Goal: Task Accomplishment & Management: Complete application form

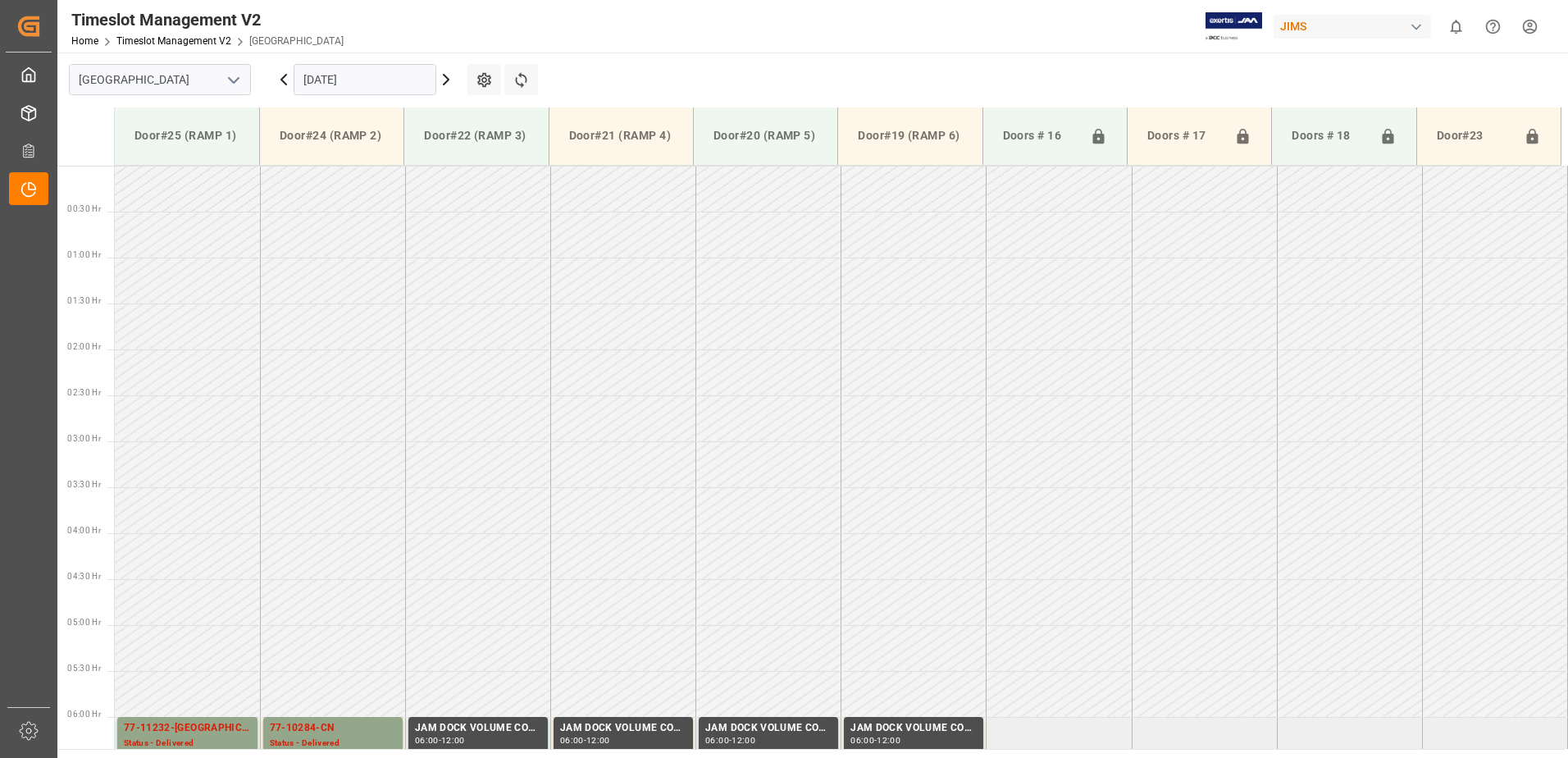
scroll to position [450, 0]
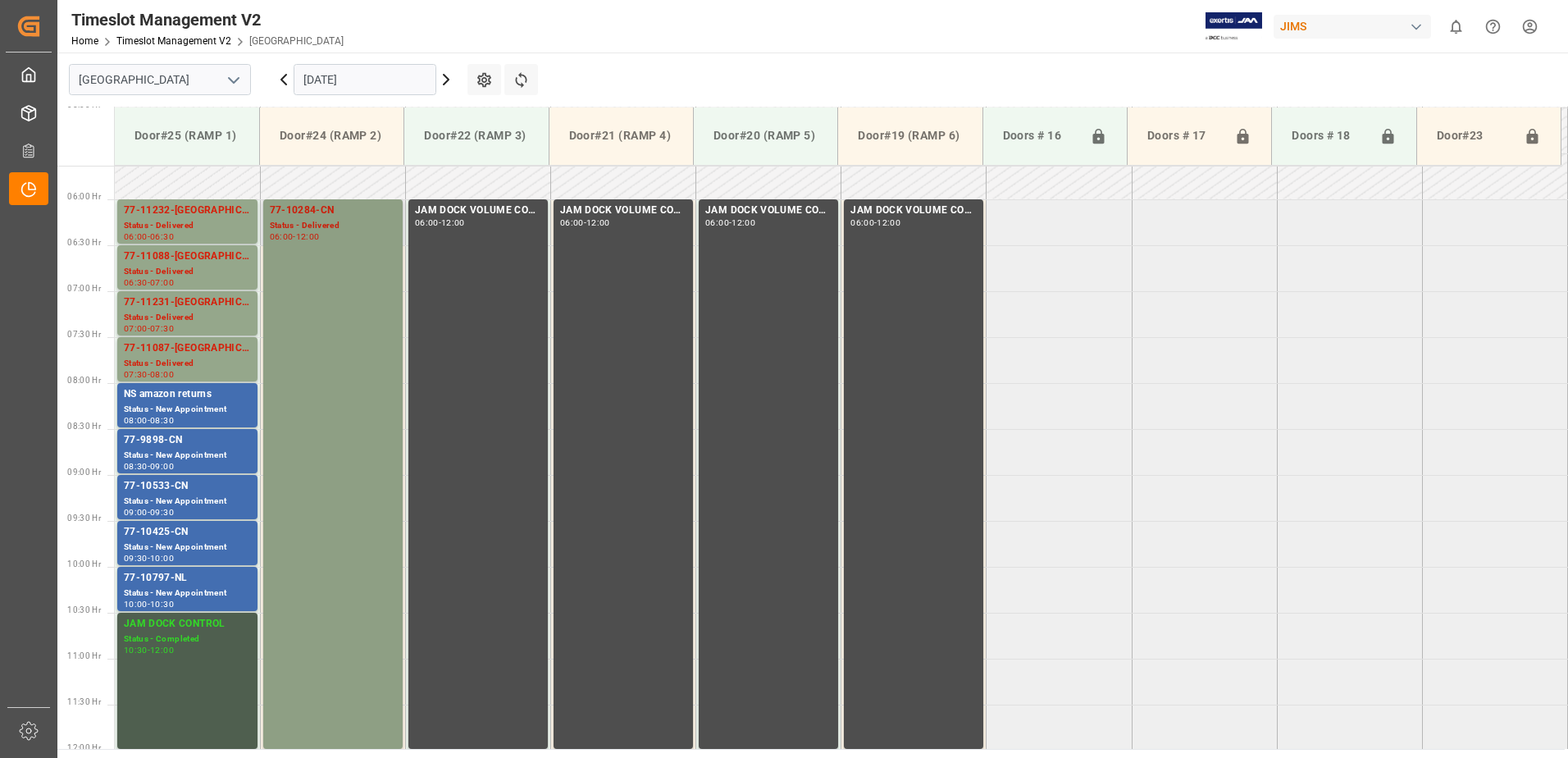
scroll to position [479, 0]
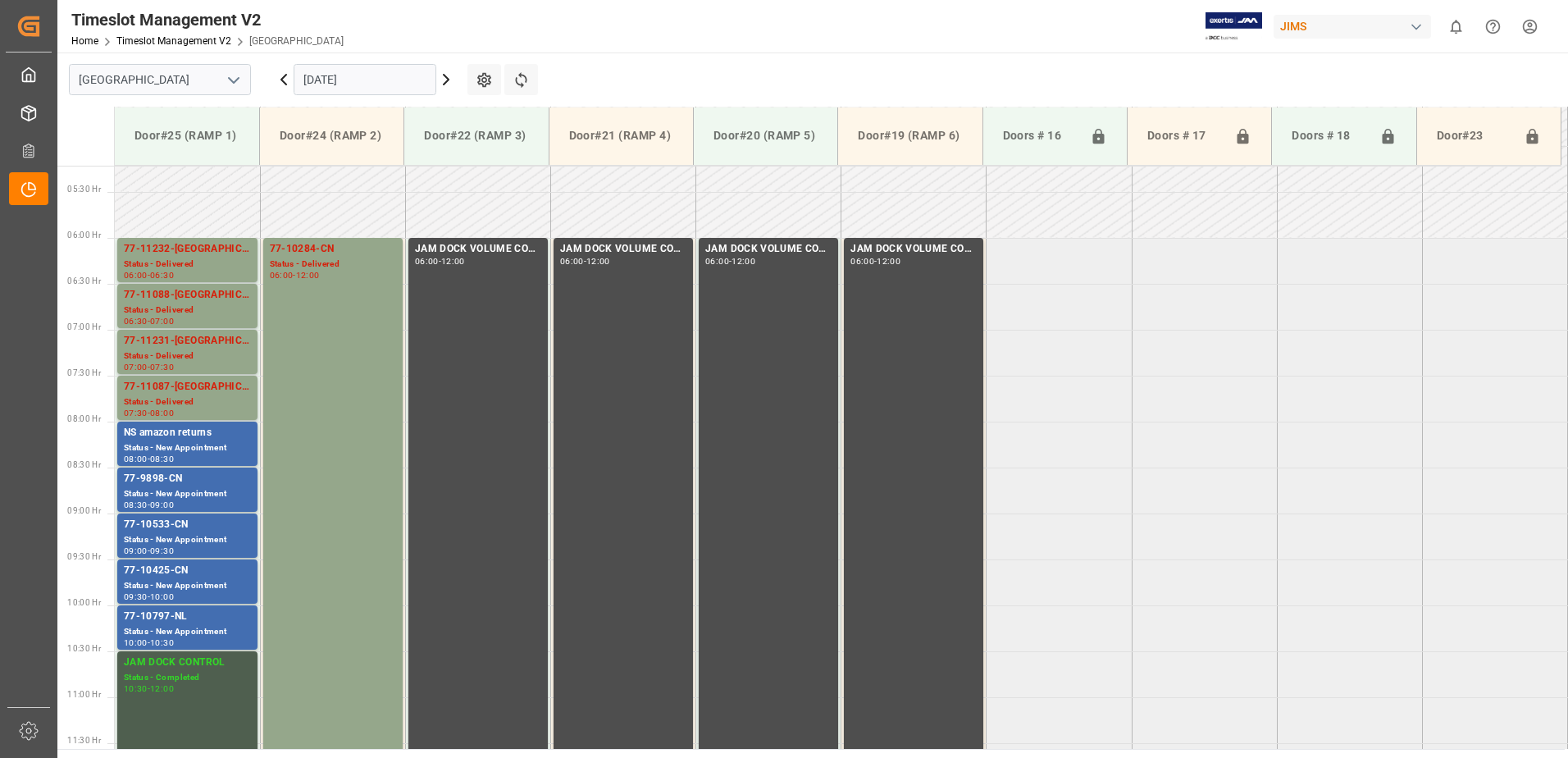
click at [384, 77] on input "[DATE]" at bounding box center [364, 80] width 143 height 31
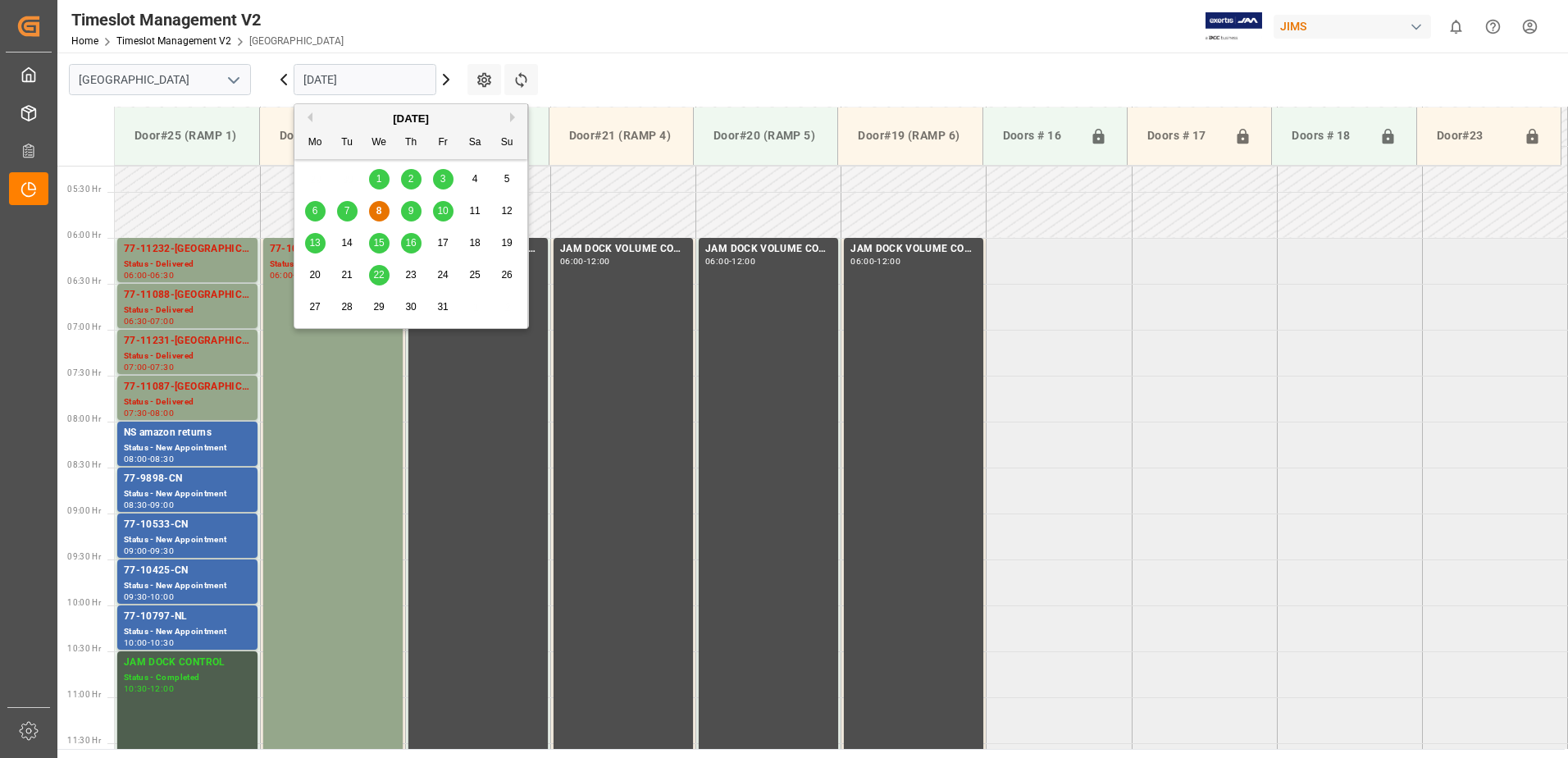
click at [411, 210] on span "9" at bounding box center [411, 211] width 6 height 12
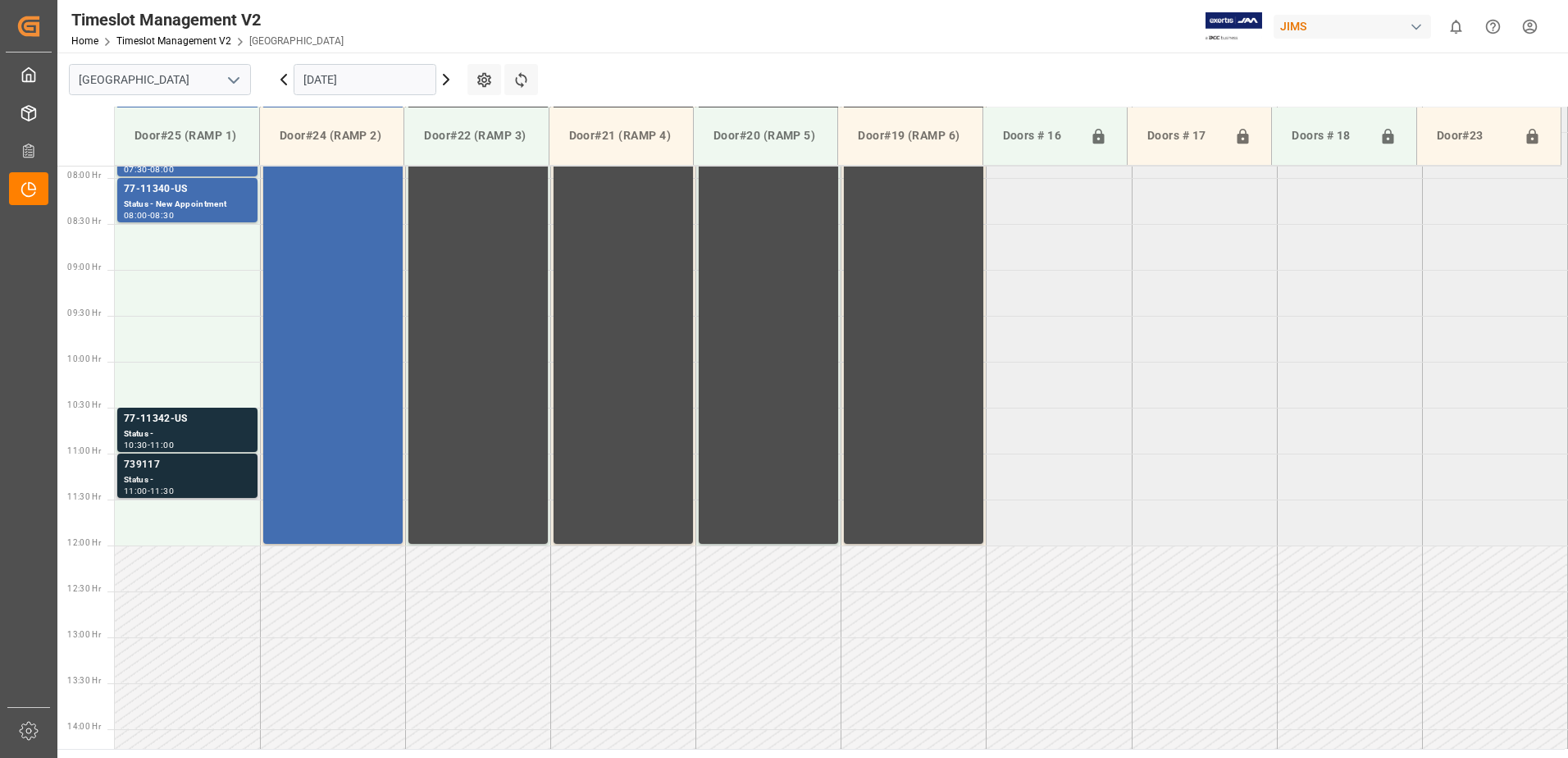
scroll to position [725, 0]
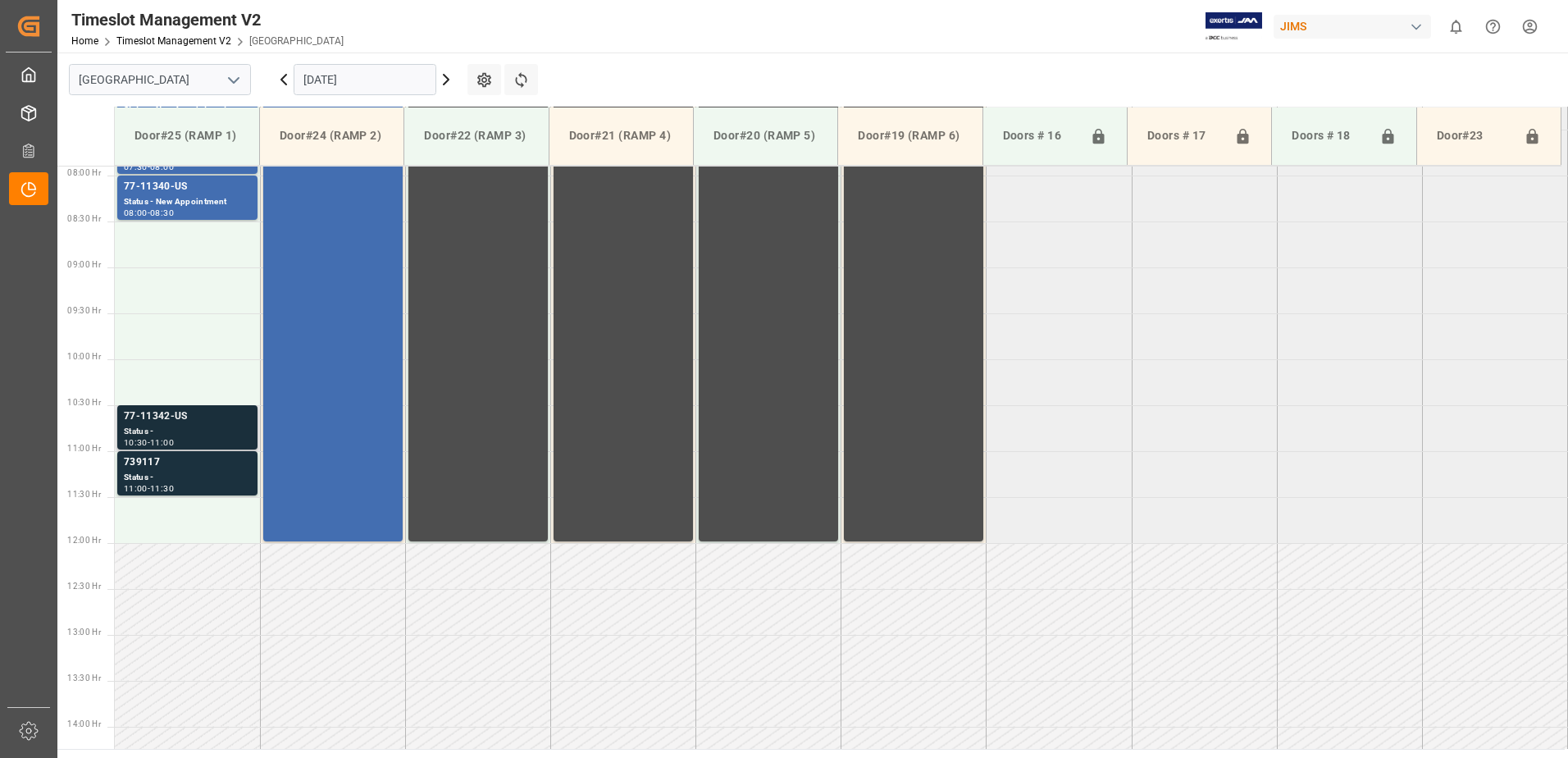
click at [170, 423] on div "77-11342-US" at bounding box center [187, 417] width 127 height 16
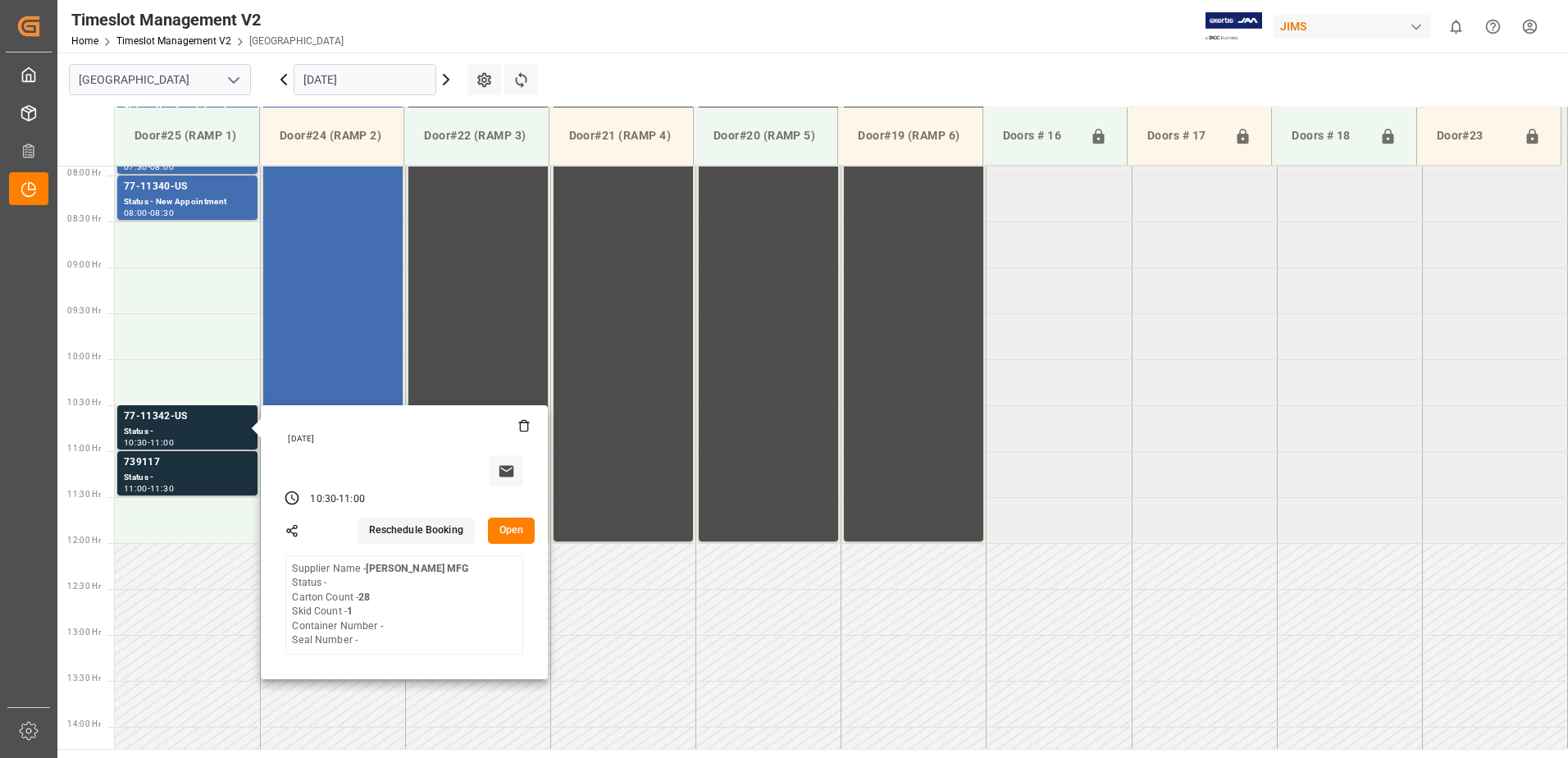
click at [513, 528] on button "Open" at bounding box center [512, 531] width 48 height 26
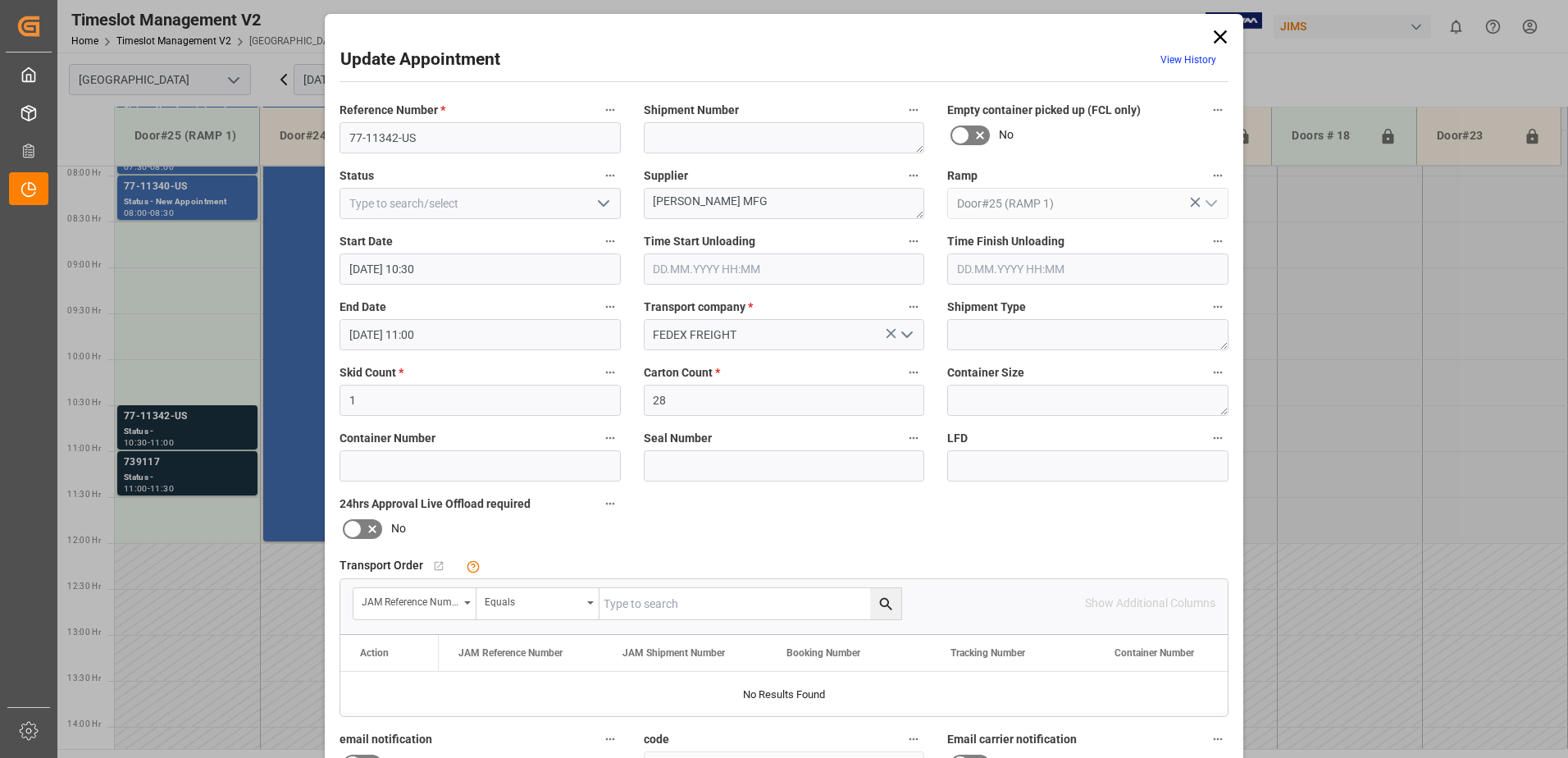
click at [465, 274] on input "09.10.2025 10:30" at bounding box center [480, 269] width 281 height 31
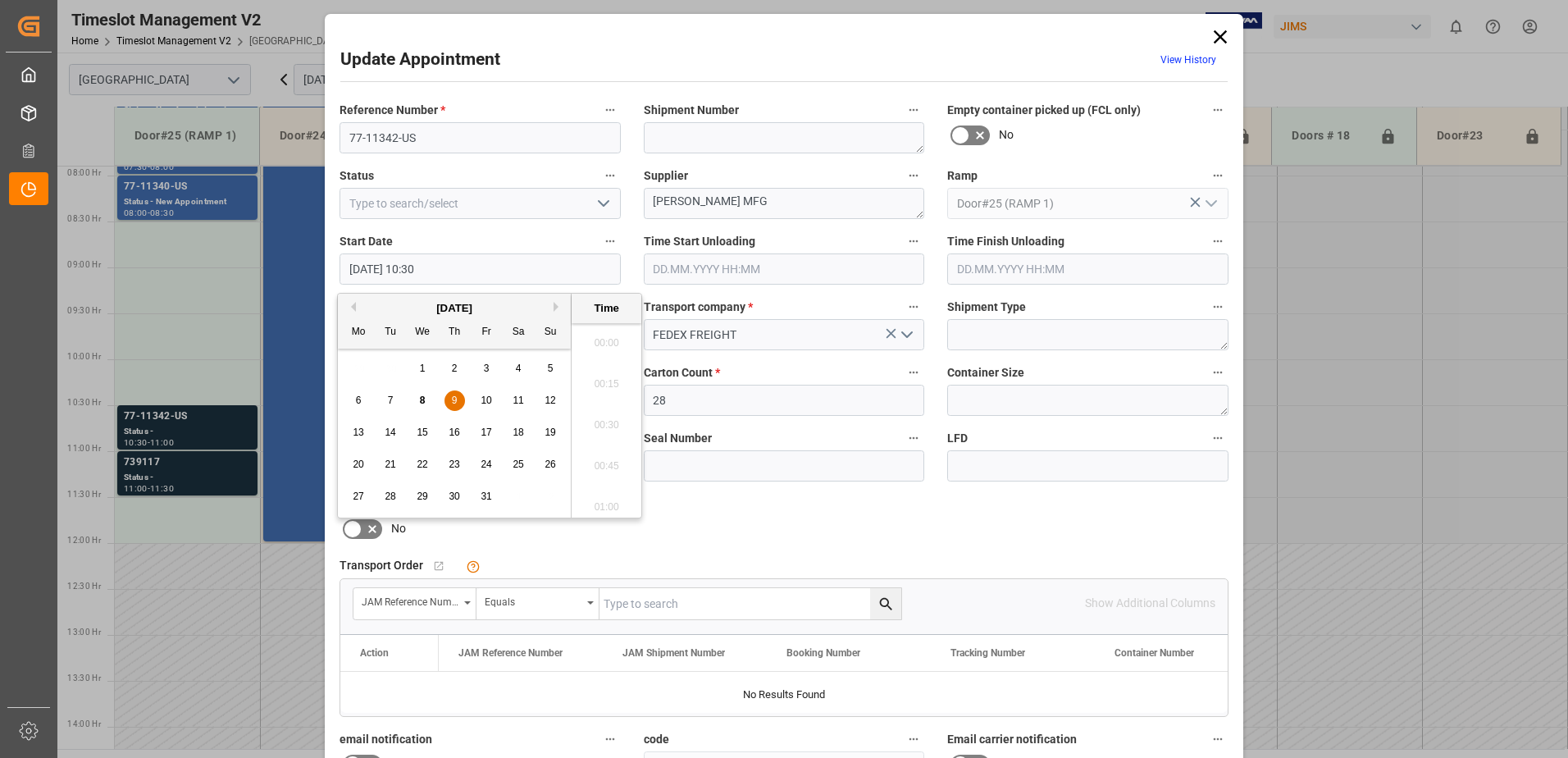
scroll to position [1646, 0]
drag, startPoint x: 451, startPoint y: 397, endPoint x: 528, endPoint y: 415, distance: 79.1
click at [451, 398] on div "9" at bounding box center [455, 401] width 21 height 20
click at [604, 339] on li "08:30" at bounding box center [606, 338] width 70 height 41
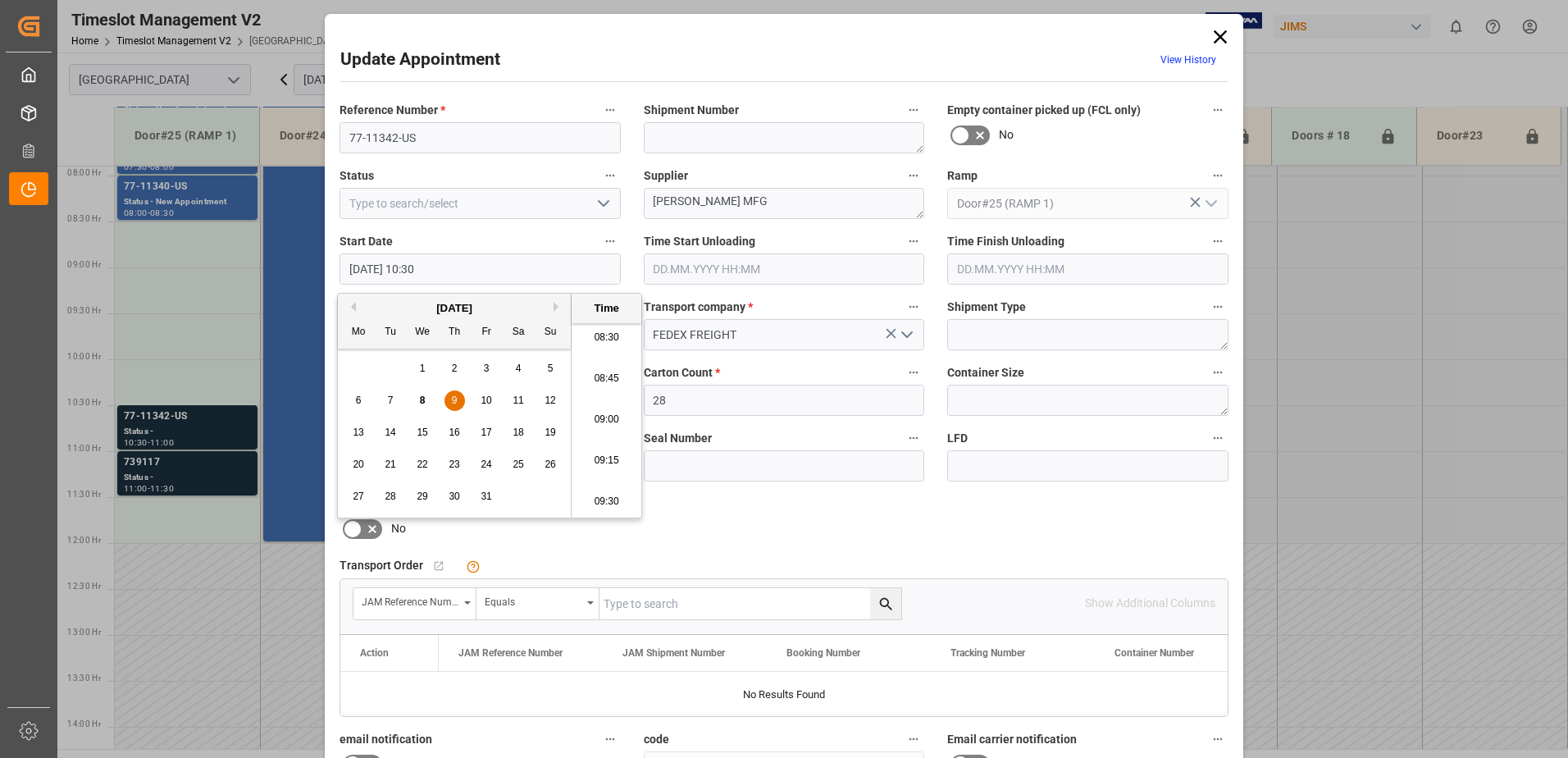
type input "09.10.2025 08:30"
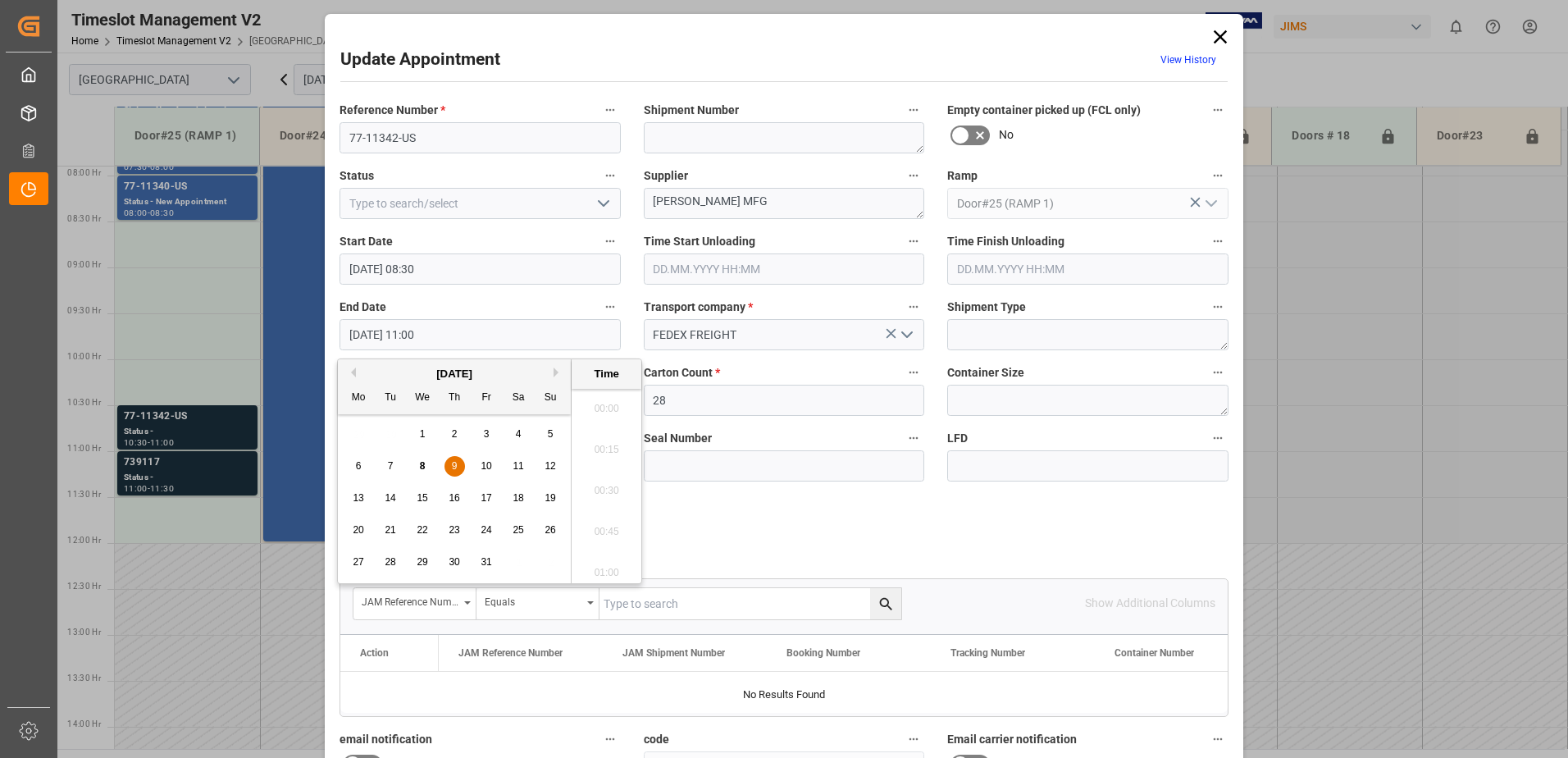
click at [465, 339] on input "09.10.2025 11:00" at bounding box center [480, 335] width 281 height 31
click at [452, 463] on span "9" at bounding box center [455, 466] width 6 height 12
click at [599, 403] on li "09:00" at bounding box center [606, 404] width 70 height 41
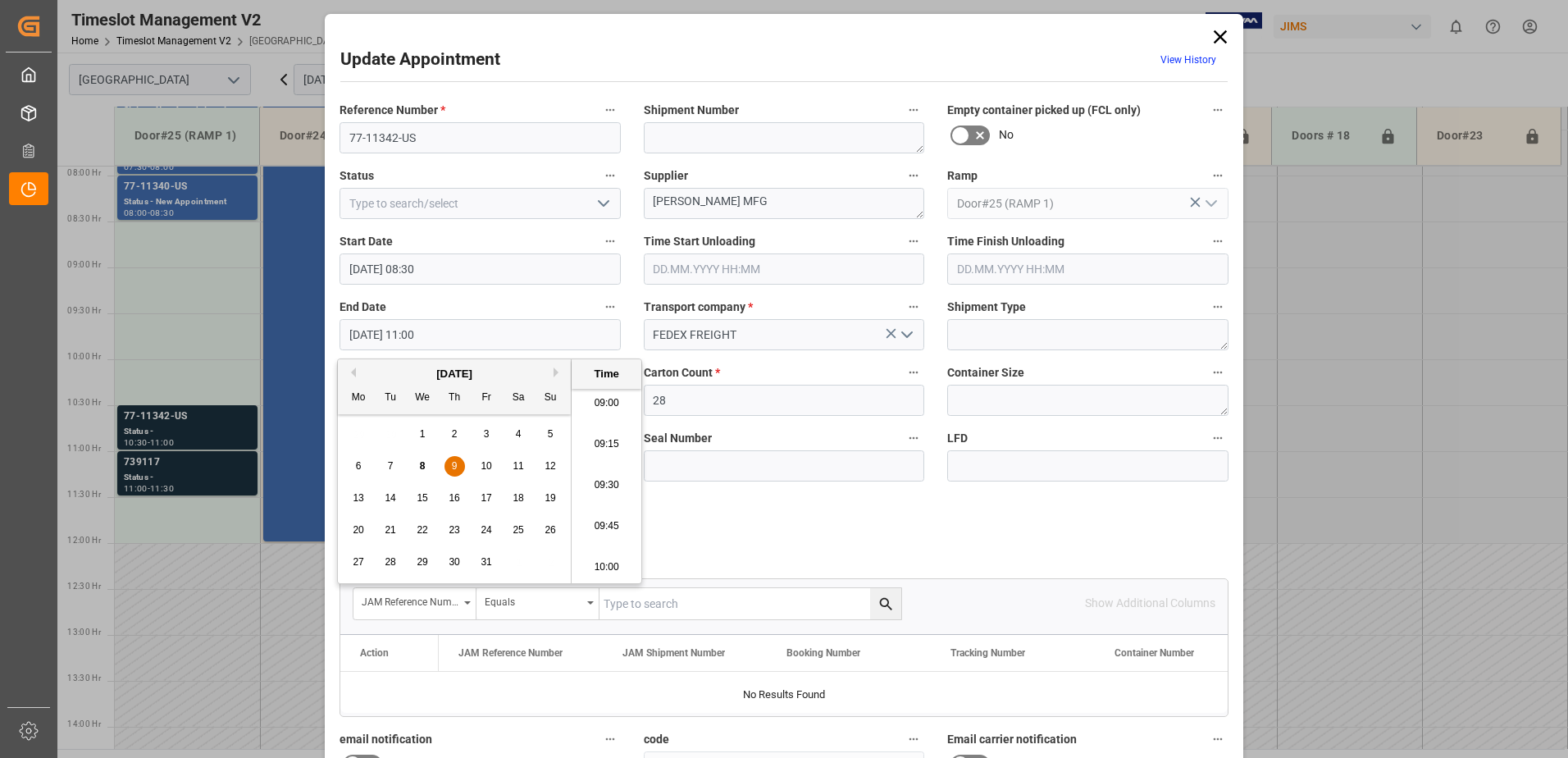
type input "09.10.2025 09:00"
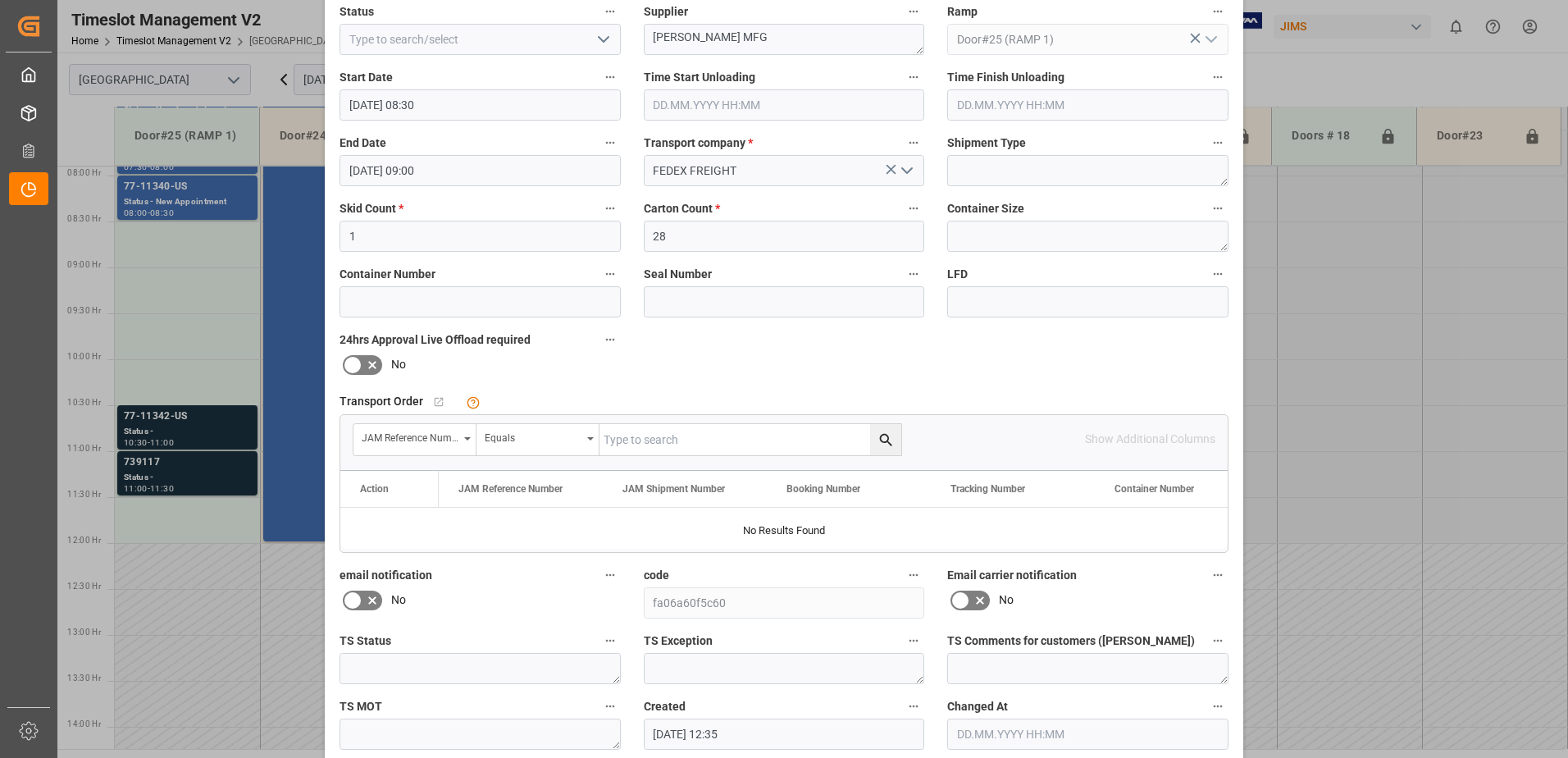
scroll to position [240, 0]
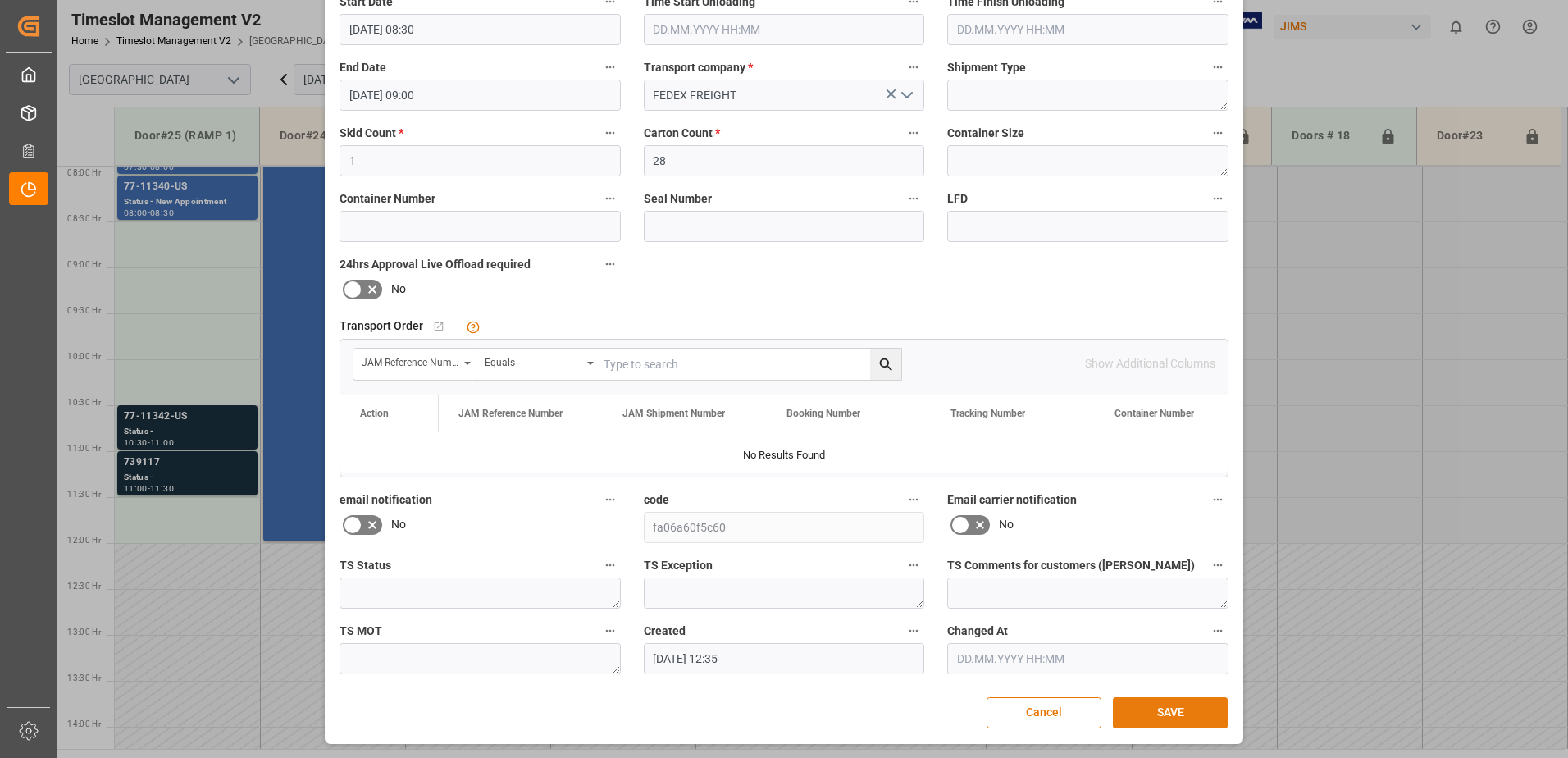
click at [1168, 715] on button "SAVE" at bounding box center [1170, 713] width 115 height 31
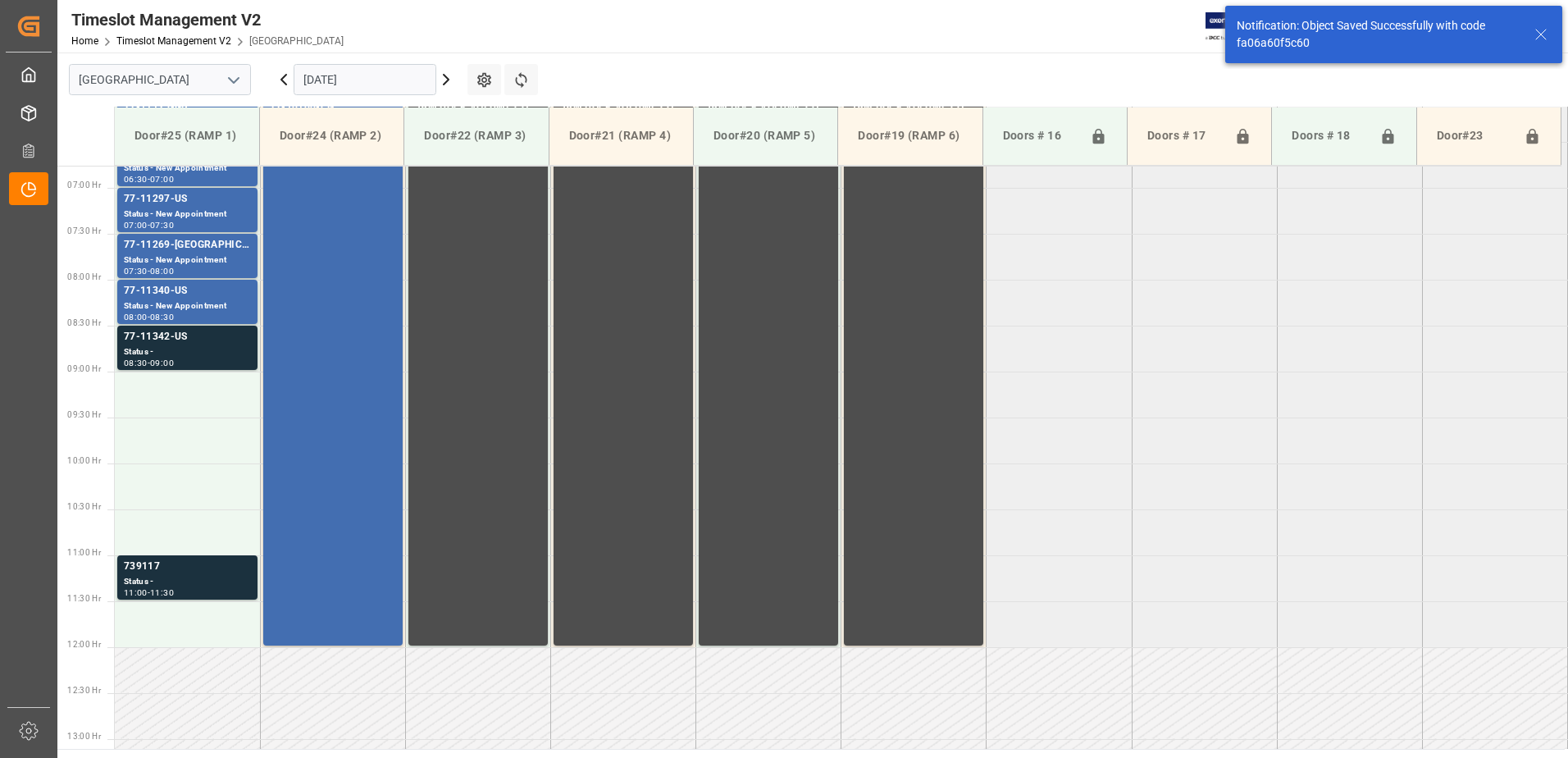
scroll to position [634, 0]
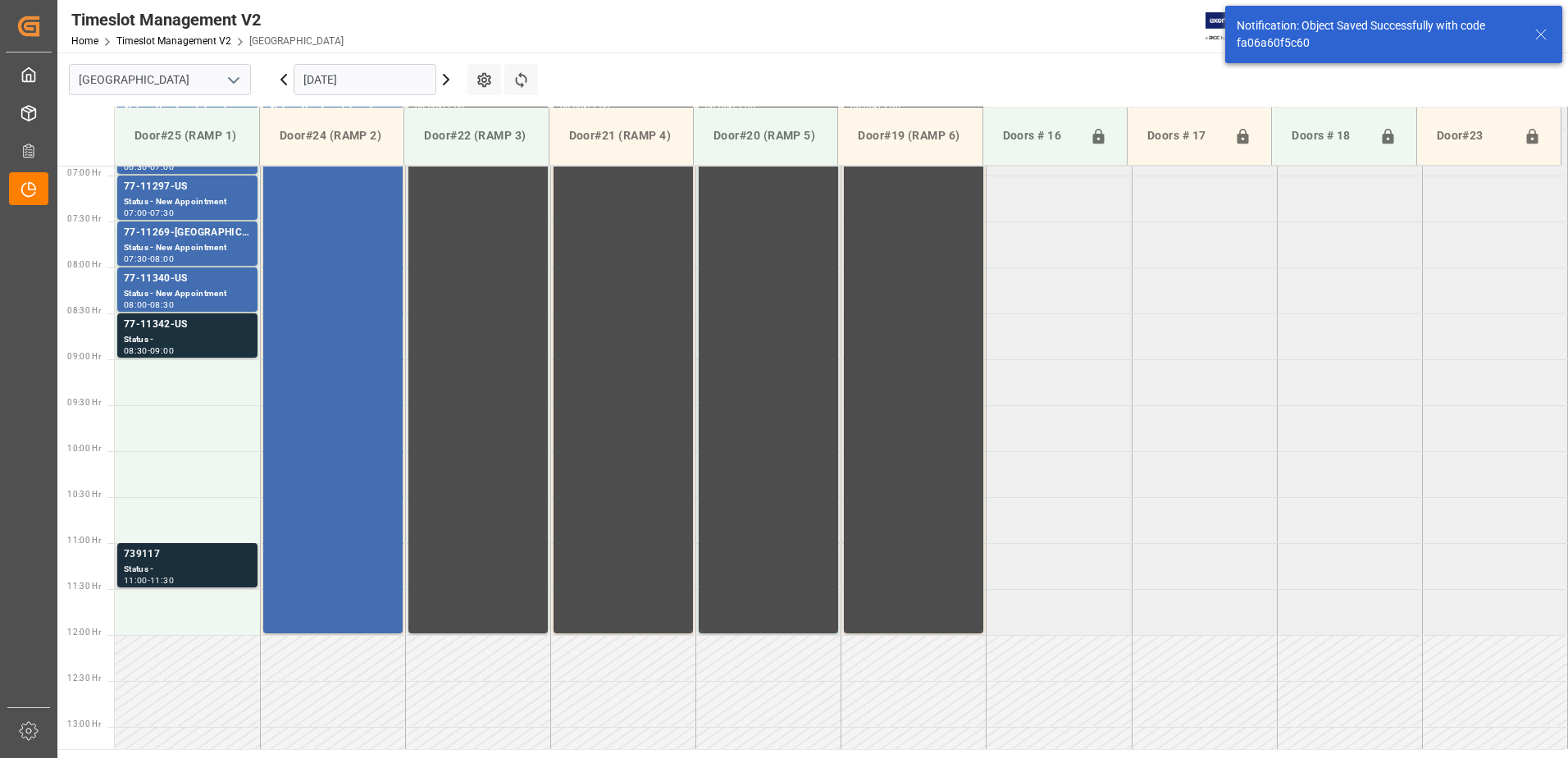
click at [189, 562] on div "739117" at bounding box center [187, 554] width 127 height 16
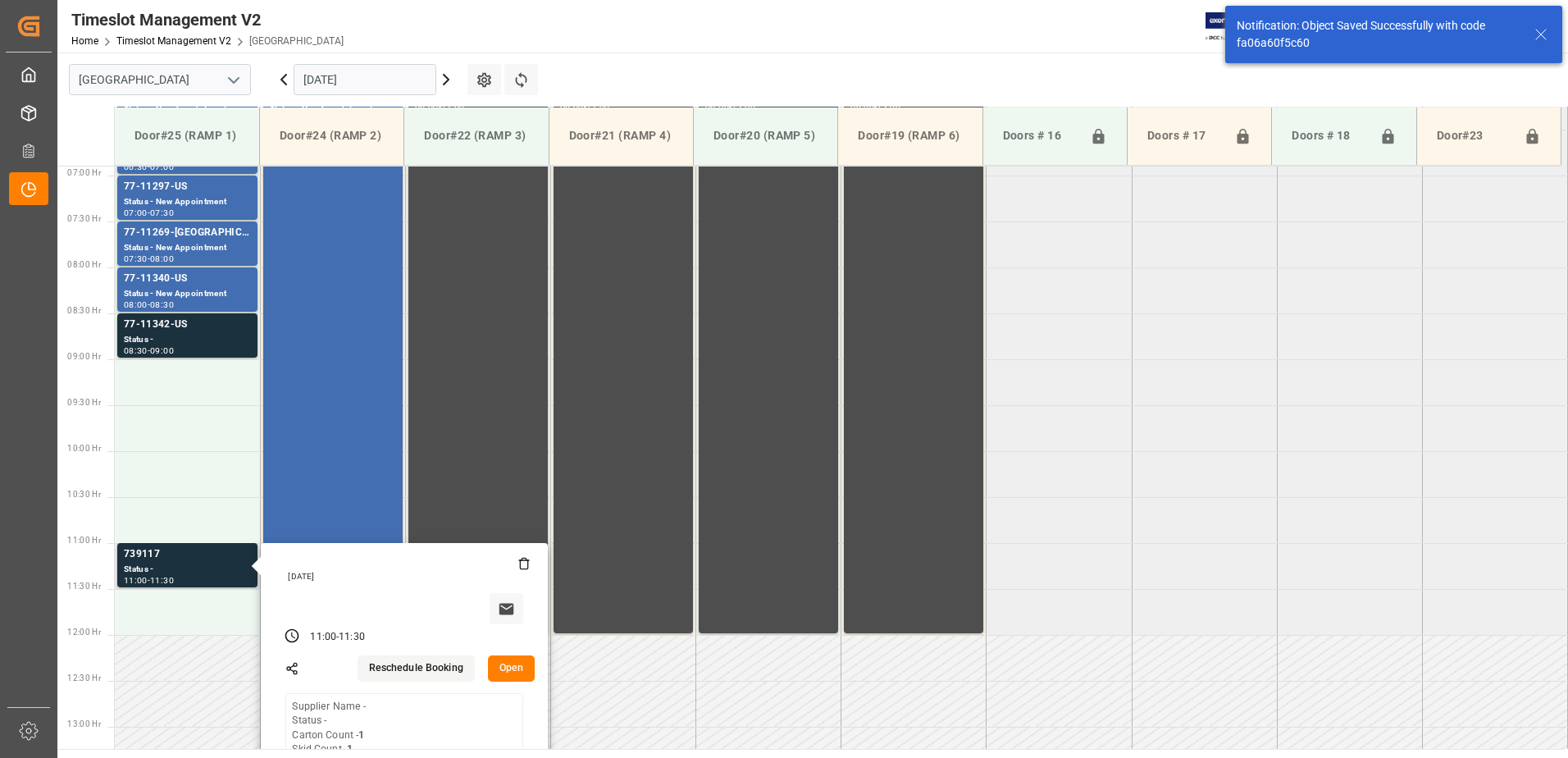
click at [510, 671] on button "Open" at bounding box center [512, 668] width 48 height 26
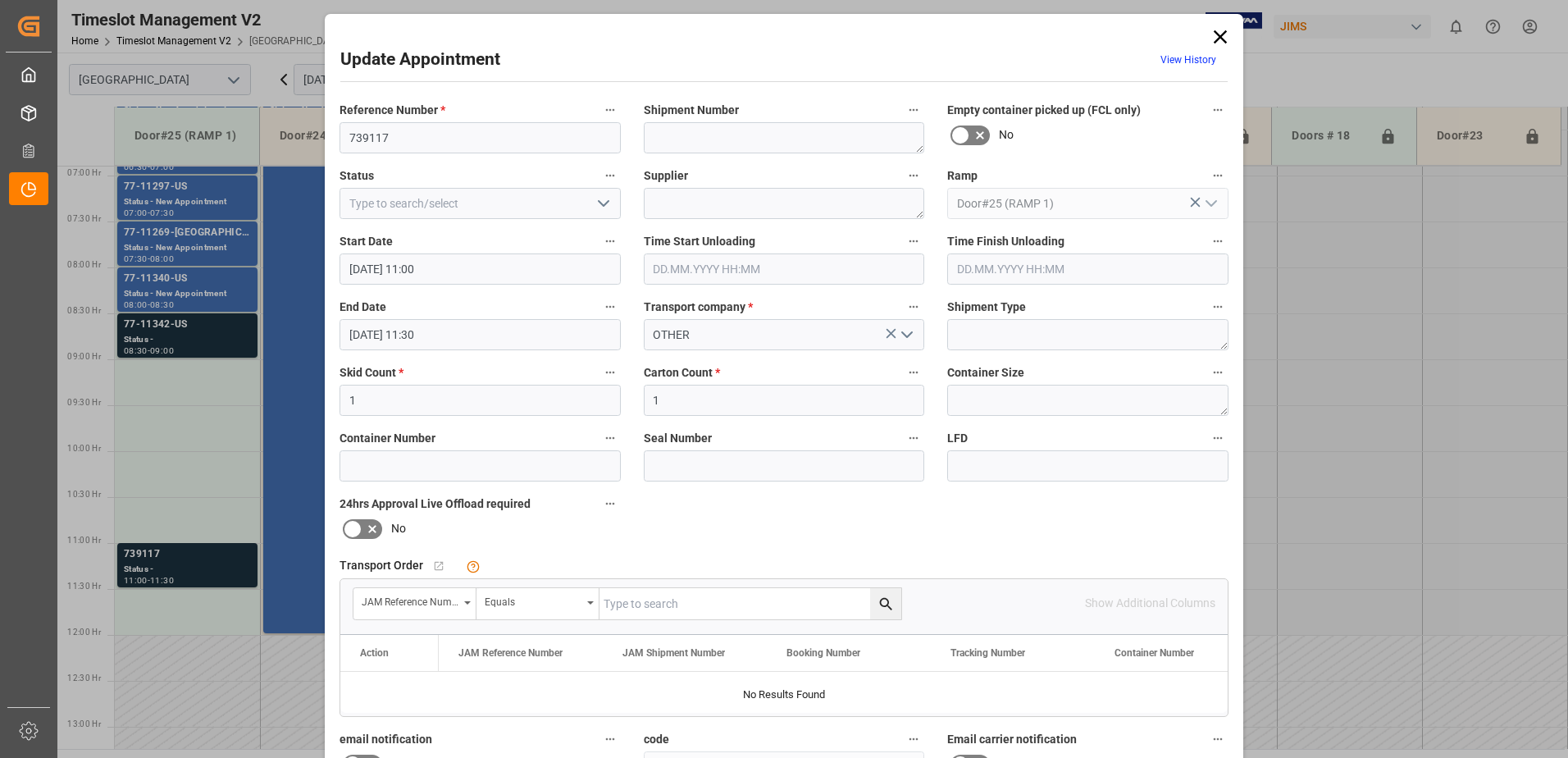
click at [461, 265] on input "09.10.2025 11:00" at bounding box center [480, 269] width 281 height 31
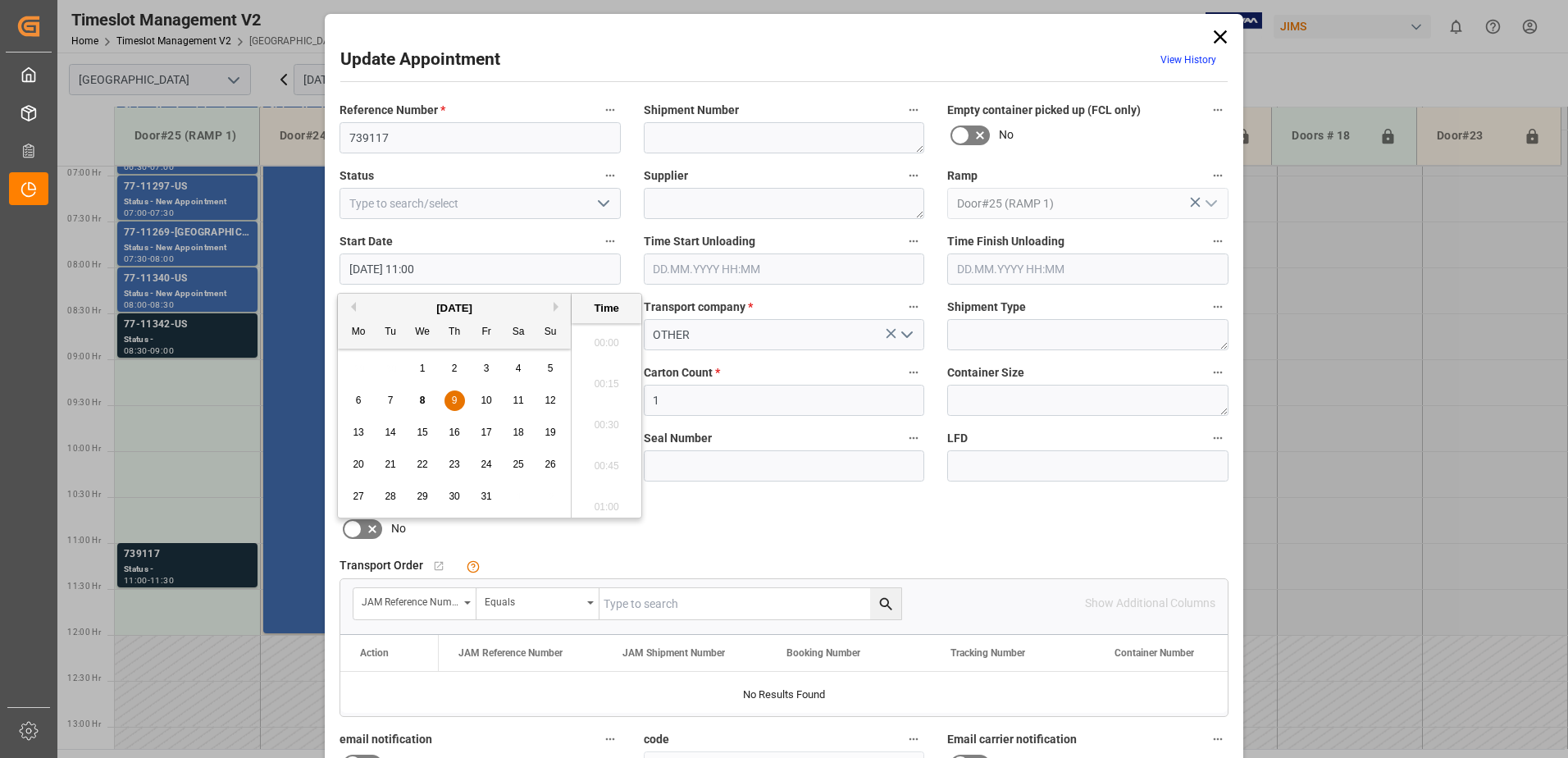
scroll to position [1729, 0]
drag, startPoint x: 456, startPoint y: 402, endPoint x: 478, endPoint y: 423, distance: 30.4
click at [456, 401] on span "9" at bounding box center [455, 400] width 6 height 12
click at [590, 404] on li "09:00" at bounding box center [606, 420] width 70 height 41
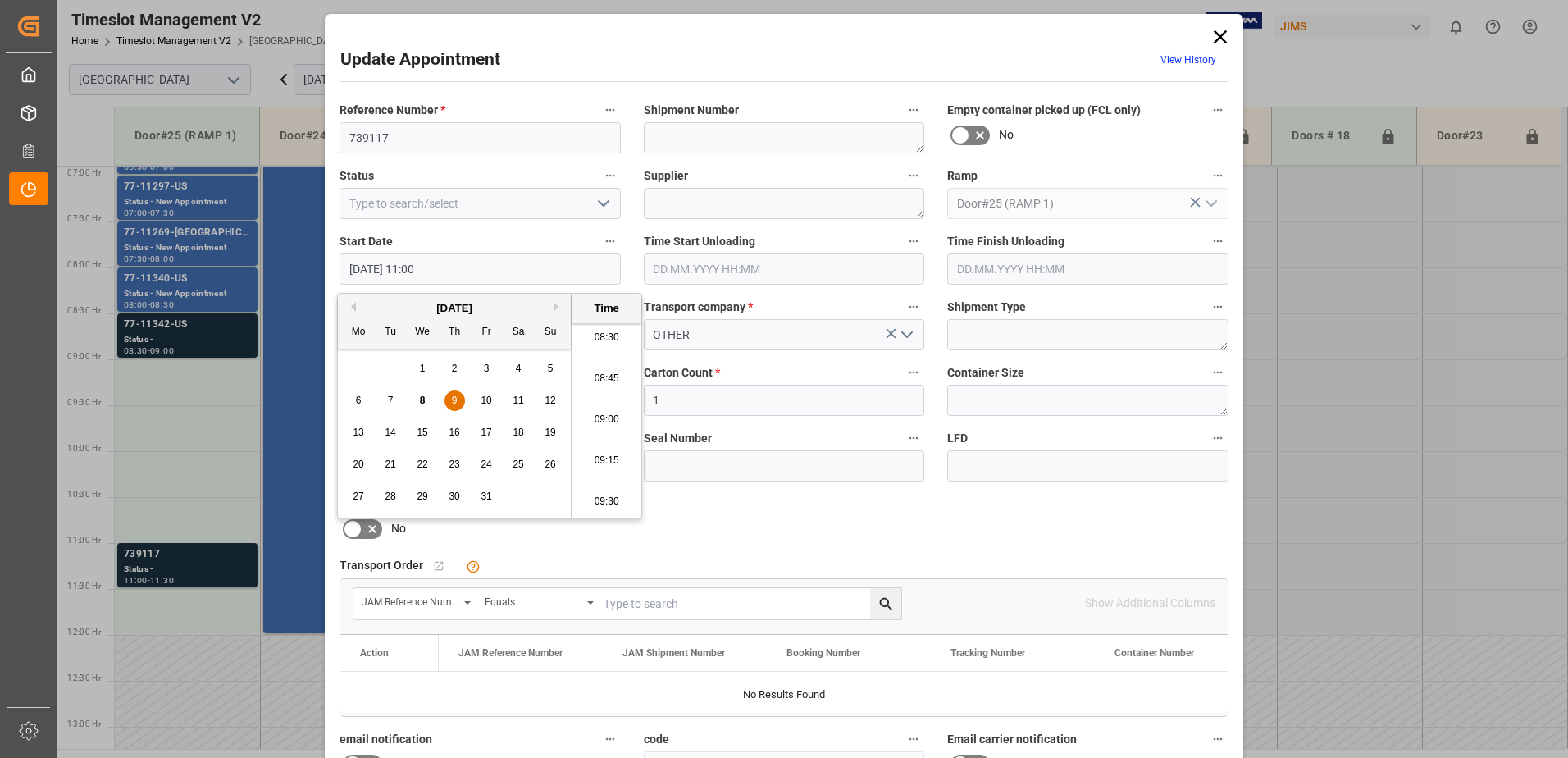
type input "09.10.2025 09:00"
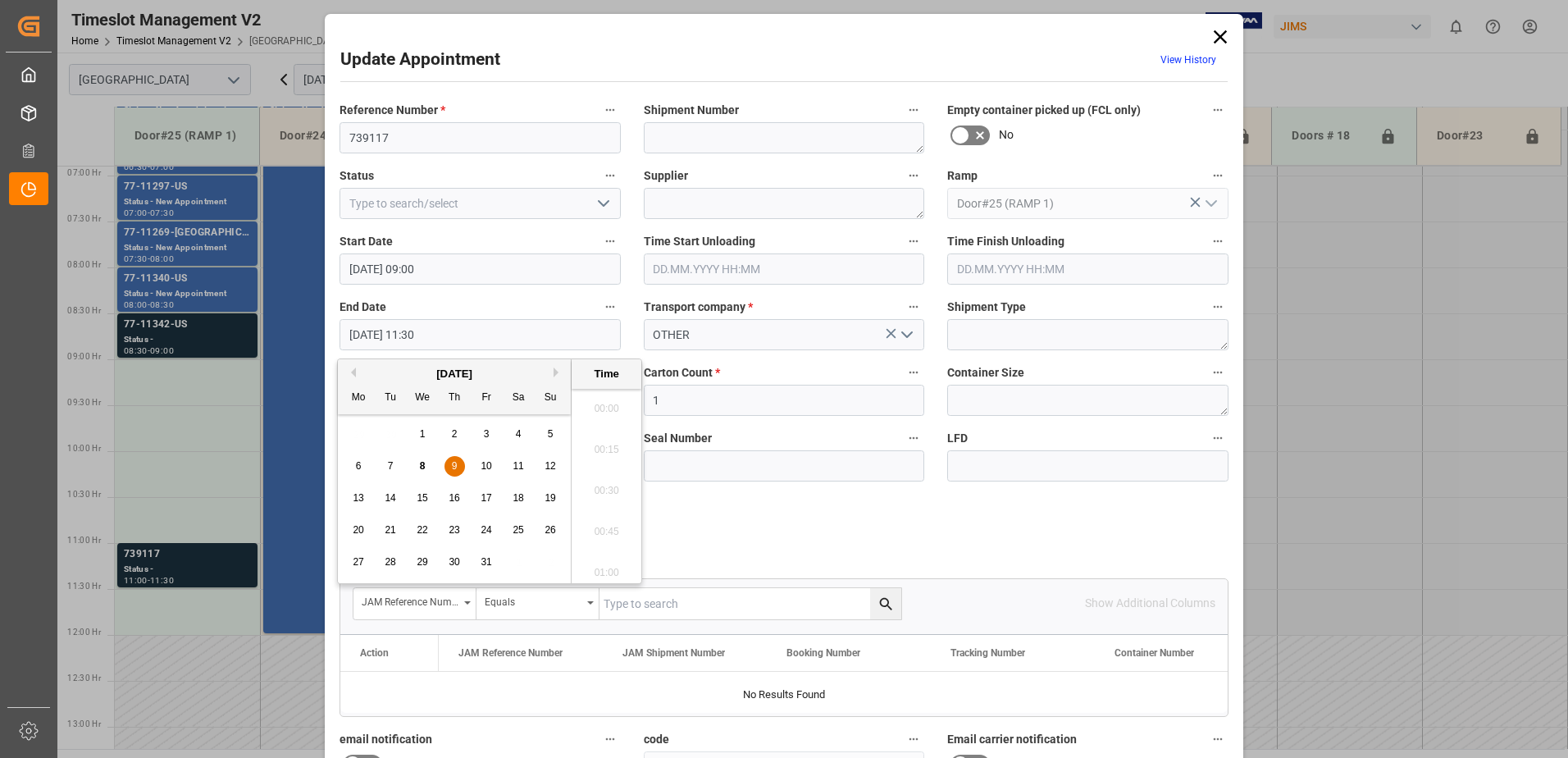
click at [450, 331] on input "09.10.2025 11:30" at bounding box center [480, 335] width 281 height 31
click at [455, 466] on span "9" at bounding box center [455, 466] width 6 height 12
click at [604, 402] on li "09:30" at bounding box center [606, 404] width 70 height 41
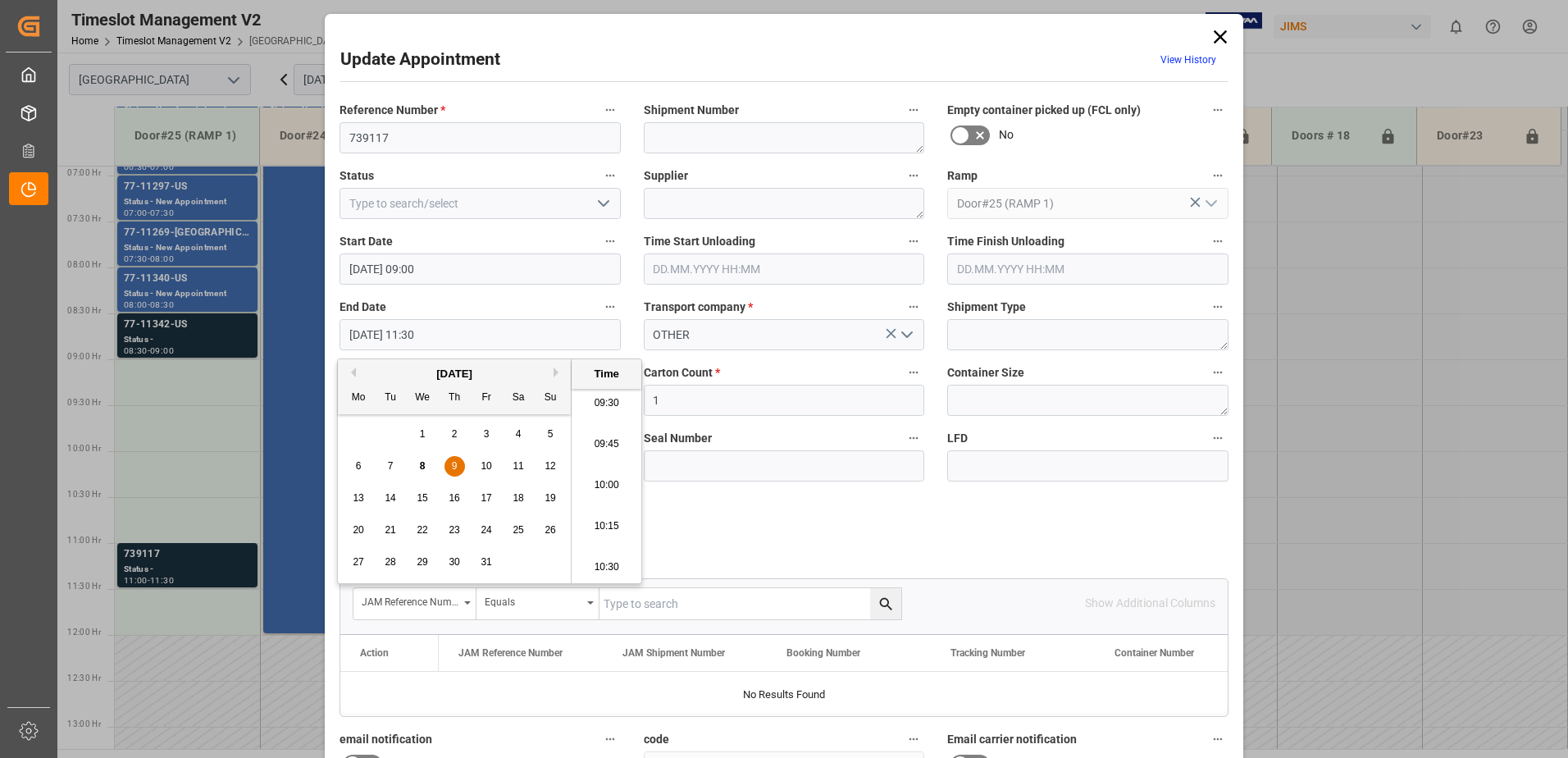
type input "09.10.2025 09:30"
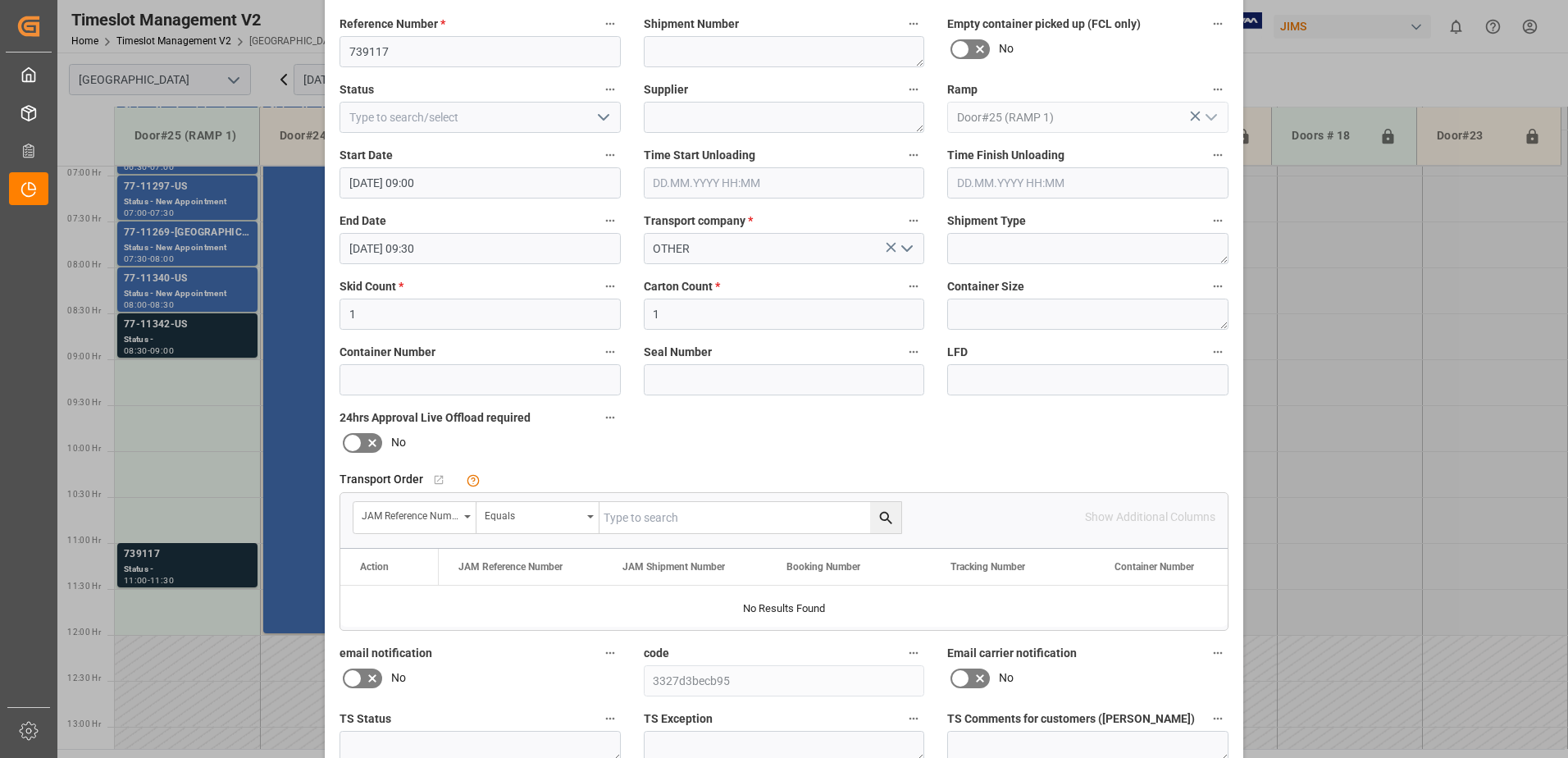
scroll to position [240, 0]
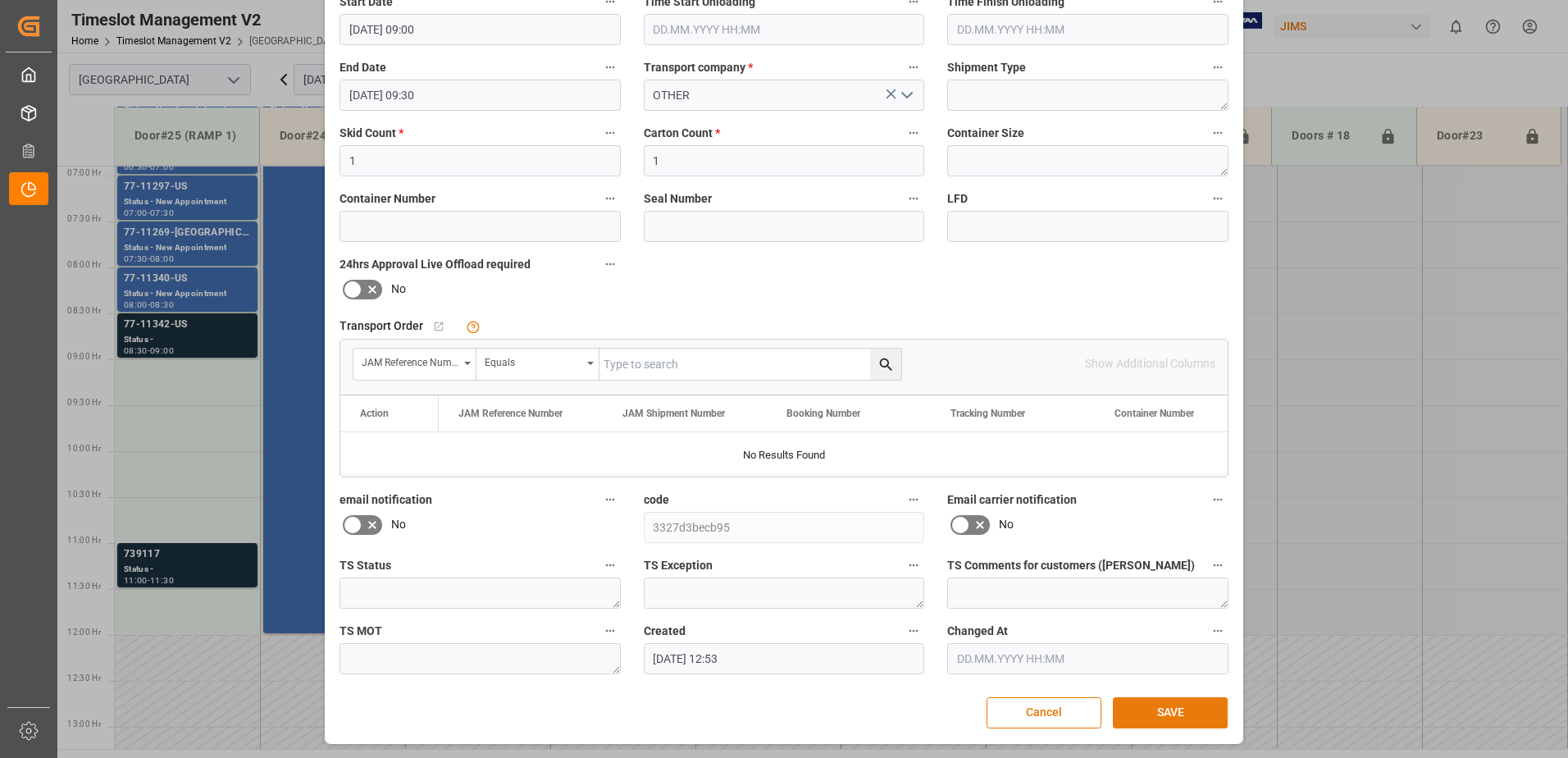
click at [1159, 714] on button "SAVE" at bounding box center [1170, 713] width 115 height 31
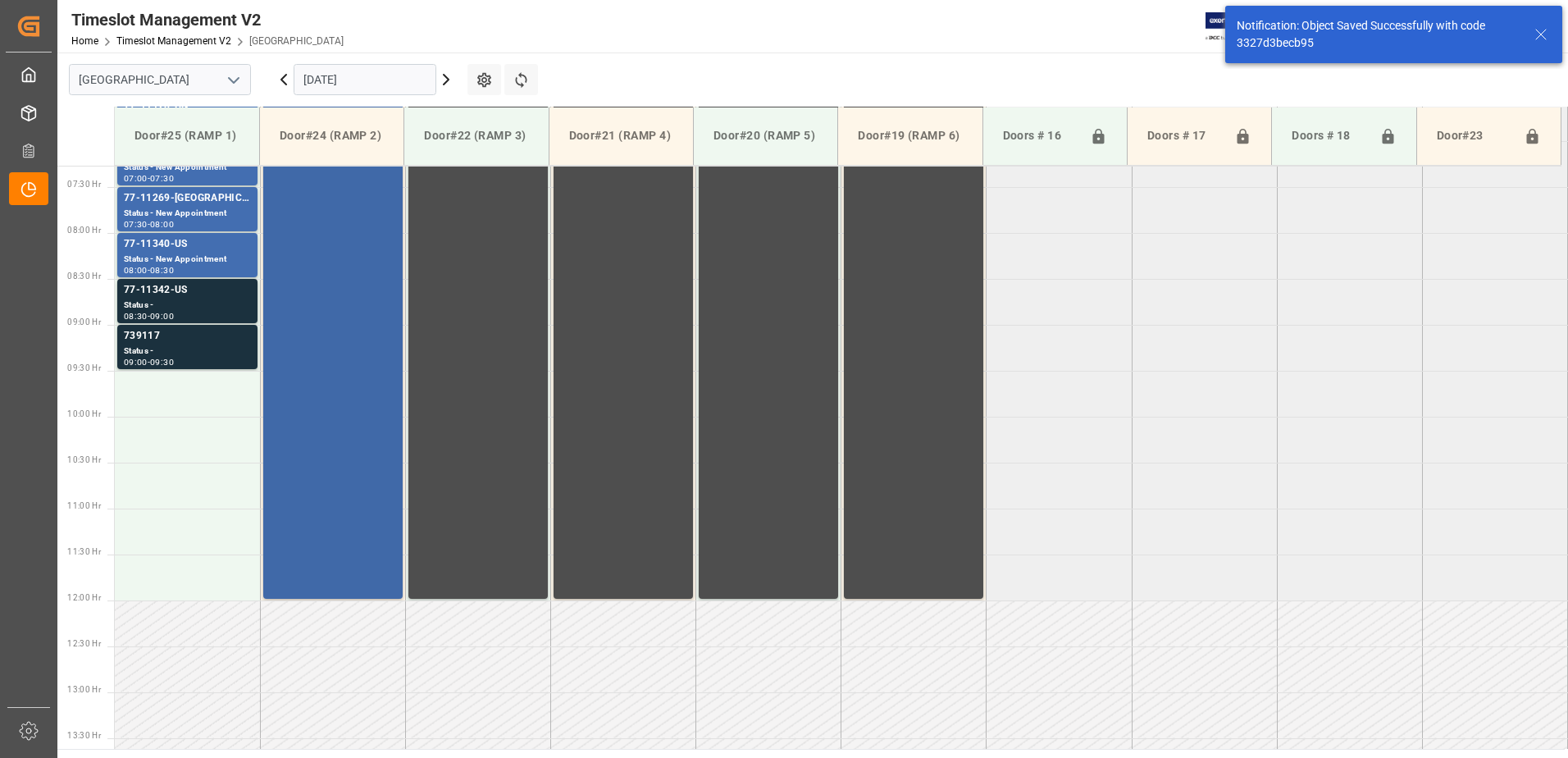
scroll to position [643, 0]
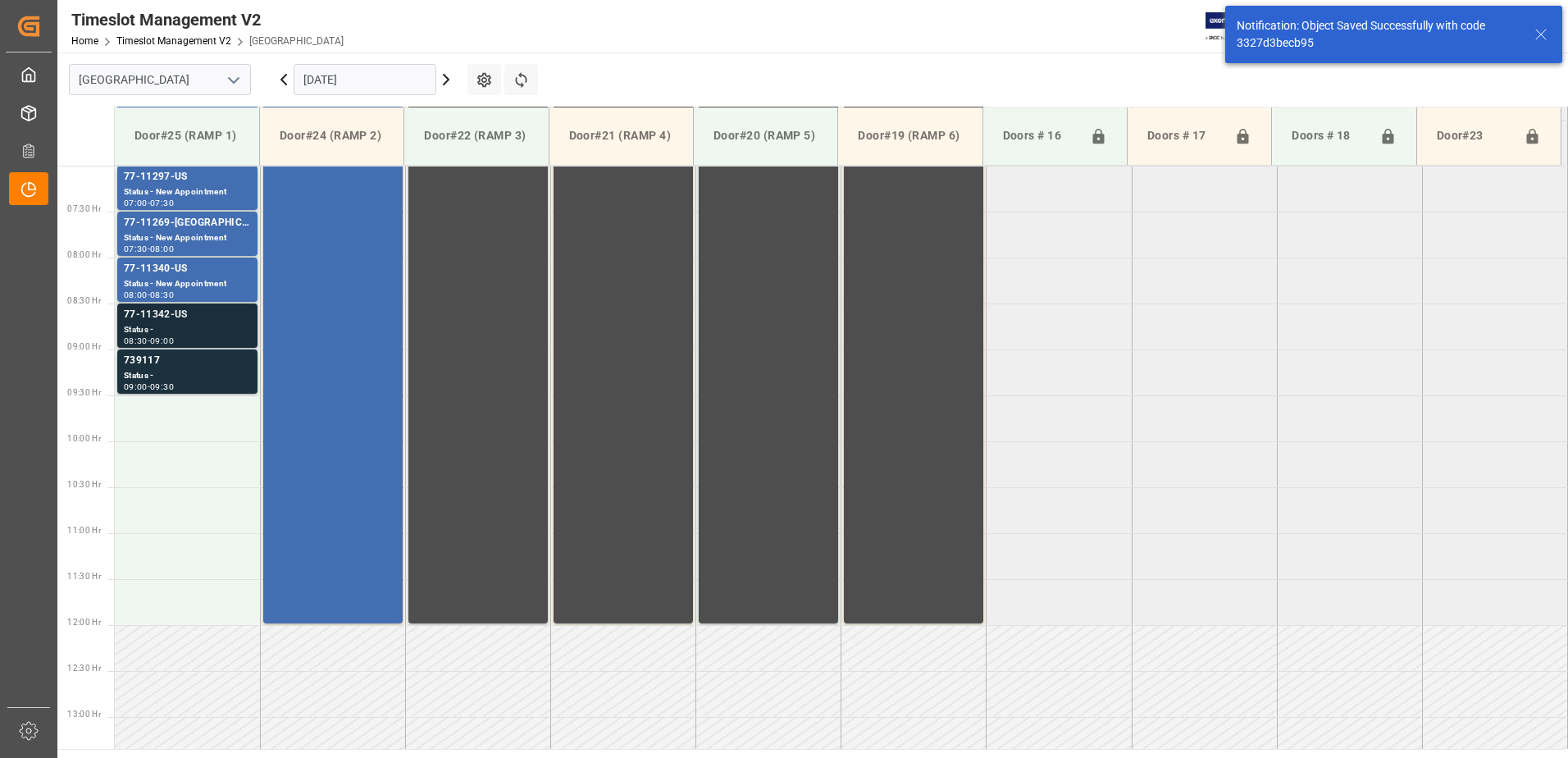
click at [168, 323] on div "Status -" at bounding box center [187, 330] width 127 height 14
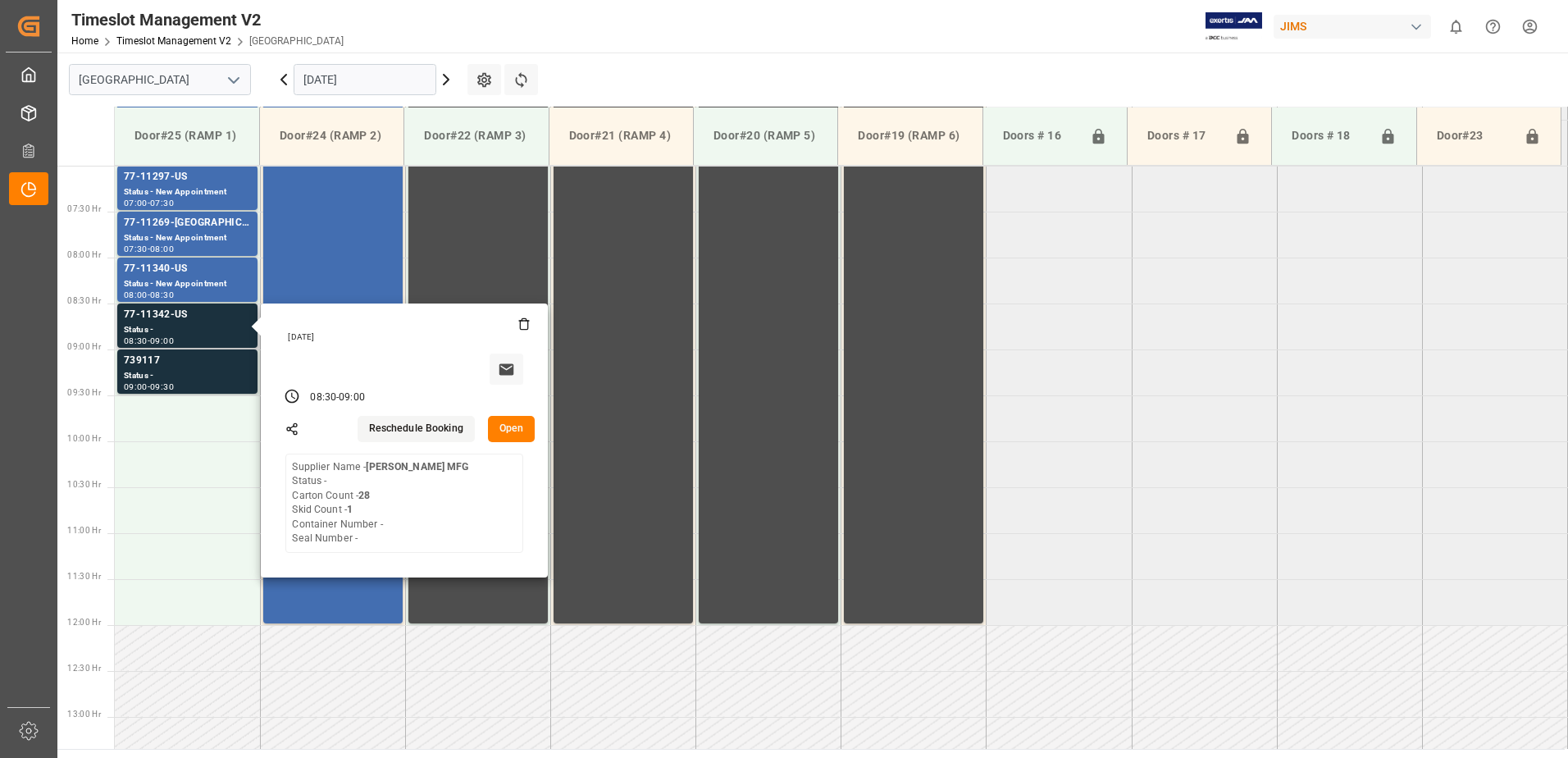
click at [505, 428] on button "Open" at bounding box center [512, 429] width 48 height 26
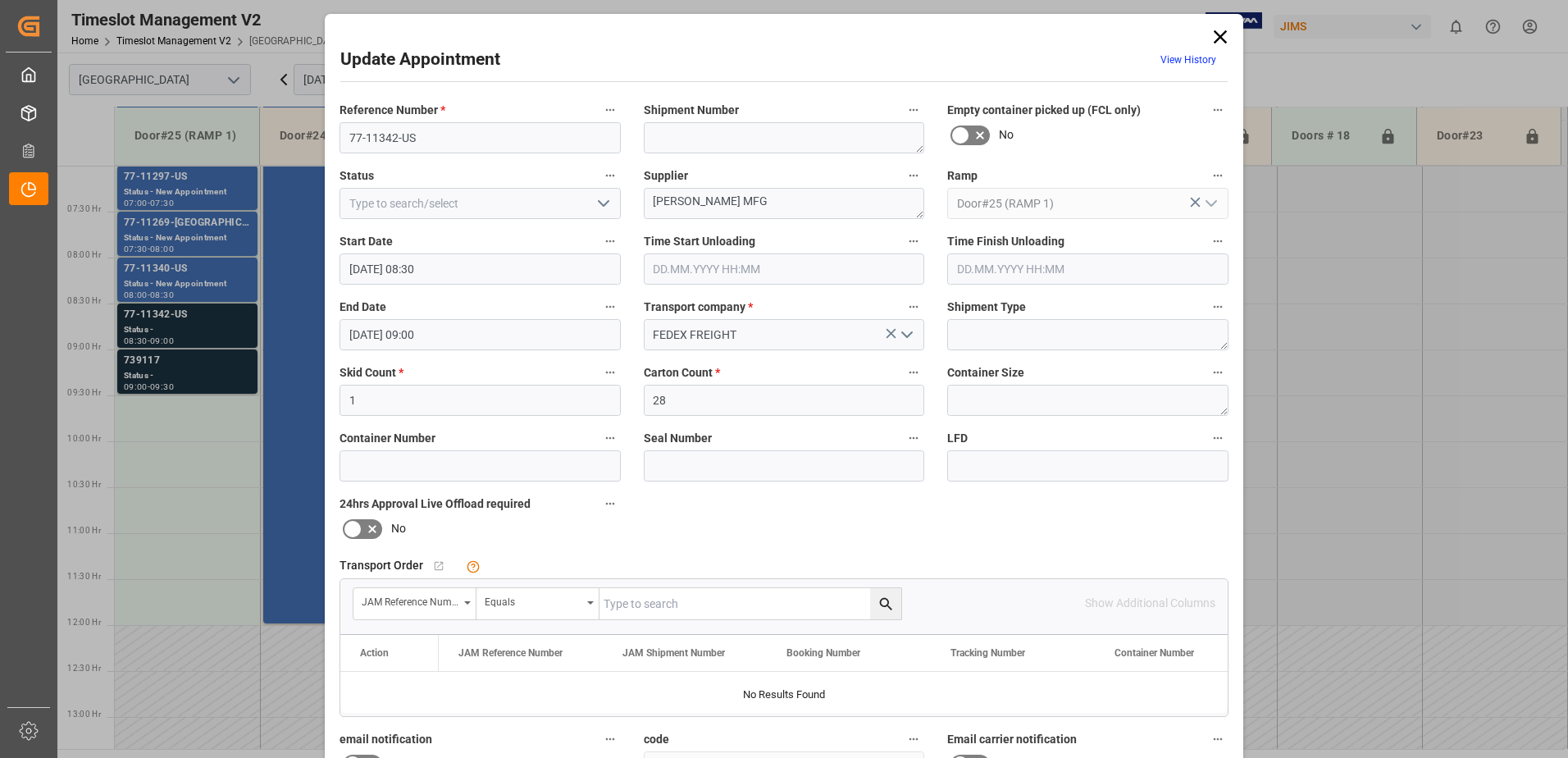
click at [692, 602] on input "text" at bounding box center [751, 604] width 302 height 31
type input "77-11342-us"
click at [882, 601] on icon "search button" at bounding box center [886, 604] width 17 height 17
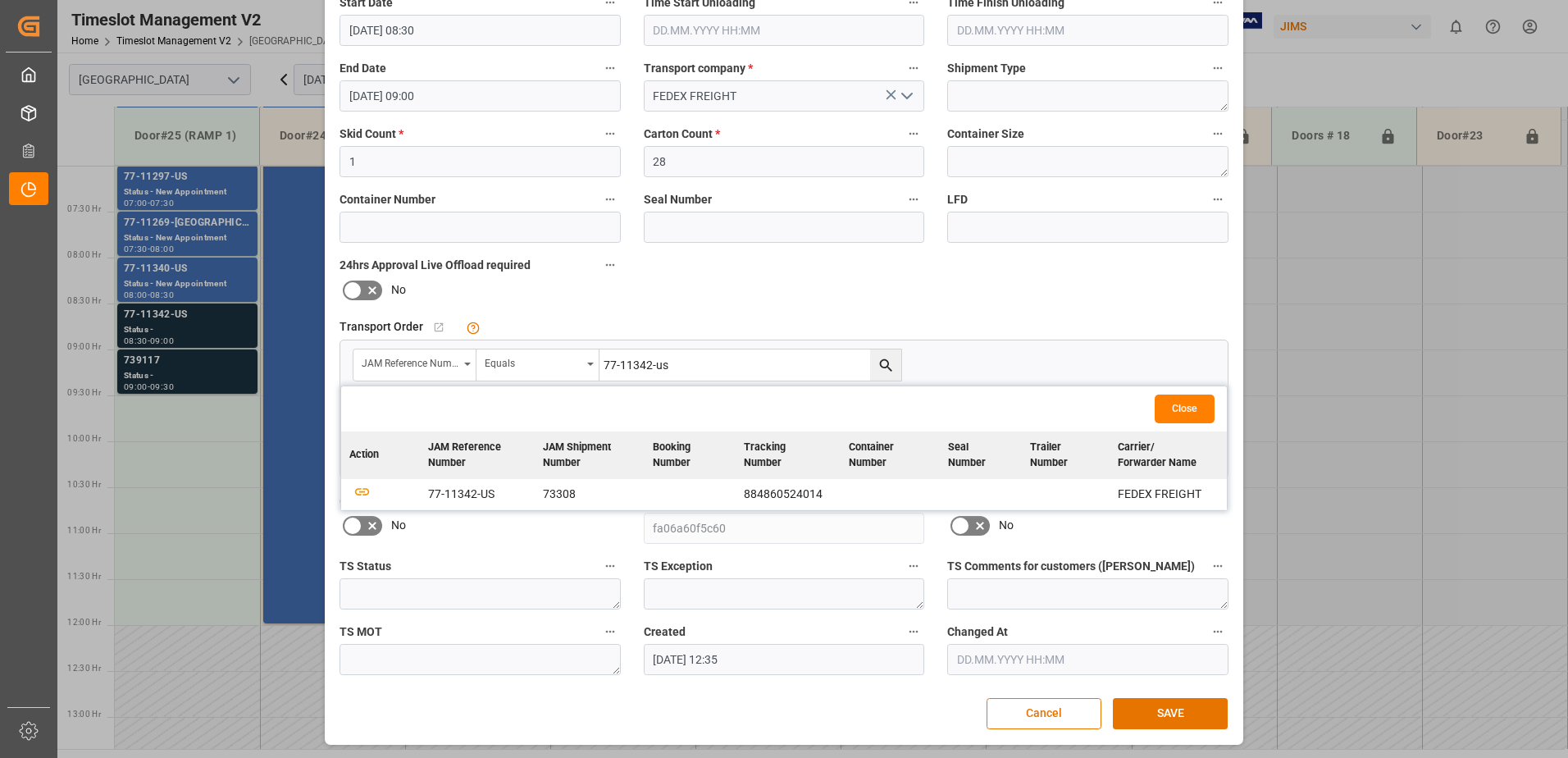
scroll to position [240, 0]
click at [358, 492] on icon "button" at bounding box center [362, 489] width 21 height 21
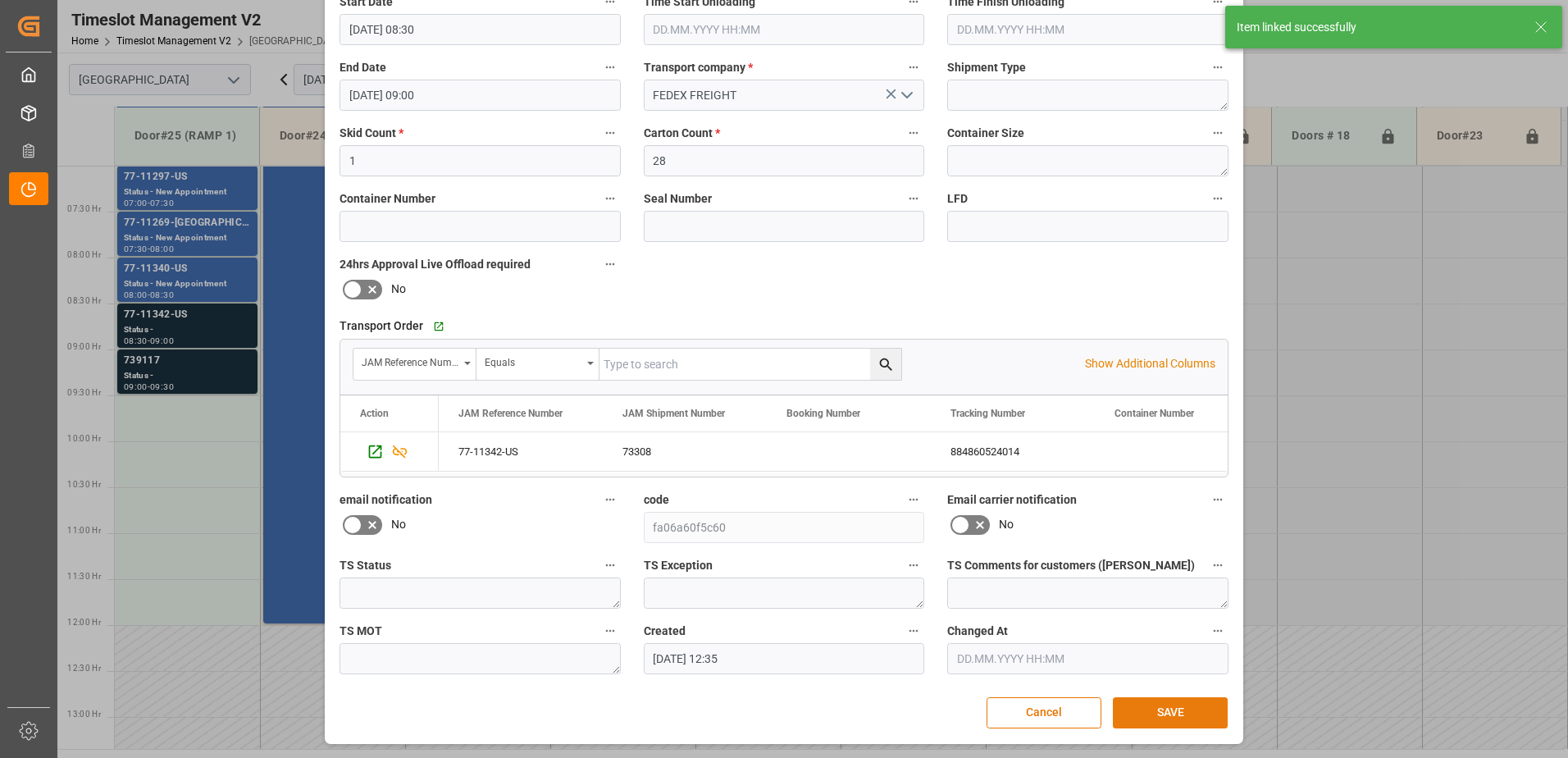
click at [1172, 714] on button "SAVE" at bounding box center [1170, 713] width 115 height 31
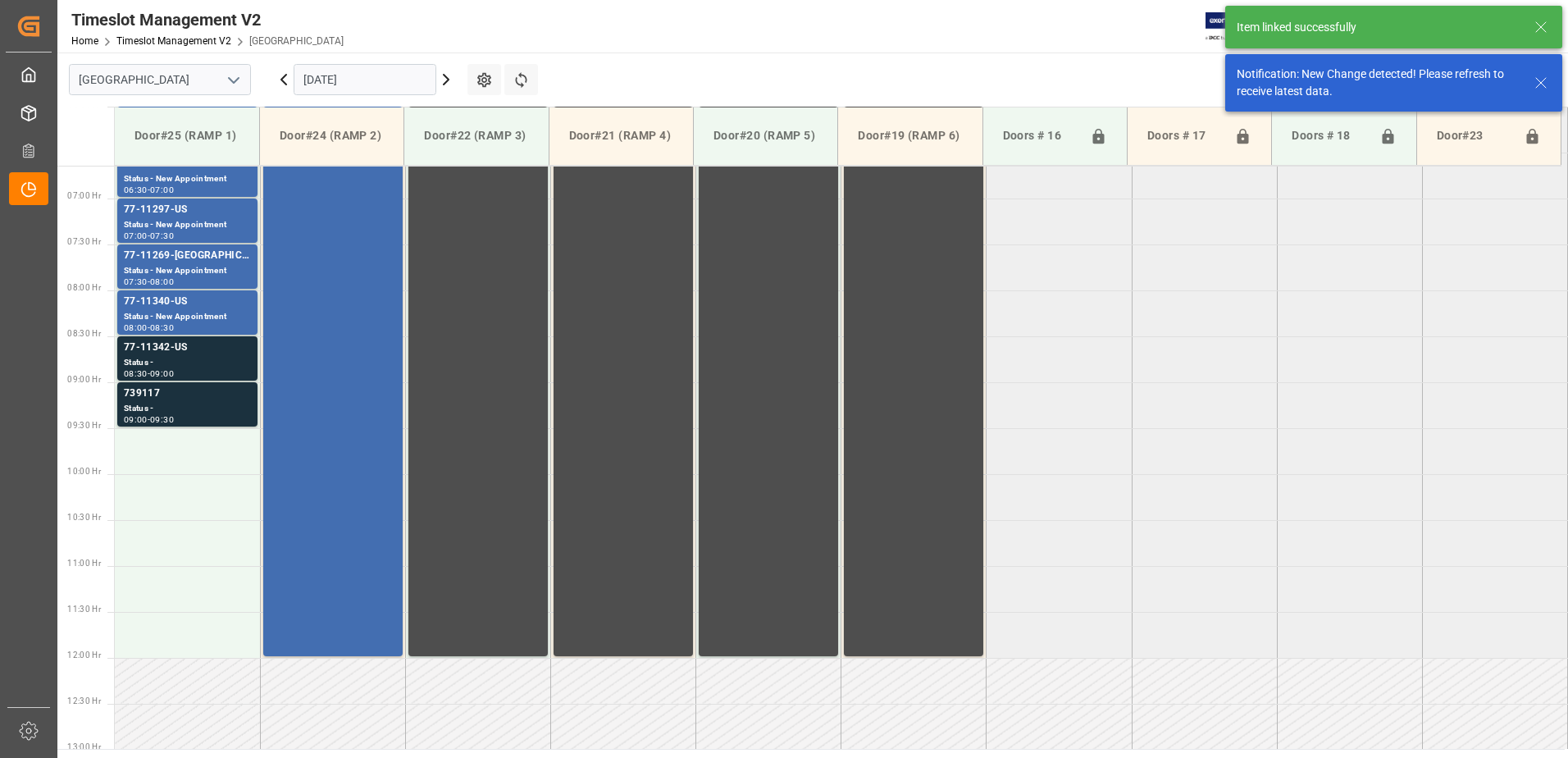
scroll to position [634, 0]
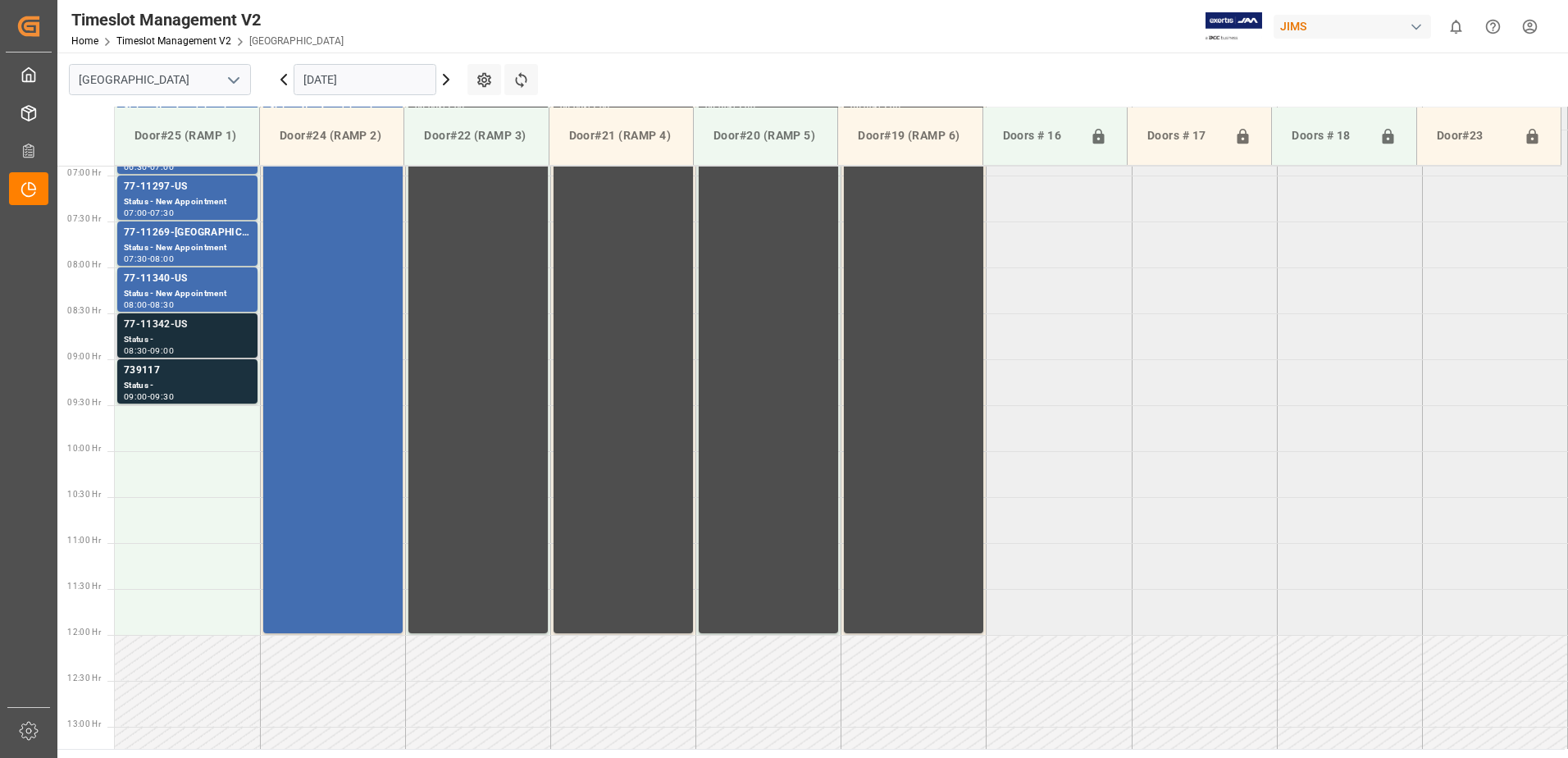
click at [203, 333] on div "Status -" at bounding box center [187, 339] width 127 height 14
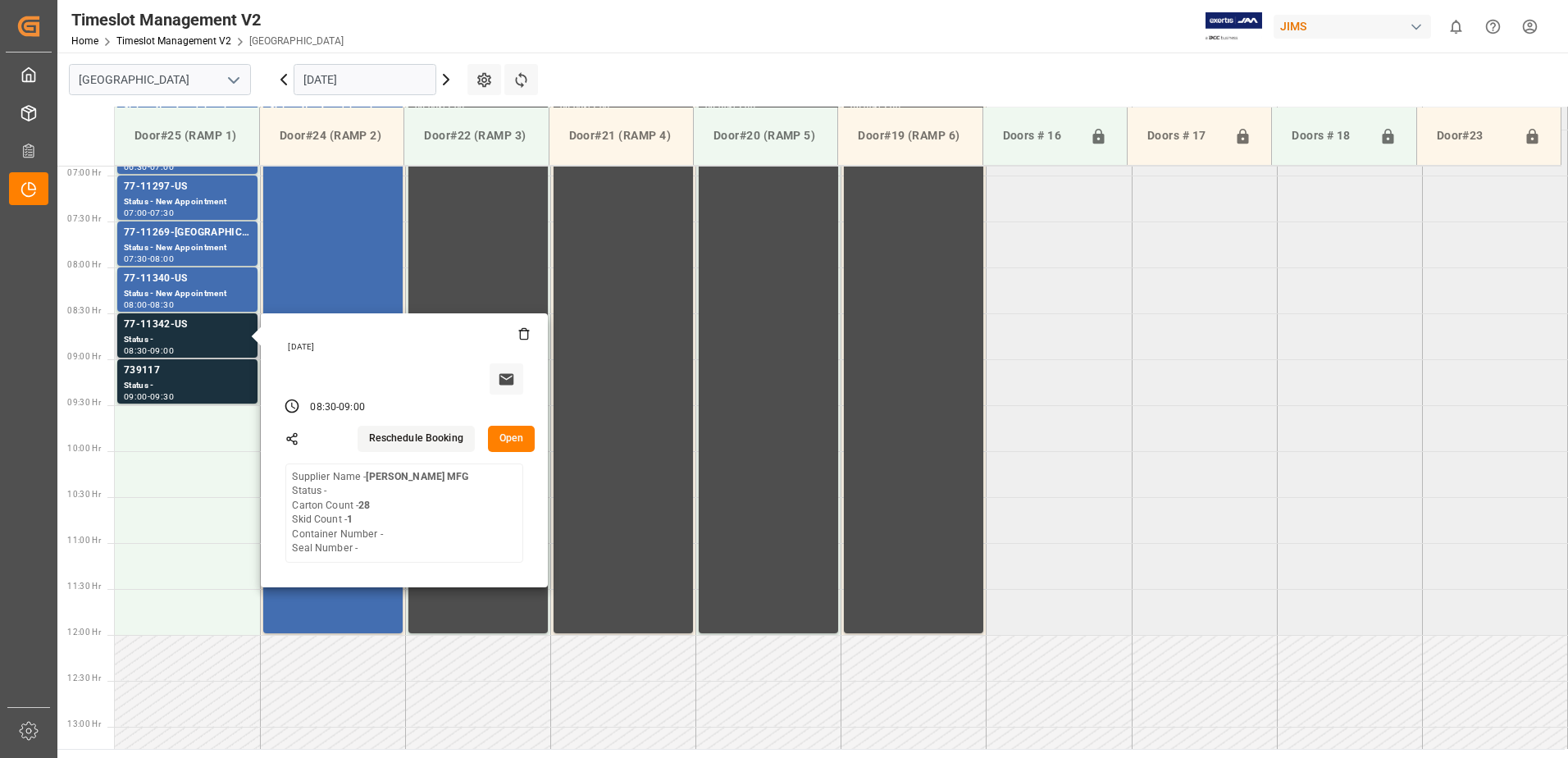
click at [510, 430] on button "Open" at bounding box center [512, 439] width 48 height 26
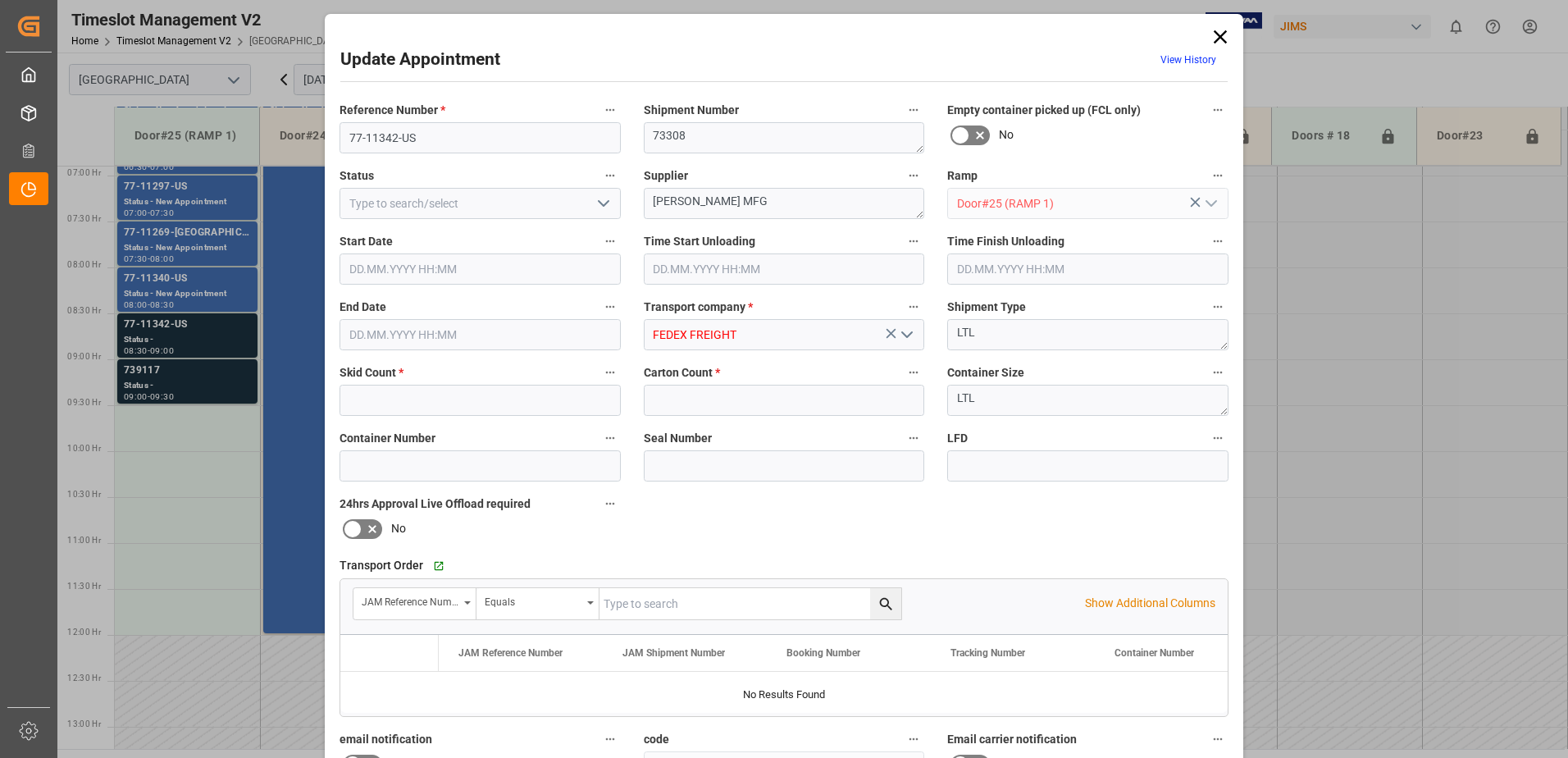
type input "1"
type input "28"
type input "09.10.2025 08:30"
type input "09.10.2025 09:00"
type input "08.10.2025 12:35"
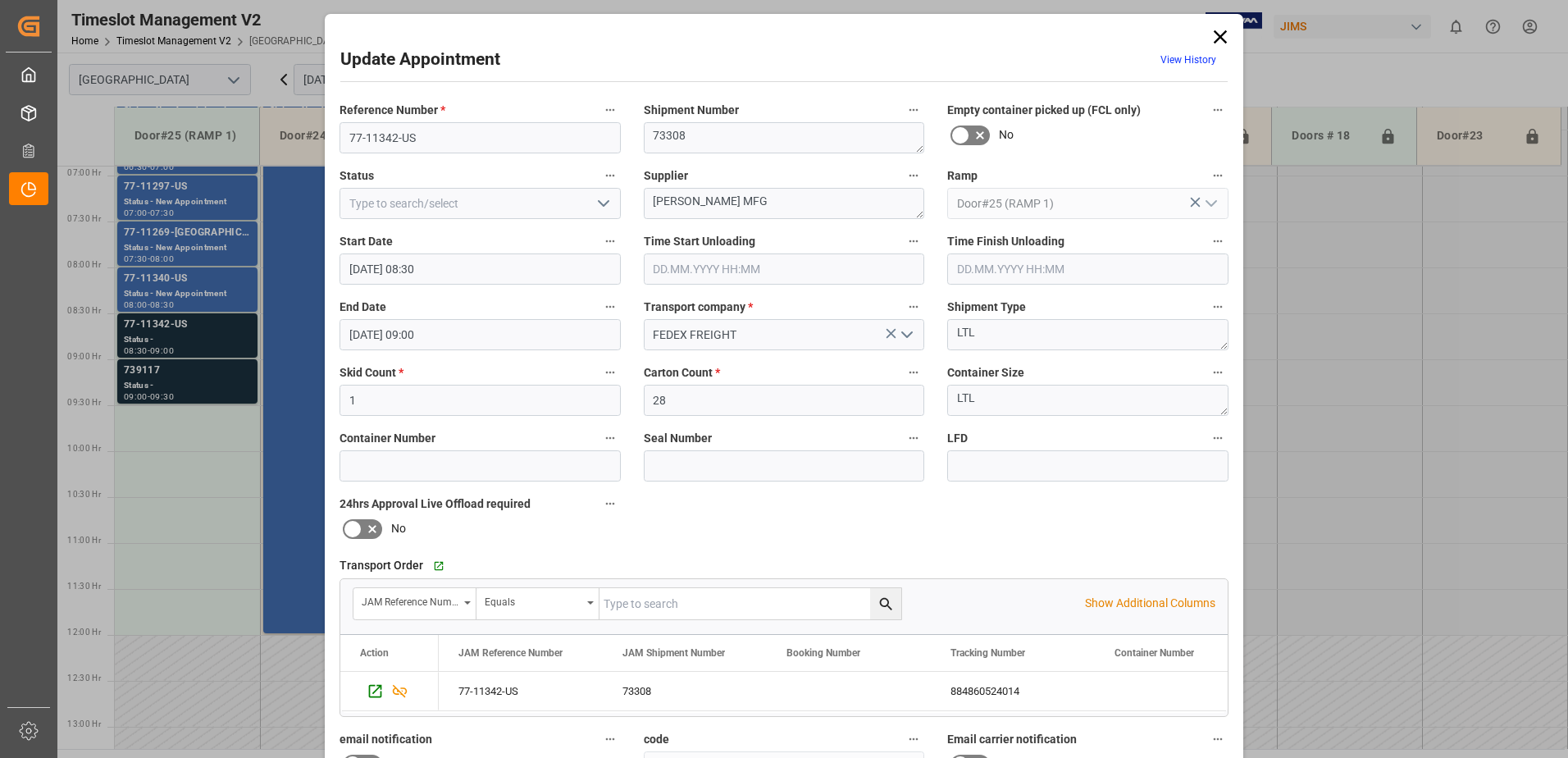
click at [598, 201] on icon "open menu" at bounding box center [604, 204] width 20 height 20
click at [518, 237] on div "Delivered" at bounding box center [480, 240] width 279 height 37
type input "Delivered"
click at [742, 202] on textarea "LOWELL MFG" at bounding box center [784, 204] width 281 height 31
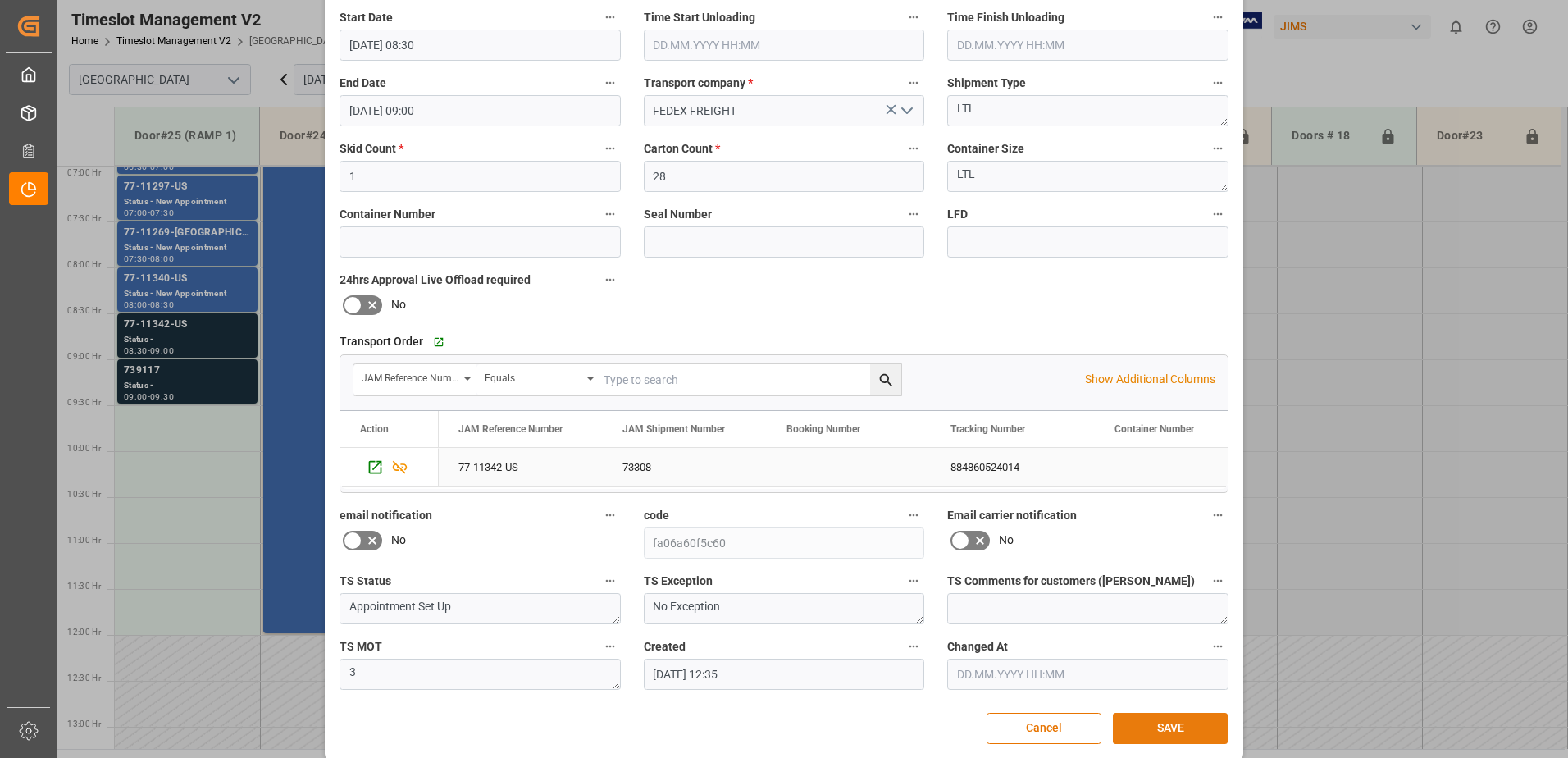
scroll to position [240, 0]
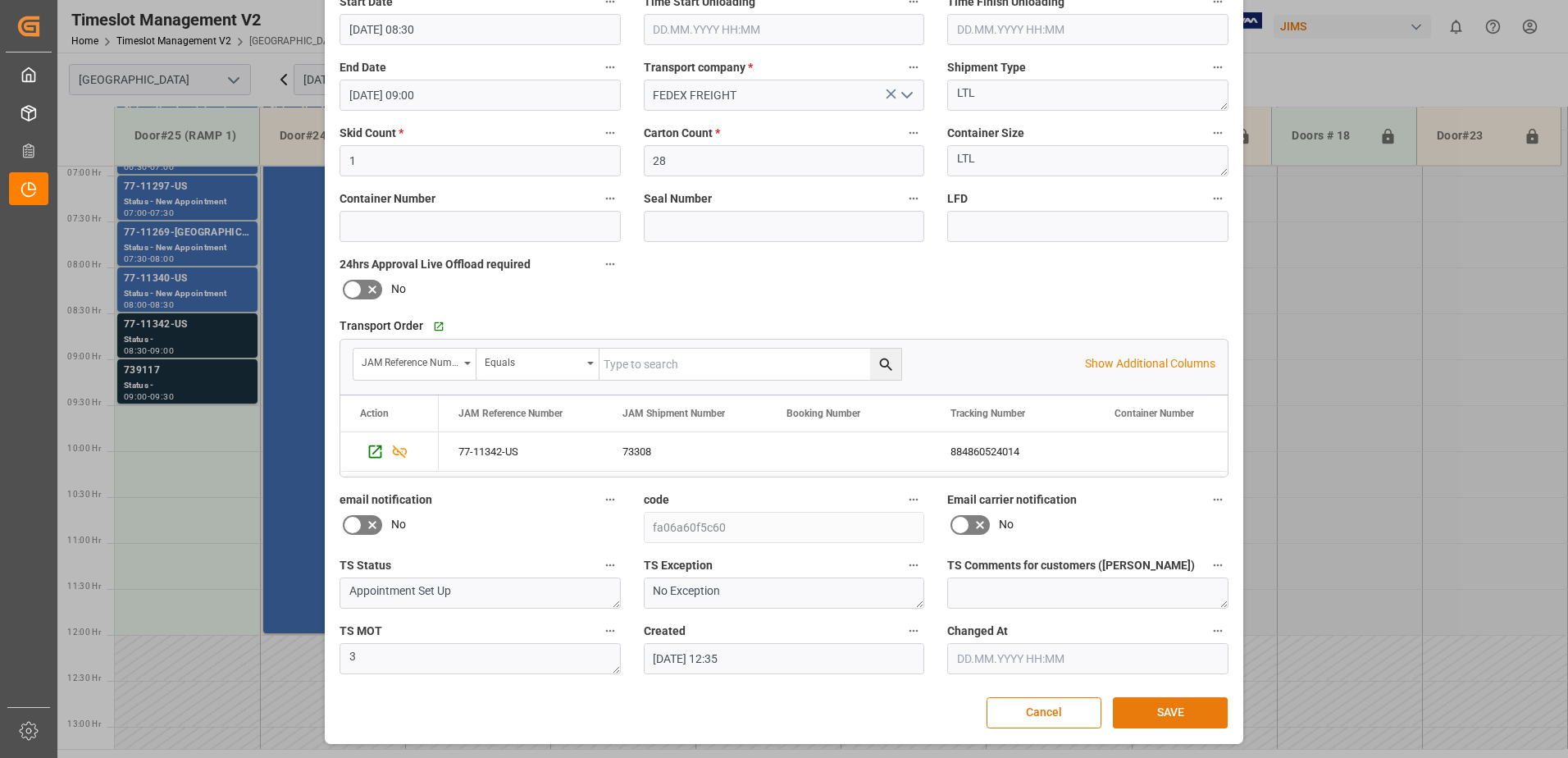
type textarea "LOWELL MFG IN06(16)"
click at [1175, 714] on button "SAVE" at bounding box center [1170, 713] width 115 height 31
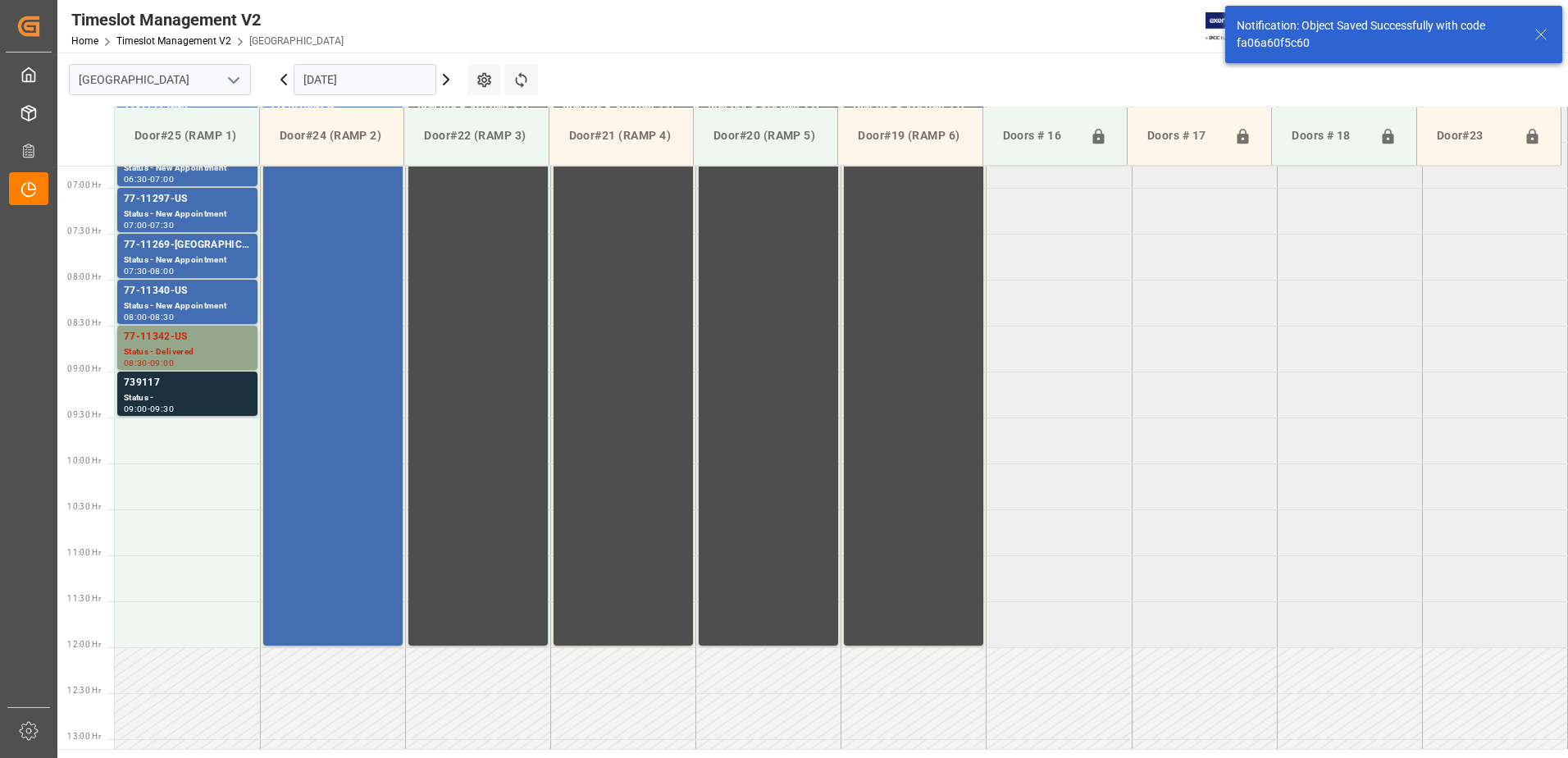
scroll to position [634, 0]
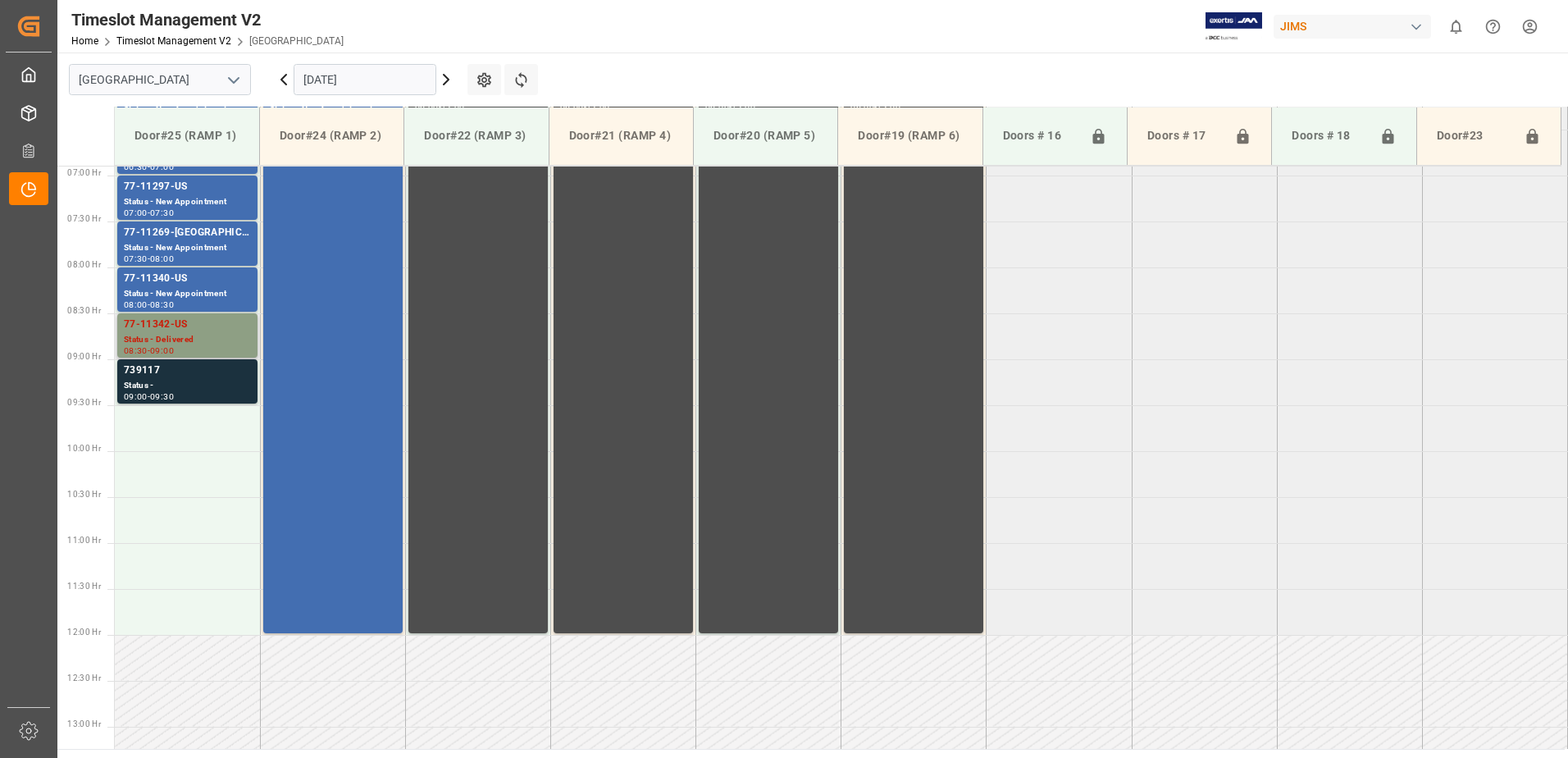
click at [191, 330] on div "77-11342-US" at bounding box center [187, 325] width 127 height 16
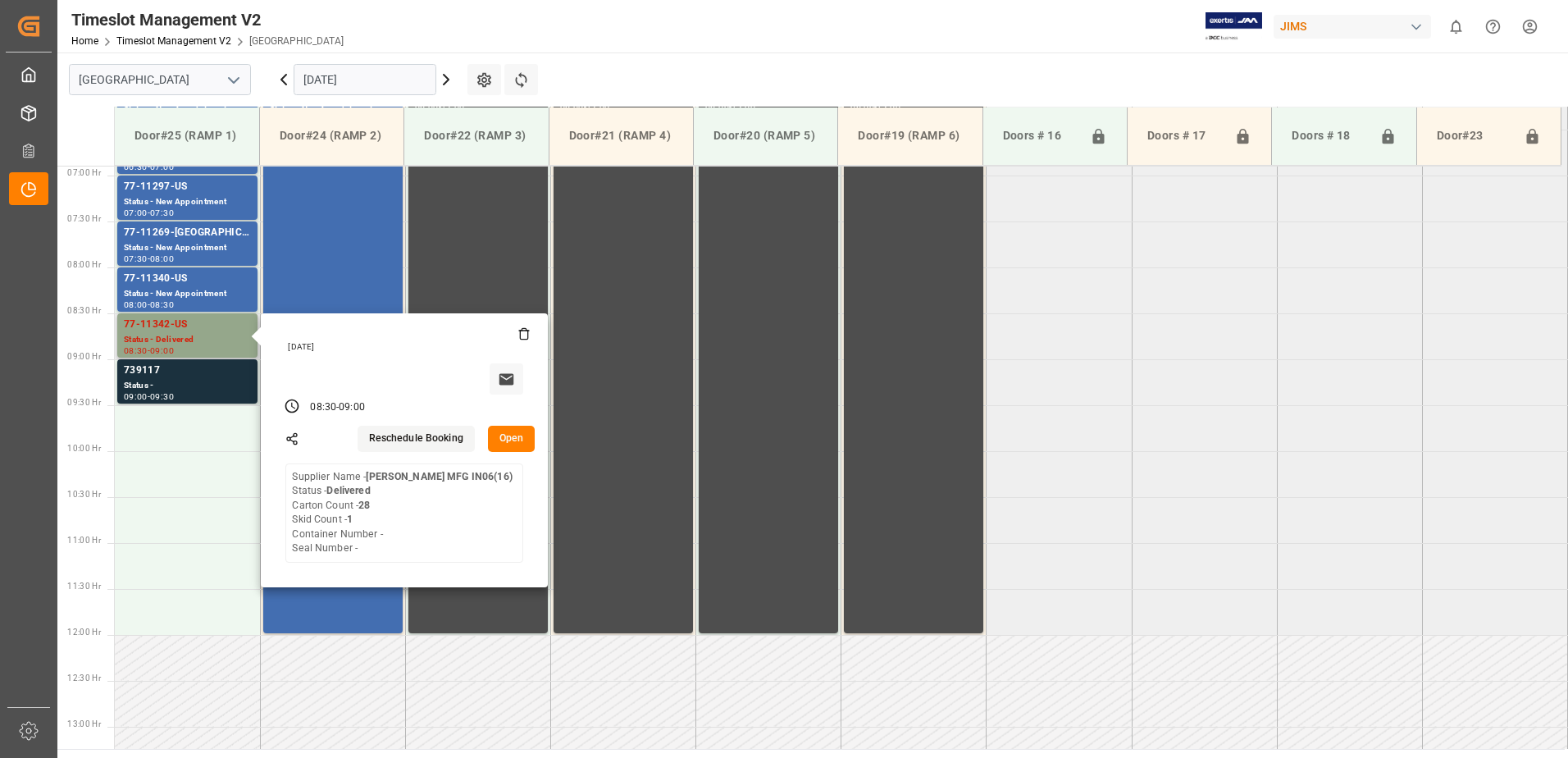
click at [517, 436] on button "Open" at bounding box center [512, 439] width 48 height 26
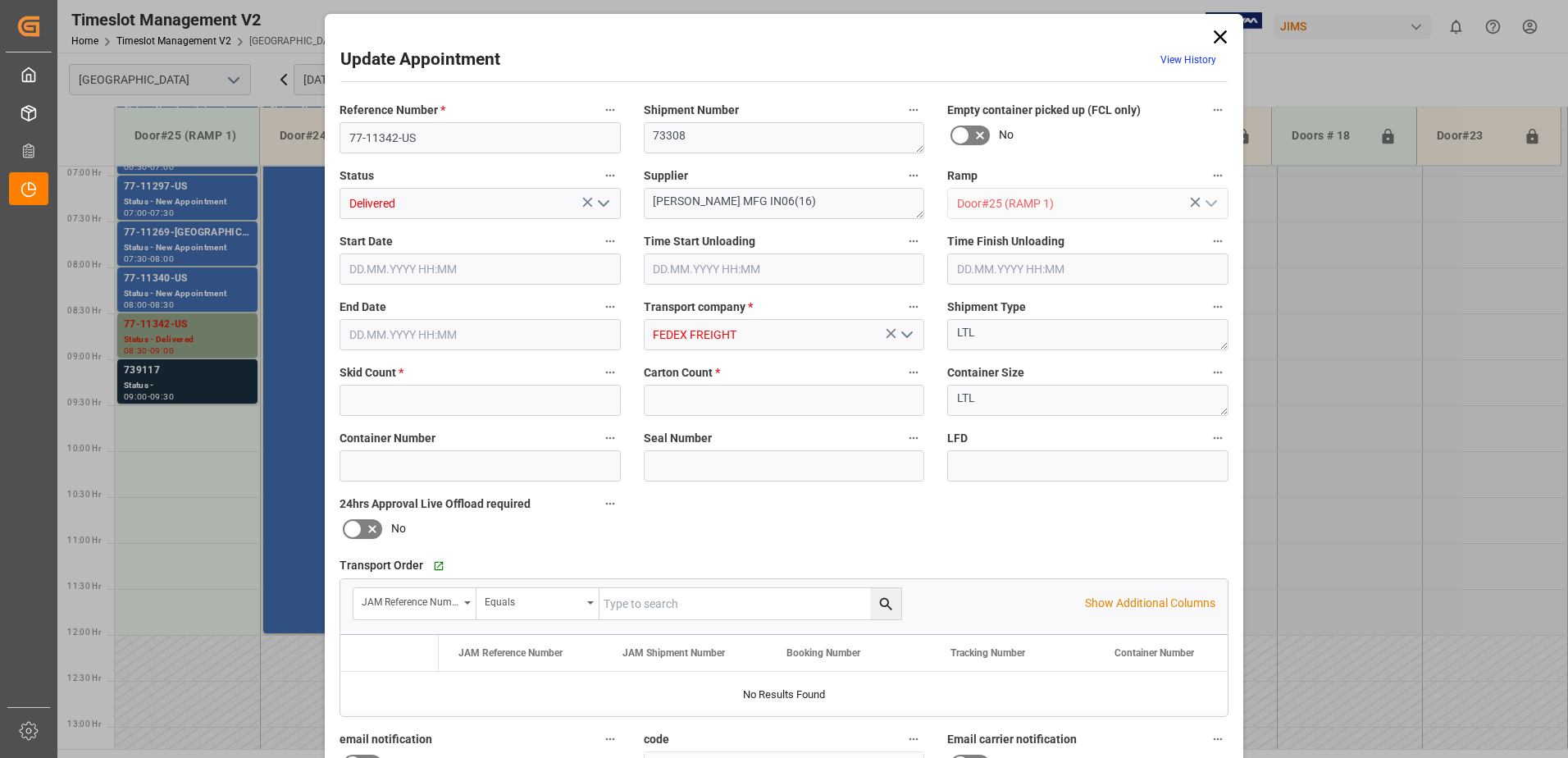
type input "1"
type input "28"
type input "09.10.2025 08:30"
type input "09.10.2025 09:00"
type input "08.10.2025 12:35"
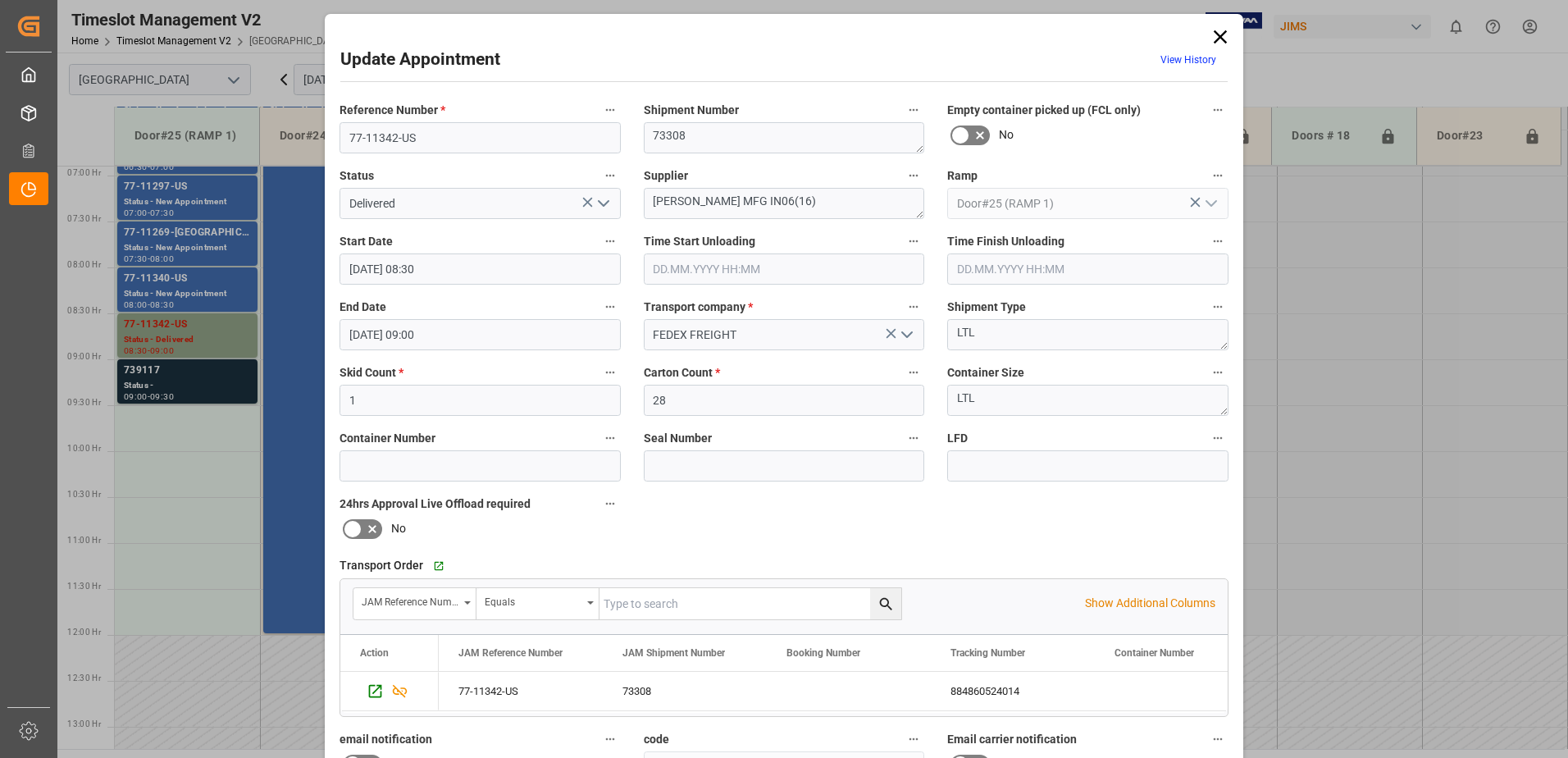
click at [599, 204] on polyline "open menu" at bounding box center [604, 204] width 10 height 5
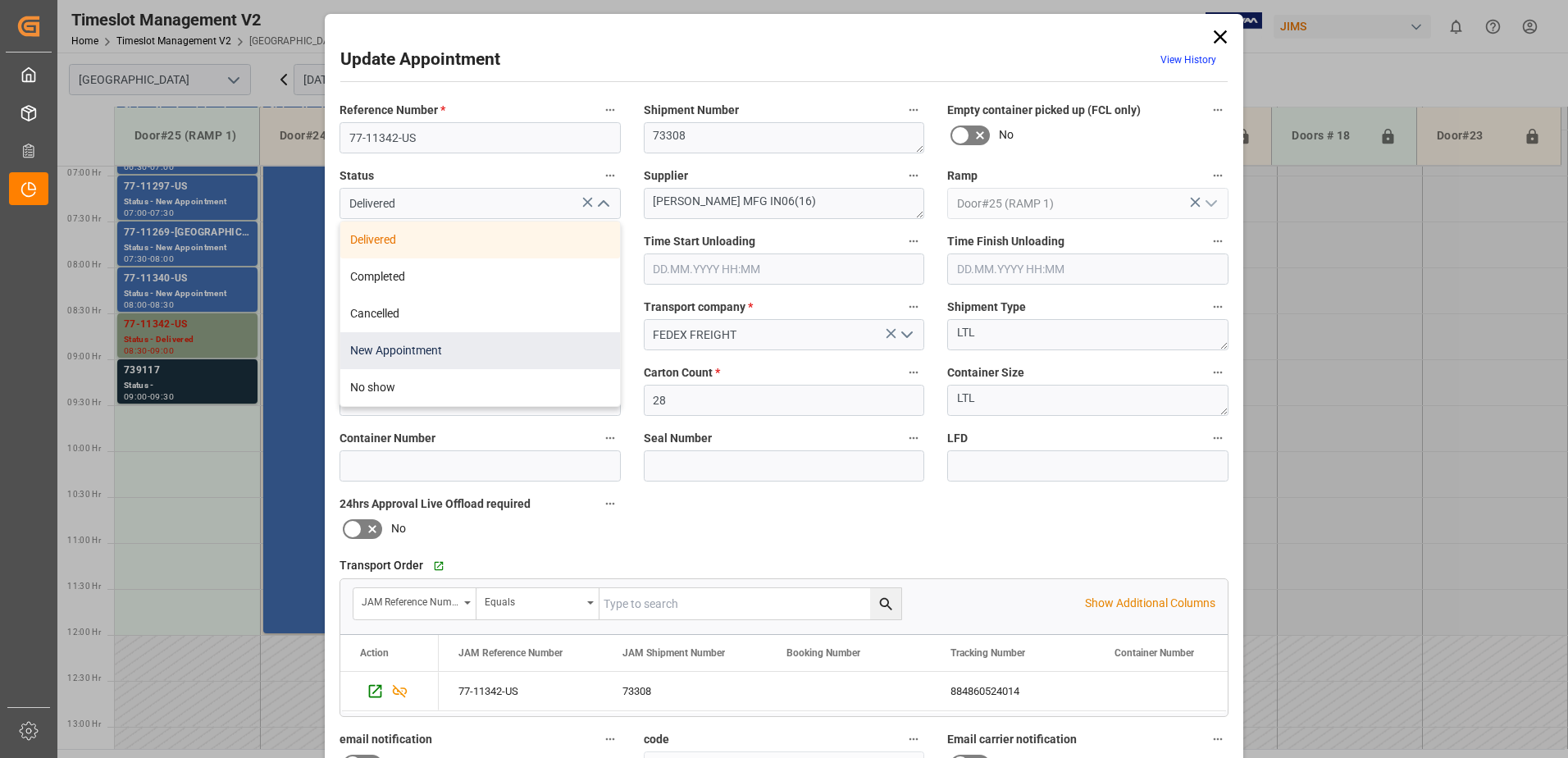
click at [511, 353] on div "New Appointment" at bounding box center [480, 350] width 279 height 37
type input "New Appointment"
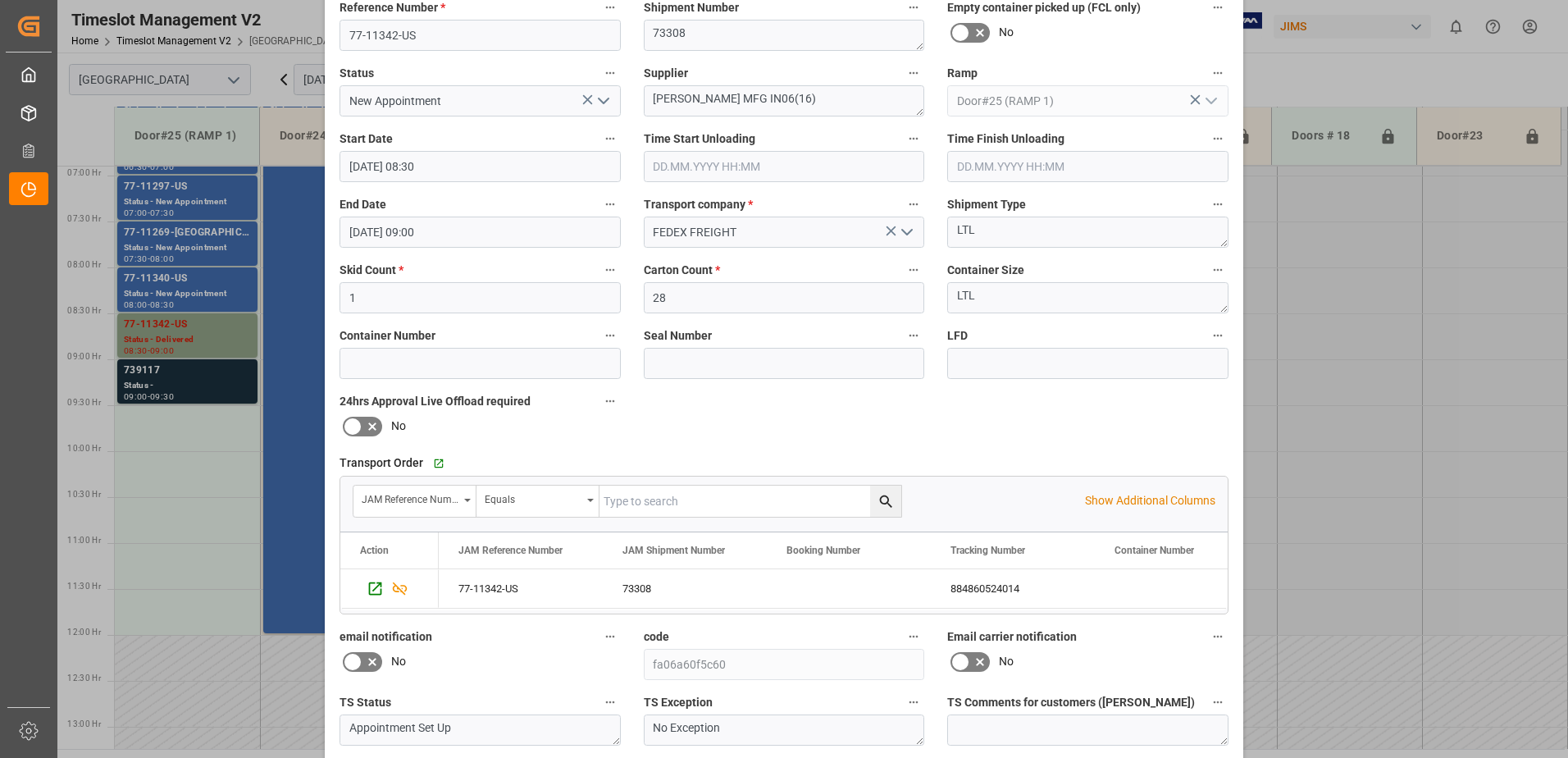
scroll to position [240, 0]
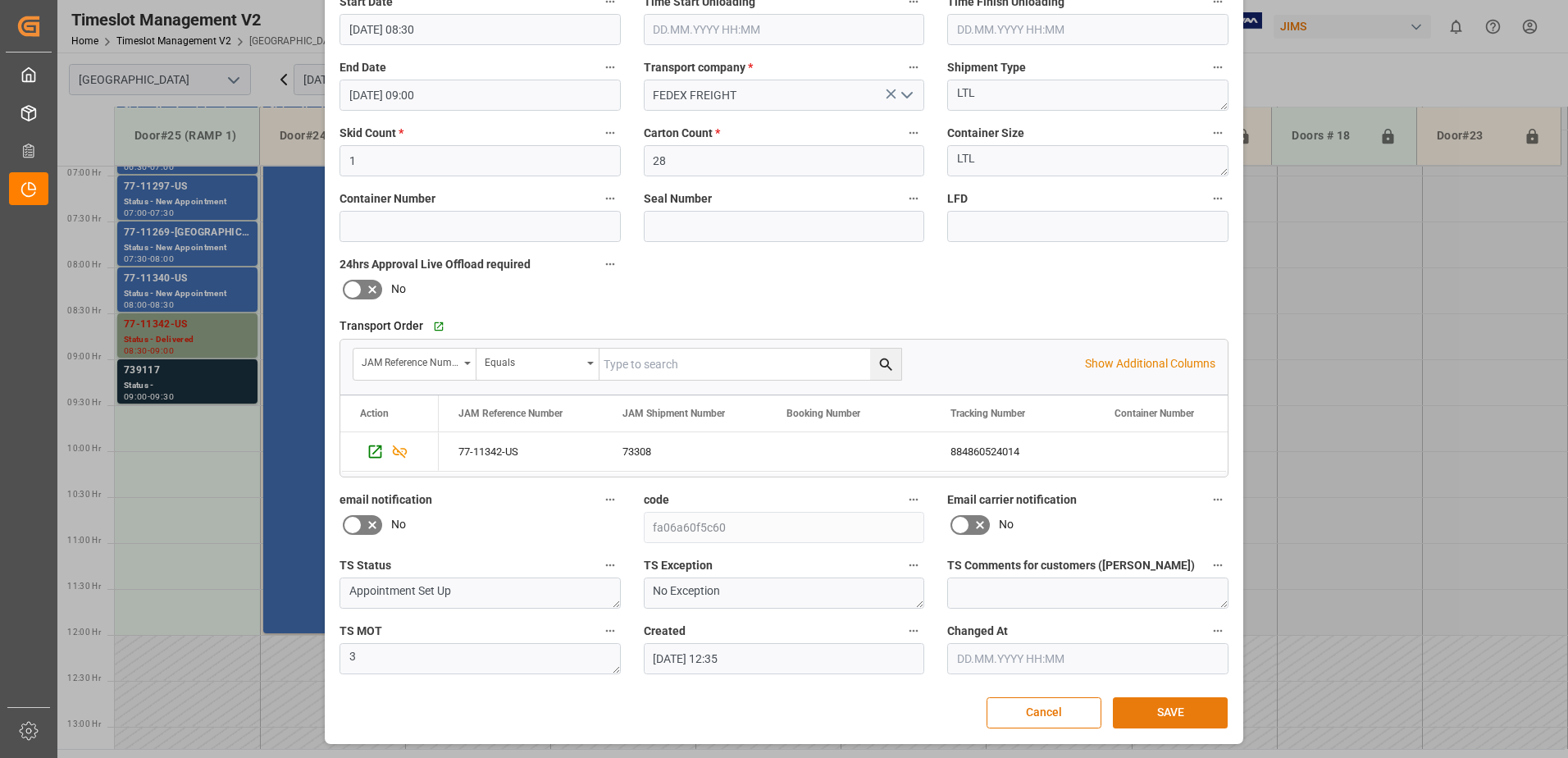
click at [1153, 723] on button "SAVE" at bounding box center [1170, 713] width 115 height 31
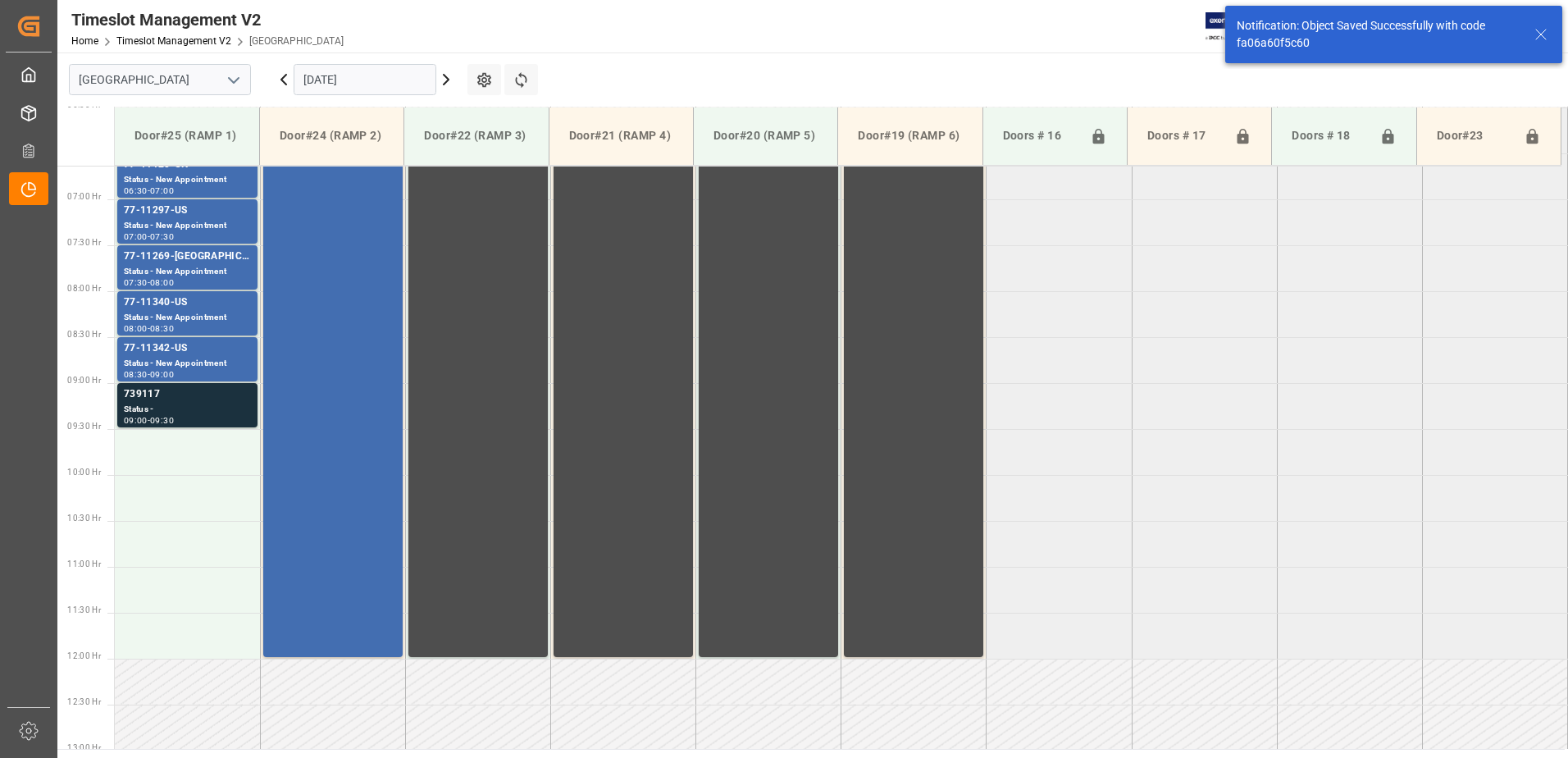
scroll to position [634, 0]
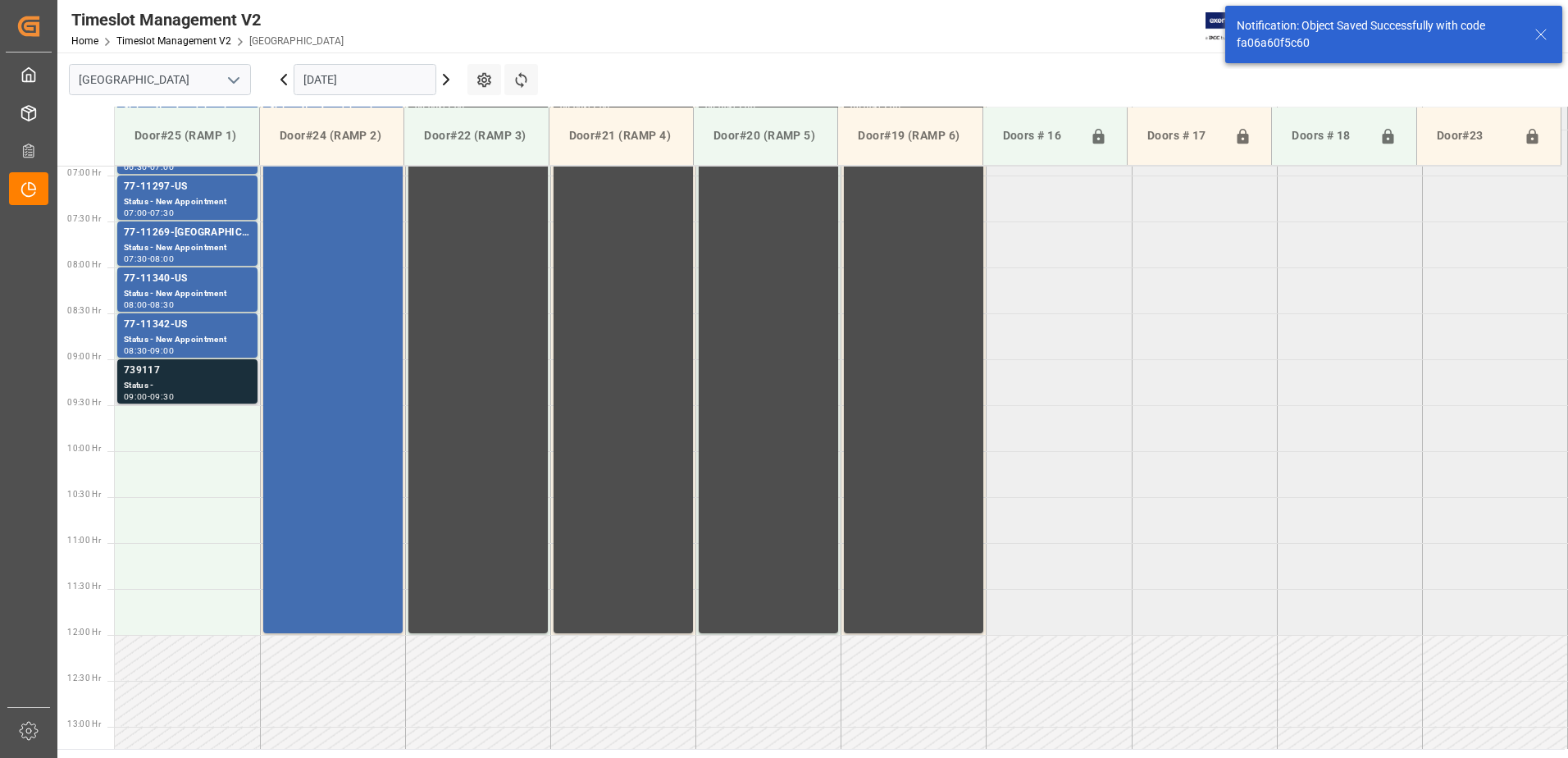
click at [180, 379] on div "Status -" at bounding box center [187, 386] width 127 height 14
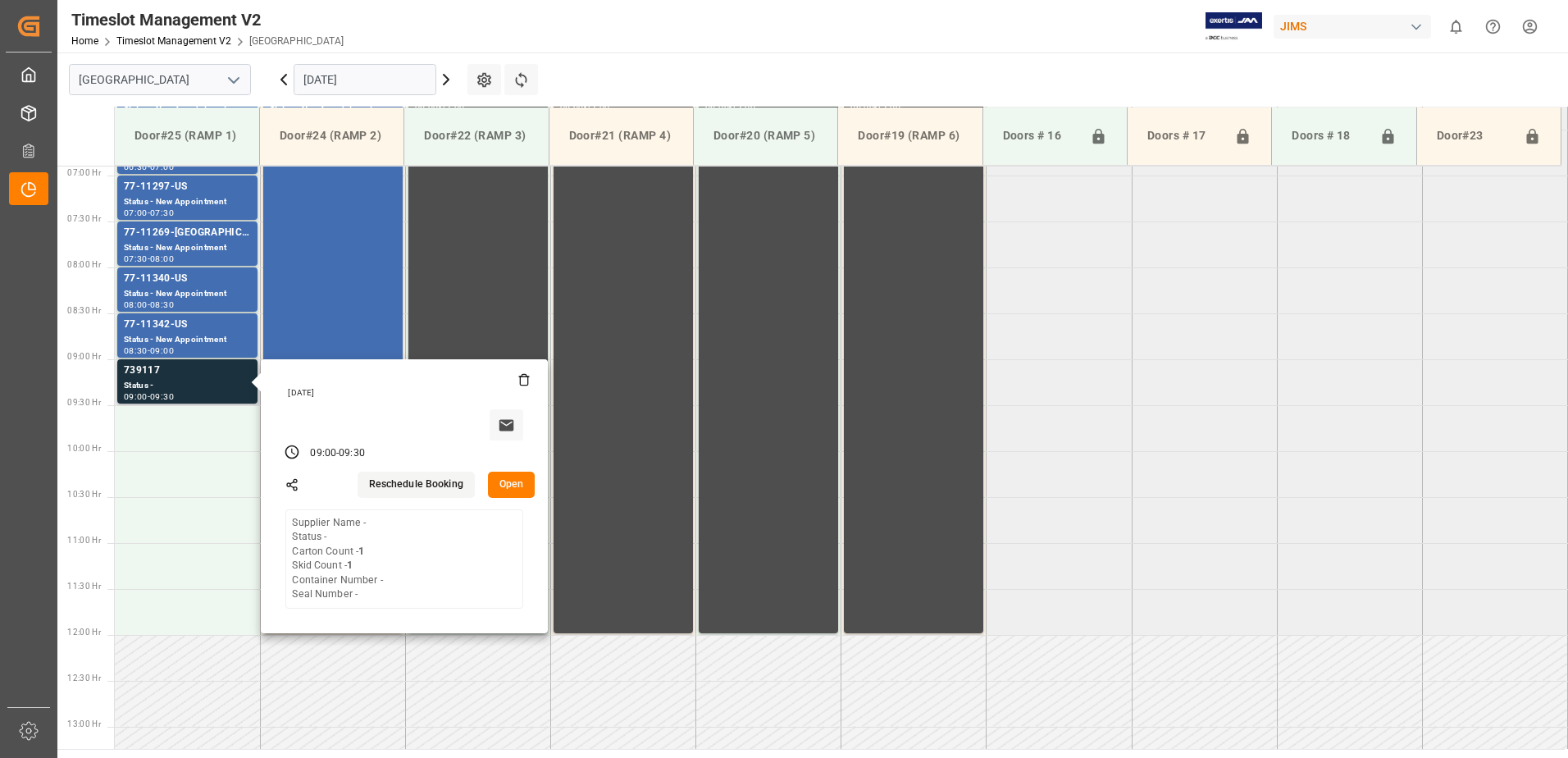
click at [508, 482] on button "Open" at bounding box center [512, 484] width 48 height 26
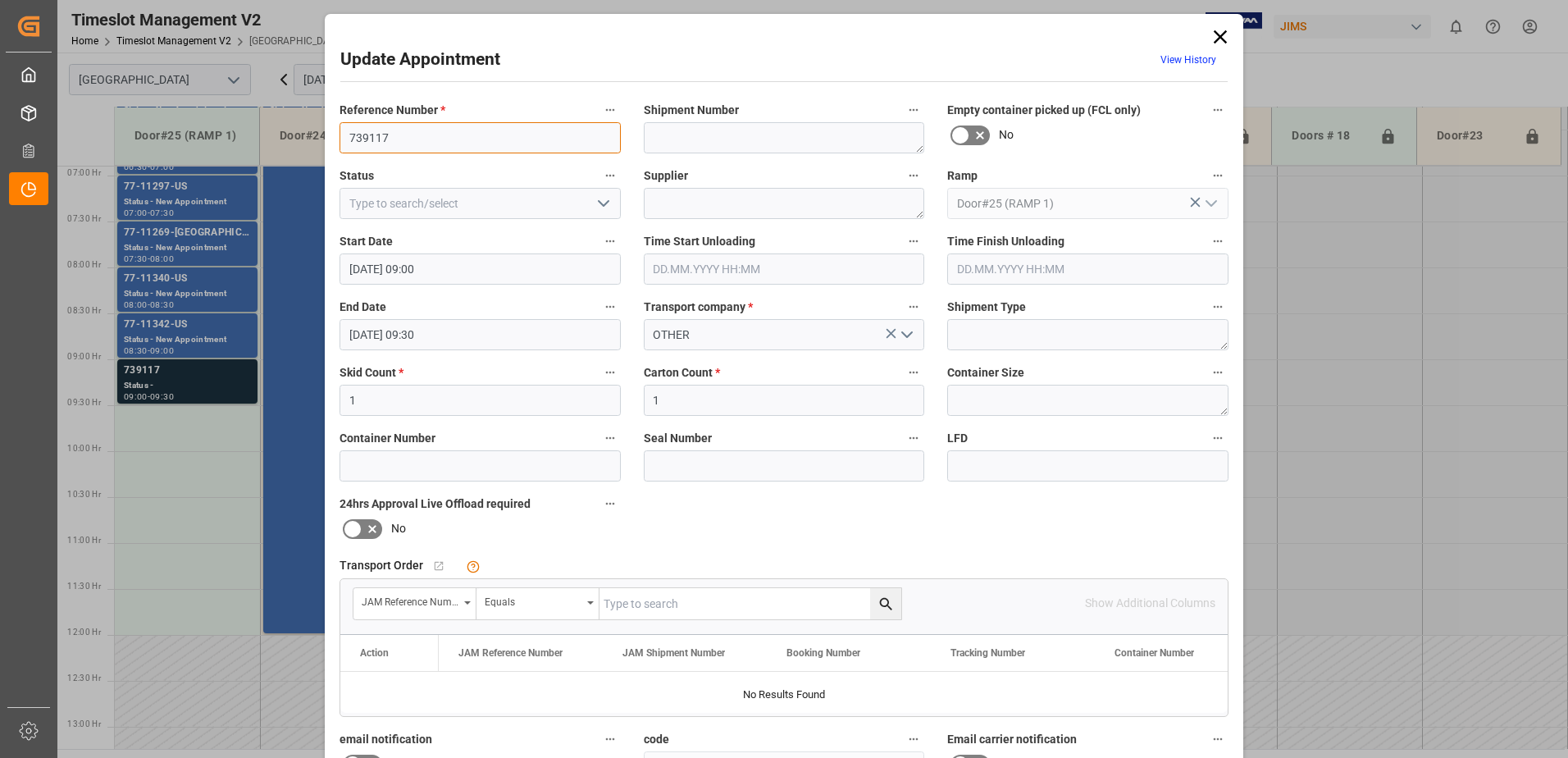
click at [418, 136] on input "739117" at bounding box center [480, 138] width 281 height 31
type input "739117 Trade Show ( ENZO ) ?"
click at [601, 204] on icon "open menu" at bounding box center [604, 204] width 20 height 20
click at [509, 353] on div "New Appointment" at bounding box center [480, 350] width 279 height 37
type input "New Appointment"
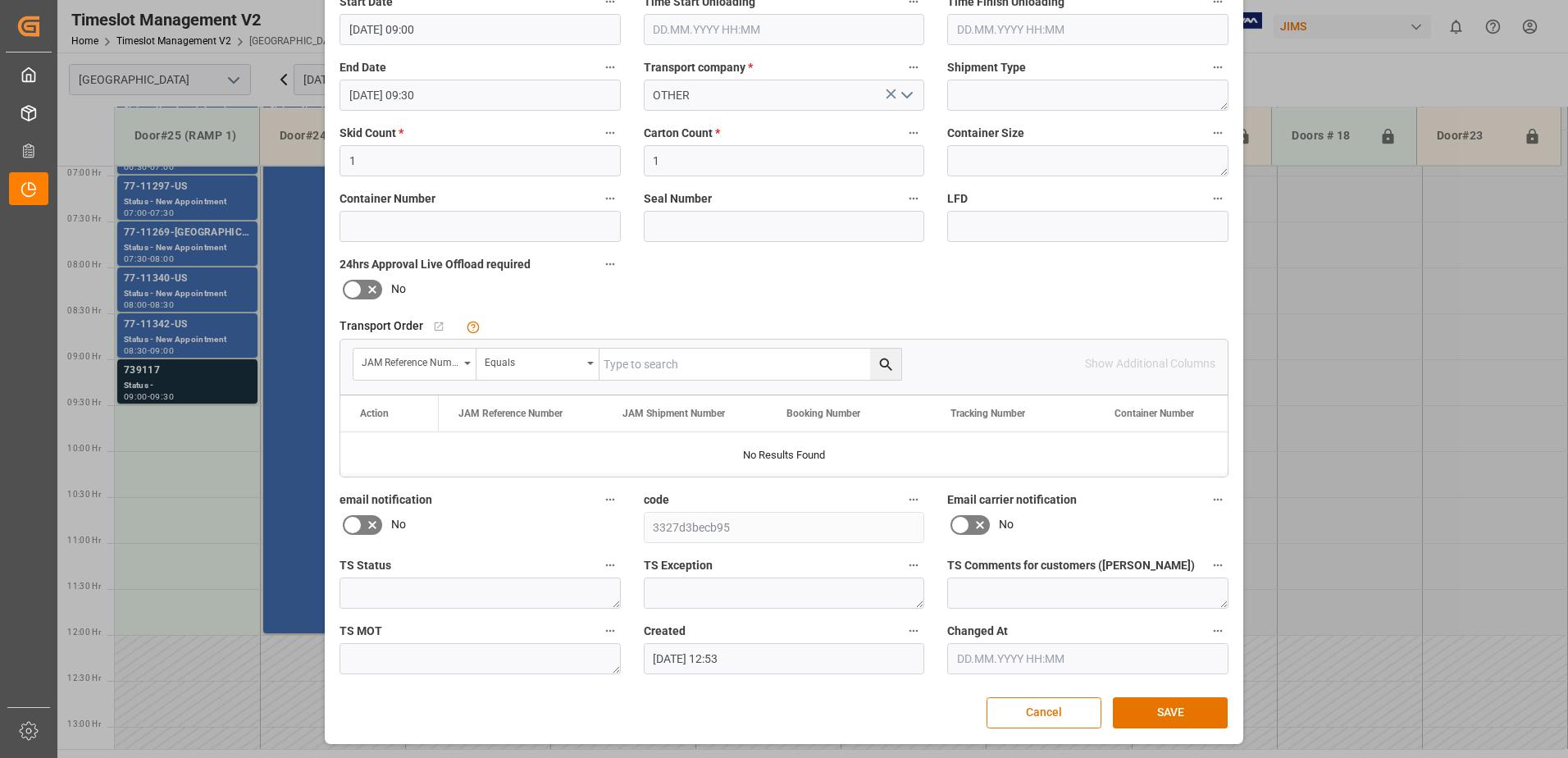
scroll to position [0, 0]
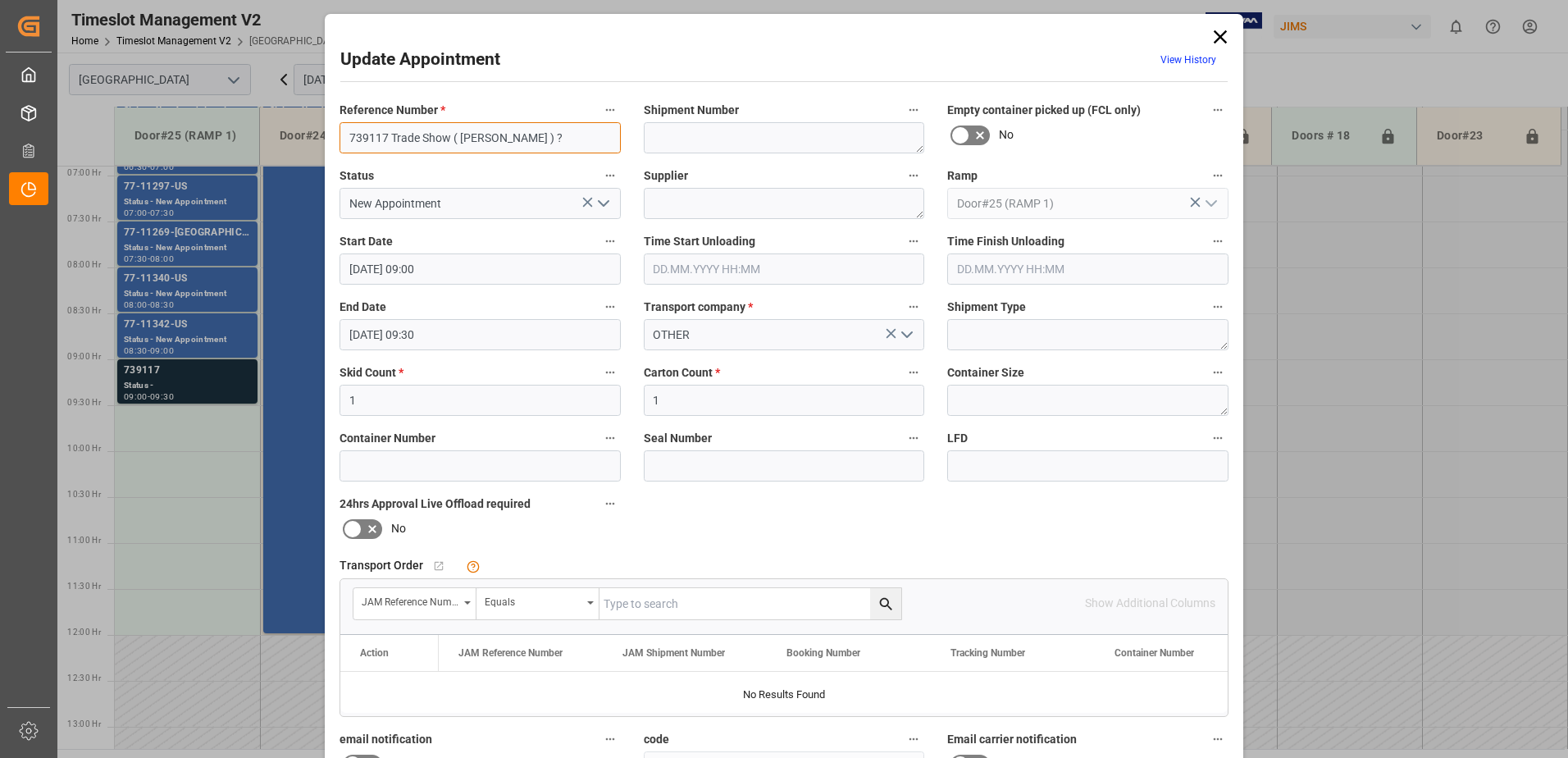
click at [383, 136] on input "739117 Trade Show ( ENZO ) ?" at bounding box center [480, 138] width 281 height 31
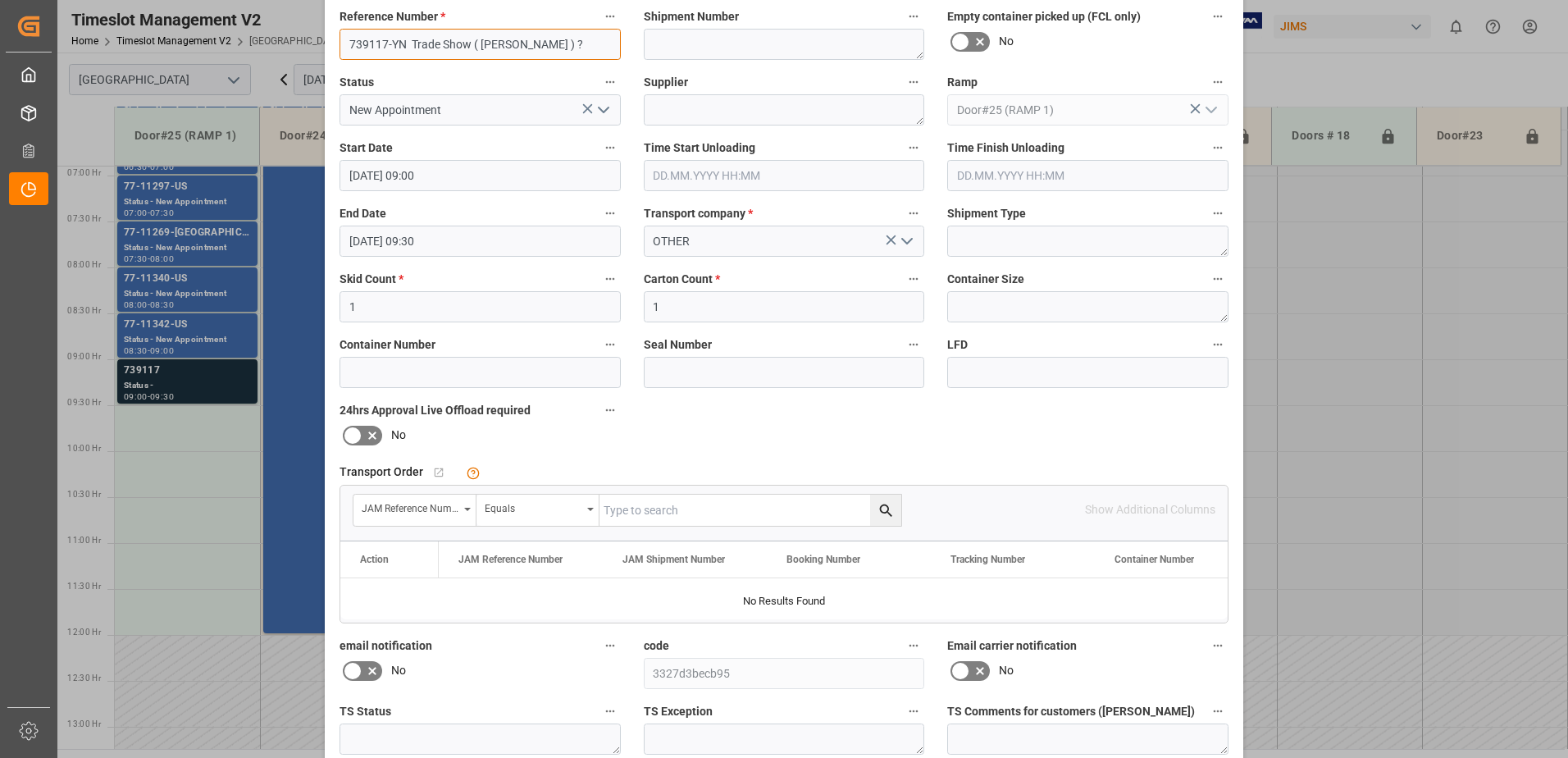
scroll to position [240, 0]
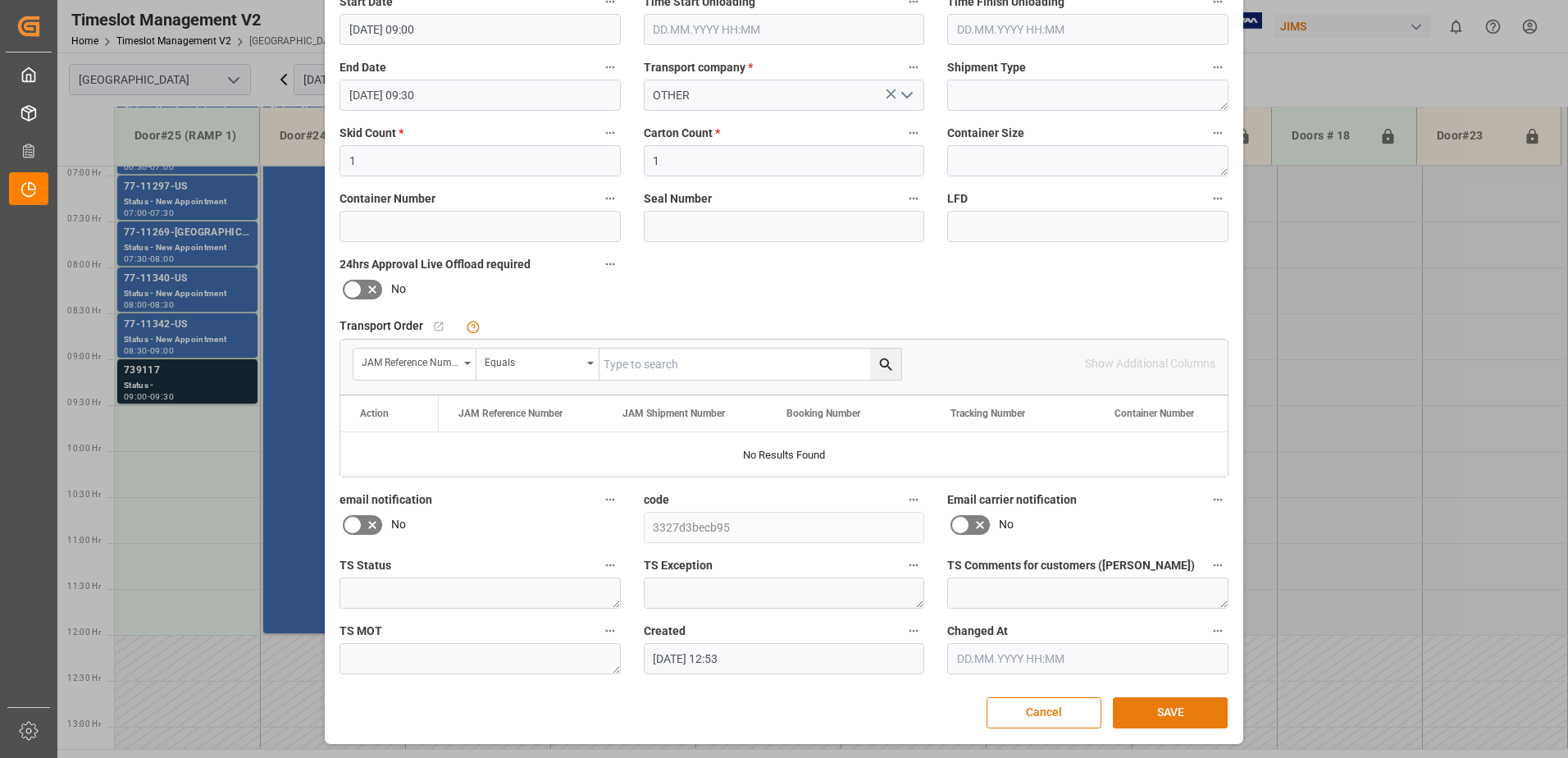
type input "739117-YN Trade Show ( ENZO ) ?"
click at [1169, 717] on button "SAVE" at bounding box center [1170, 713] width 115 height 31
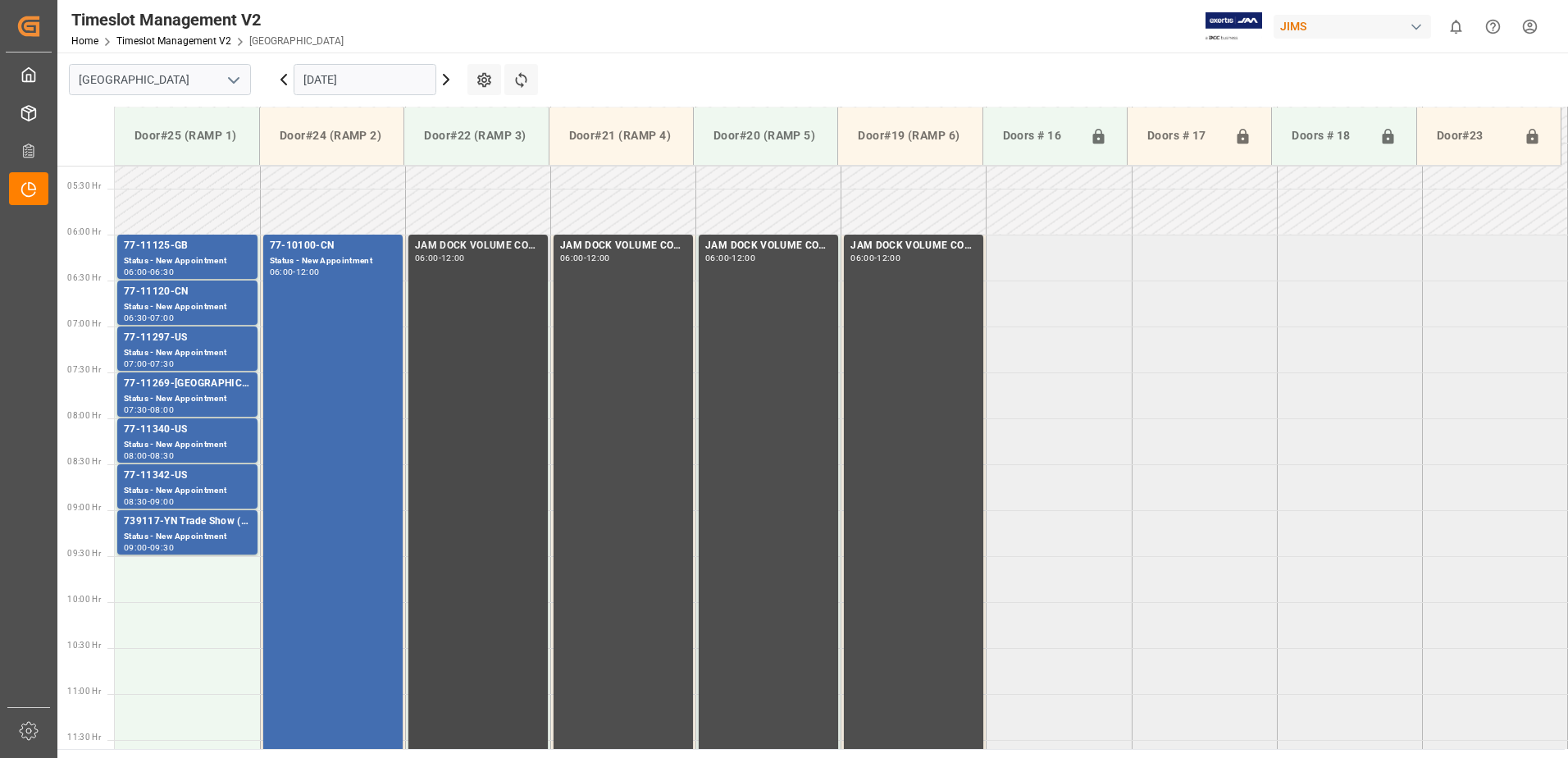
scroll to position [479, 0]
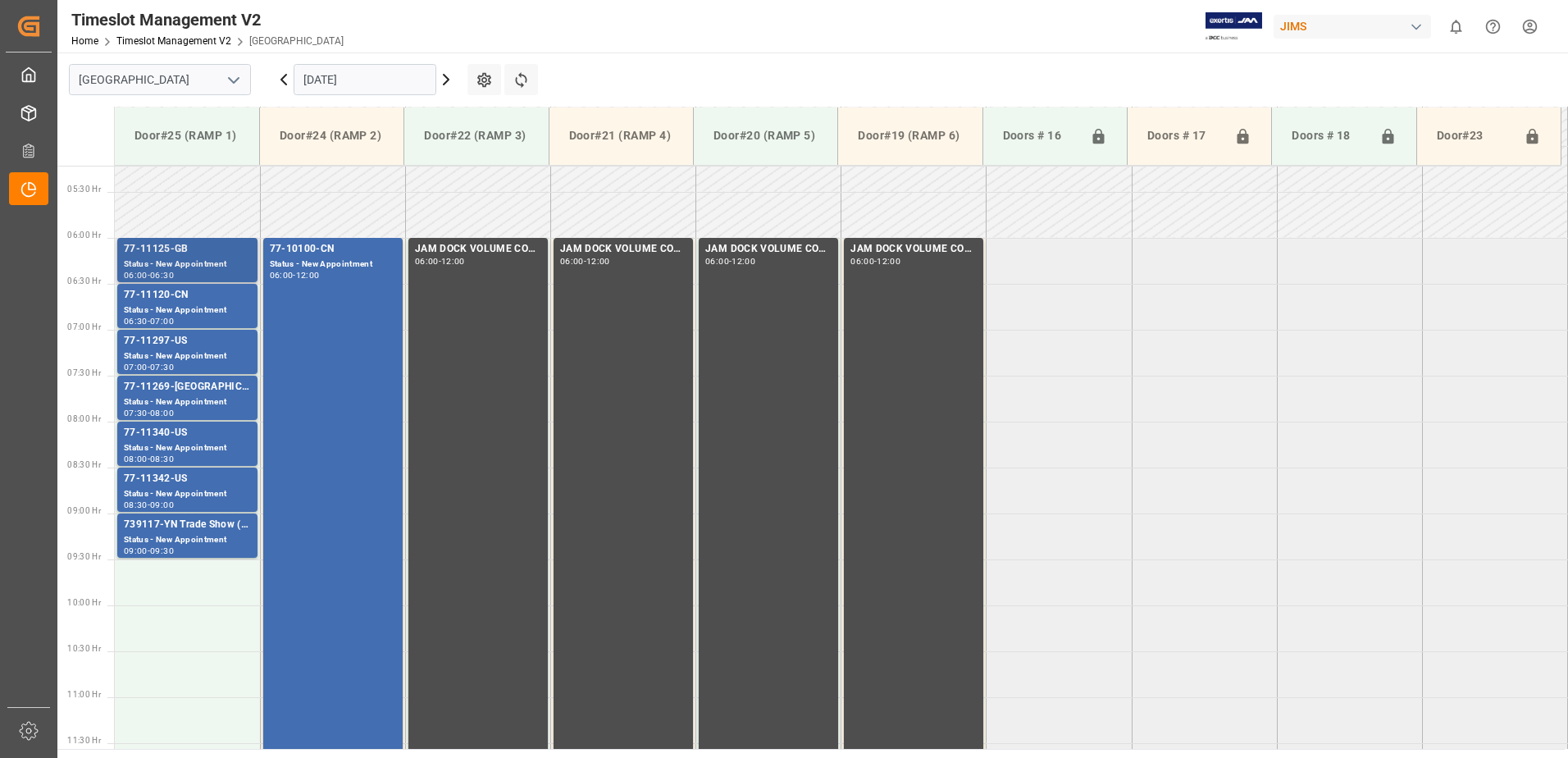
click at [197, 259] on div "Status - New Appointment" at bounding box center [187, 264] width 127 height 14
click at [192, 302] on div "77-11120-CN" at bounding box center [187, 295] width 127 height 16
click at [193, 345] on div "77-11297-US" at bounding box center [187, 341] width 127 height 16
click at [206, 381] on div "77-11269-US" at bounding box center [187, 387] width 127 height 16
click at [205, 434] on div "77-11340-US" at bounding box center [187, 433] width 127 height 16
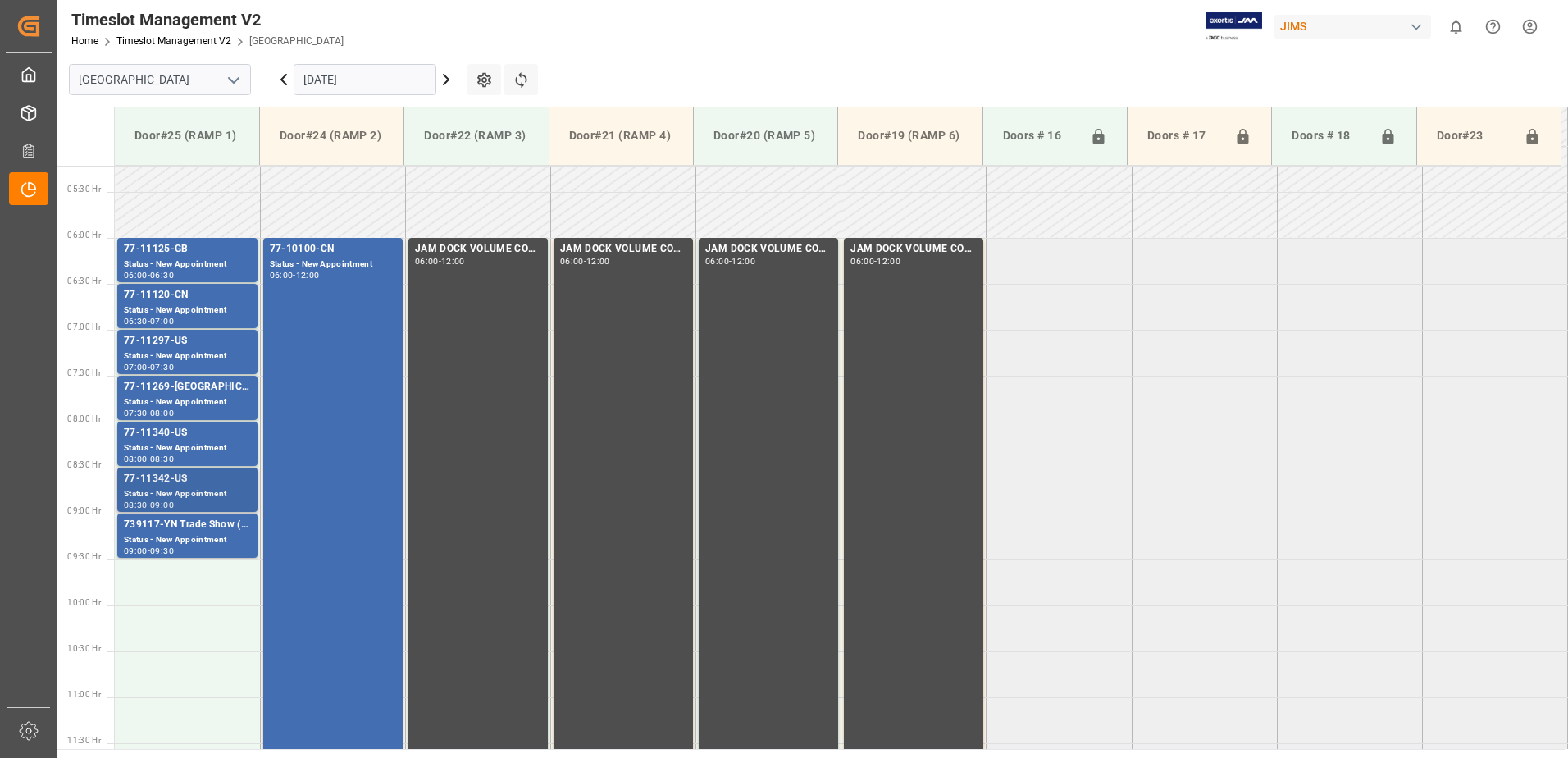
click at [205, 481] on div "77-11342-US" at bounding box center [187, 479] width 127 height 16
click at [198, 522] on div "739117-YN Trade Show ( ENZO ) ?" at bounding box center [187, 525] width 127 height 16
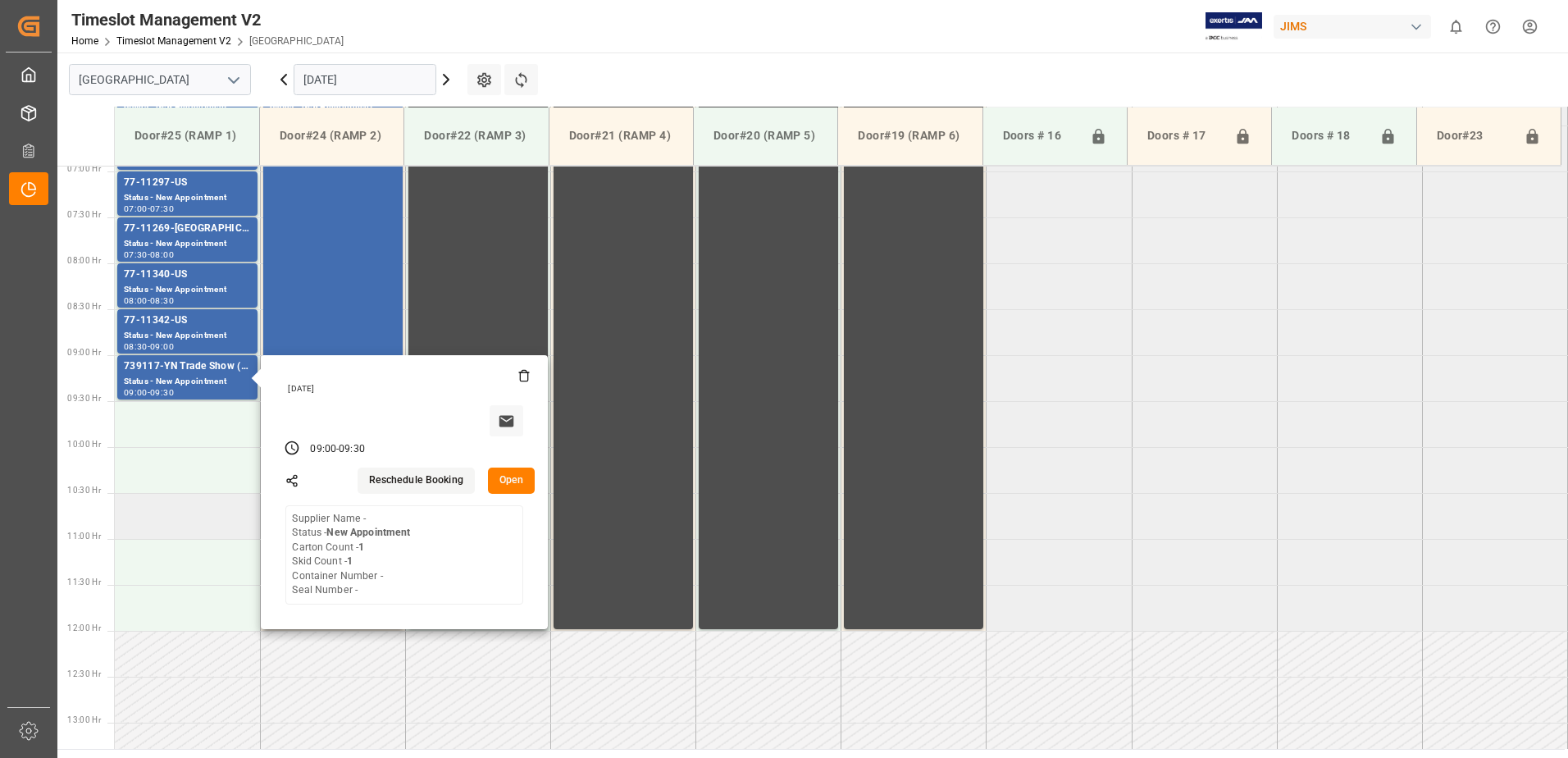
scroll to position [643, 0]
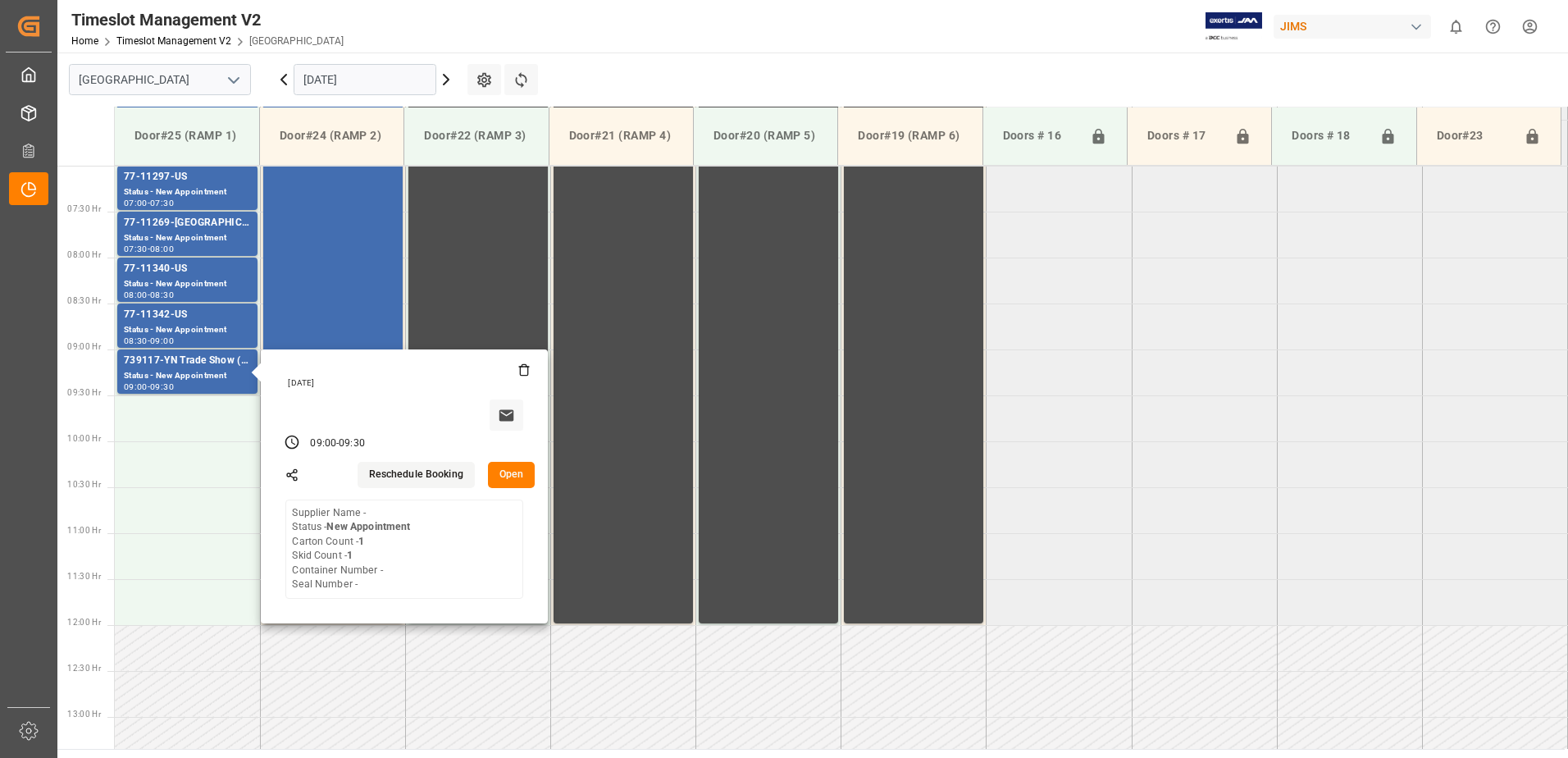
click at [1051, 547] on tabel "77-11125-GB Status - New Appointment 06:00 - 06:30 77-10100-CN Status - New App…" at bounding box center [841, 625] width 1453 height 2206
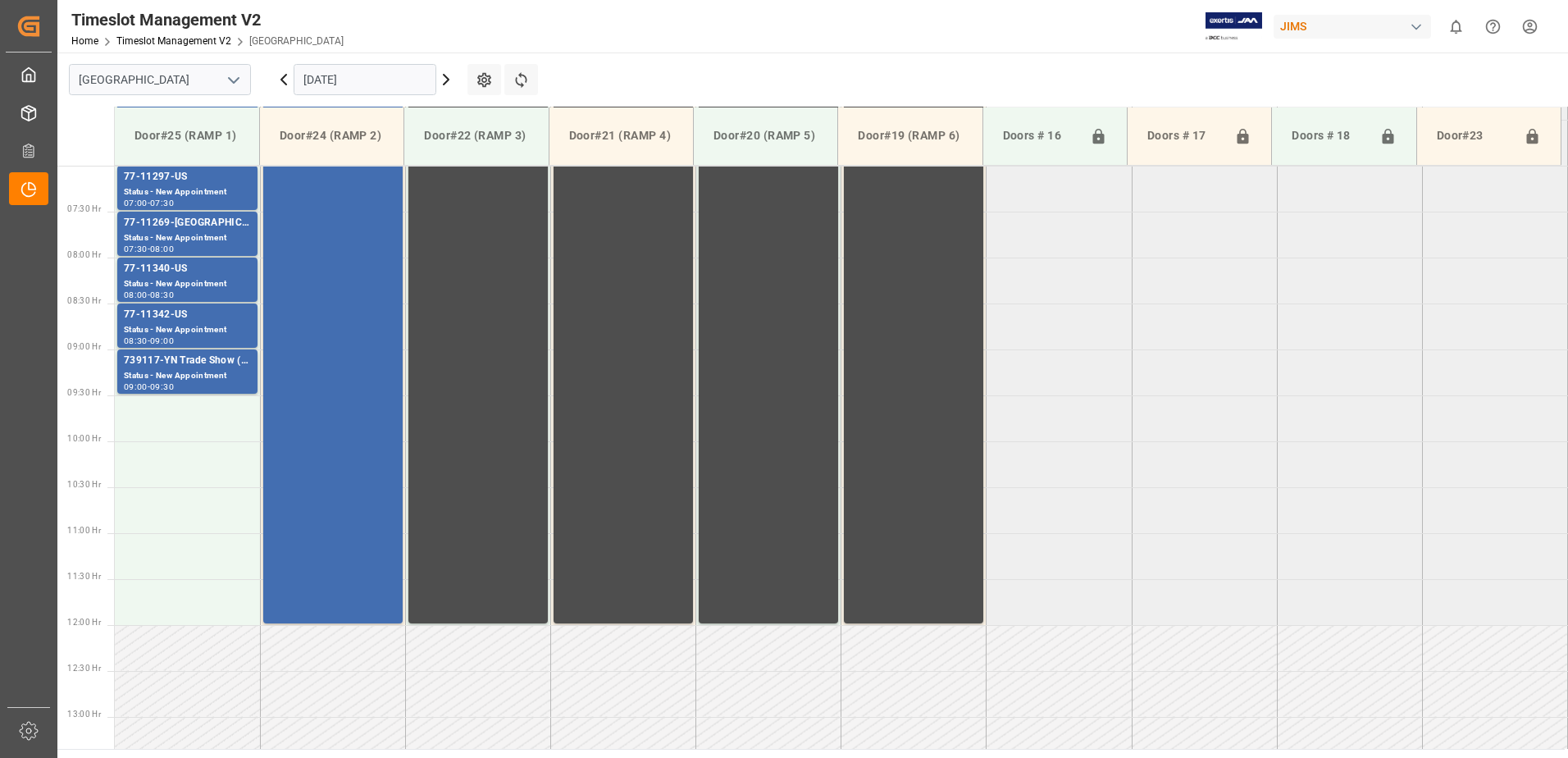
click at [449, 79] on icon at bounding box center [447, 80] width 5 height 10
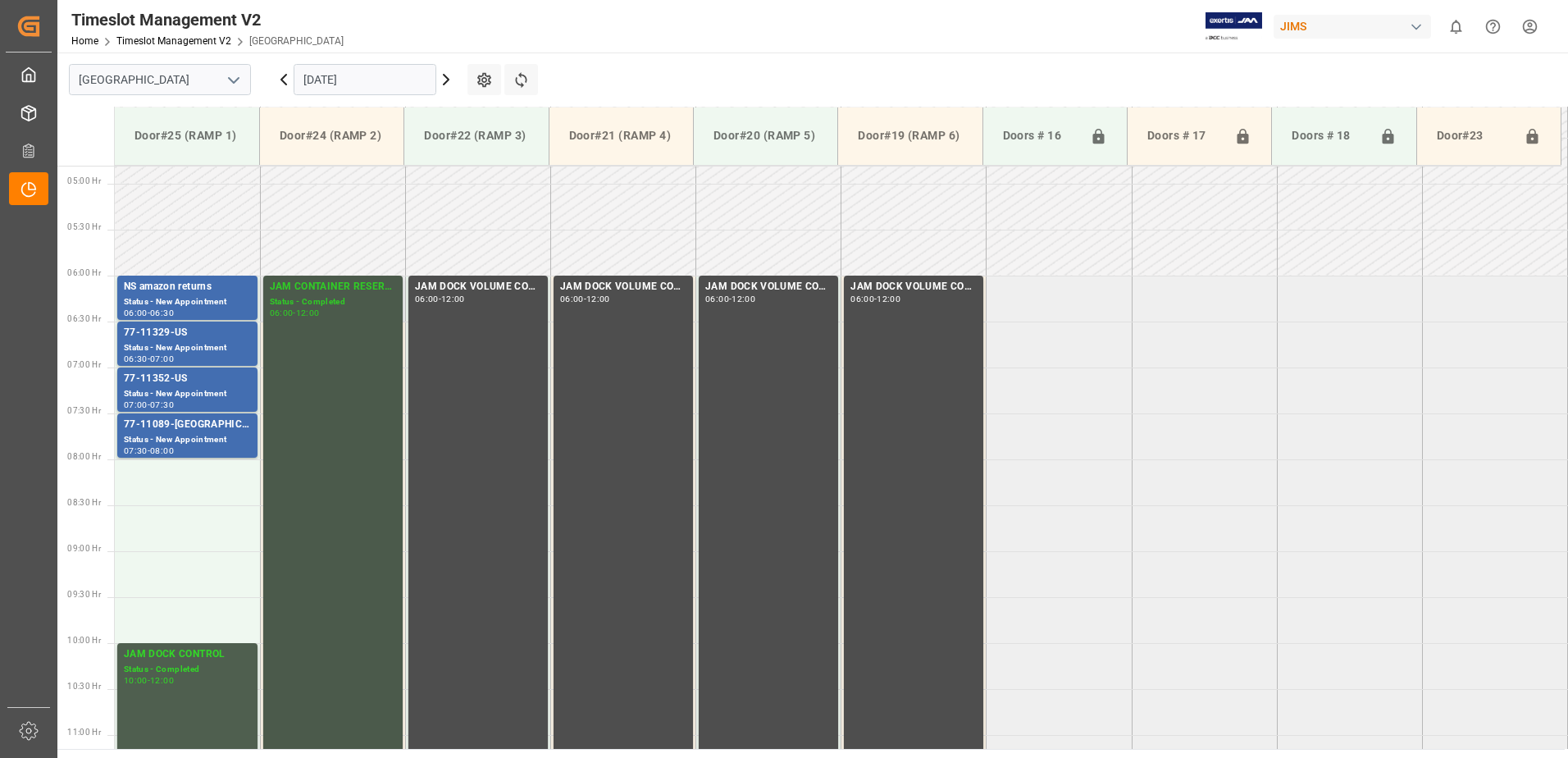
scroll to position [397, 0]
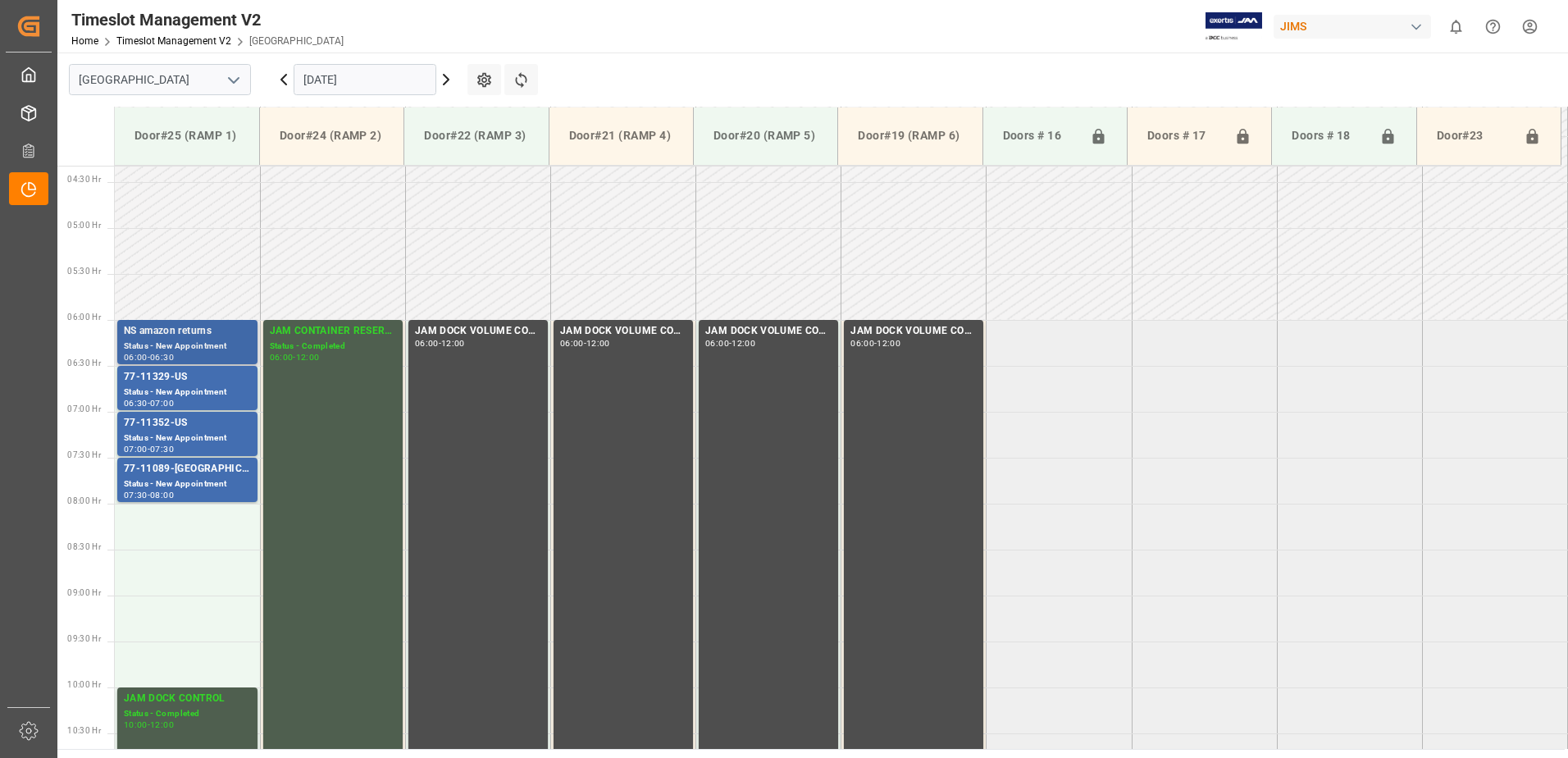
click at [177, 340] on div "Status - New Appointment" at bounding box center [187, 346] width 127 height 14
click at [184, 382] on div "77-11329-US" at bounding box center [187, 377] width 127 height 16
click at [190, 425] on div "77-11352-US" at bounding box center [187, 423] width 127 height 16
click at [178, 466] on div "77-11089-US" at bounding box center [187, 470] width 127 height 16
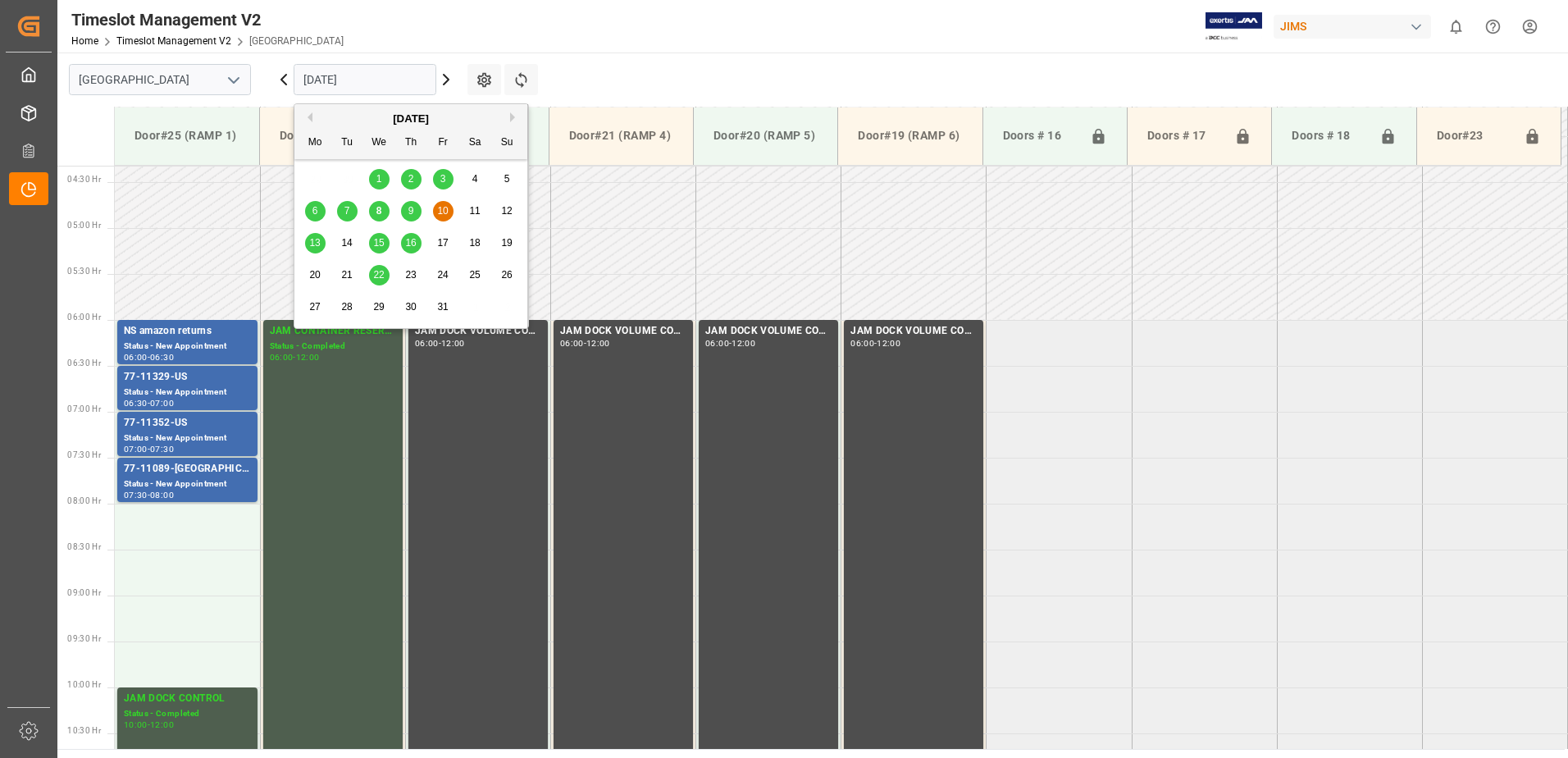
click at [393, 76] on input "10.10.2025" at bounding box center [364, 80] width 143 height 31
click at [412, 213] on span "9" at bounding box center [411, 211] width 6 height 12
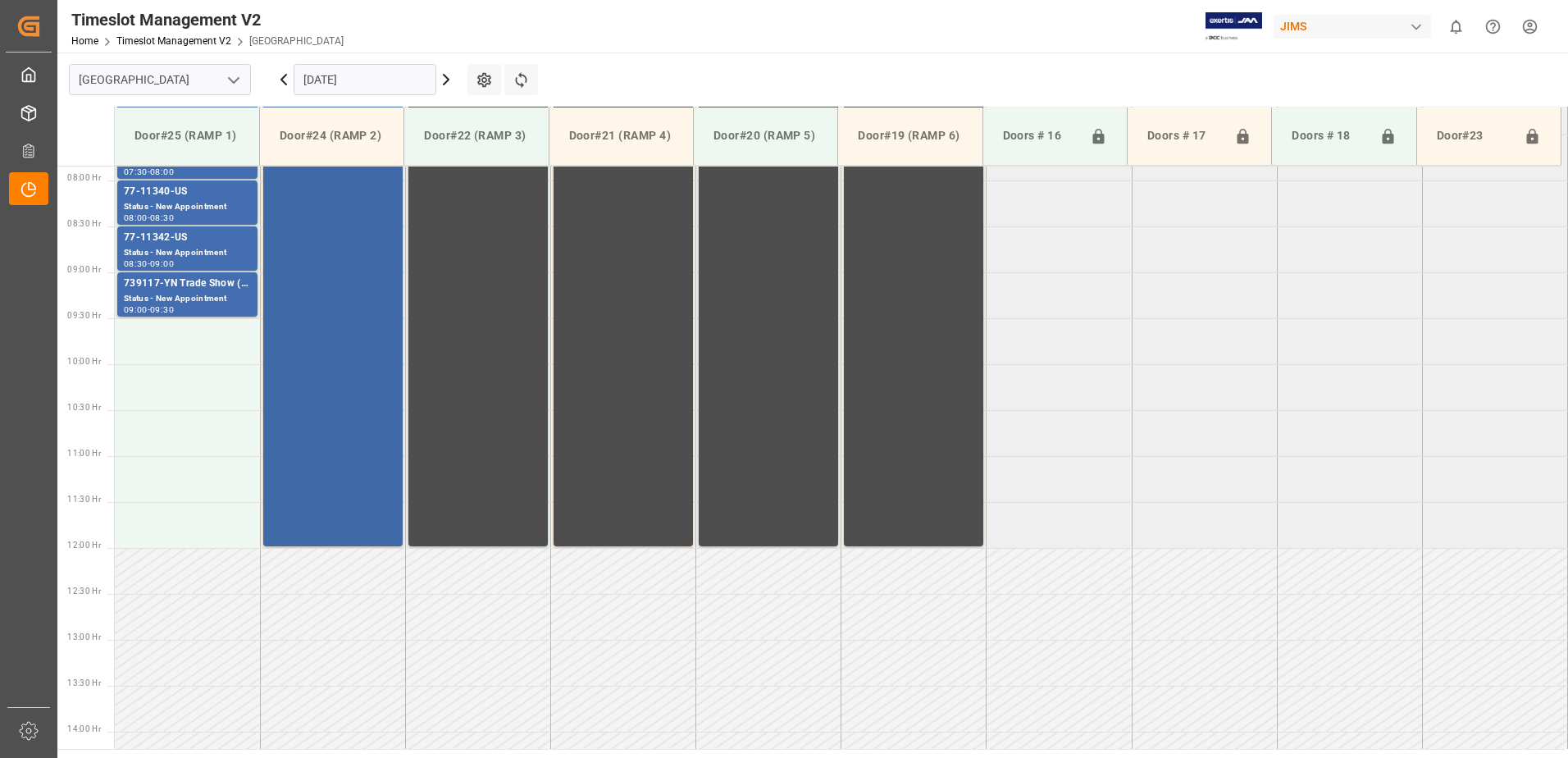
scroll to position [725, 0]
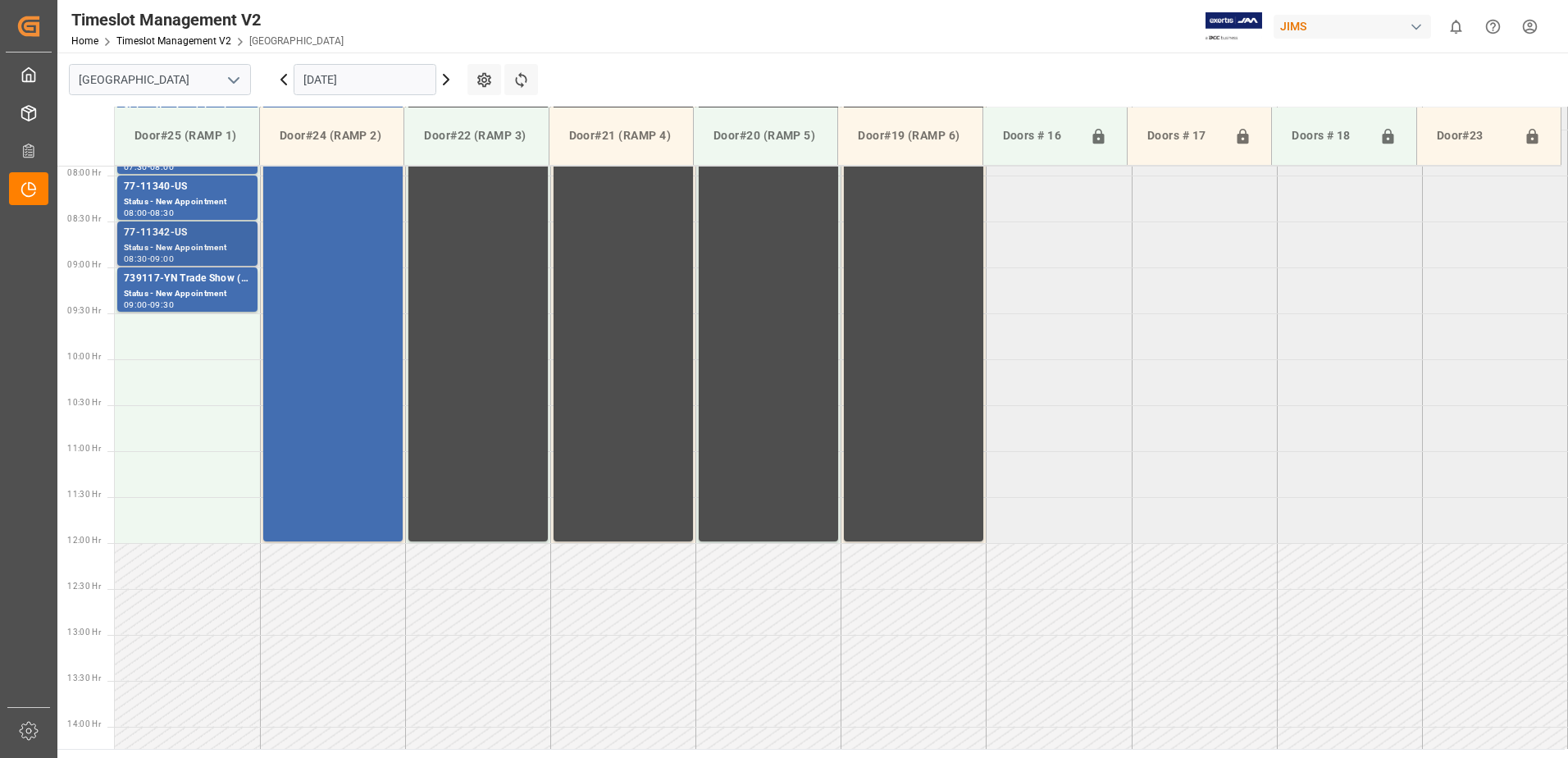
click at [161, 240] on div "77-11342-US" at bounding box center [187, 233] width 127 height 16
click at [160, 240] on div "77-11342-US" at bounding box center [187, 233] width 127 height 16
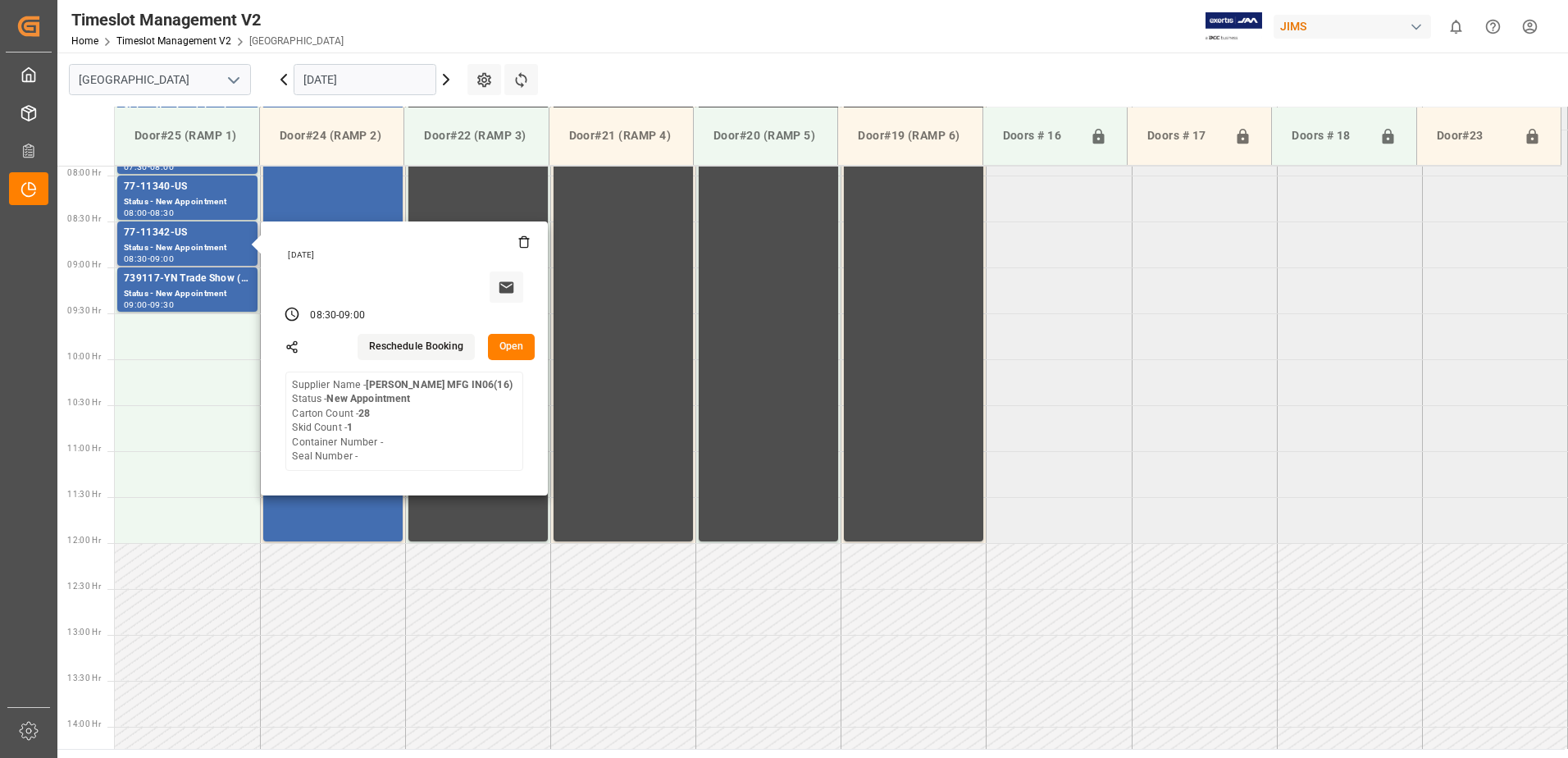
click at [523, 344] on button "Open" at bounding box center [512, 347] width 48 height 26
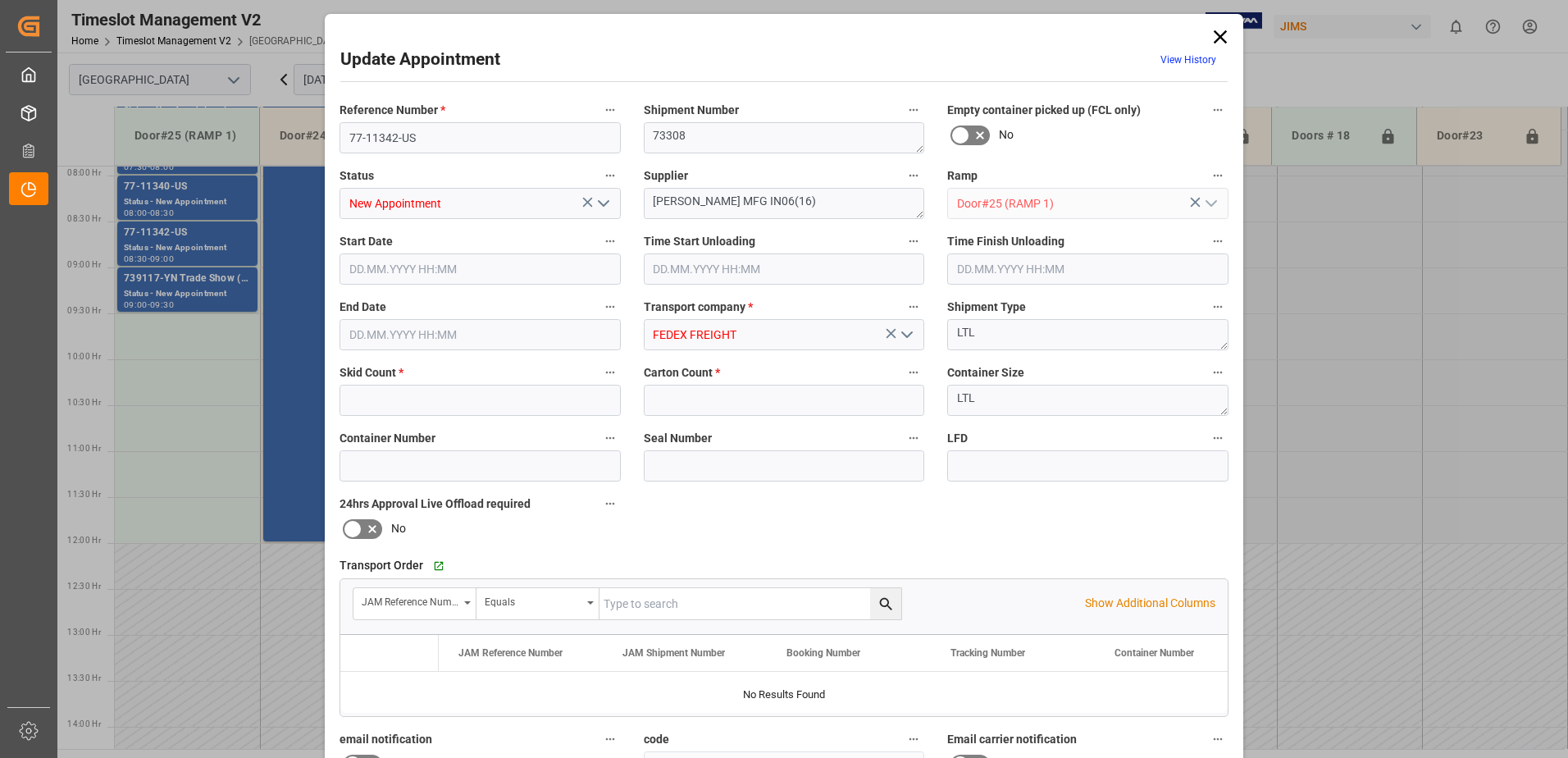
type input "1"
type input "28"
type input "09.10.2025 08:30"
type input "09.10.2025 09:00"
type input "08.10.2025 12:35"
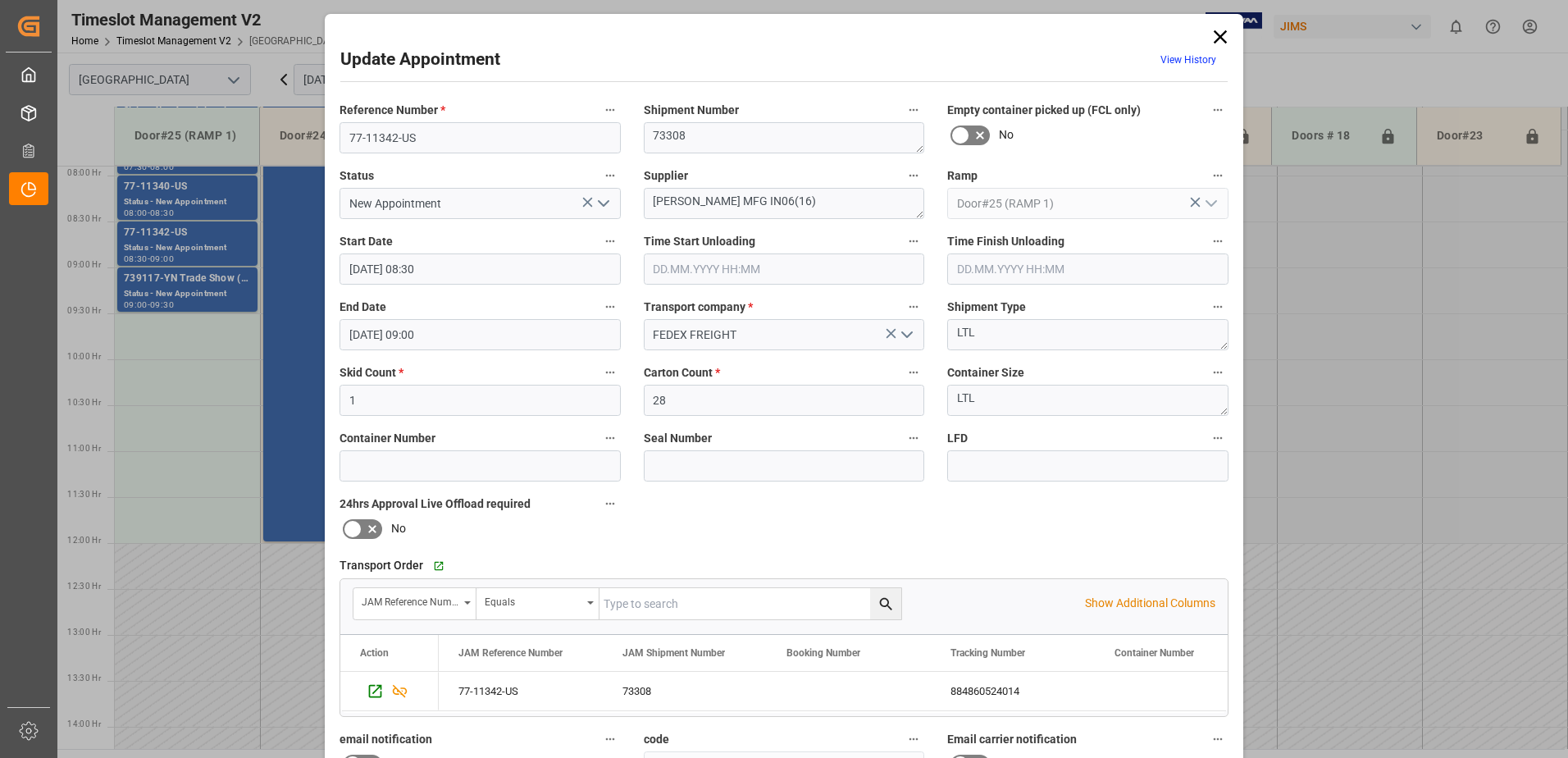
click at [1223, 35] on icon at bounding box center [1220, 37] width 23 height 23
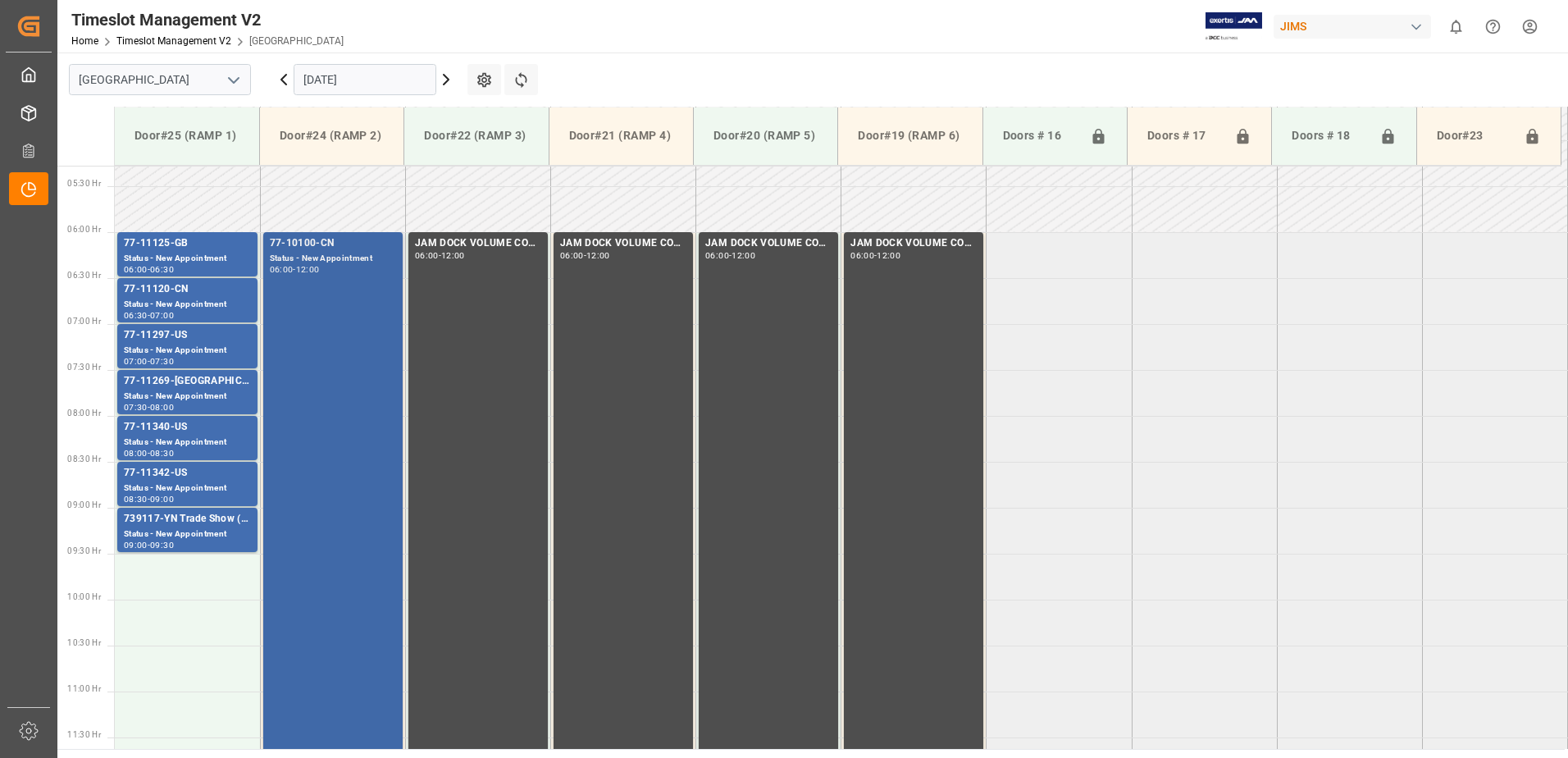
scroll to position [479, 0]
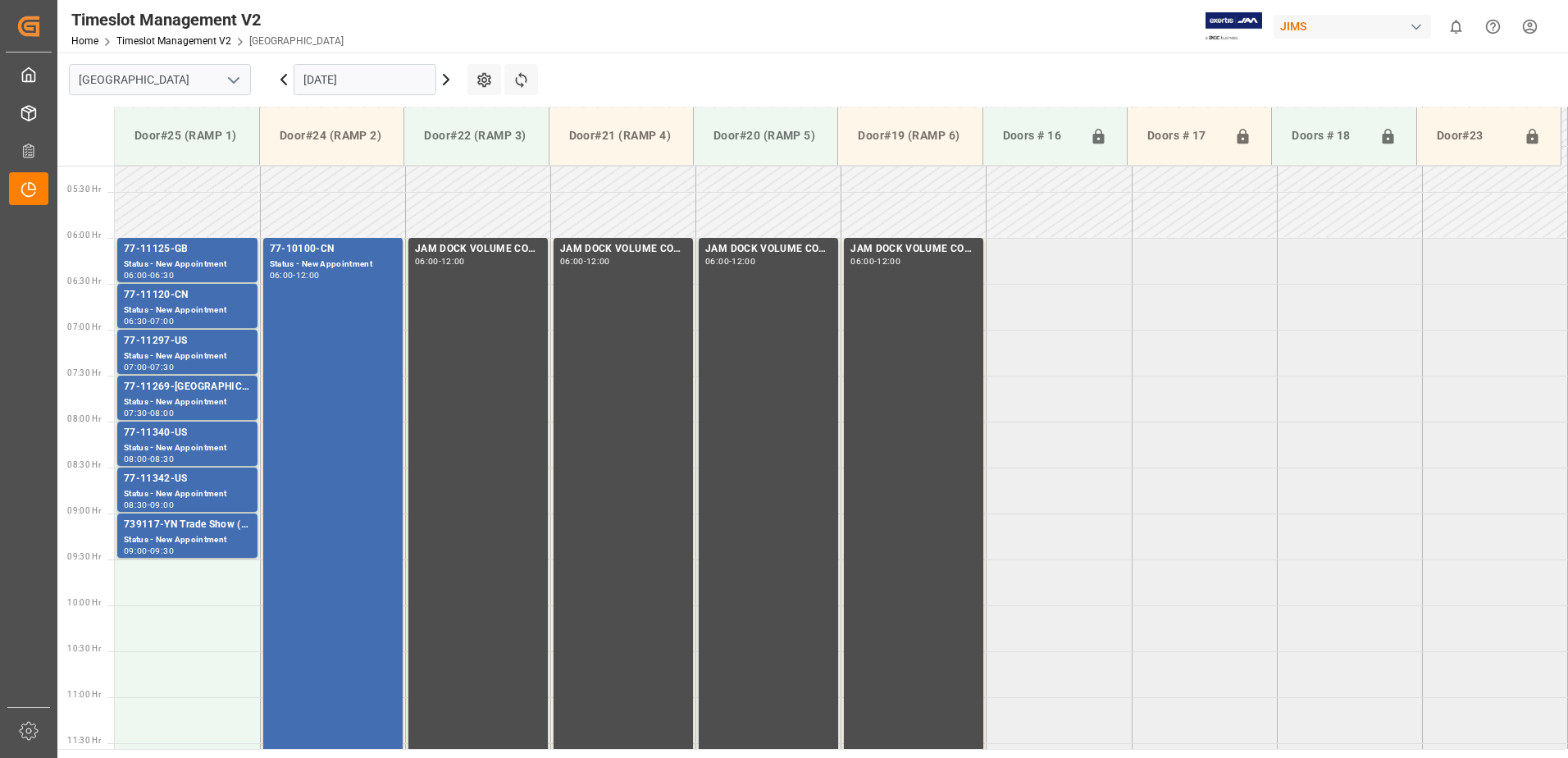
click at [373, 82] on input "09.10.2025" at bounding box center [364, 80] width 143 height 31
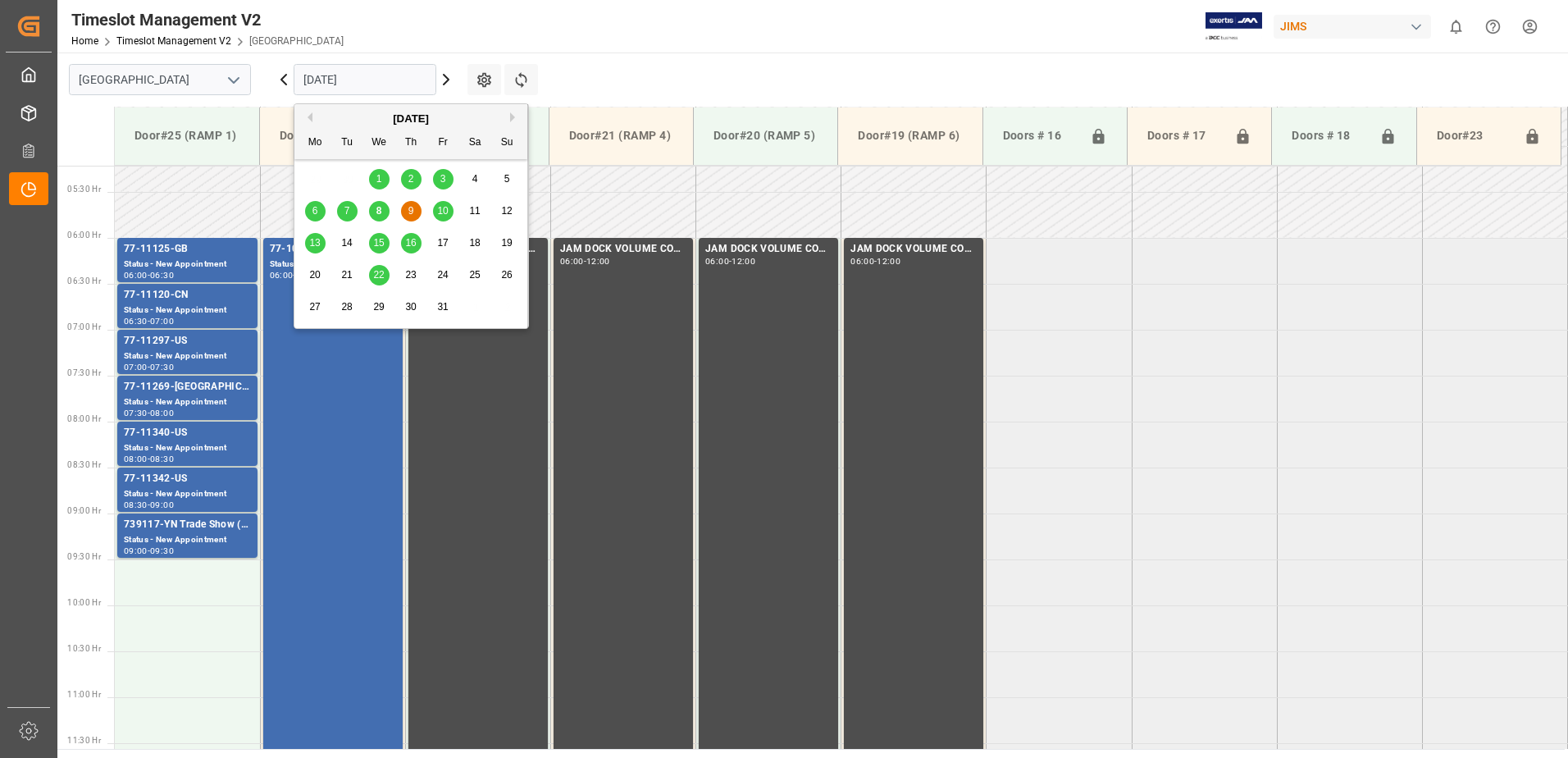
click at [444, 179] on span "3" at bounding box center [443, 179] width 6 height 12
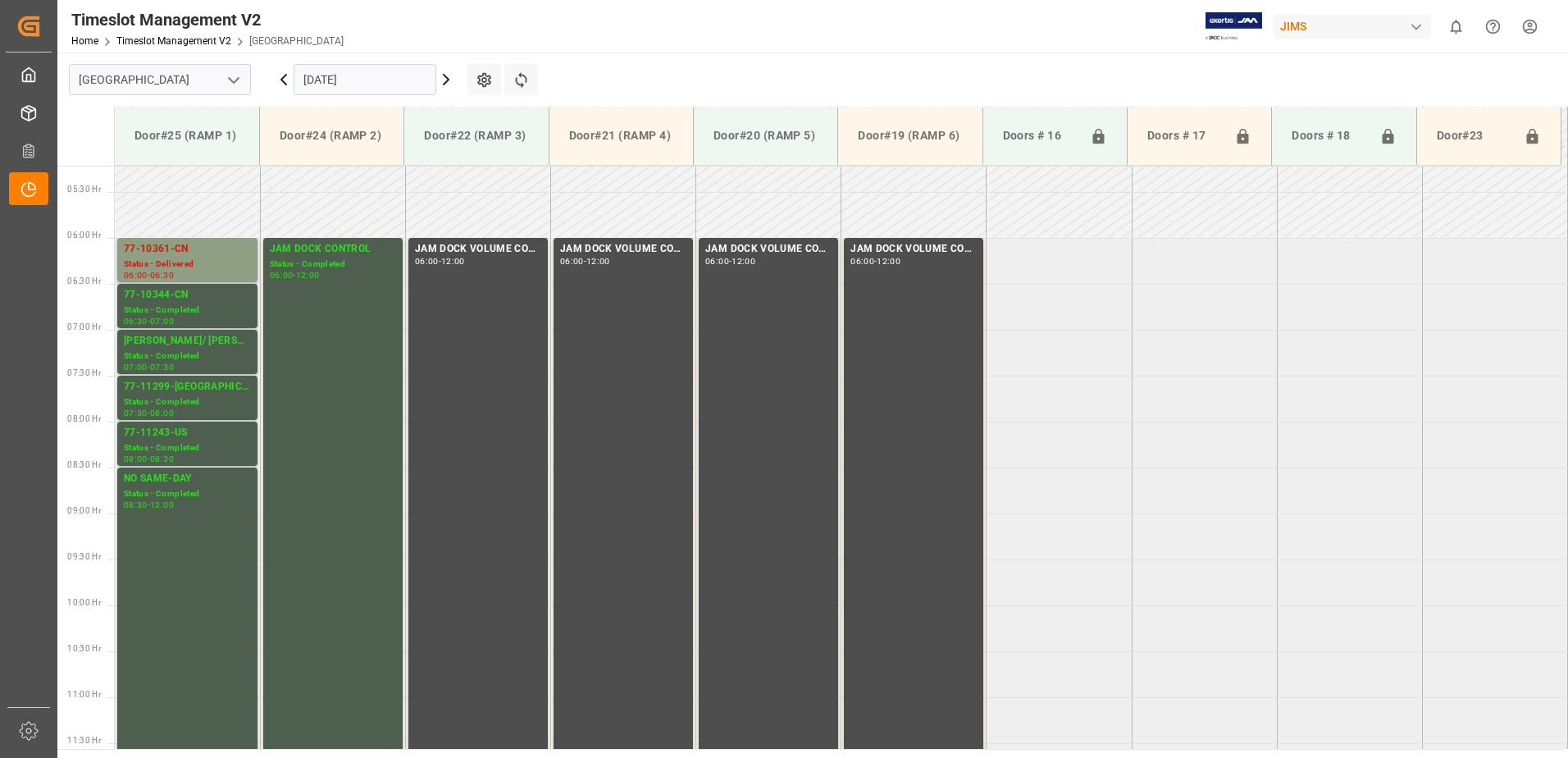
click at [200, 262] on div "Status - Delivered" at bounding box center [187, 264] width 127 height 14
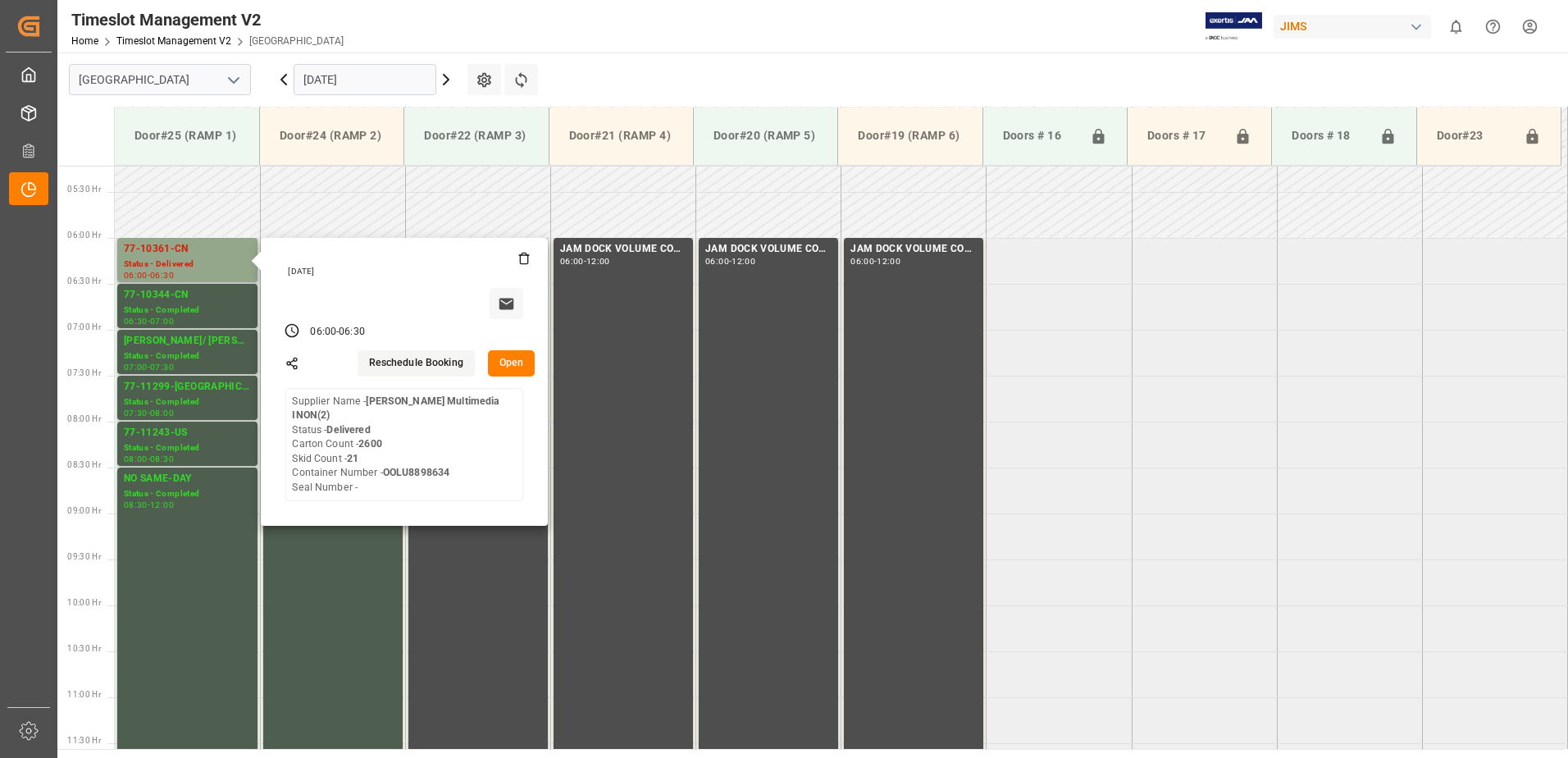
click at [508, 363] on button "Open" at bounding box center [512, 363] width 48 height 26
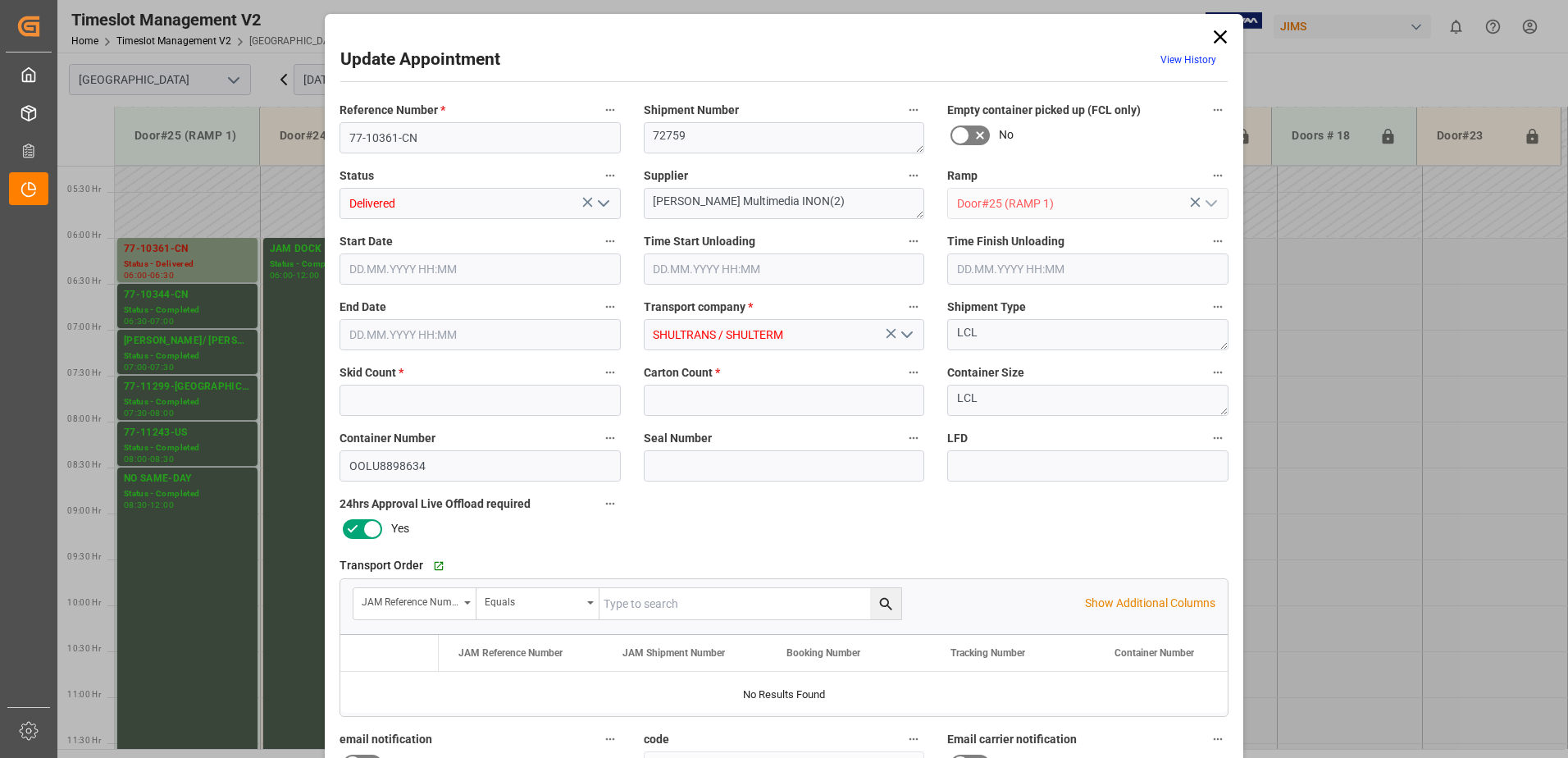
type input "21"
type input "2600"
type input "03.10.2025 06:00"
type input "03.10.2025 09:00"
type input "03.10.2025 06:30"
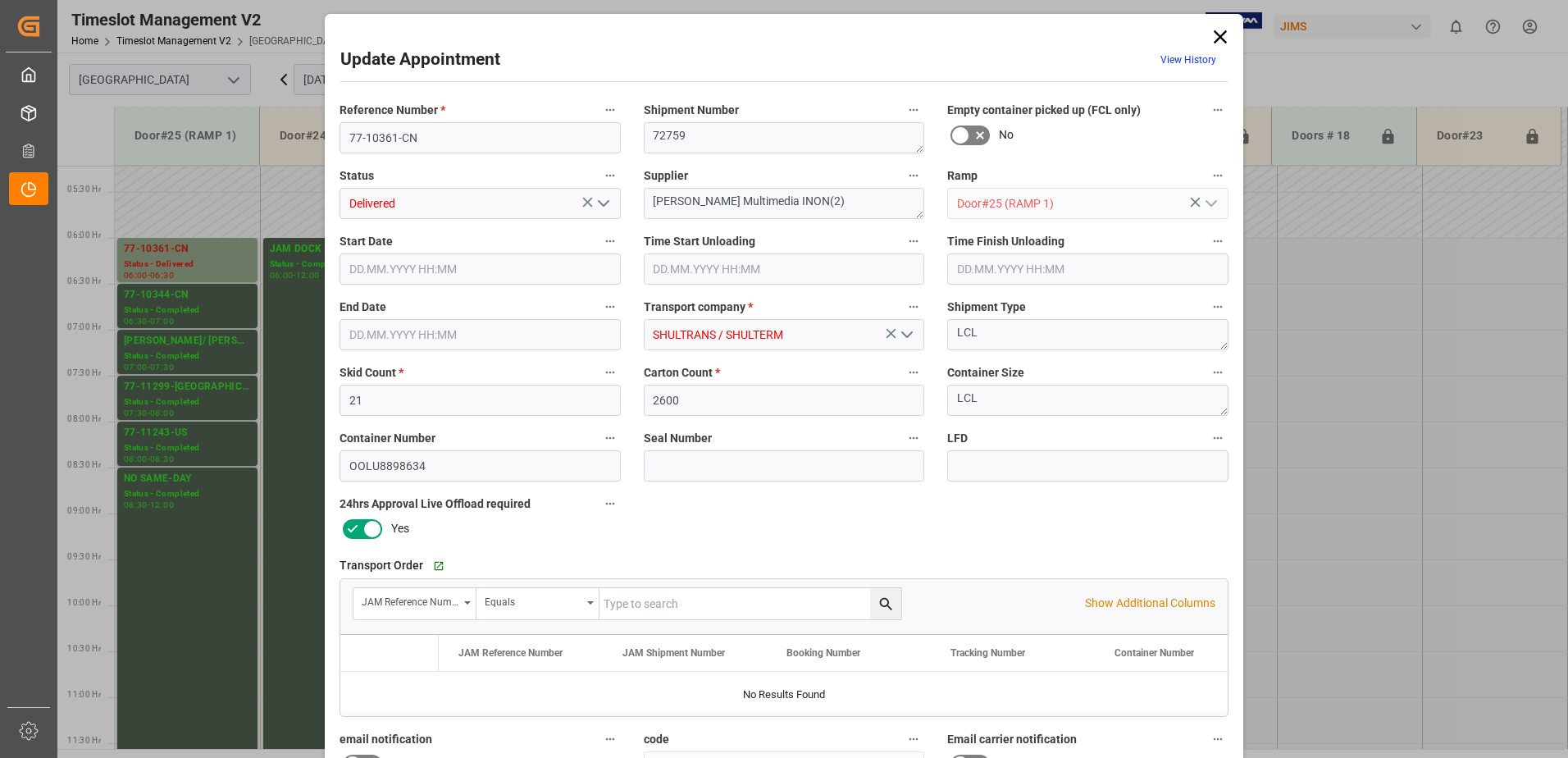
type input "01.10.2025 12:02"
click at [602, 208] on icon "open menu" at bounding box center [604, 204] width 20 height 20
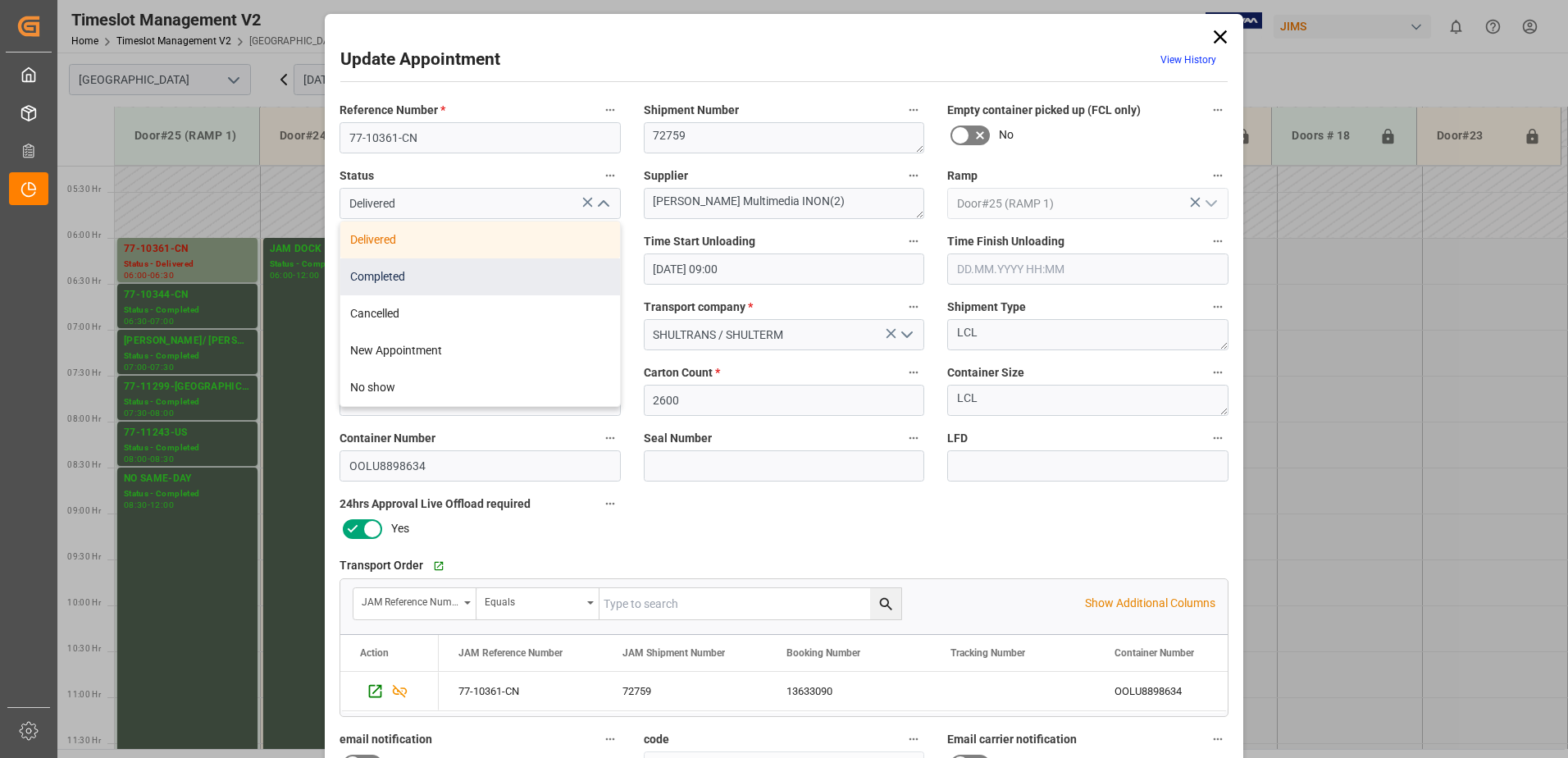
click at [498, 274] on div "Completed" at bounding box center [480, 277] width 279 height 37
type input "Completed"
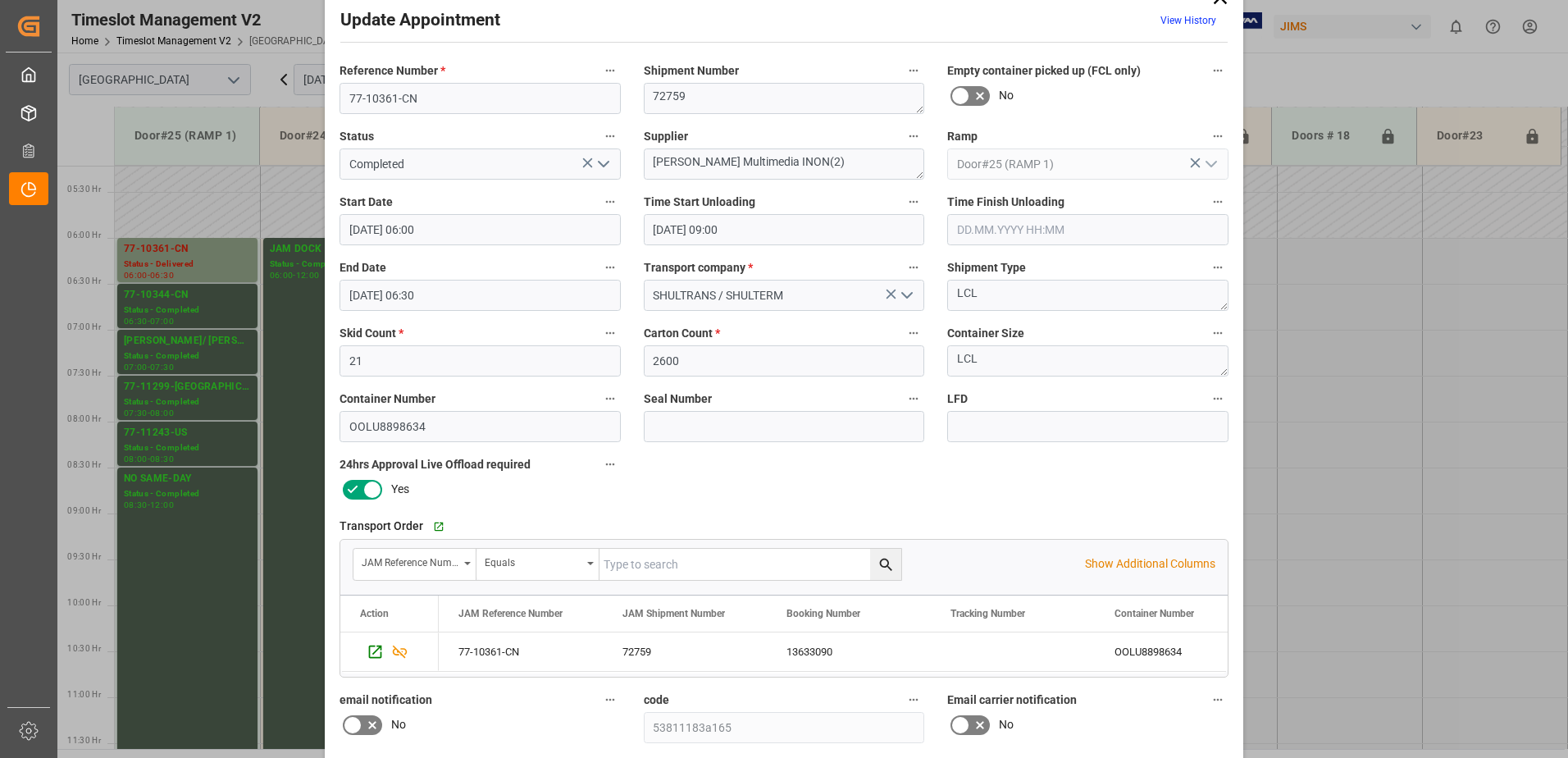
scroll to position [240, 0]
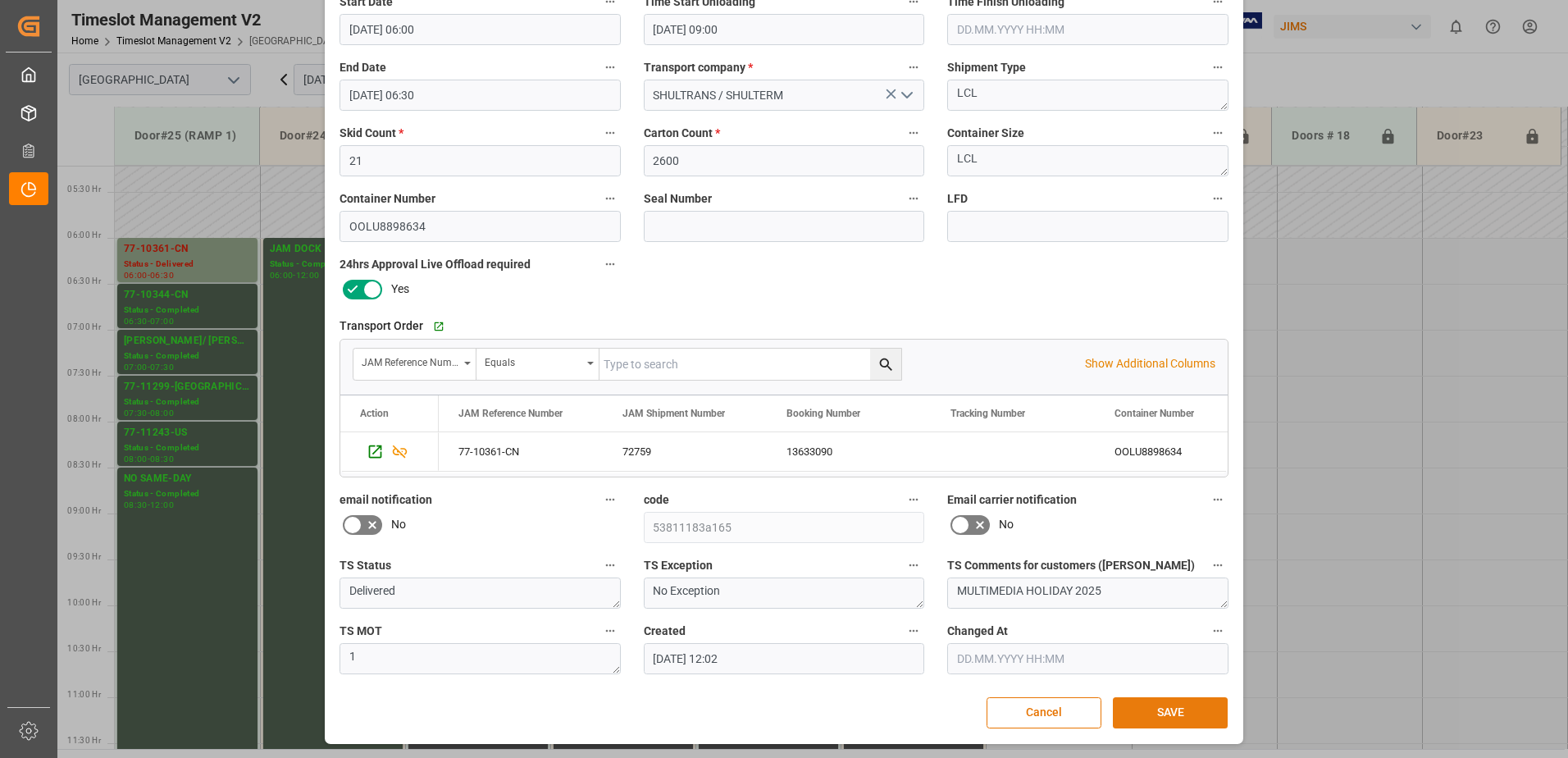
click at [1180, 712] on button "SAVE" at bounding box center [1170, 713] width 115 height 31
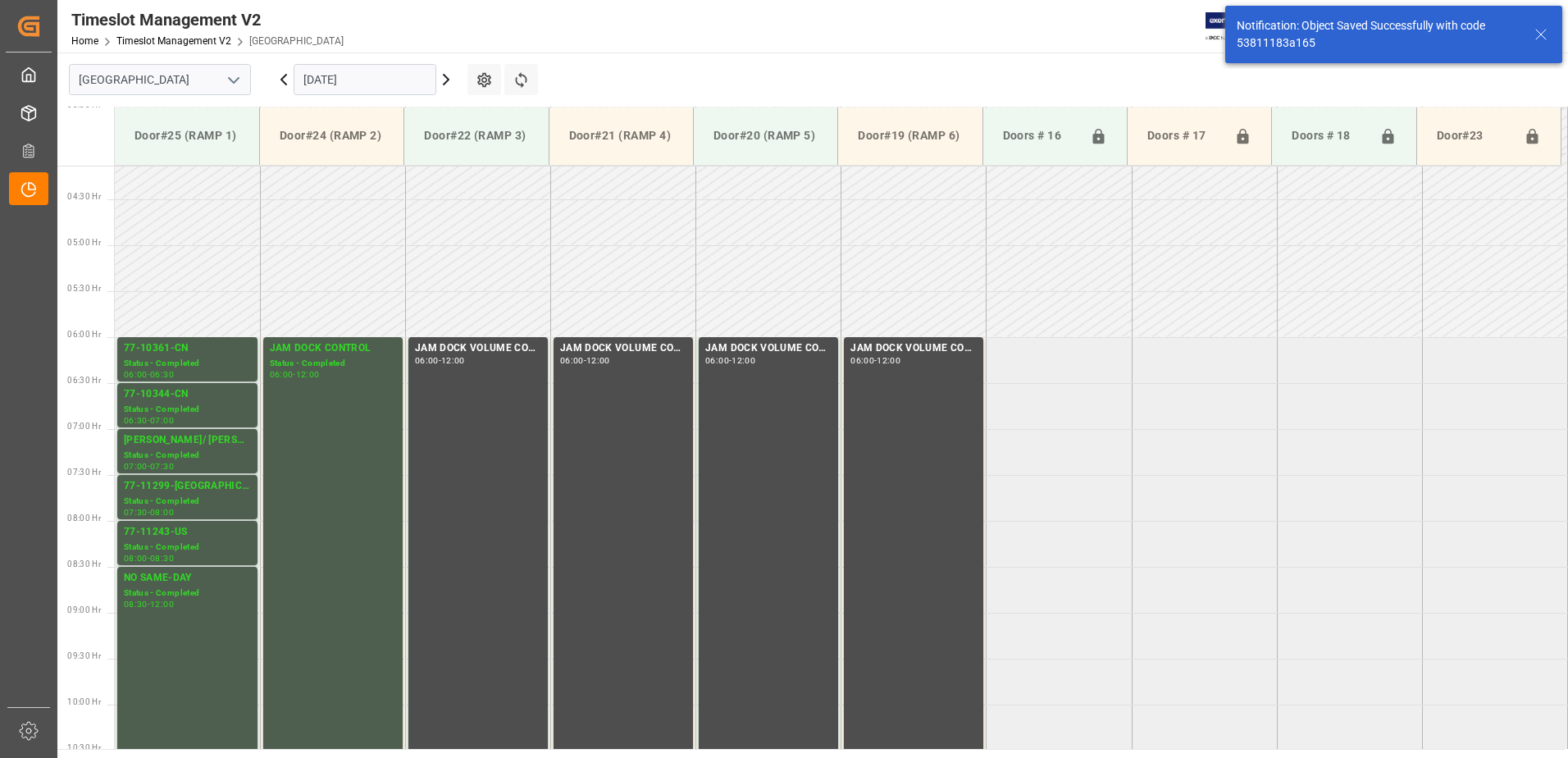
scroll to position [450, 0]
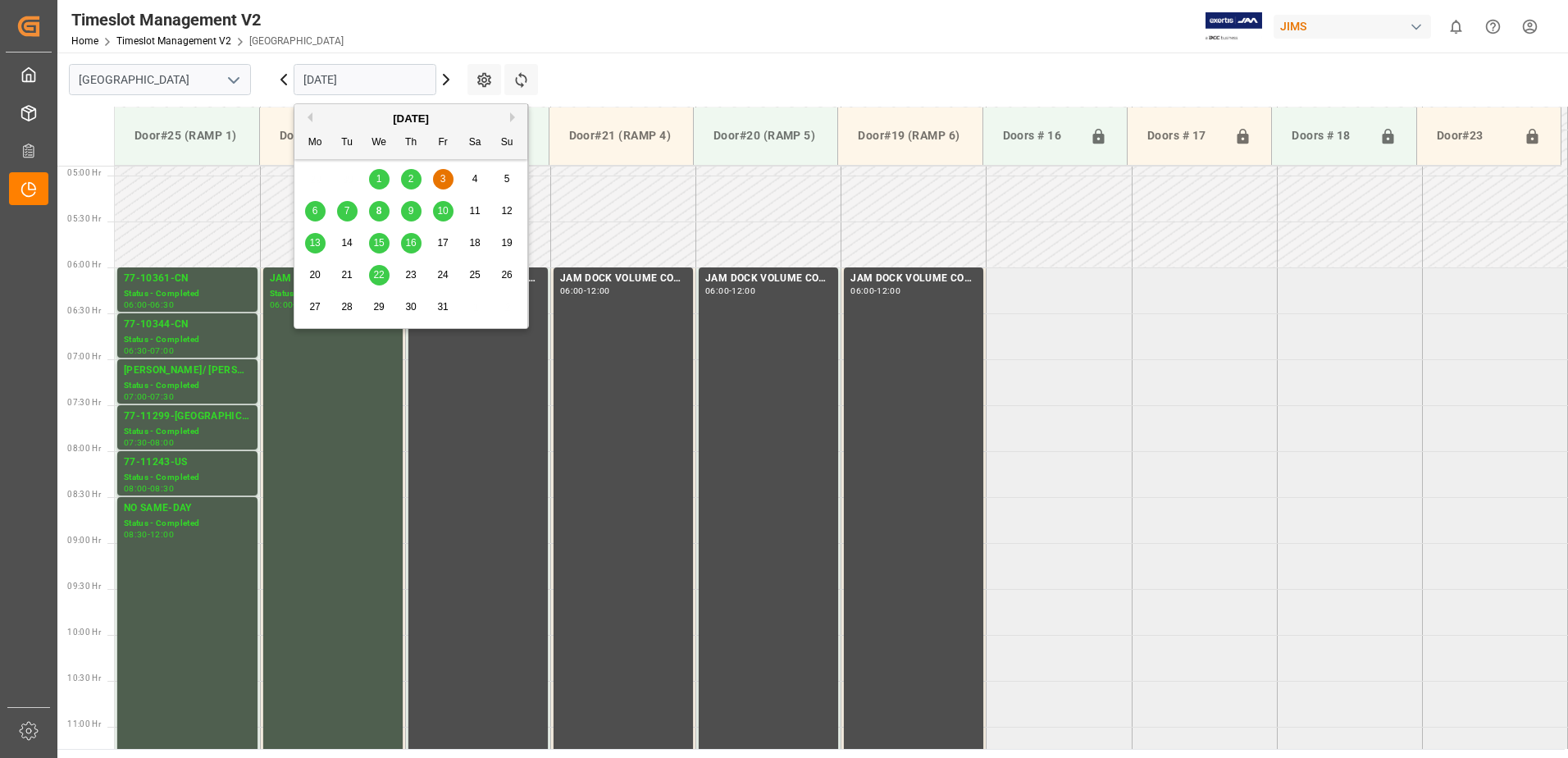
click at [393, 82] on input "03.10.2025" at bounding box center [364, 80] width 143 height 31
click at [311, 210] on div "6" at bounding box center [315, 212] width 21 height 20
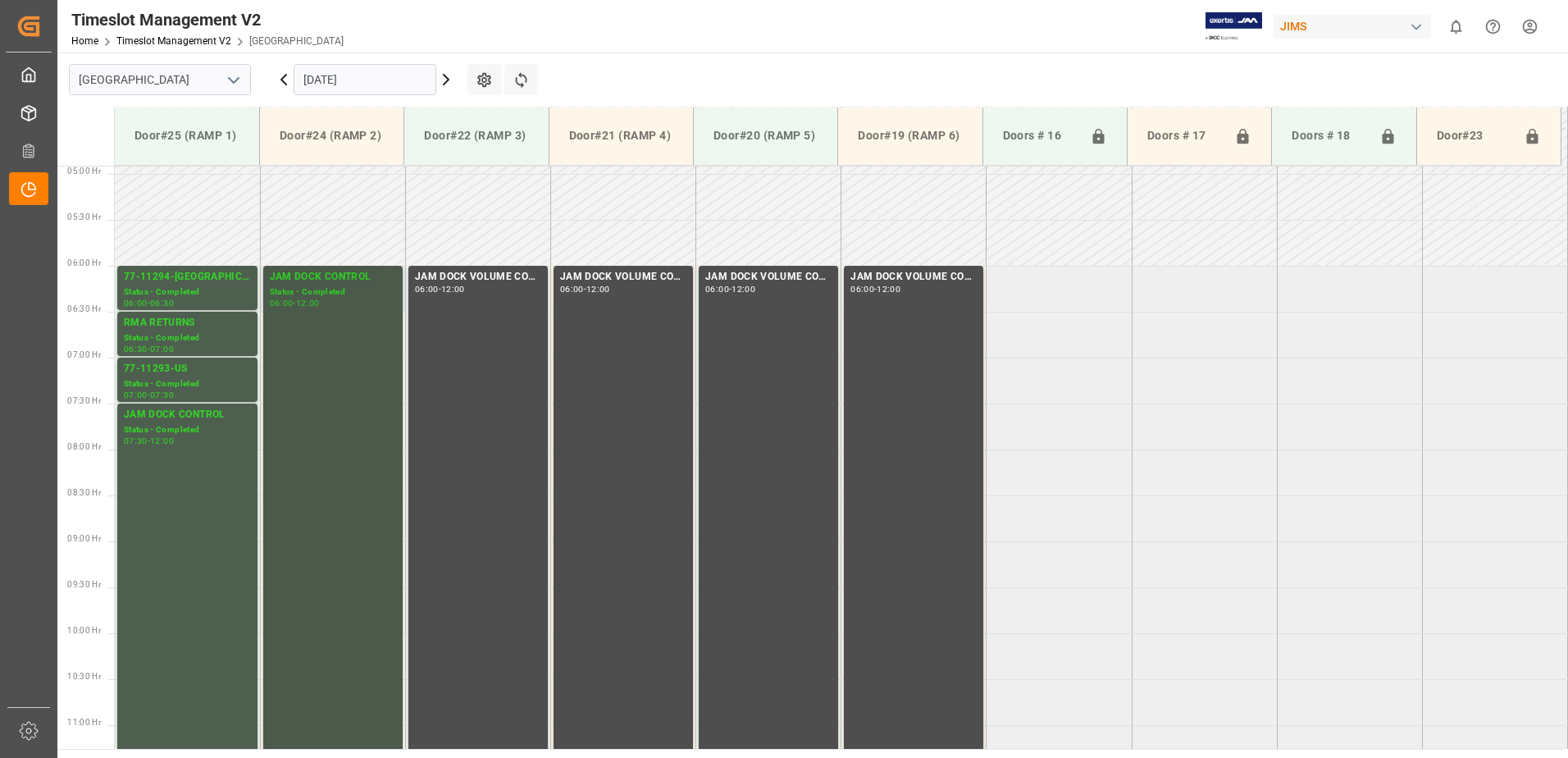
scroll to position [397, 0]
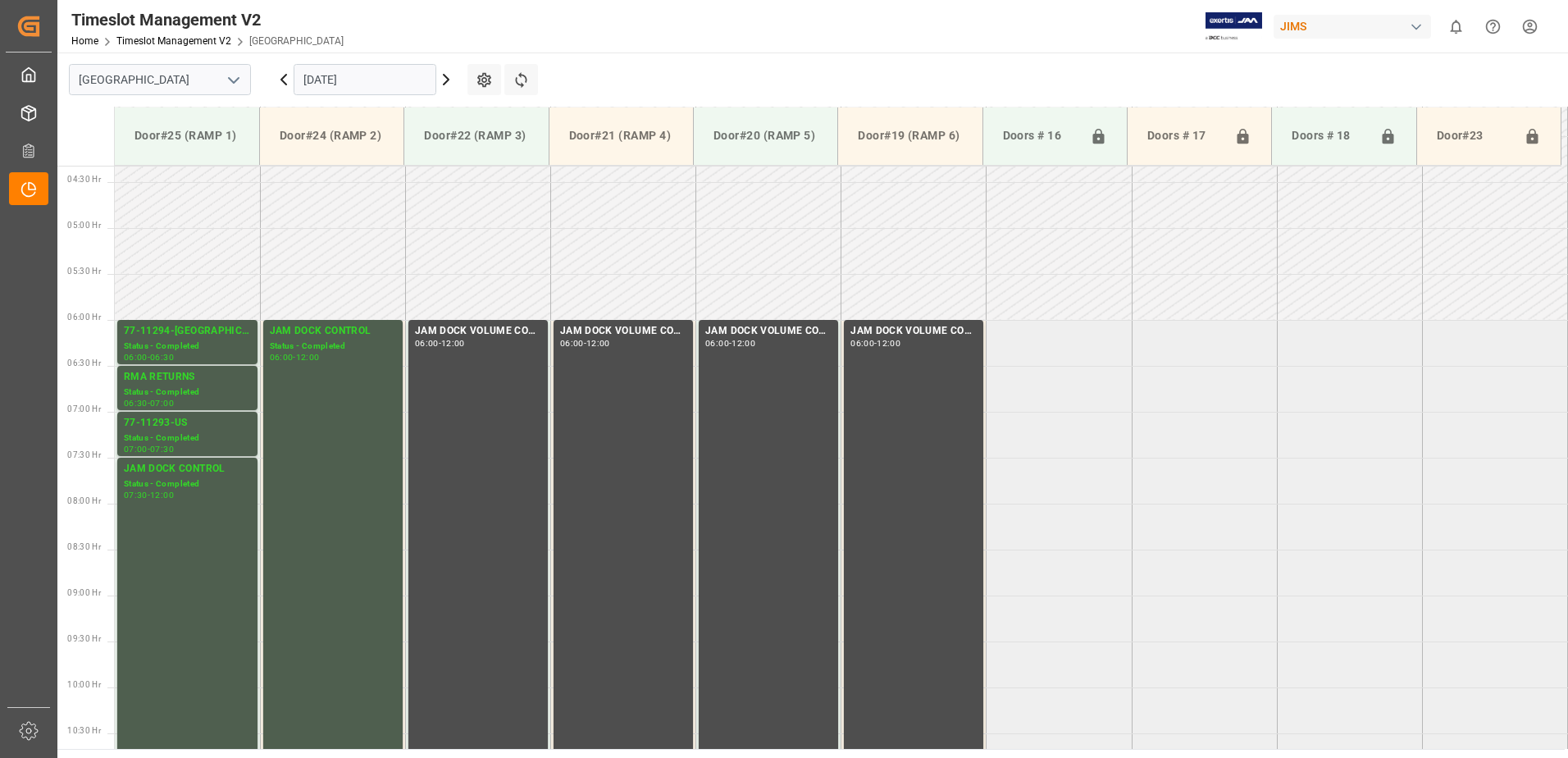
click at [451, 76] on icon at bounding box center [447, 80] width 20 height 20
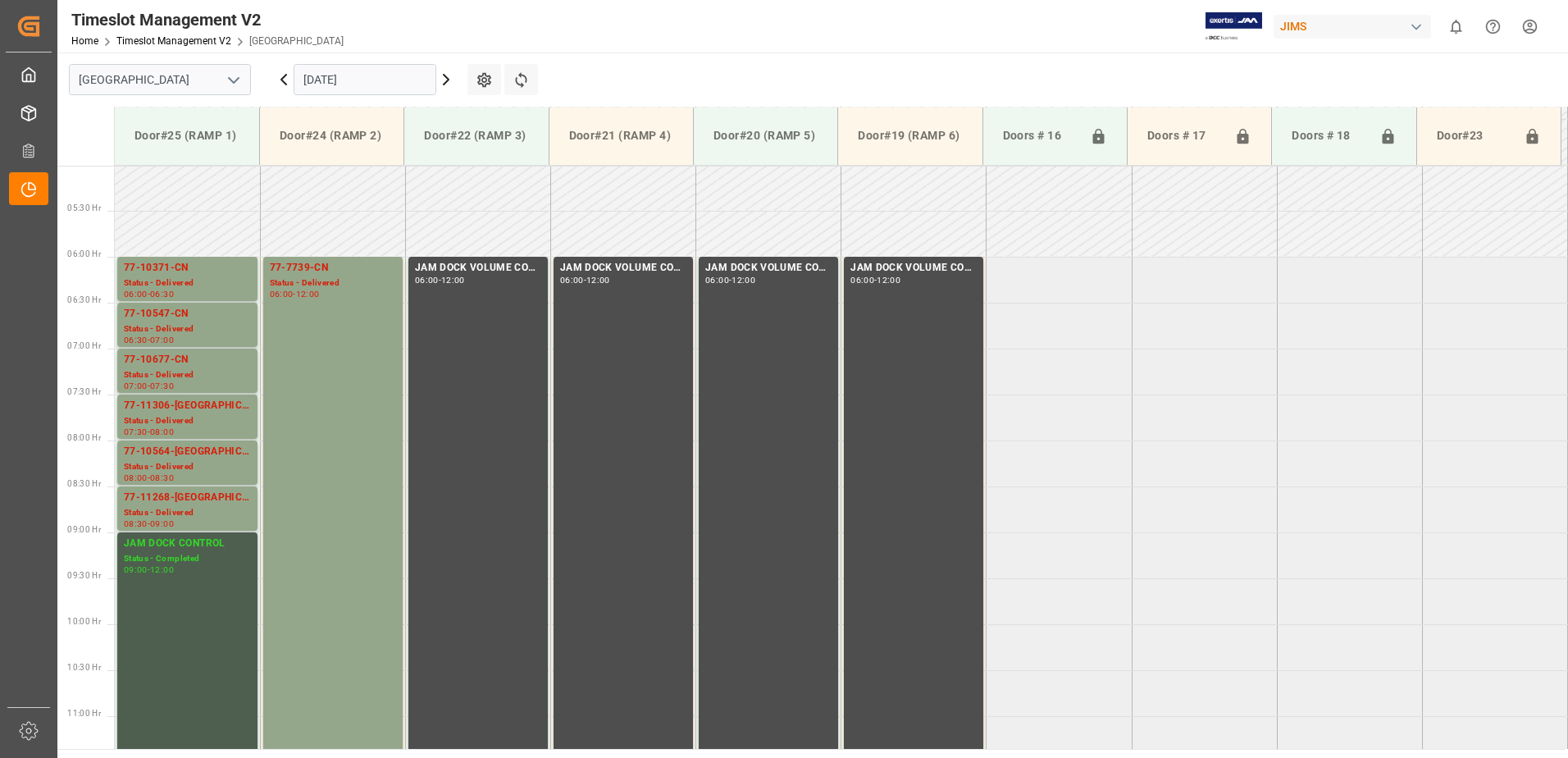
scroll to position [479, 0]
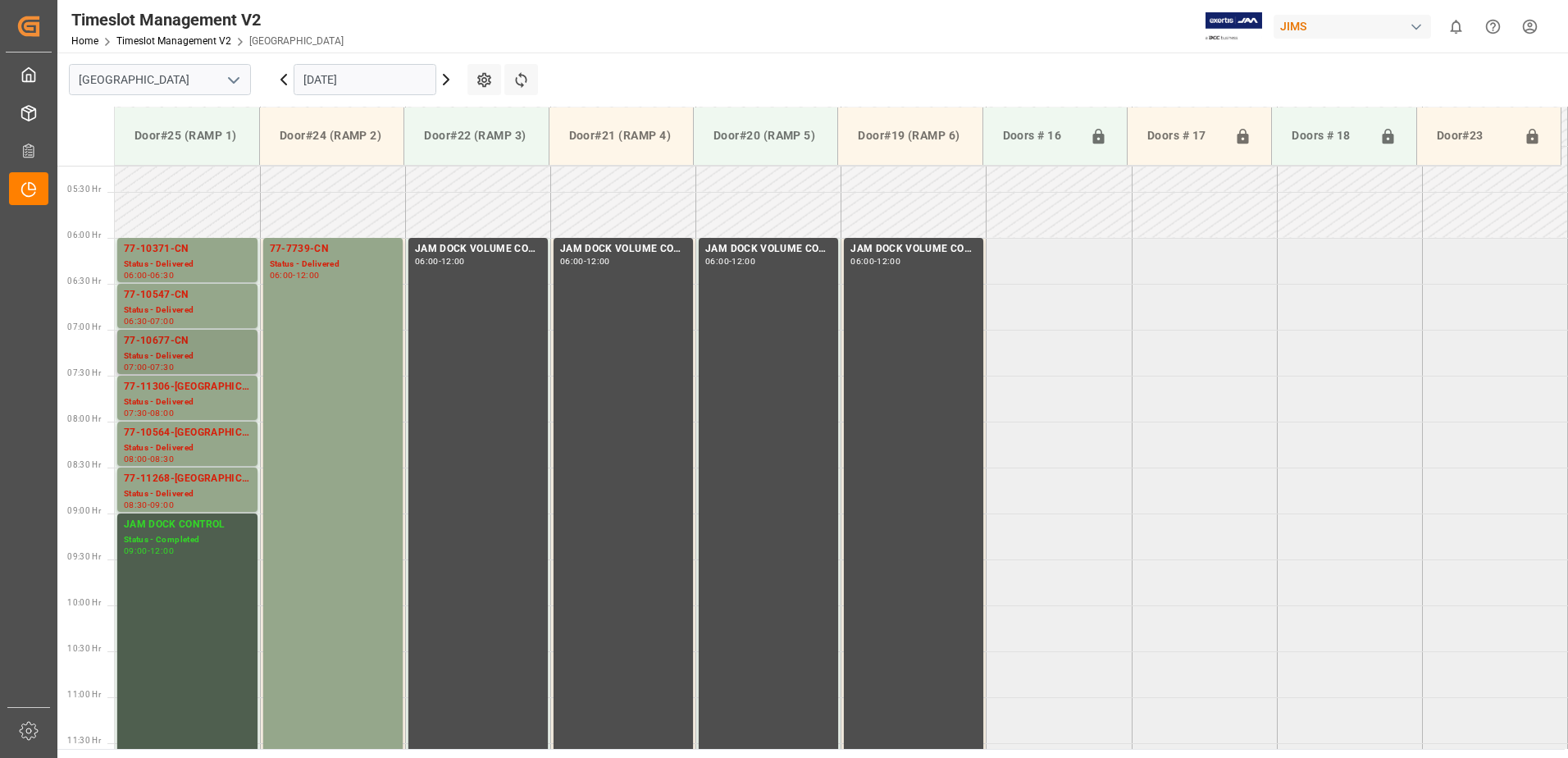
click at [157, 348] on div "77-10677-CN" at bounding box center [187, 341] width 127 height 16
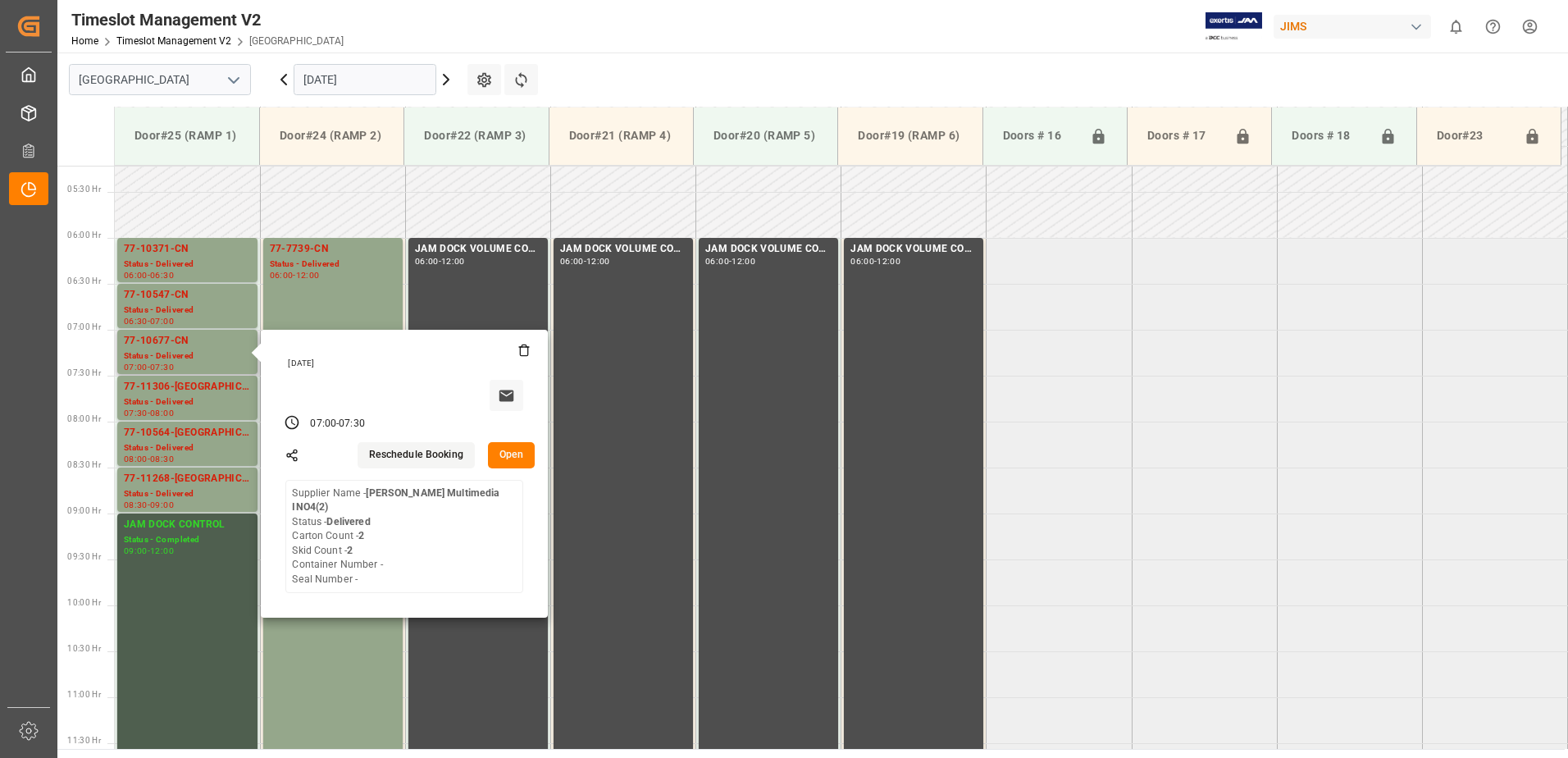
click at [507, 450] on button "Open" at bounding box center [512, 456] width 48 height 26
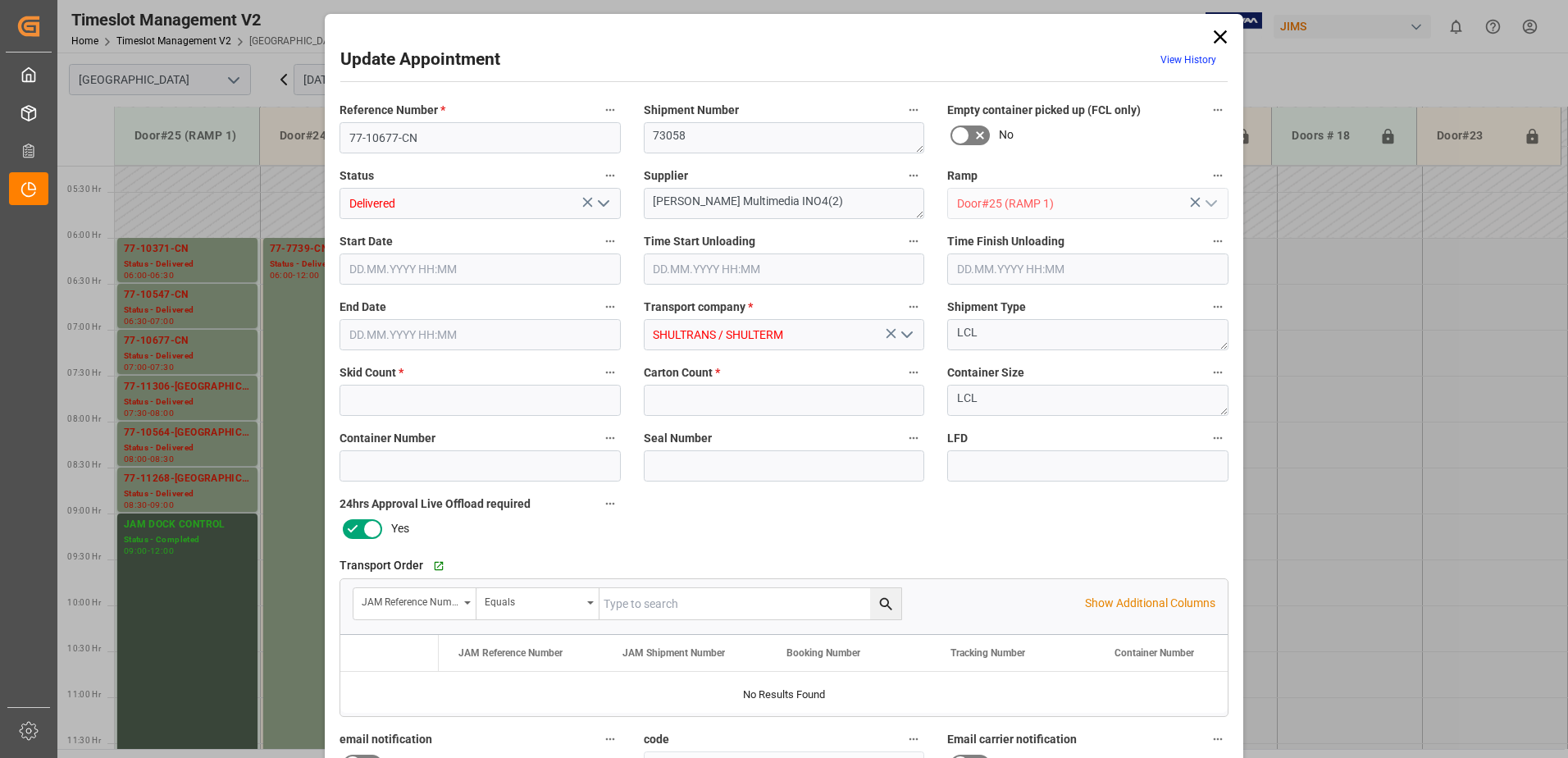
type input "2"
type input "07.10.2025 07:00"
type input "07.10.2025 10:15"
type input "07.10.2025 07:30"
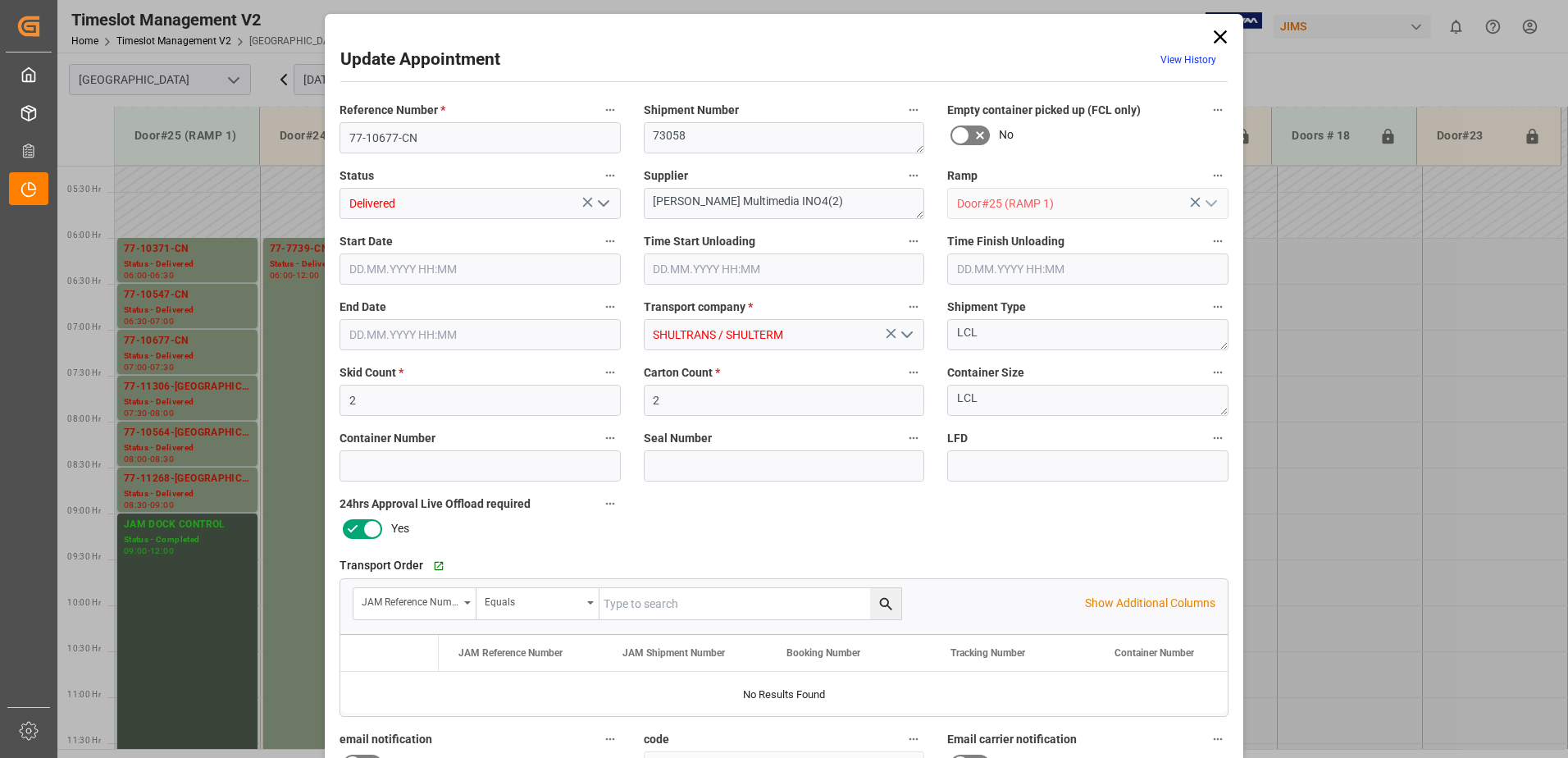
type input "06.10.2025 15:01"
click at [602, 201] on icon "open menu" at bounding box center [604, 204] width 20 height 20
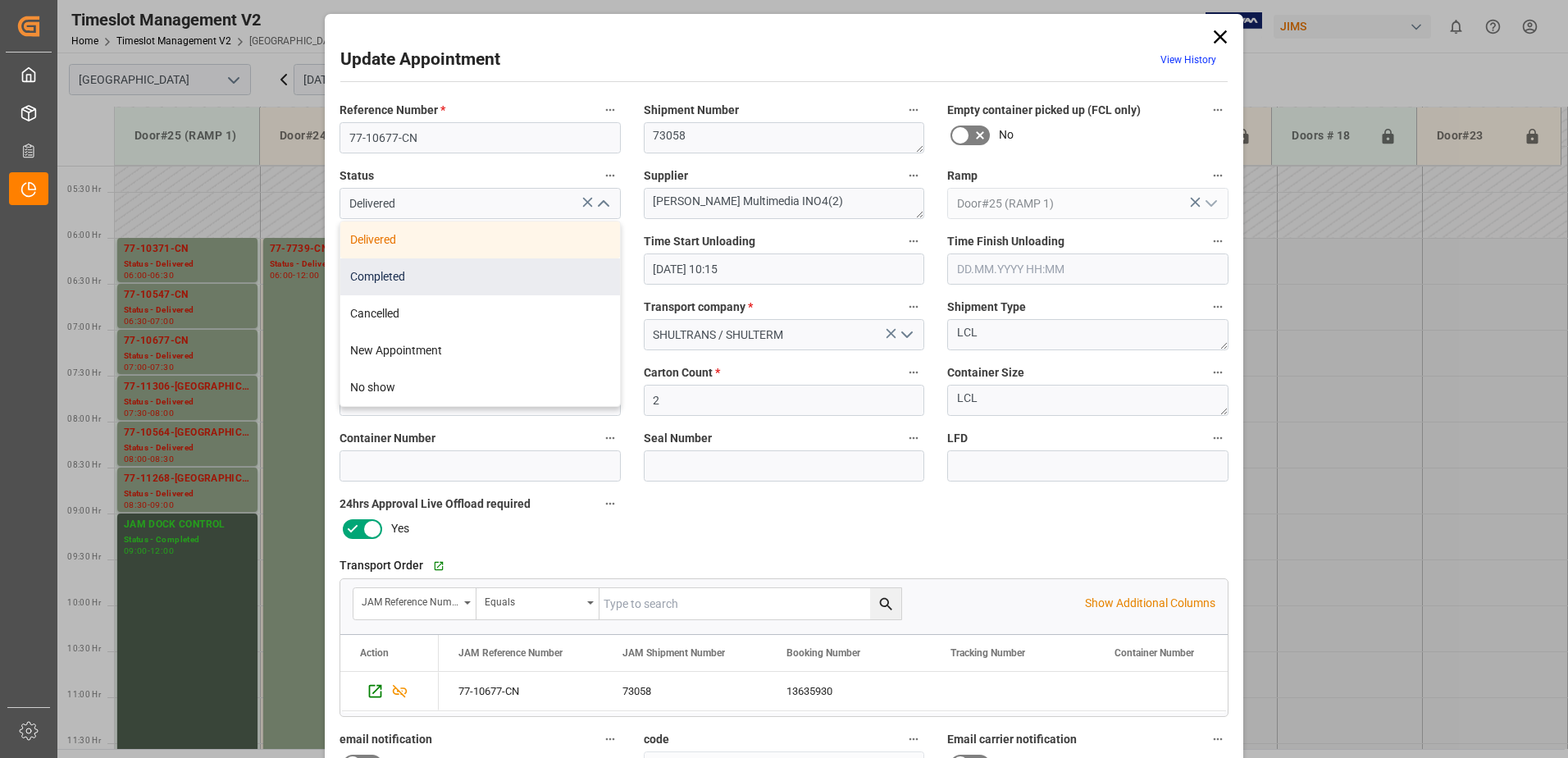
click at [466, 274] on div "Completed" at bounding box center [480, 277] width 279 height 37
type input "Completed"
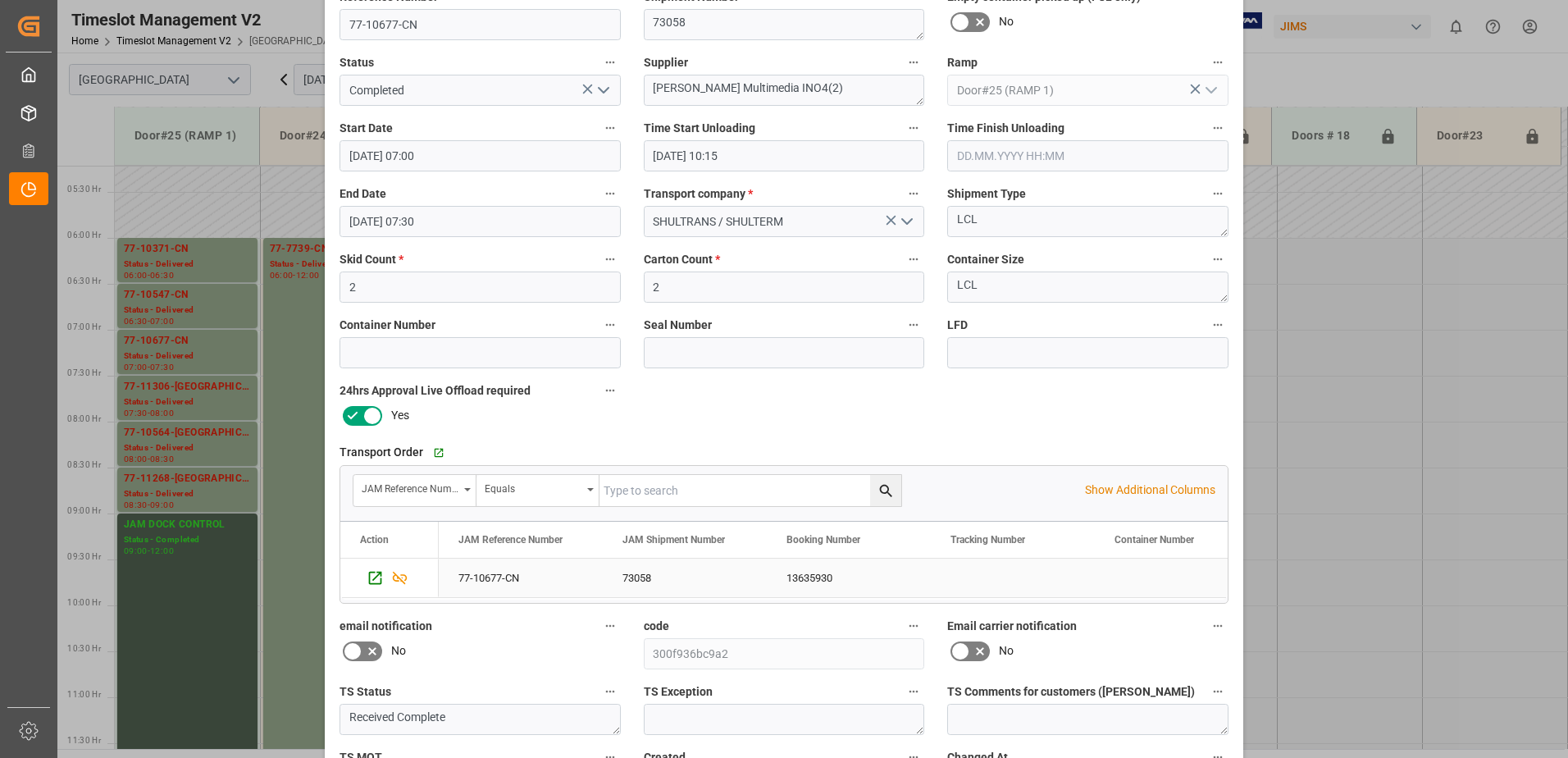
scroll to position [240, 0]
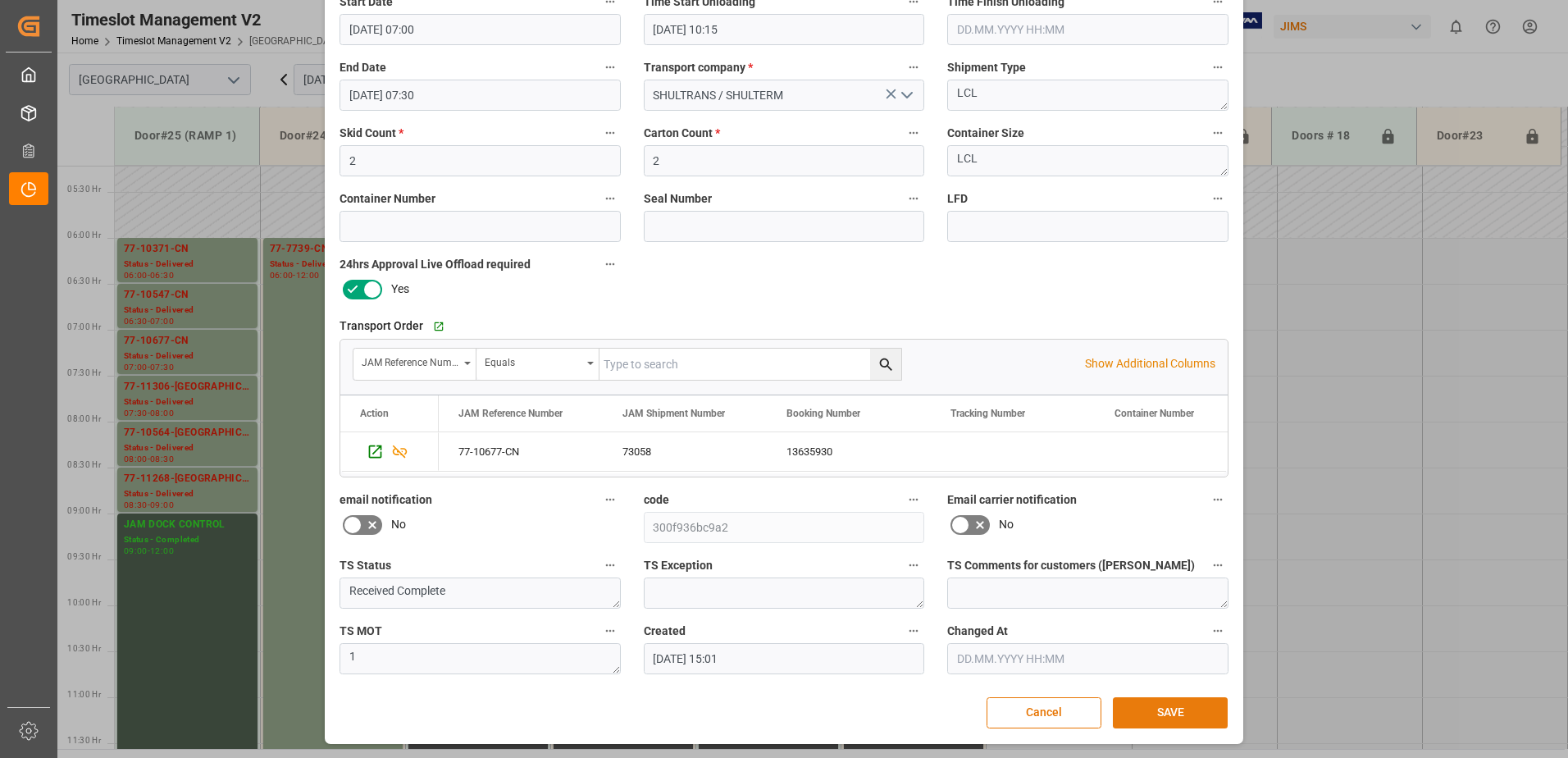
click at [1150, 712] on button "SAVE" at bounding box center [1170, 713] width 115 height 31
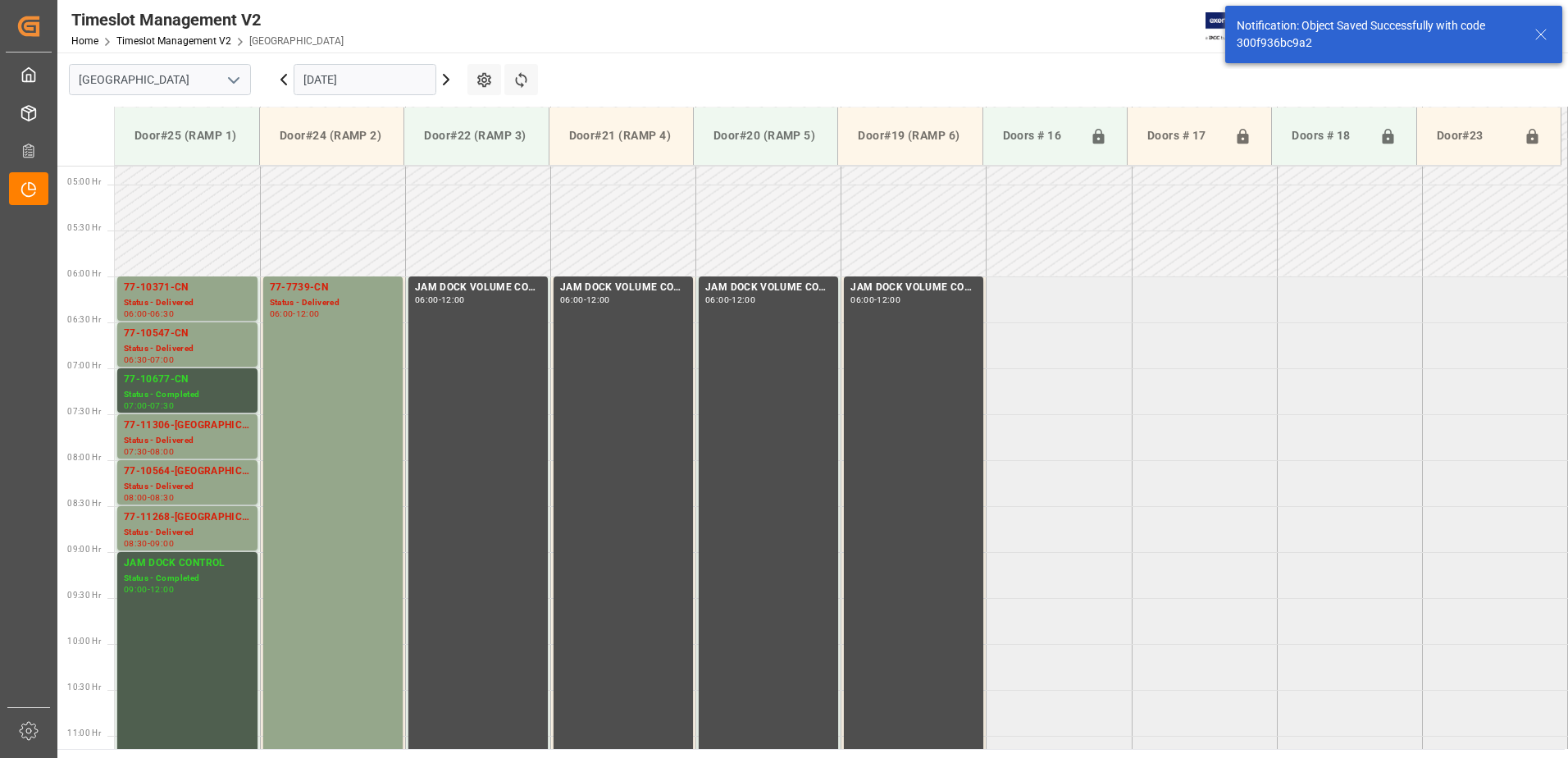
scroll to position [541, 0]
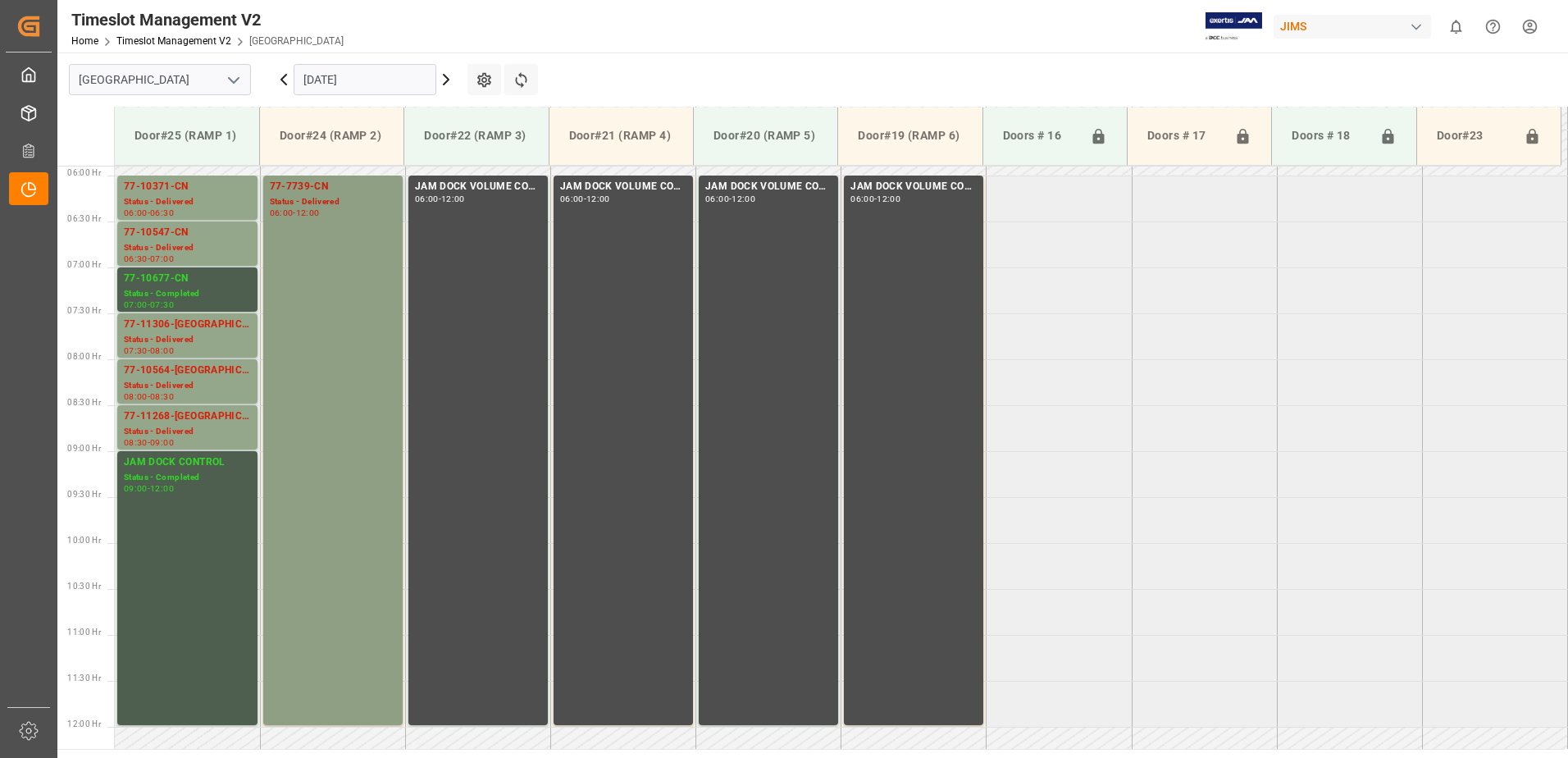
click at [320, 212] on div "12:00" at bounding box center [307, 213] width 24 height 7
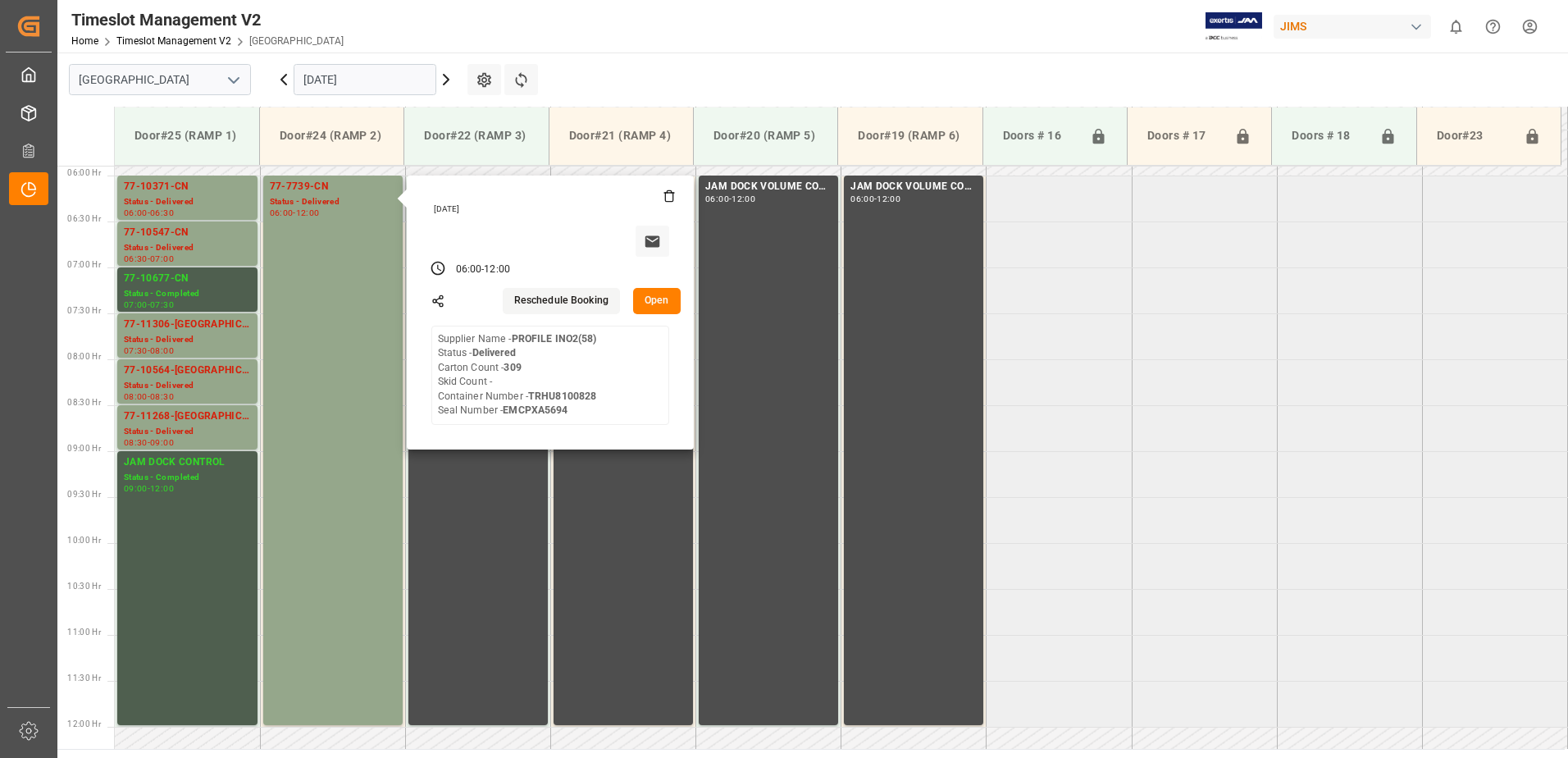
click at [666, 299] on button "Open" at bounding box center [658, 301] width 48 height 26
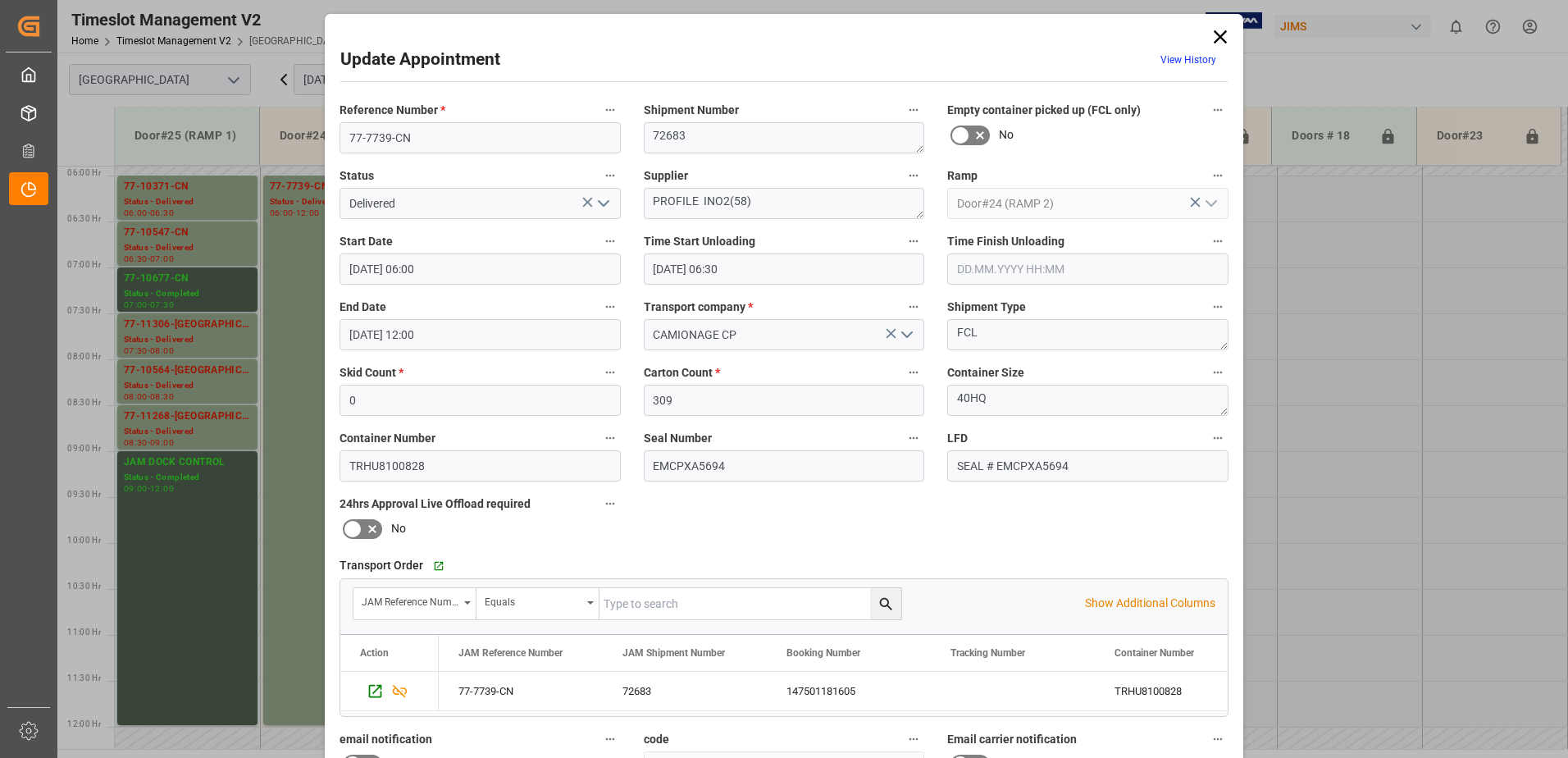
click at [603, 204] on polyline "open menu" at bounding box center [604, 204] width 10 height 5
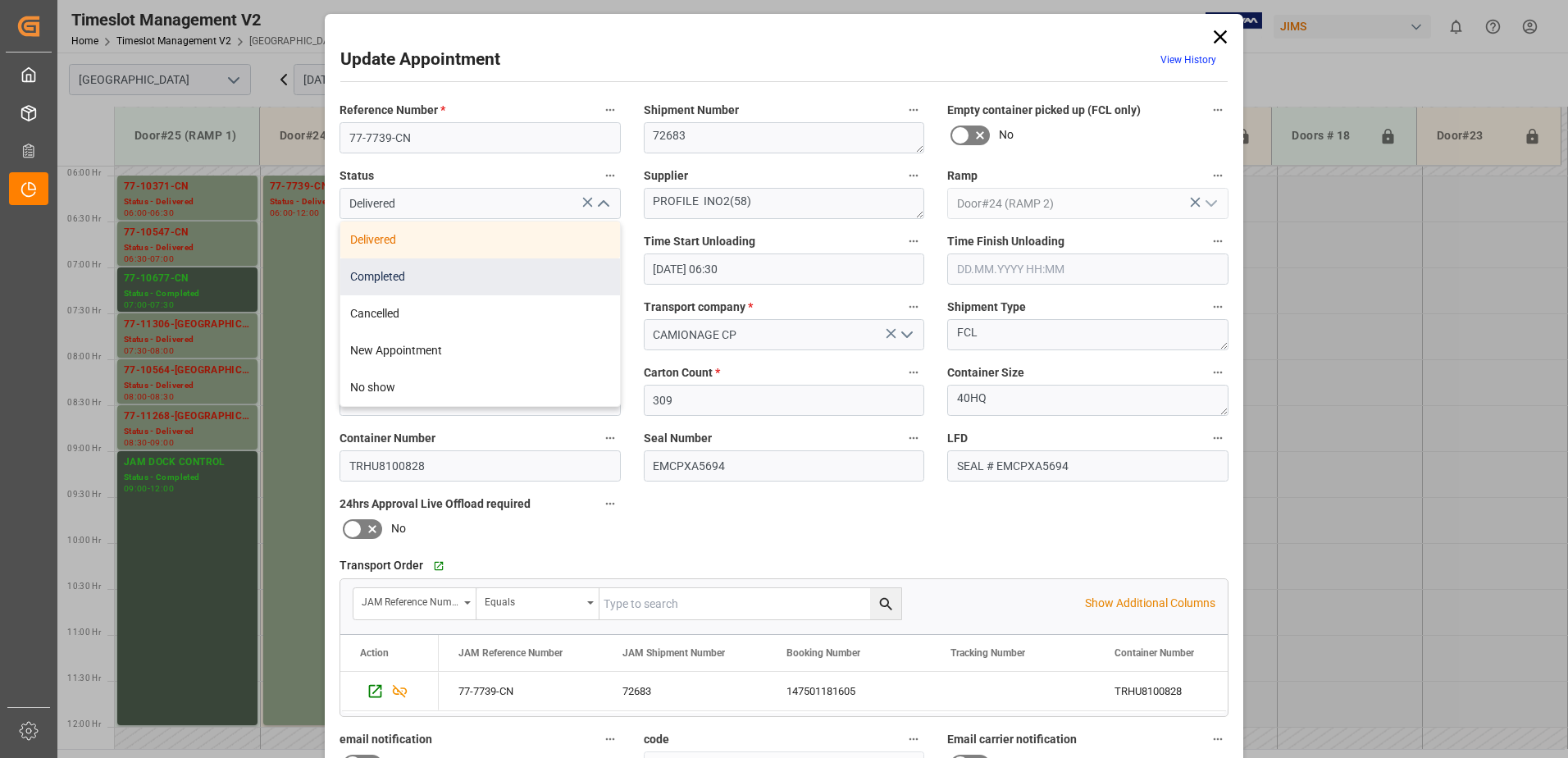
click at [447, 280] on div "Completed" at bounding box center [480, 277] width 279 height 37
type input "Completed"
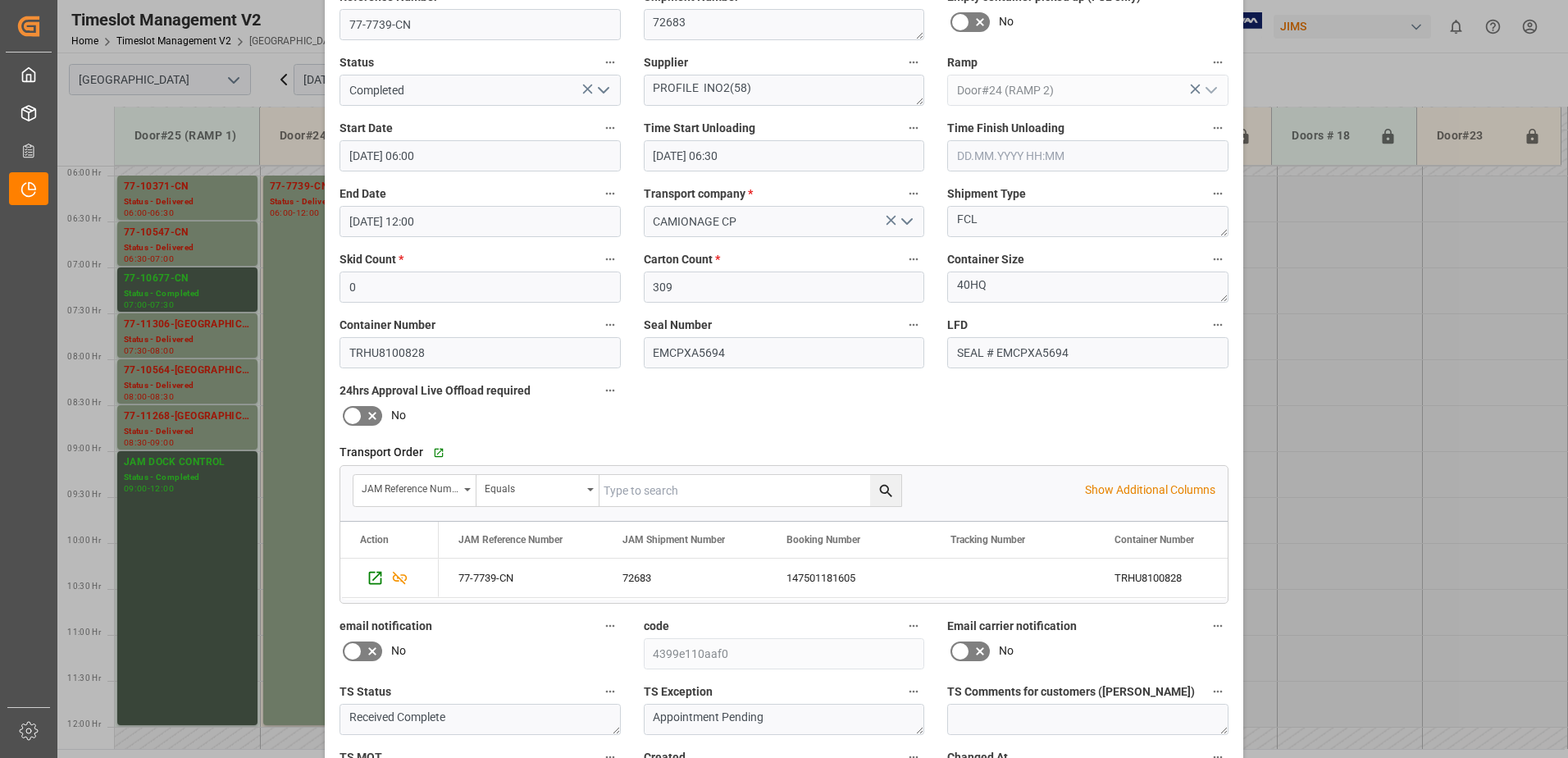
scroll to position [240, 0]
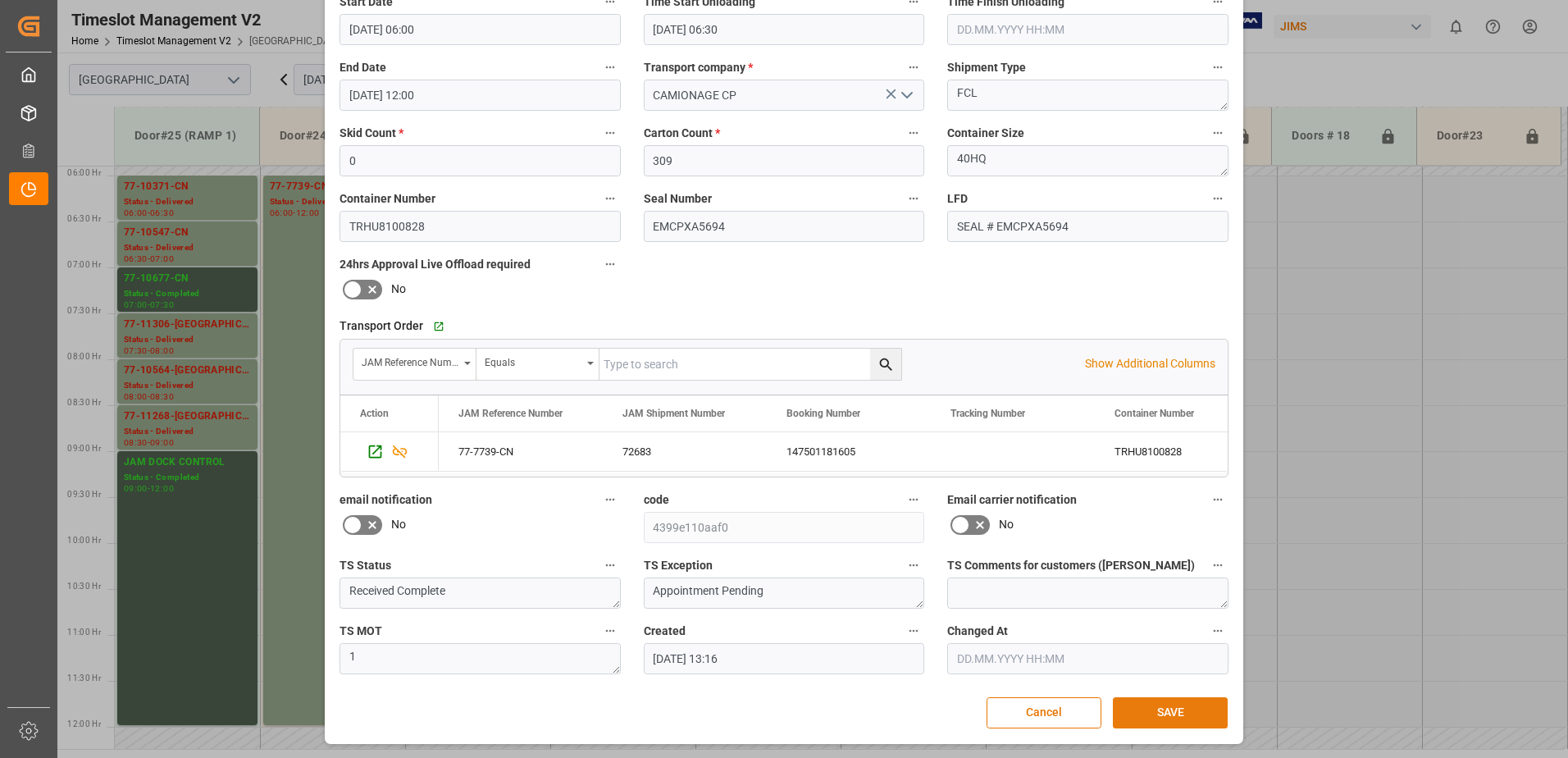
click at [1168, 710] on button "SAVE" at bounding box center [1170, 713] width 115 height 31
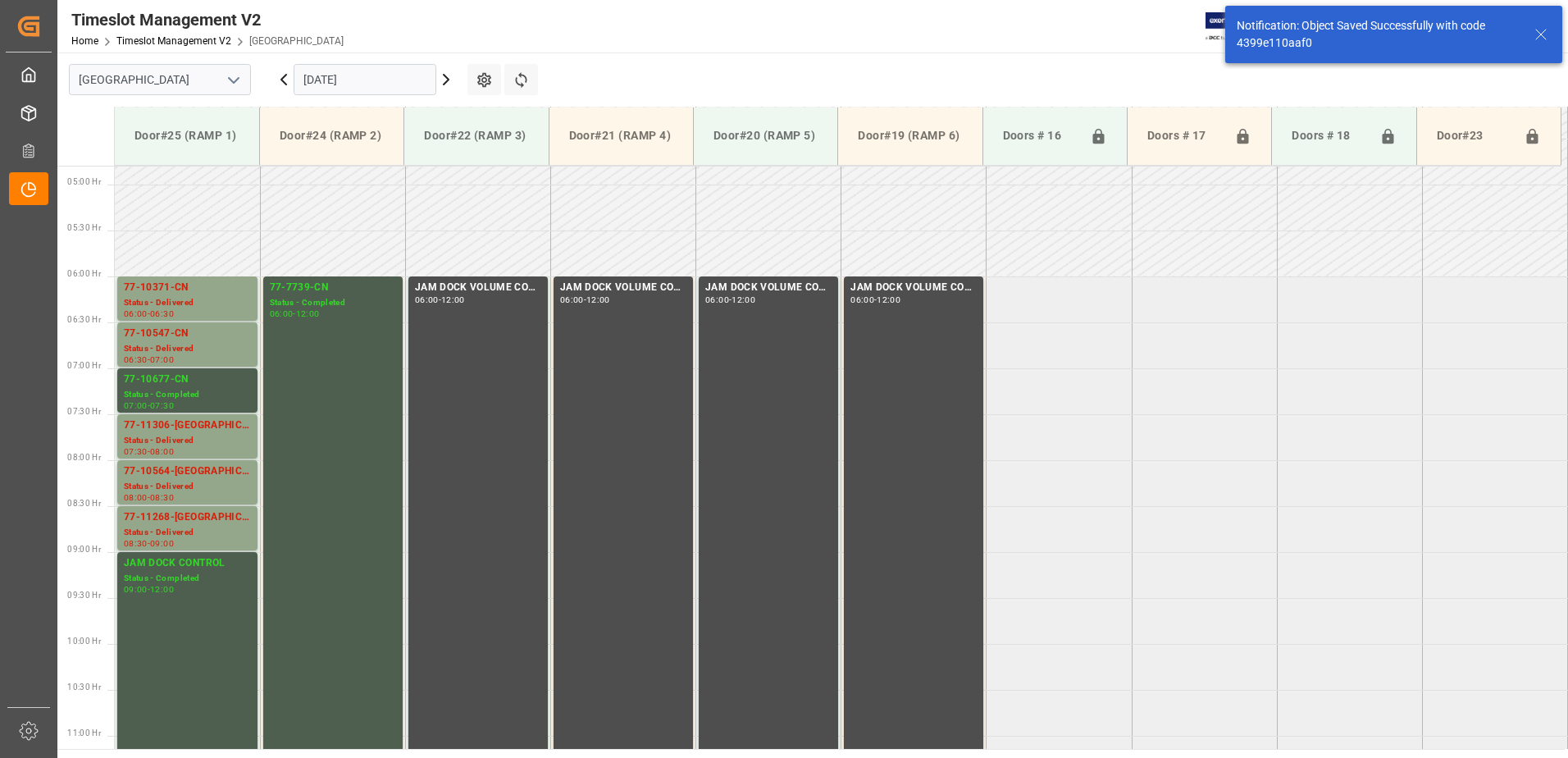
scroll to position [450, 0]
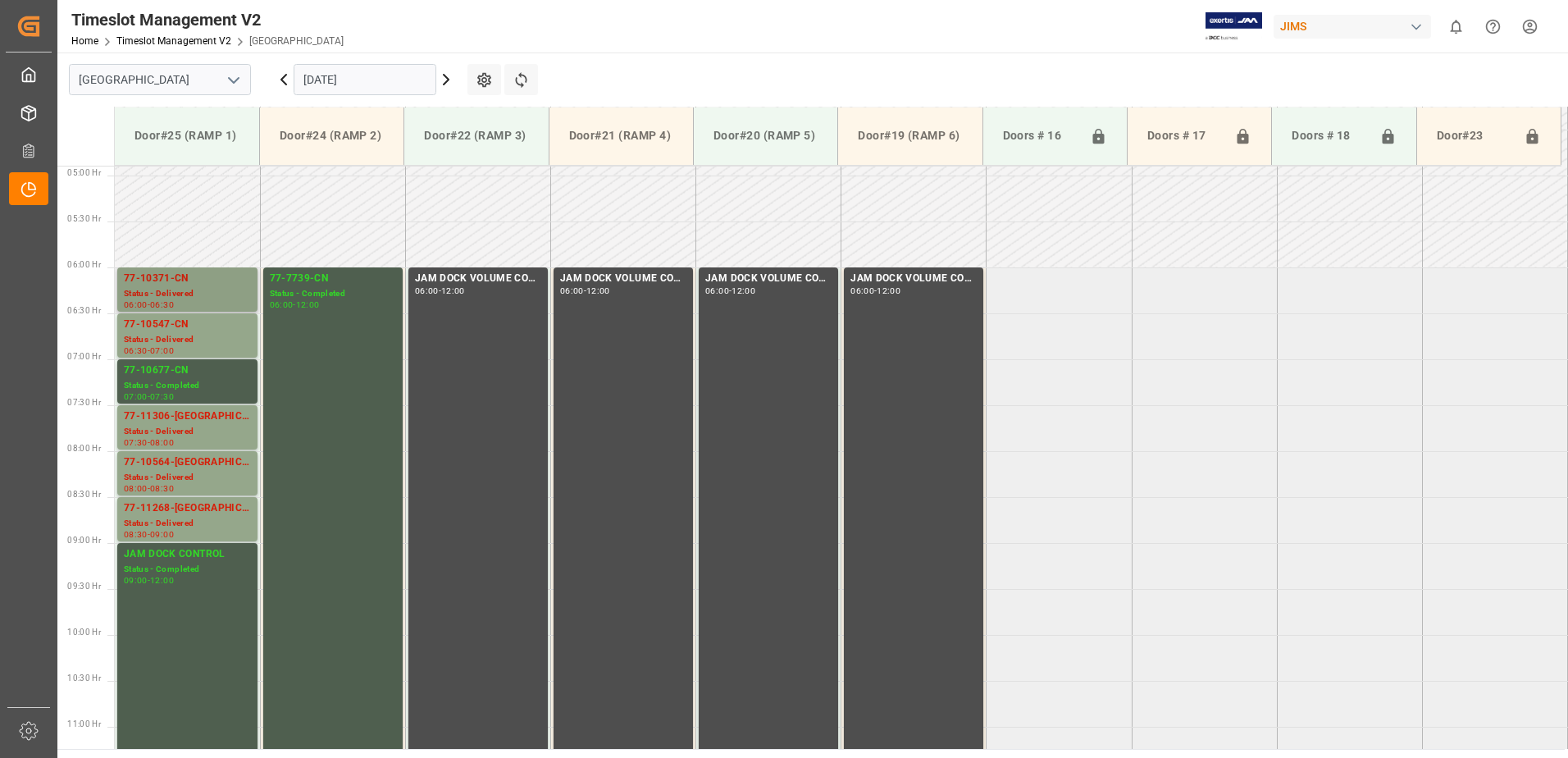
click at [185, 287] on div "Status - Delivered" at bounding box center [187, 293] width 127 height 14
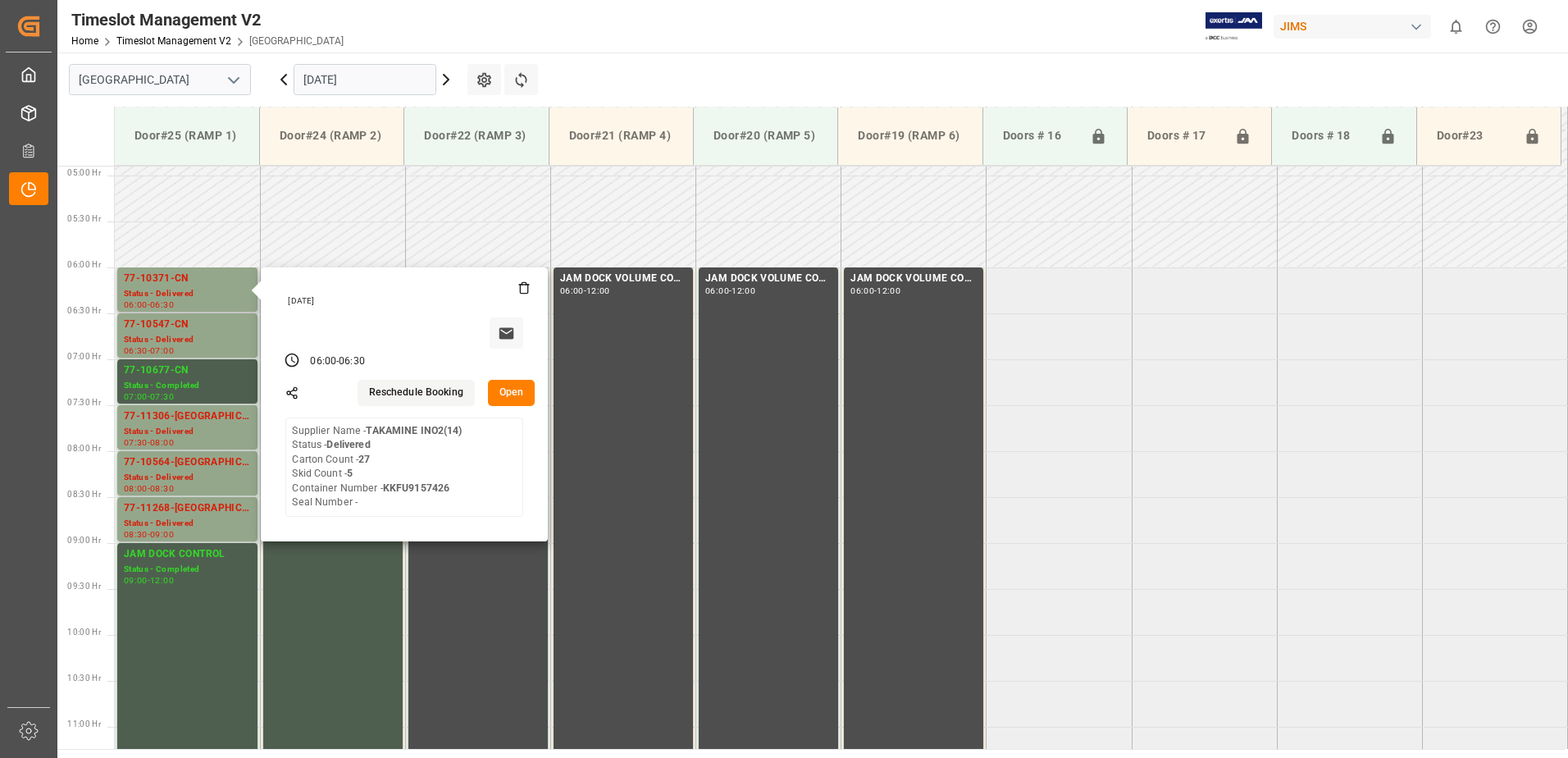
click at [513, 391] on button "Open" at bounding box center [512, 393] width 48 height 26
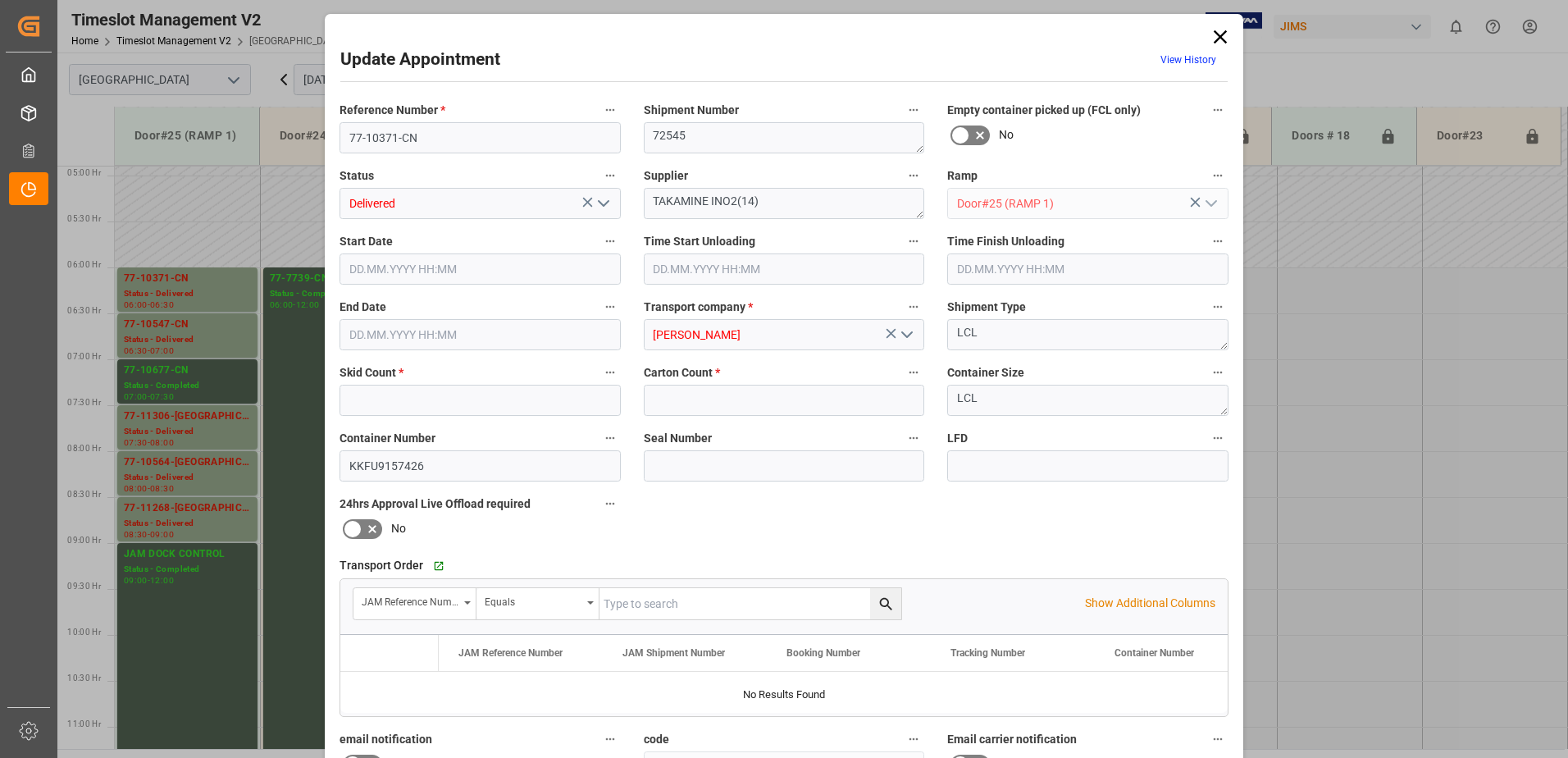
type input "5"
type input "27"
type input "07.10.2025 06:00"
type input "07.10.2025 11:00"
type input "07.10.2025 06:30"
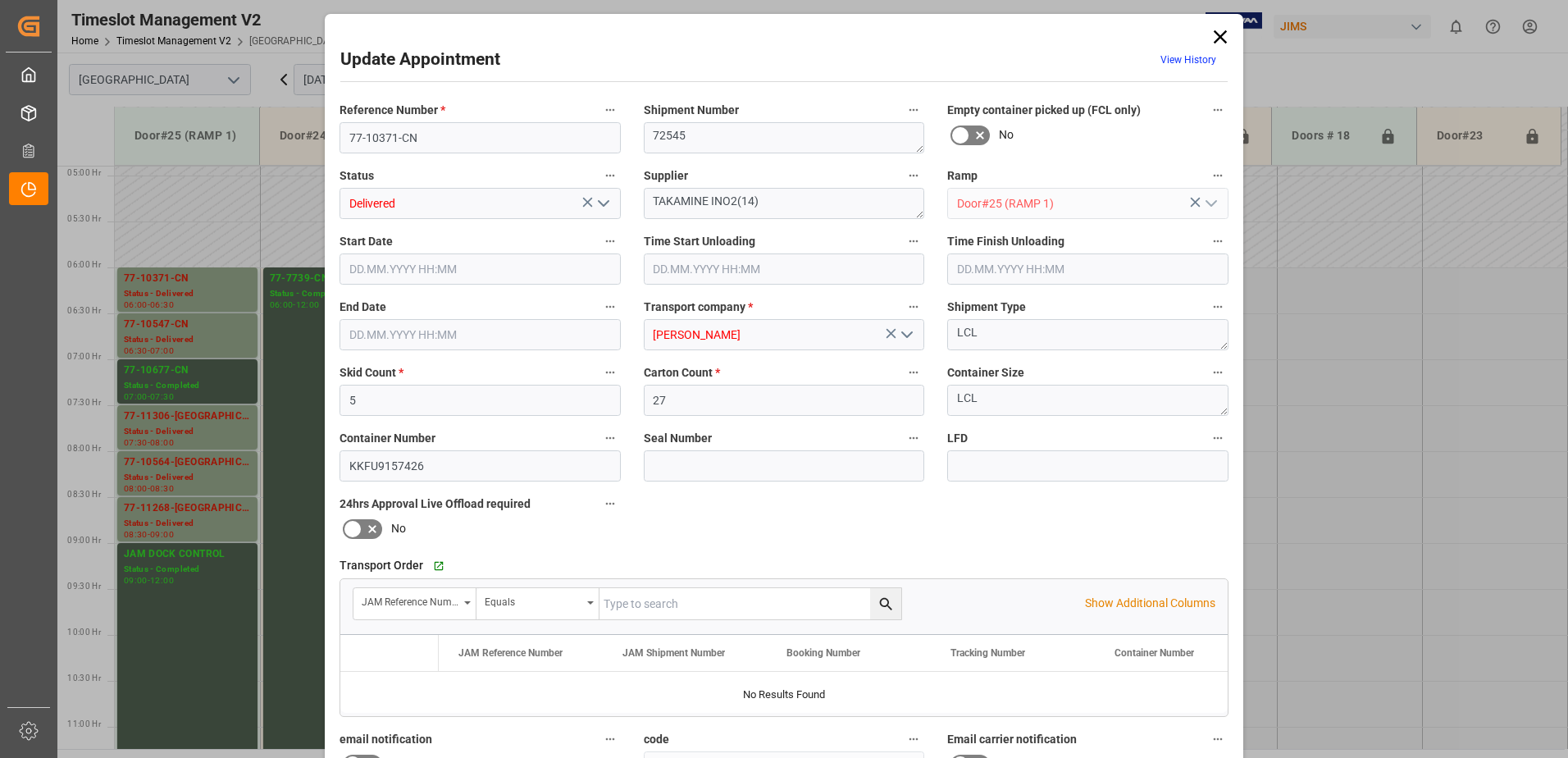
type input "06.10.2025 12:48"
click at [598, 206] on icon "open menu" at bounding box center [604, 204] width 20 height 20
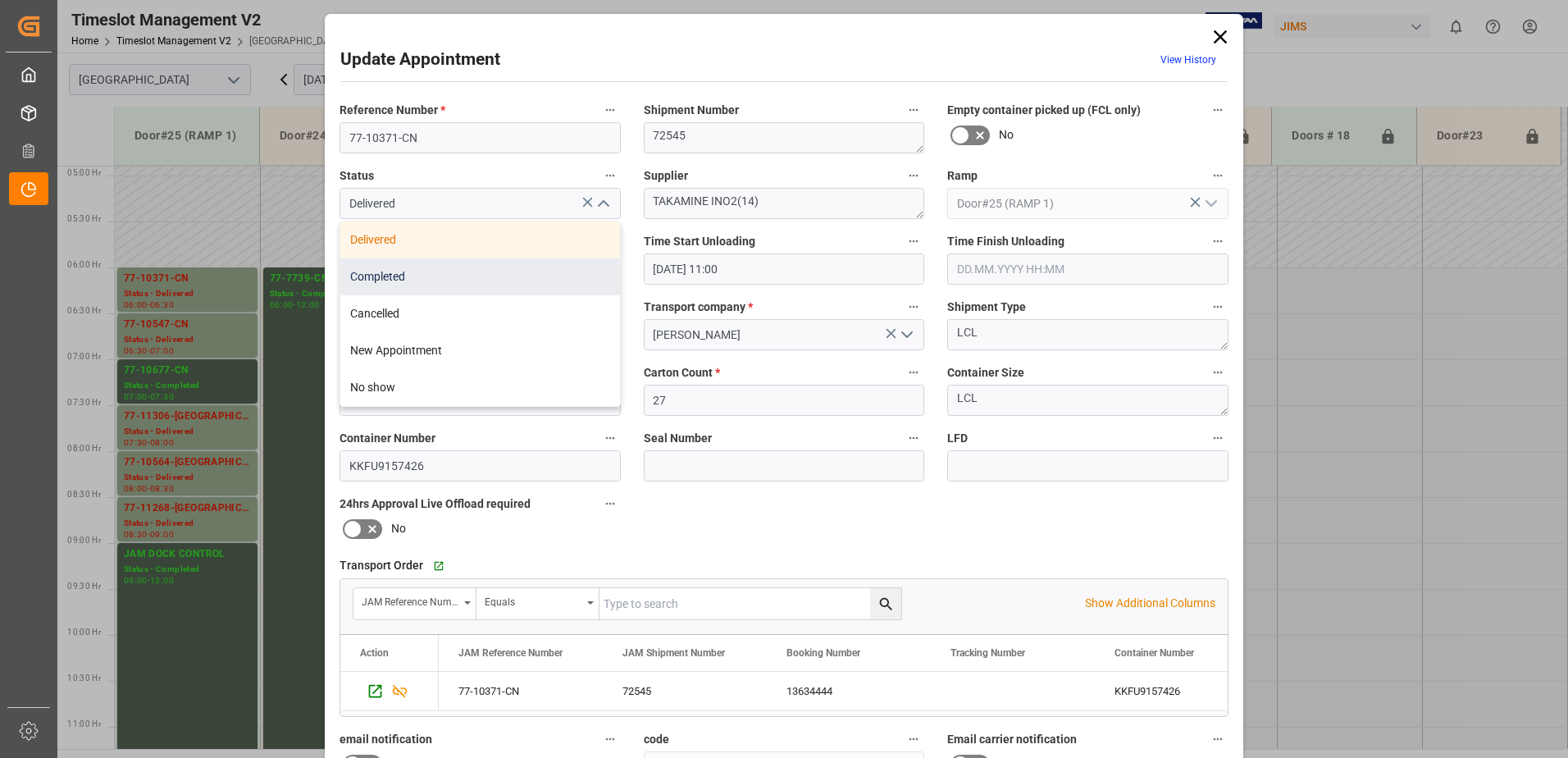
click at [499, 277] on div "Completed" at bounding box center [480, 277] width 279 height 37
type input "Completed"
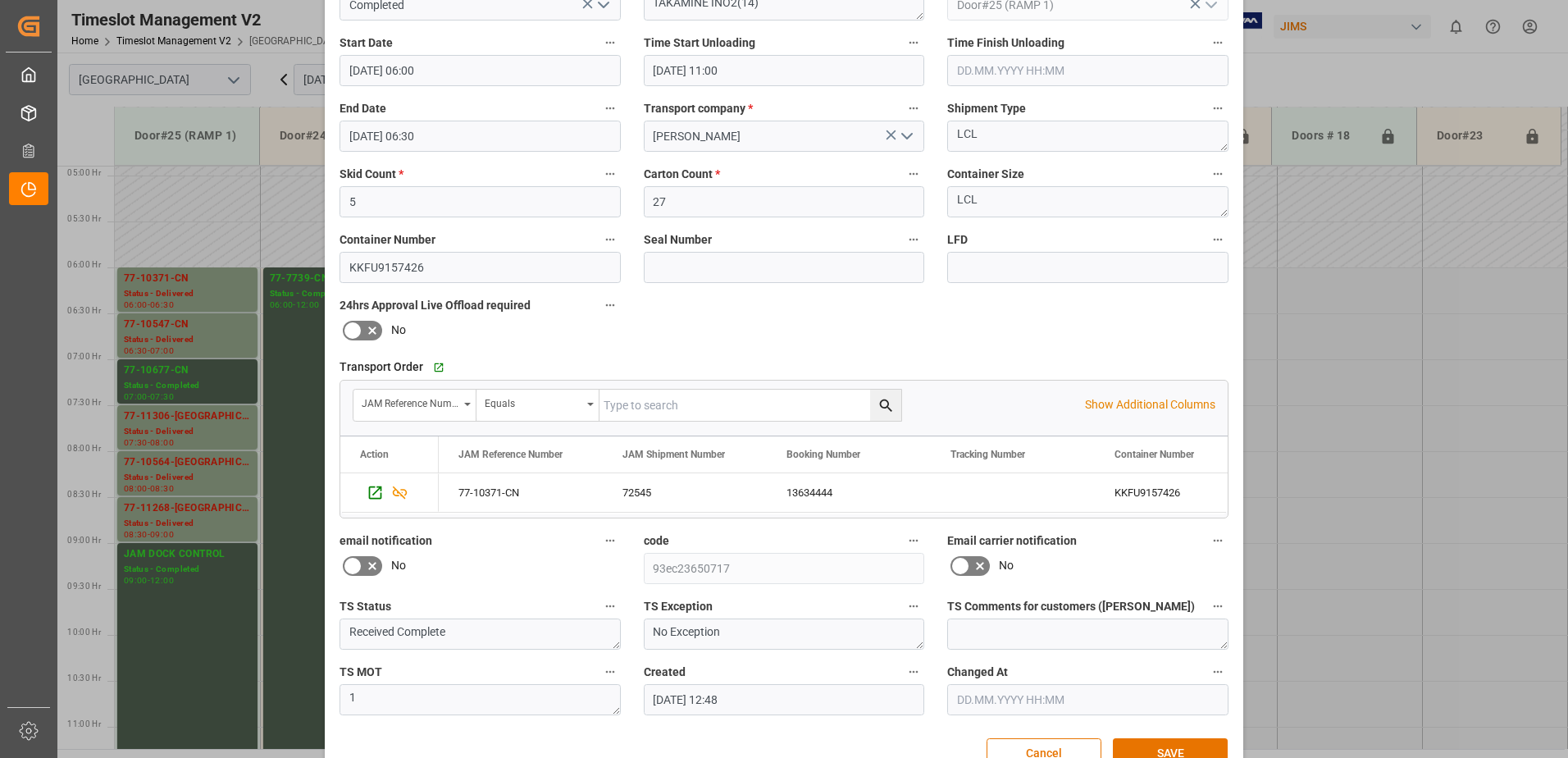
scroll to position [240, 0]
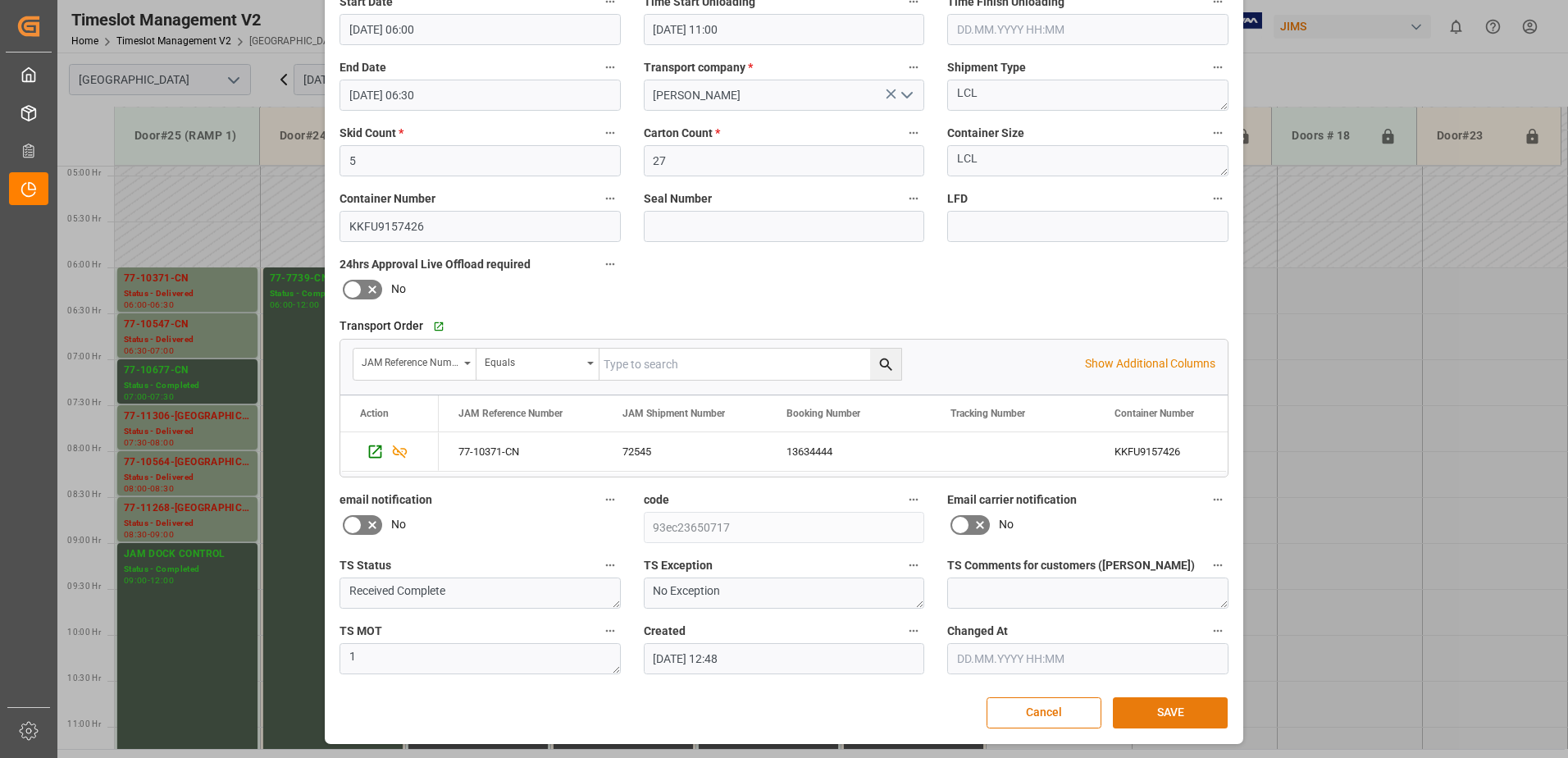
click at [1164, 718] on button "SAVE" at bounding box center [1170, 713] width 115 height 31
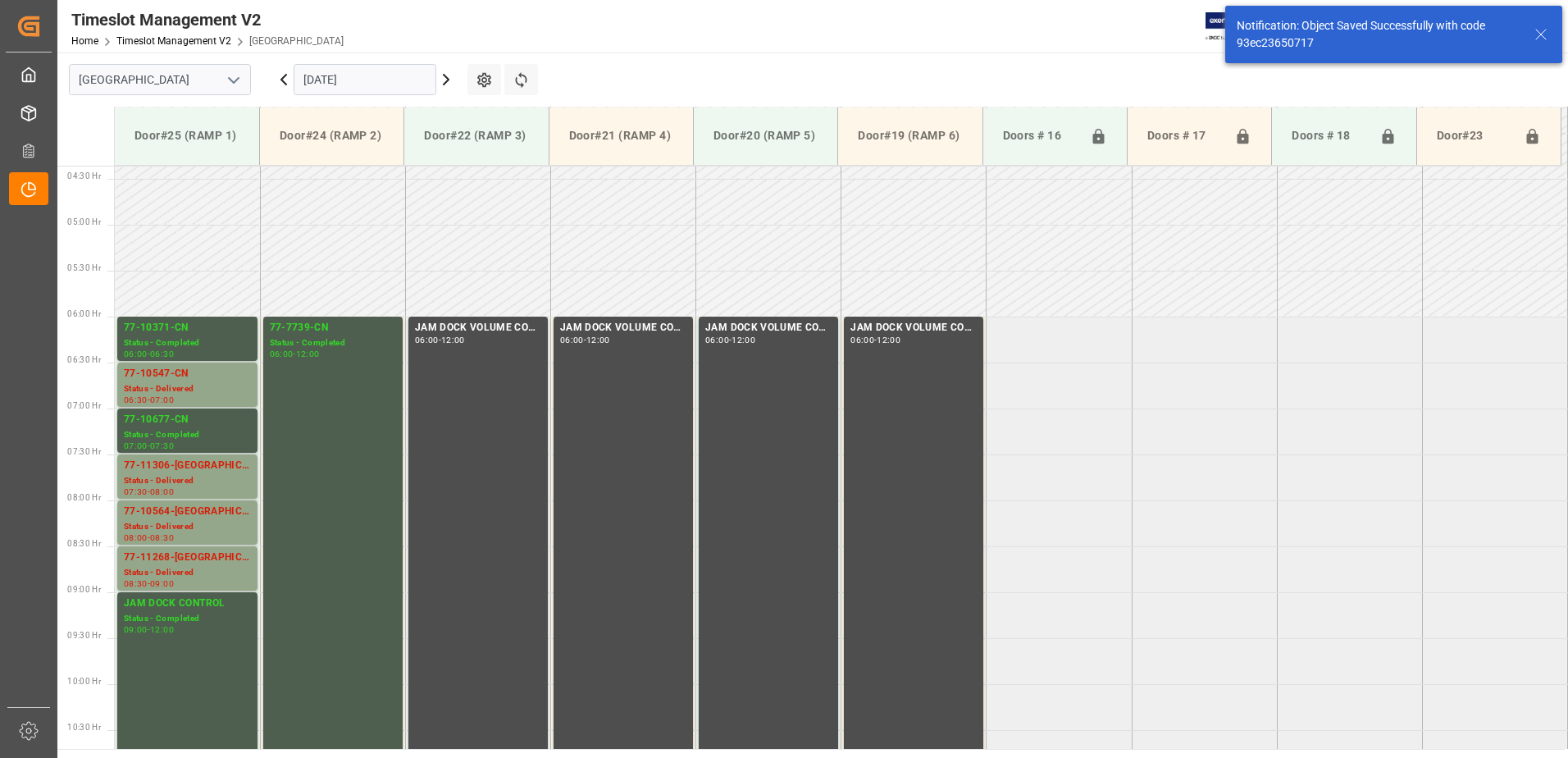
scroll to position [450, 0]
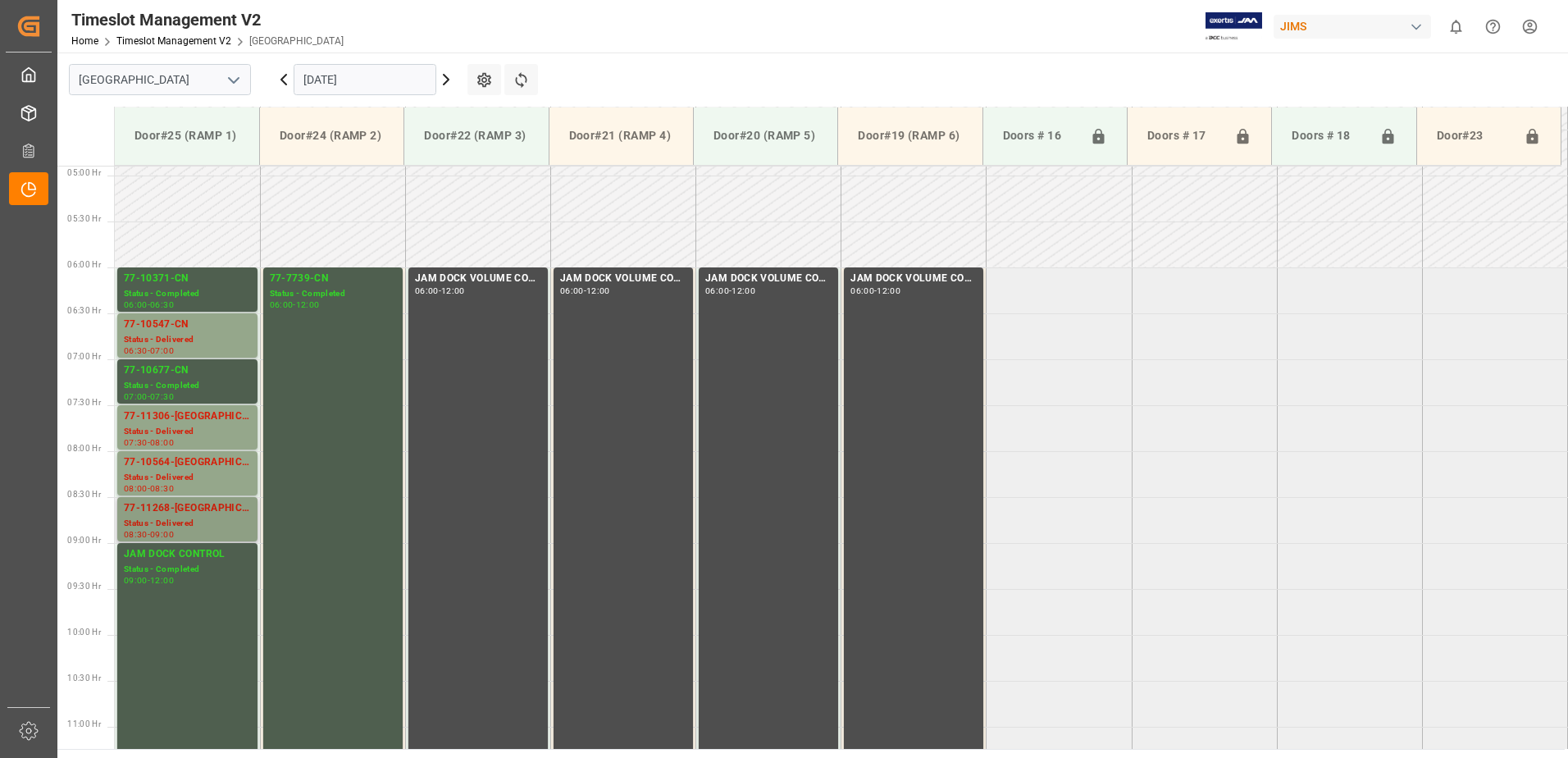
click at [163, 517] on div "Status - Delivered" at bounding box center [187, 523] width 127 height 14
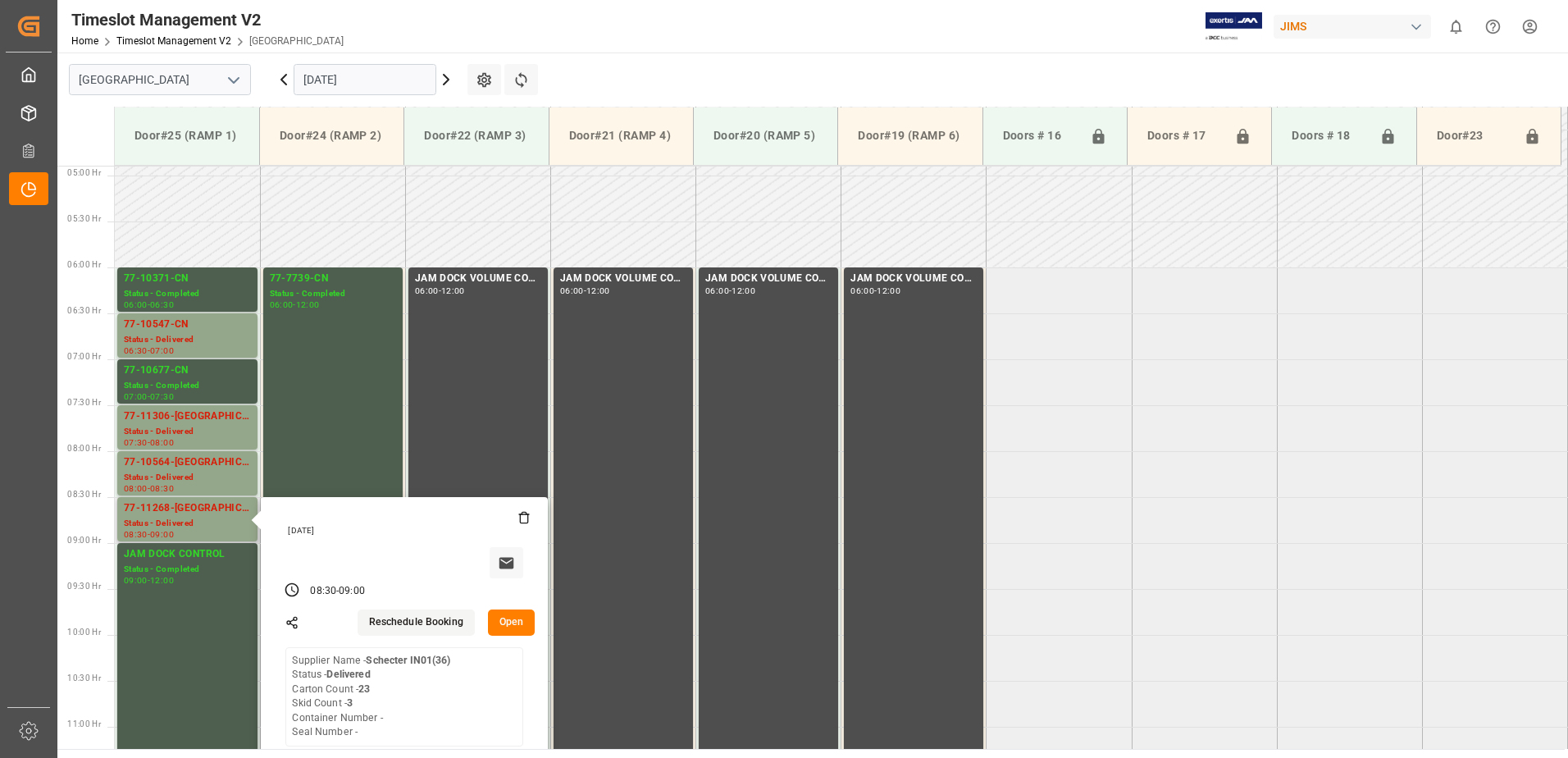
click at [503, 619] on button "Open" at bounding box center [512, 623] width 48 height 26
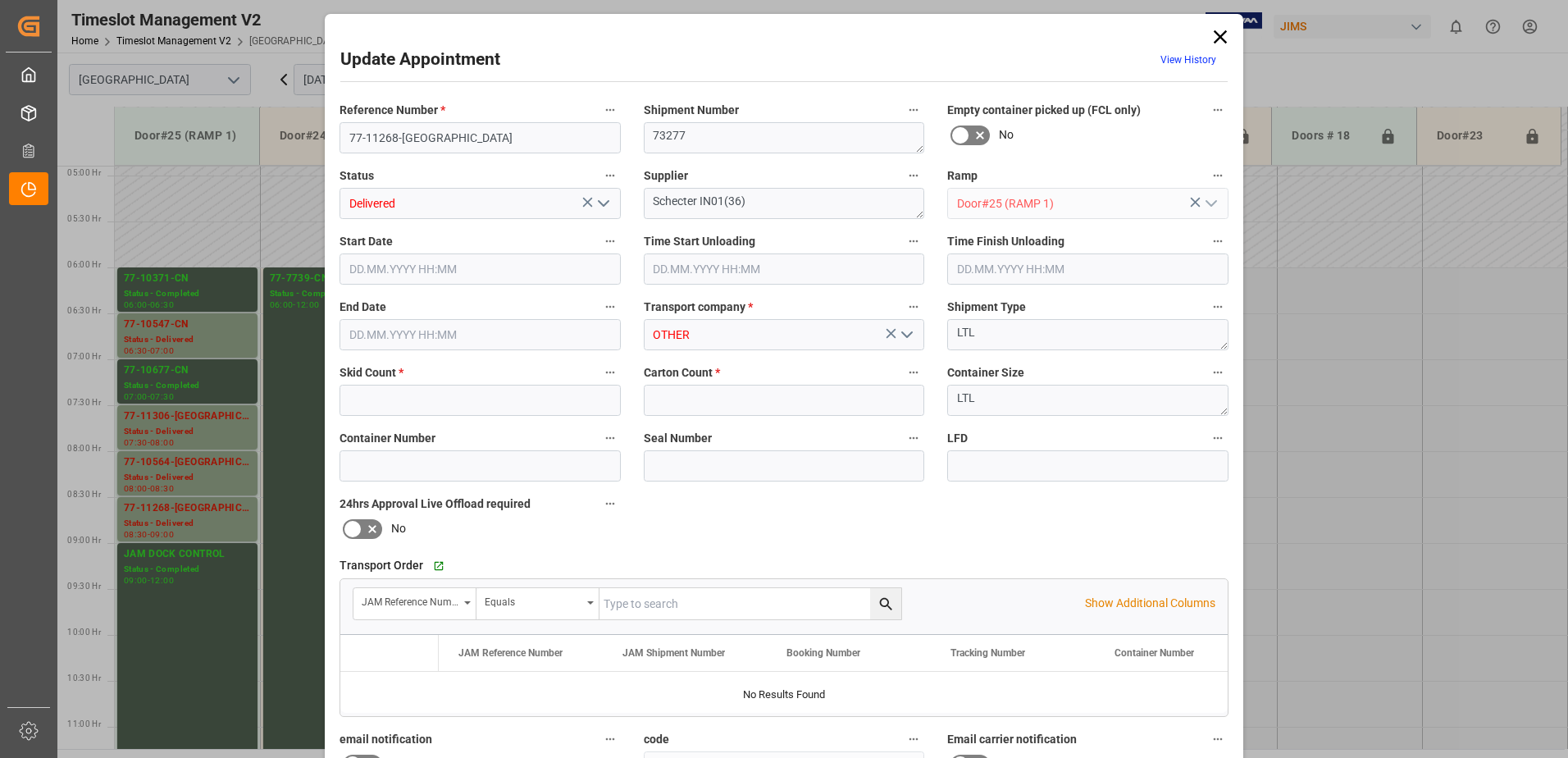
type input "3"
type input "23"
type input "07.10.2025 08:30"
type input "07.10.2025 10:30"
type input "07.10.2025 11:00"
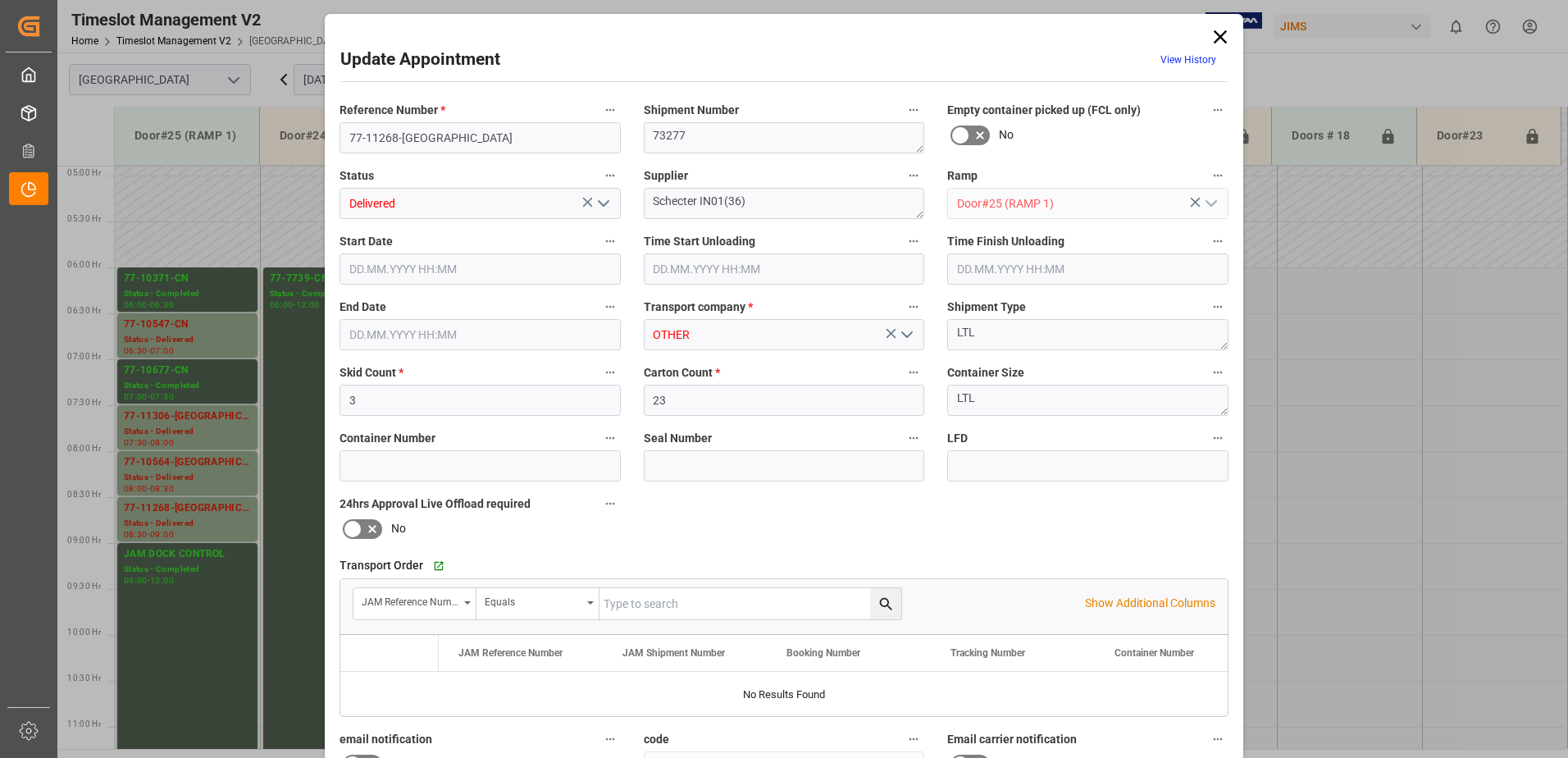
type input "07.10.2025 09:00"
type input "07.10.2025 15:25"
click at [602, 206] on icon "open menu" at bounding box center [604, 204] width 20 height 20
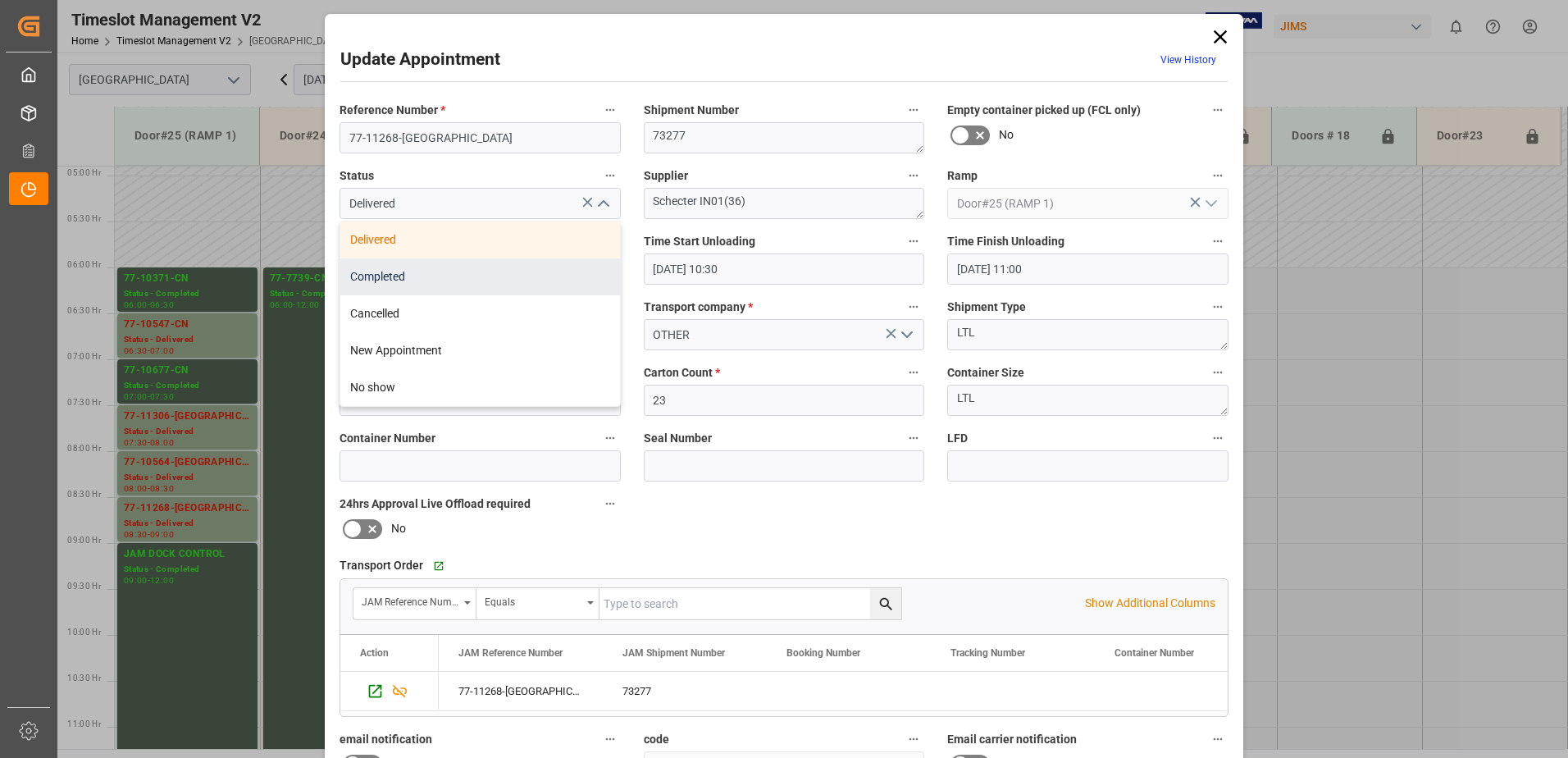
click at [469, 273] on div "Completed" at bounding box center [480, 277] width 279 height 37
type input "Completed"
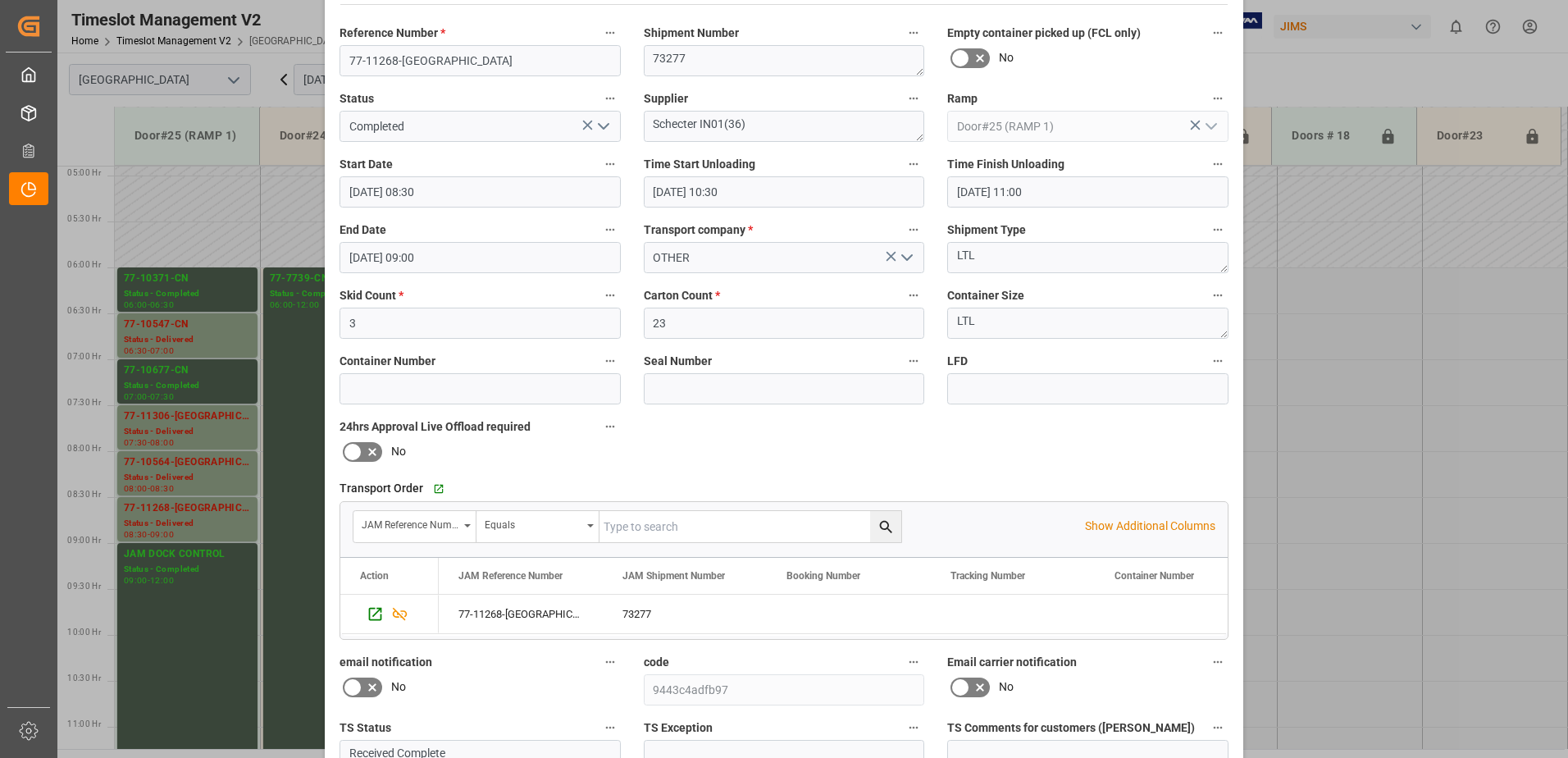
scroll to position [240, 0]
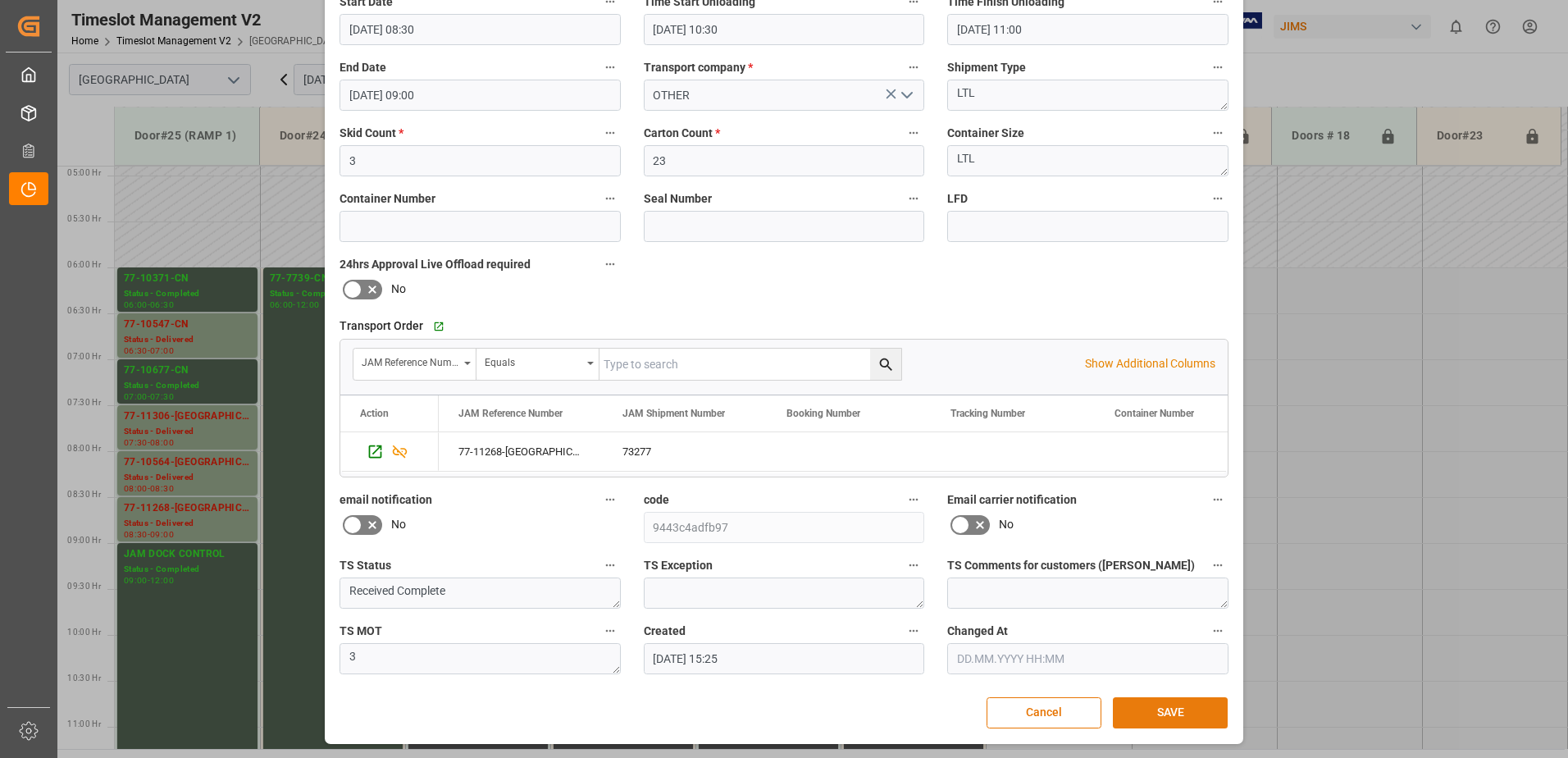
click at [1188, 715] on button "SAVE" at bounding box center [1170, 713] width 115 height 31
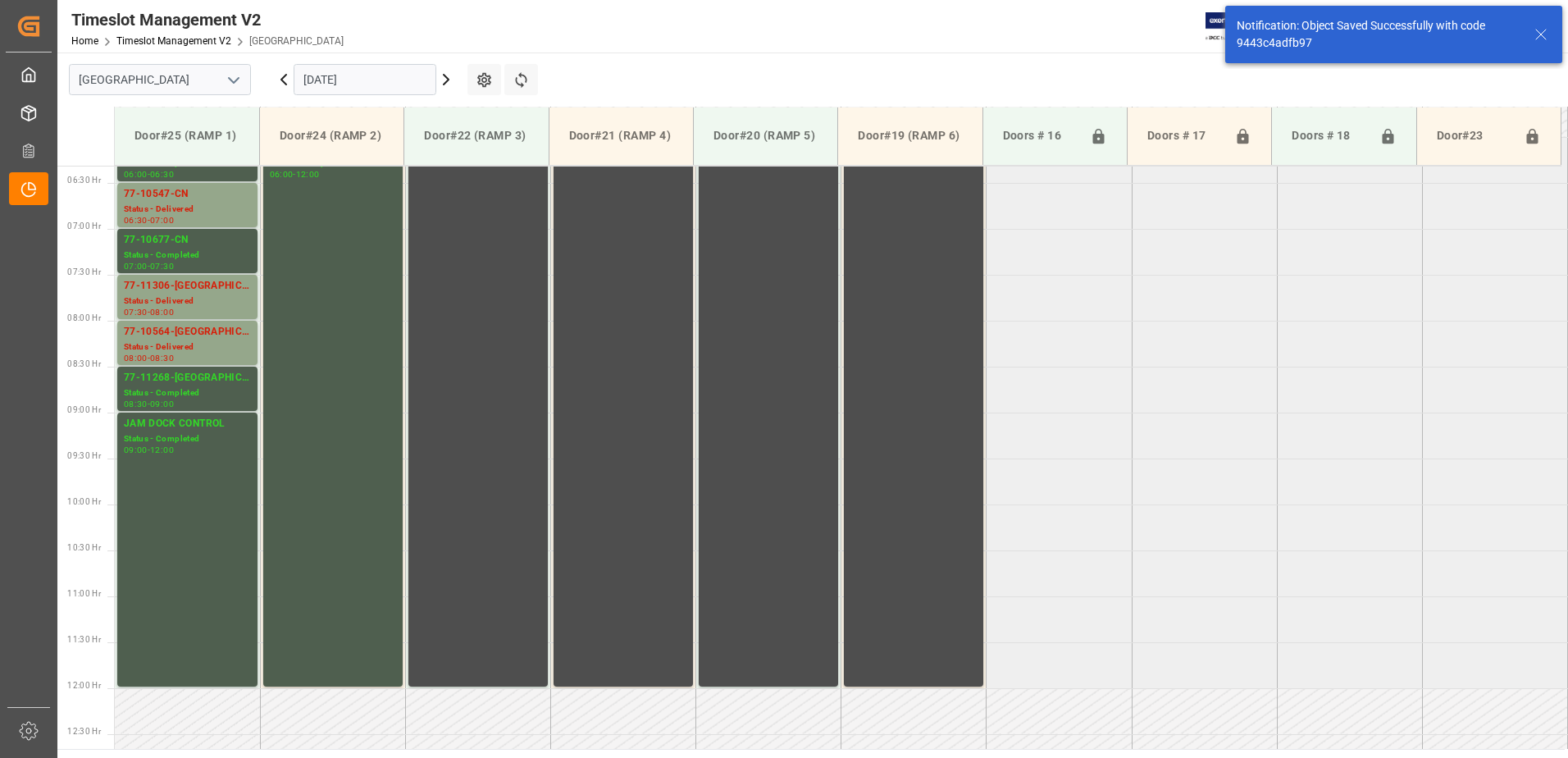
scroll to position [551, 0]
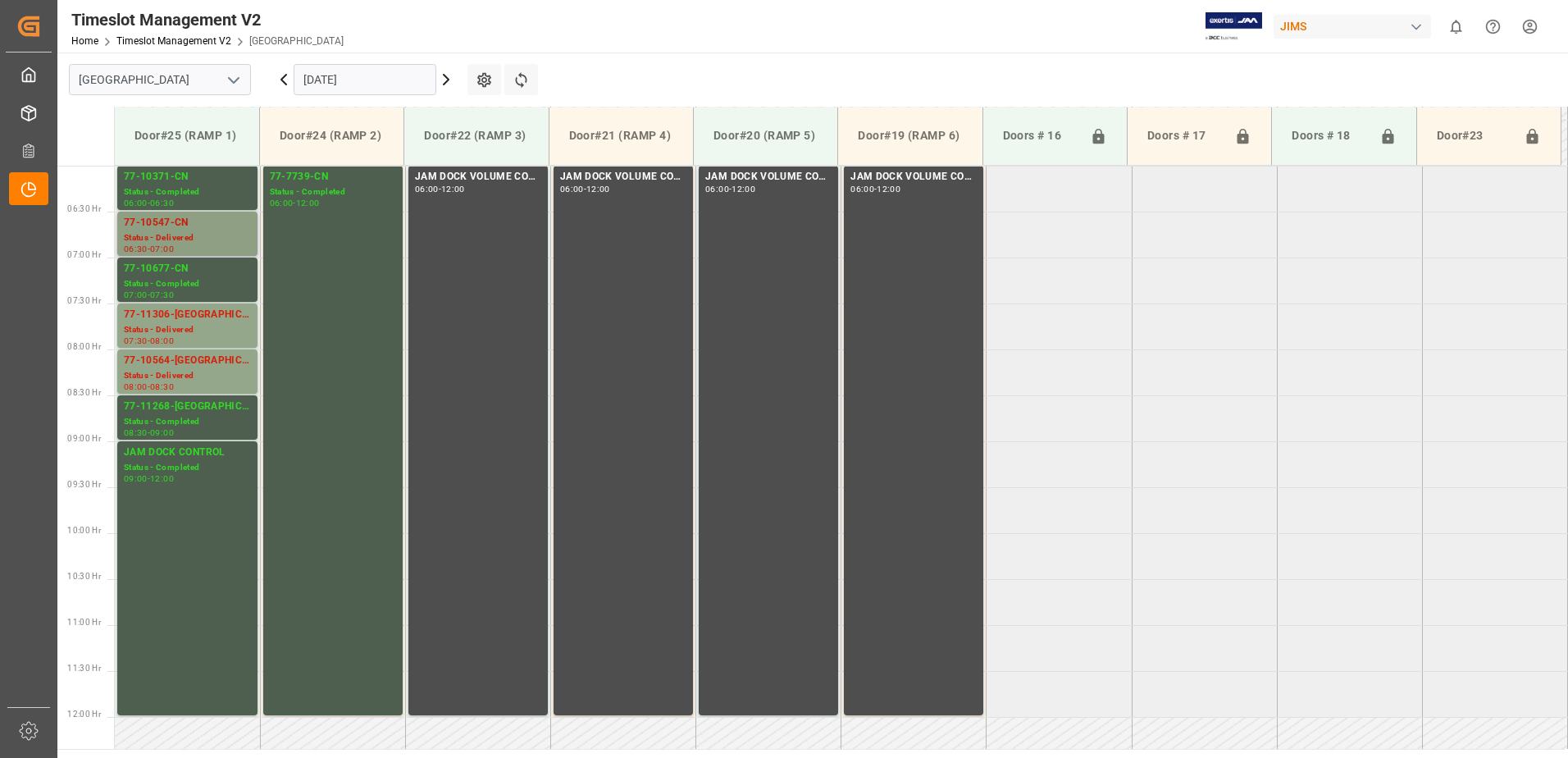
click at [191, 230] on div "77-10547-CN" at bounding box center [187, 223] width 127 height 16
click at [191, 321] on div "77-11306-US" at bounding box center [187, 315] width 127 height 16
click at [198, 369] on div "Status - Delivered" at bounding box center [187, 376] width 127 height 14
click at [400, 77] on input "07.10.2025" at bounding box center [364, 80] width 143 height 31
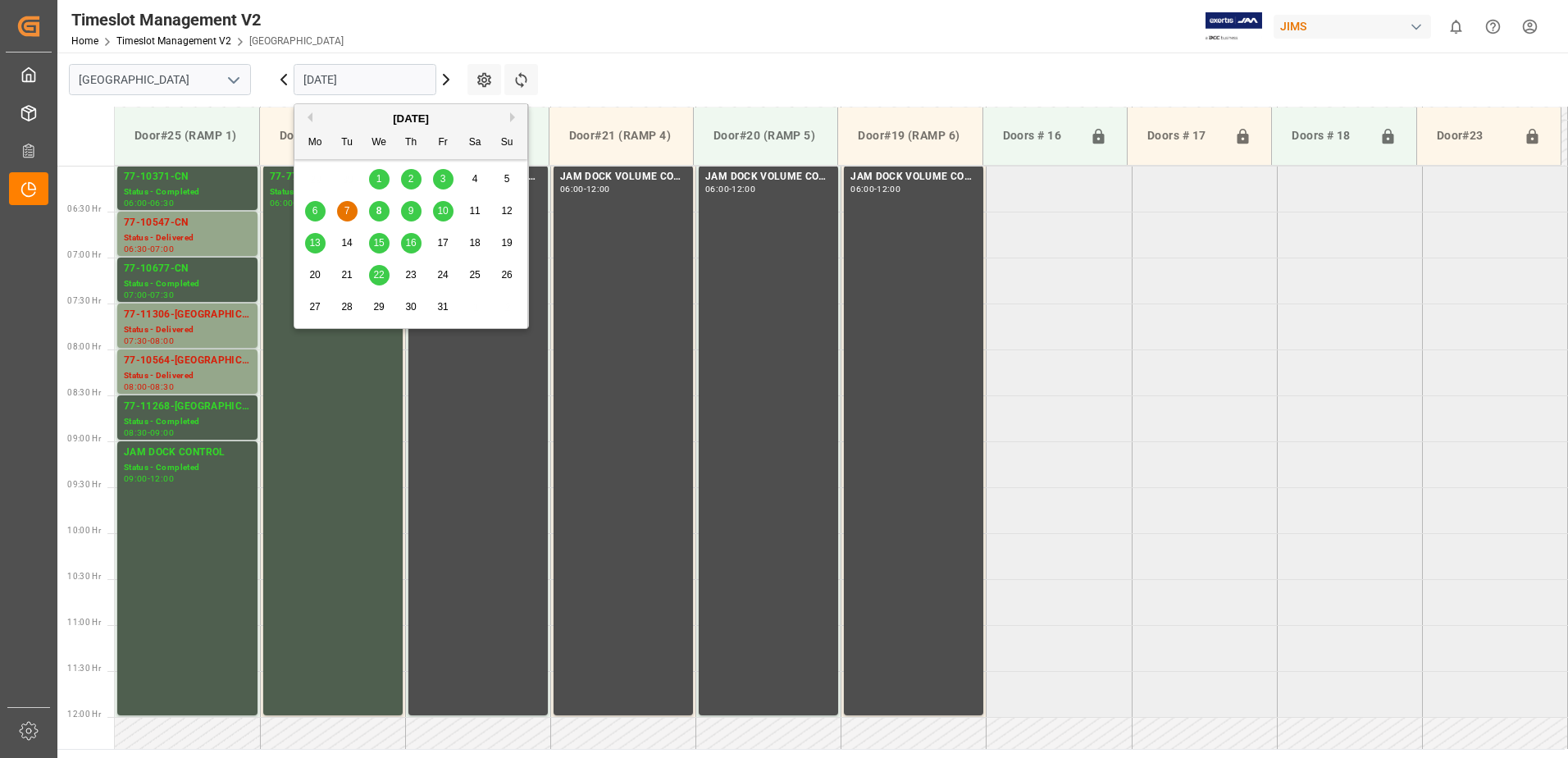
click at [410, 210] on span "9" at bounding box center [411, 211] width 6 height 12
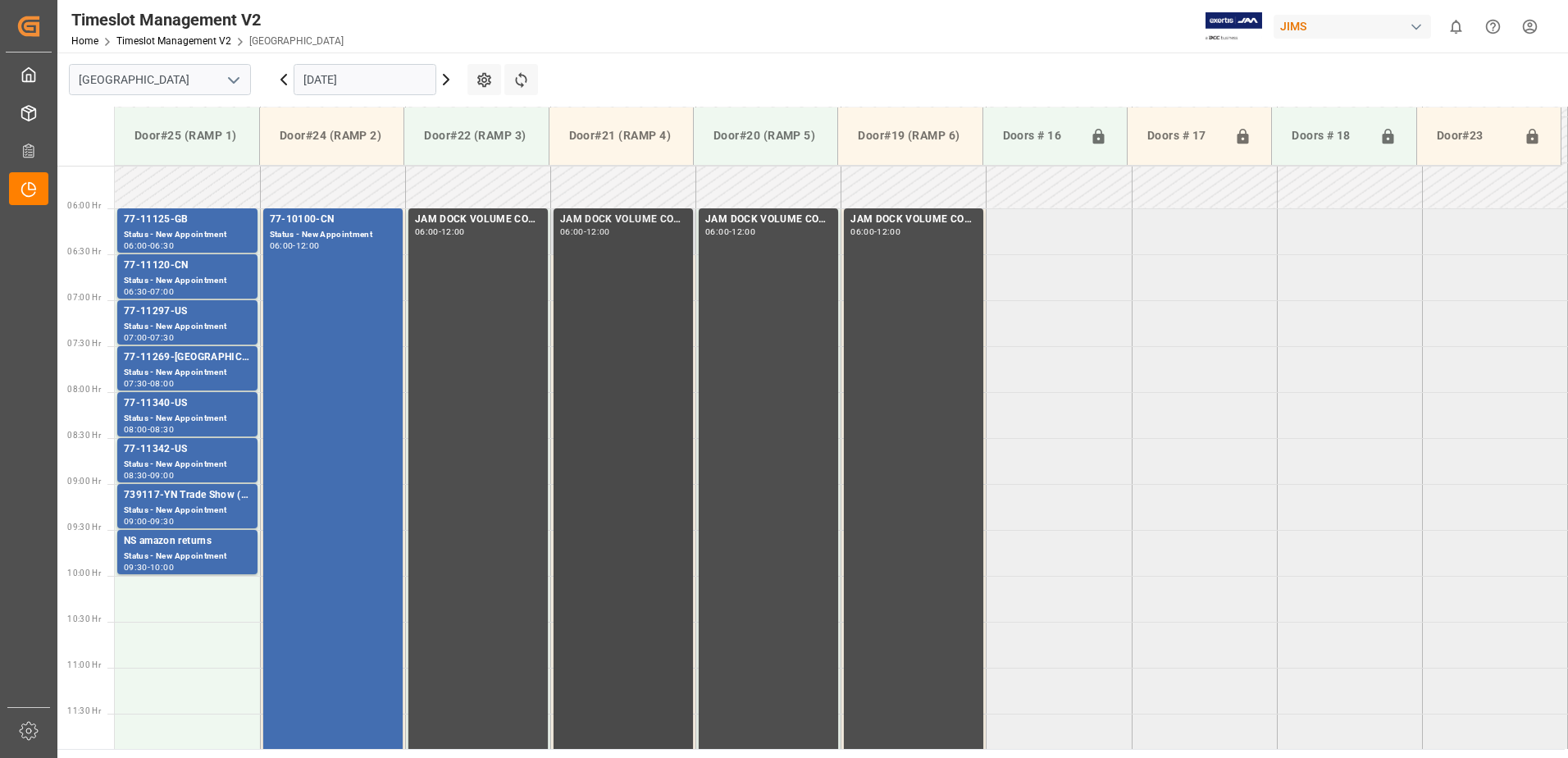
scroll to position [479, 0]
